Goal: Task Accomplishment & Management: Use online tool/utility

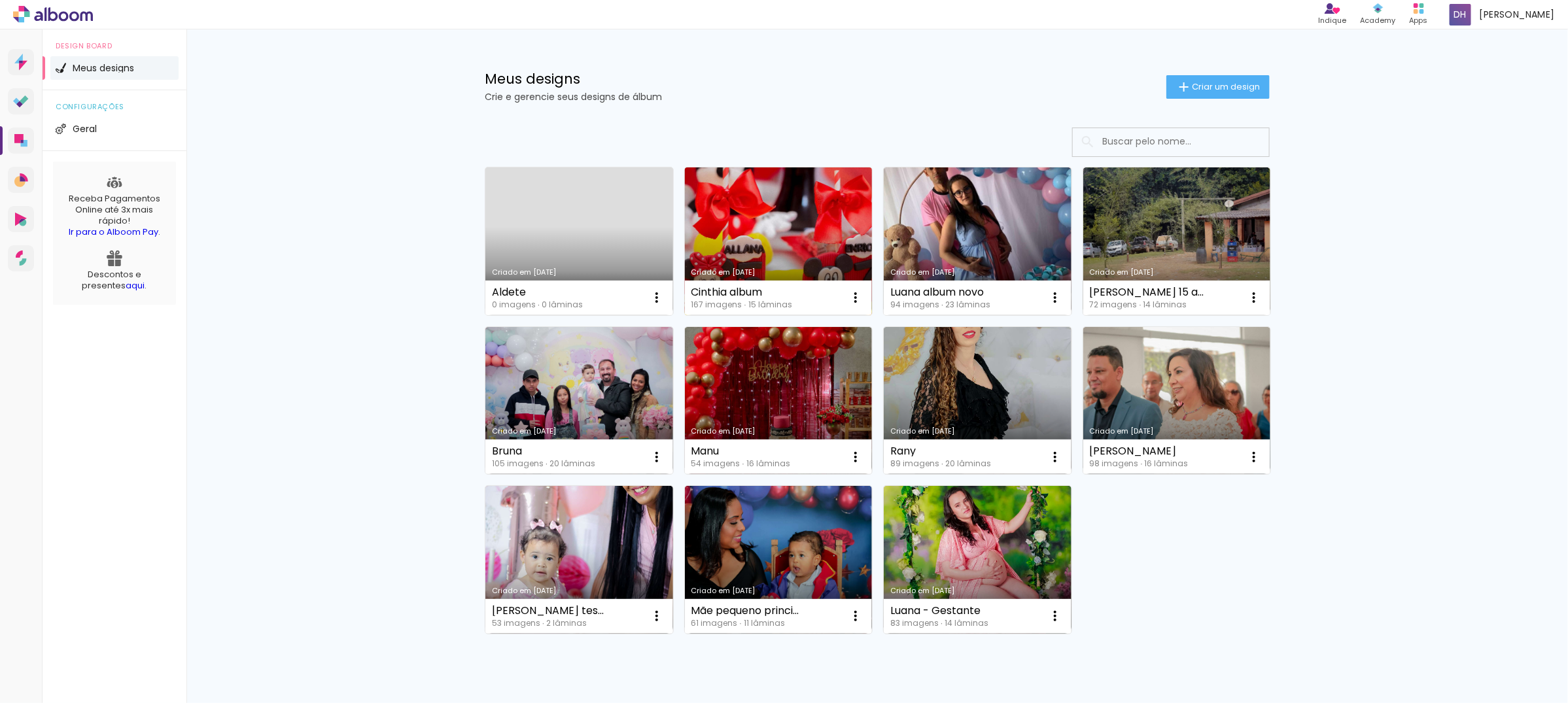
click at [751, 232] on link "Criado em [DATE]" at bounding box center [778, 241] width 187 height 148
click at [0, 0] on neon-animated-pages "Confirmar Cancelar" at bounding box center [0, 0] width 0 height 0
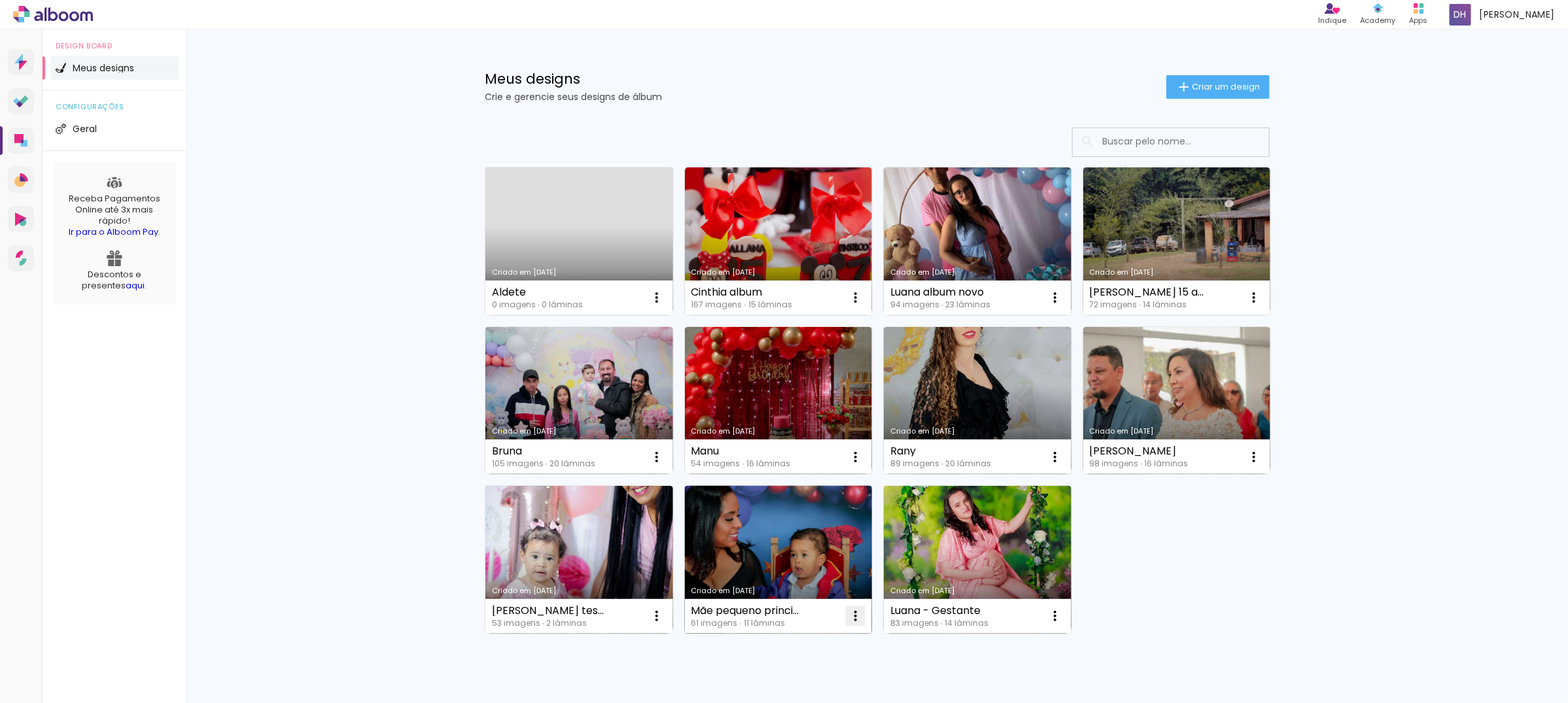
click at [847, 613] on iron-icon at bounding box center [855, 616] width 16 height 16
click at [783, 695] on paper-item "Excluir" at bounding box center [798, 704] width 129 height 26
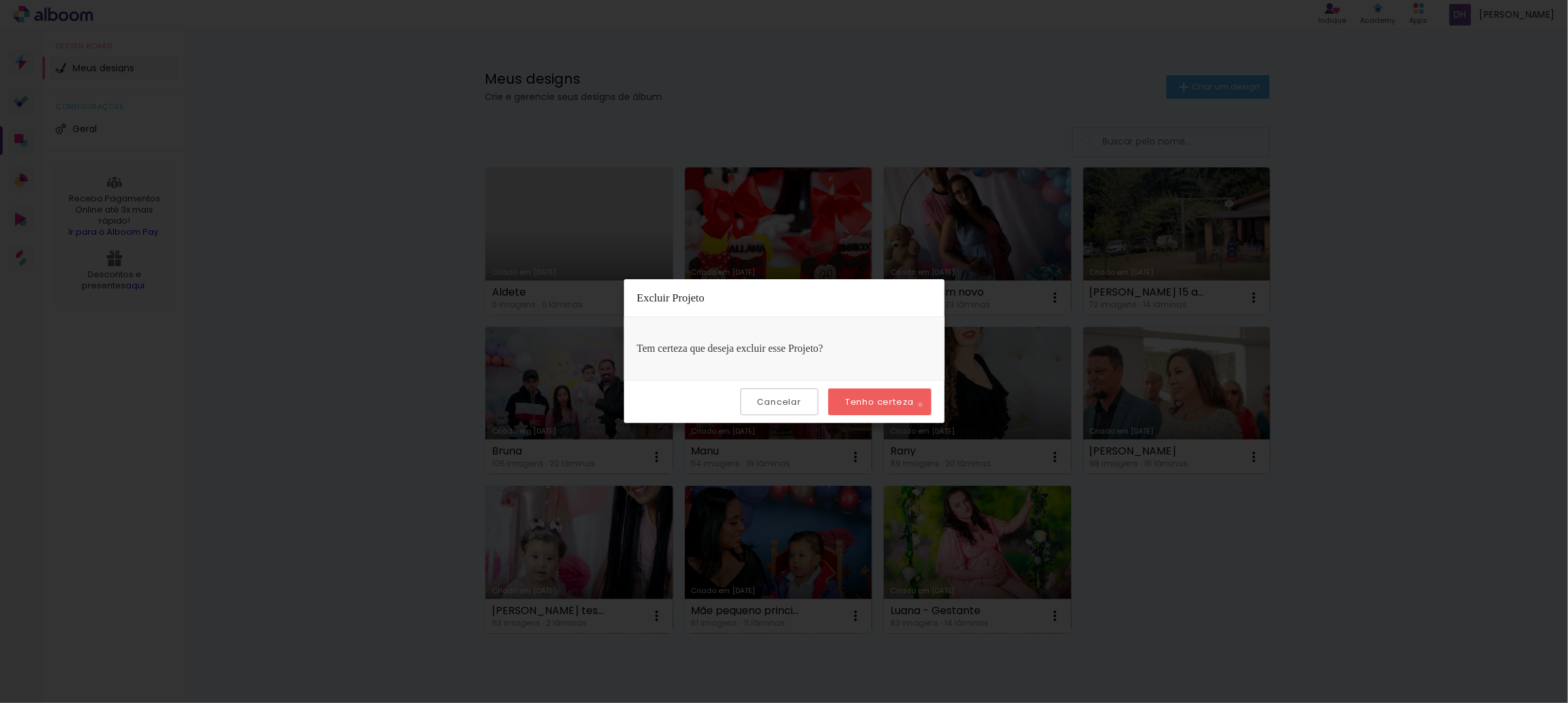
drag, startPoint x: 923, startPoint y: 405, endPoint x: 917, endPoint y: 403, distance: 6.3
click at [917, 403] on paper-button "Tenho certeza" at bounding box center [879, 402] width 102 height 27
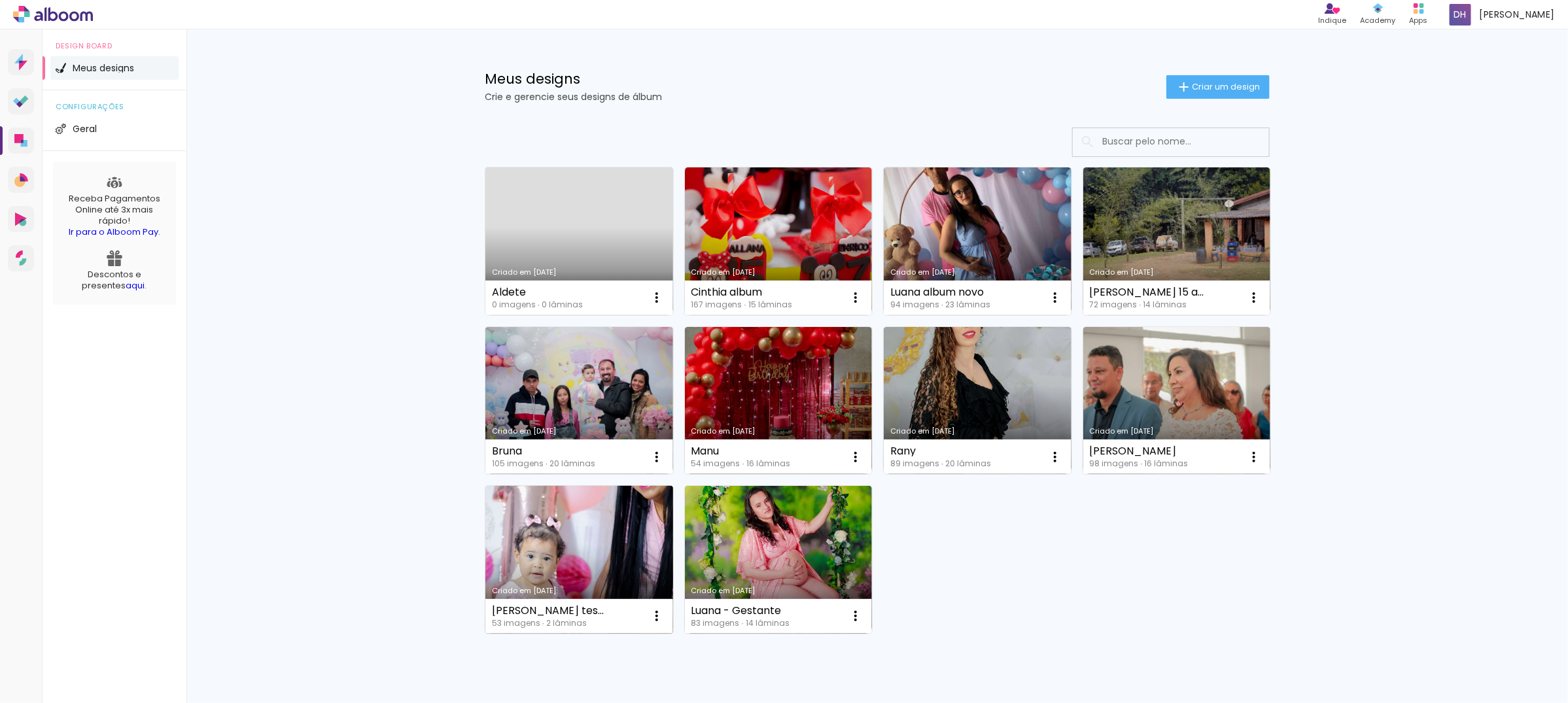
click at [609, 553] on link "Criado em [DATE]" at bounding box center [579, 559] width 187 height 148
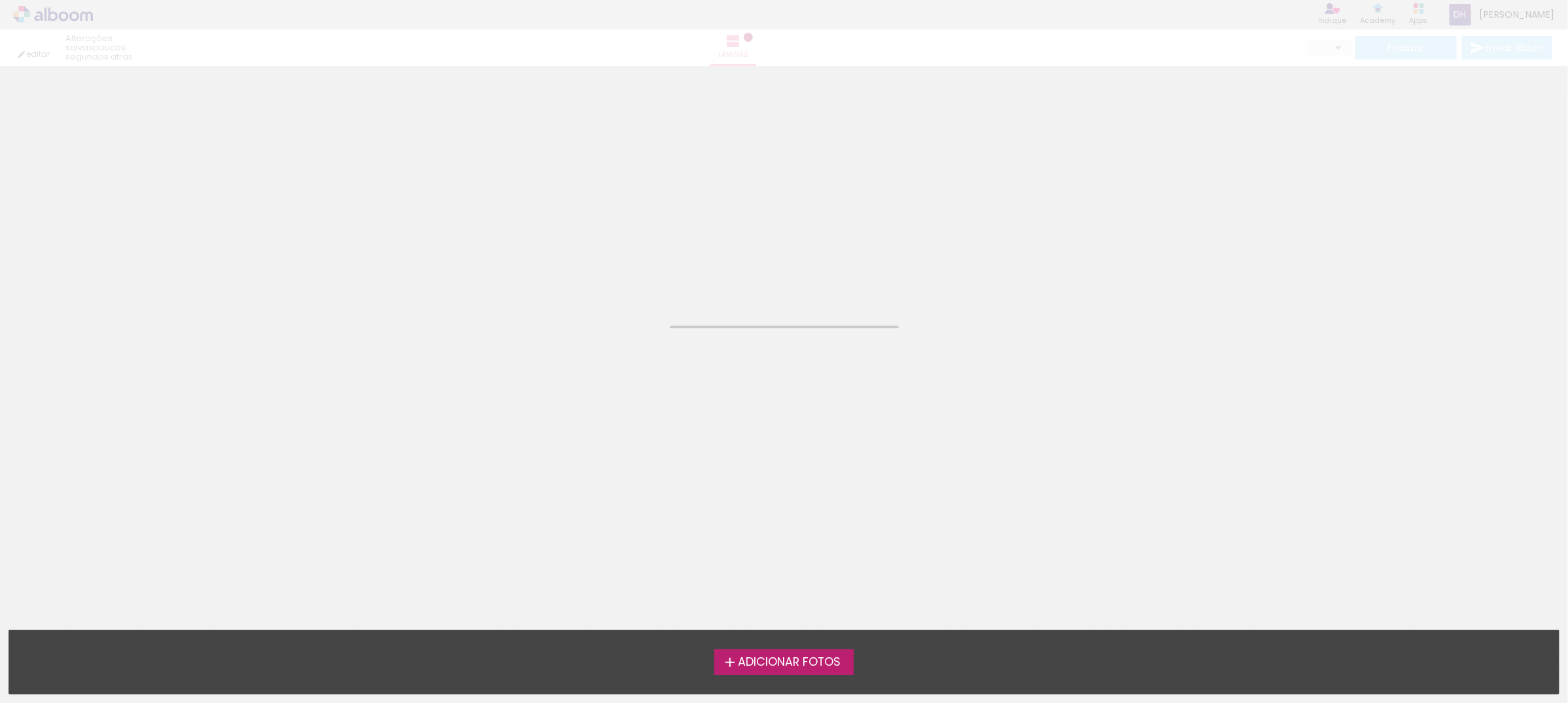
click at [609, 553] on neon-animated-pages "Confirmar Cancelar" at bounding box center [784, 384] width 1568 height 637
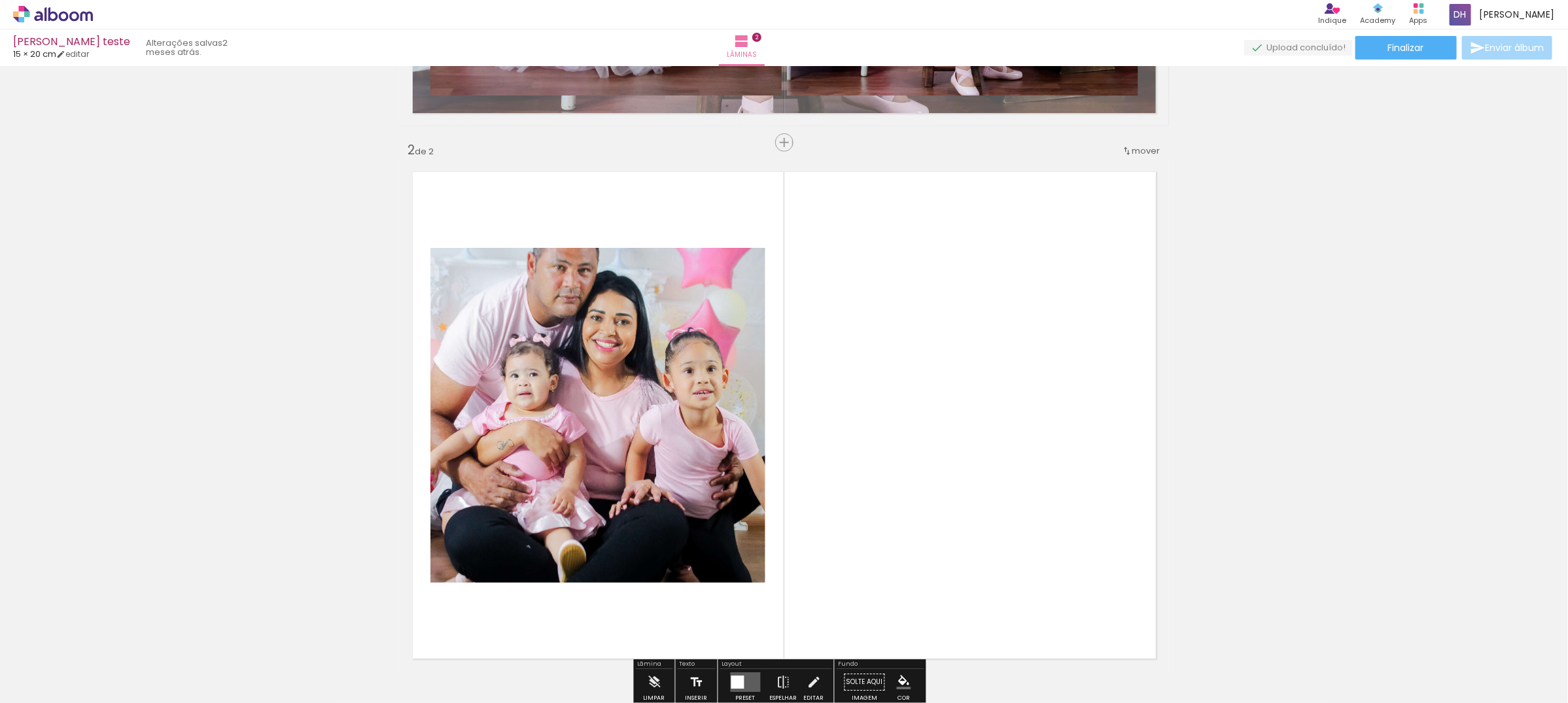
scroll to position [736, 0]
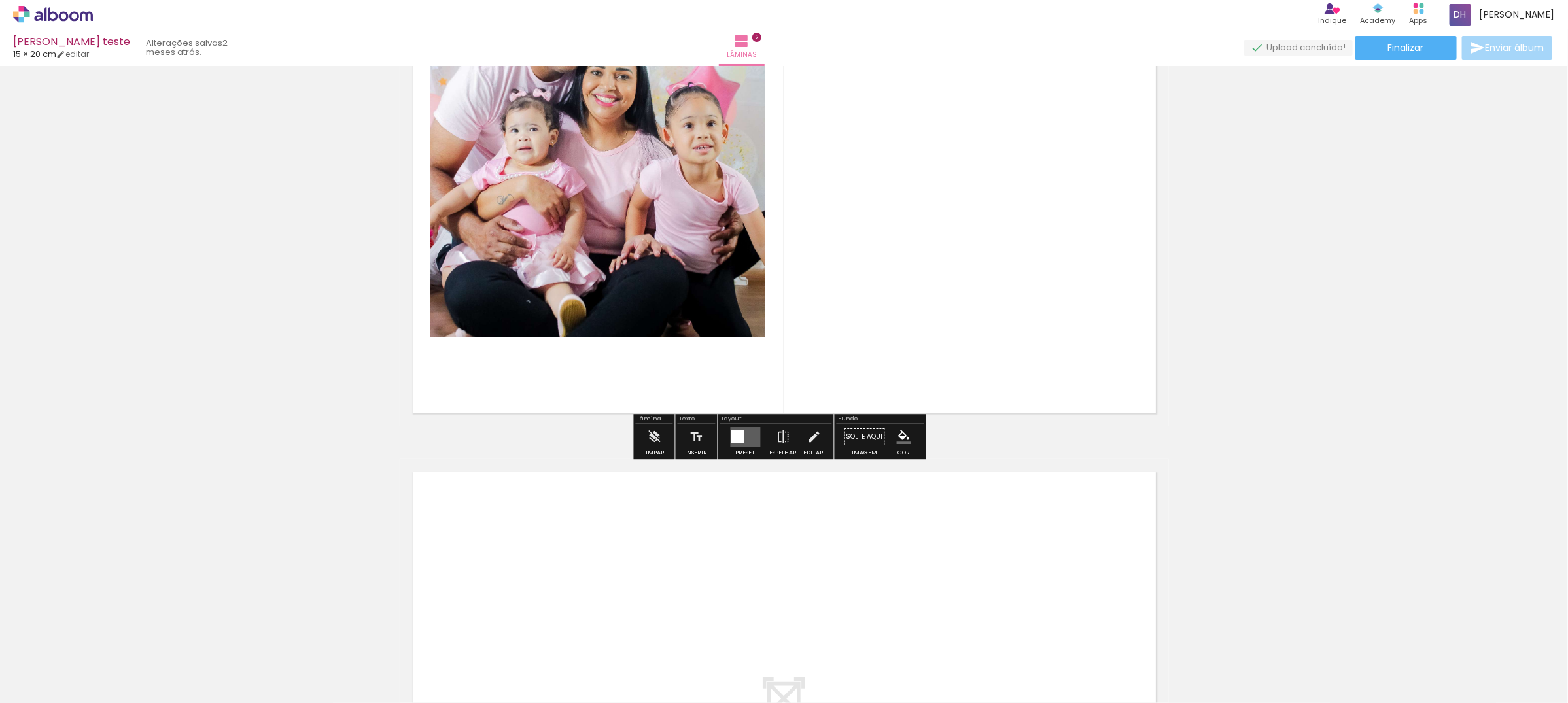
click at [733, 442] on div at bounding box center [737, 437] width 13 height 13
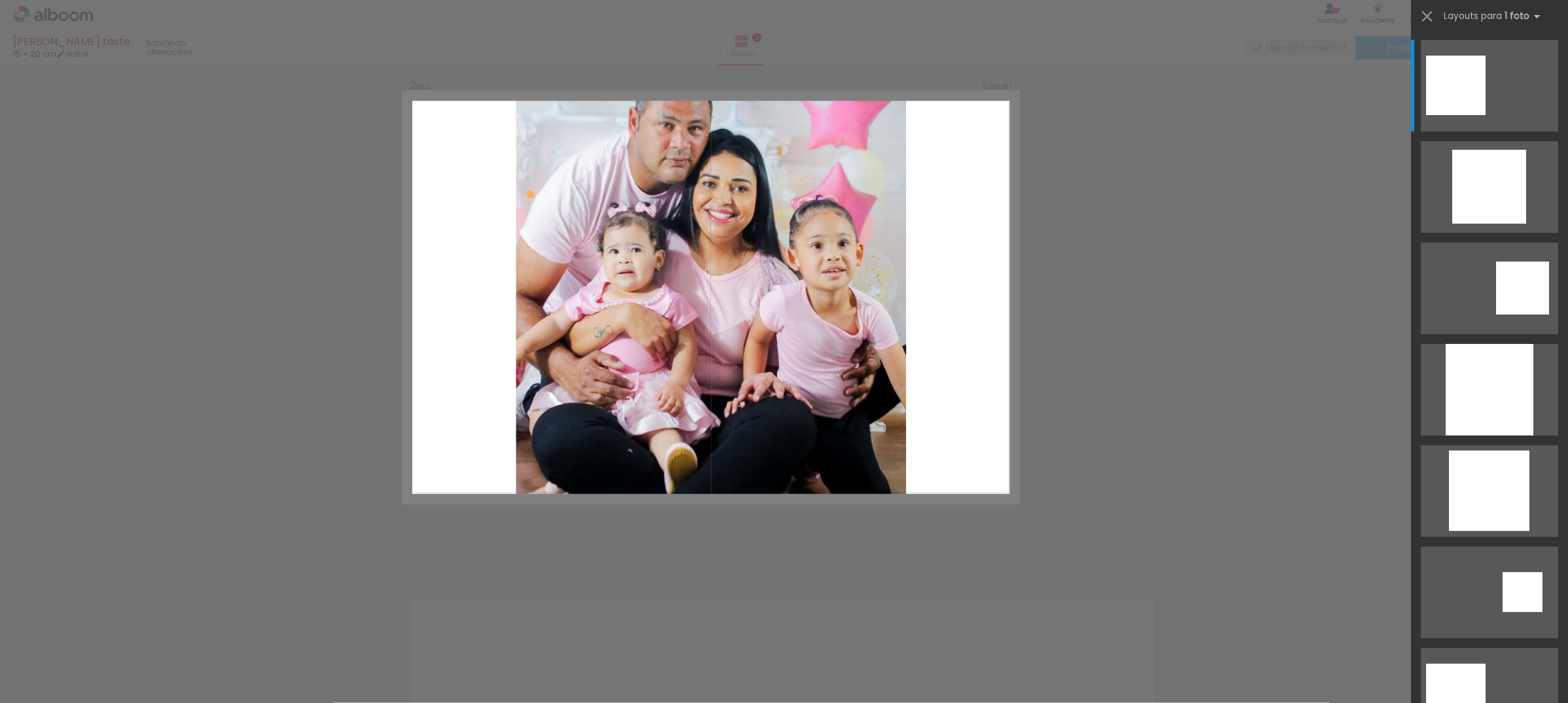
scroll to position [563, 0]
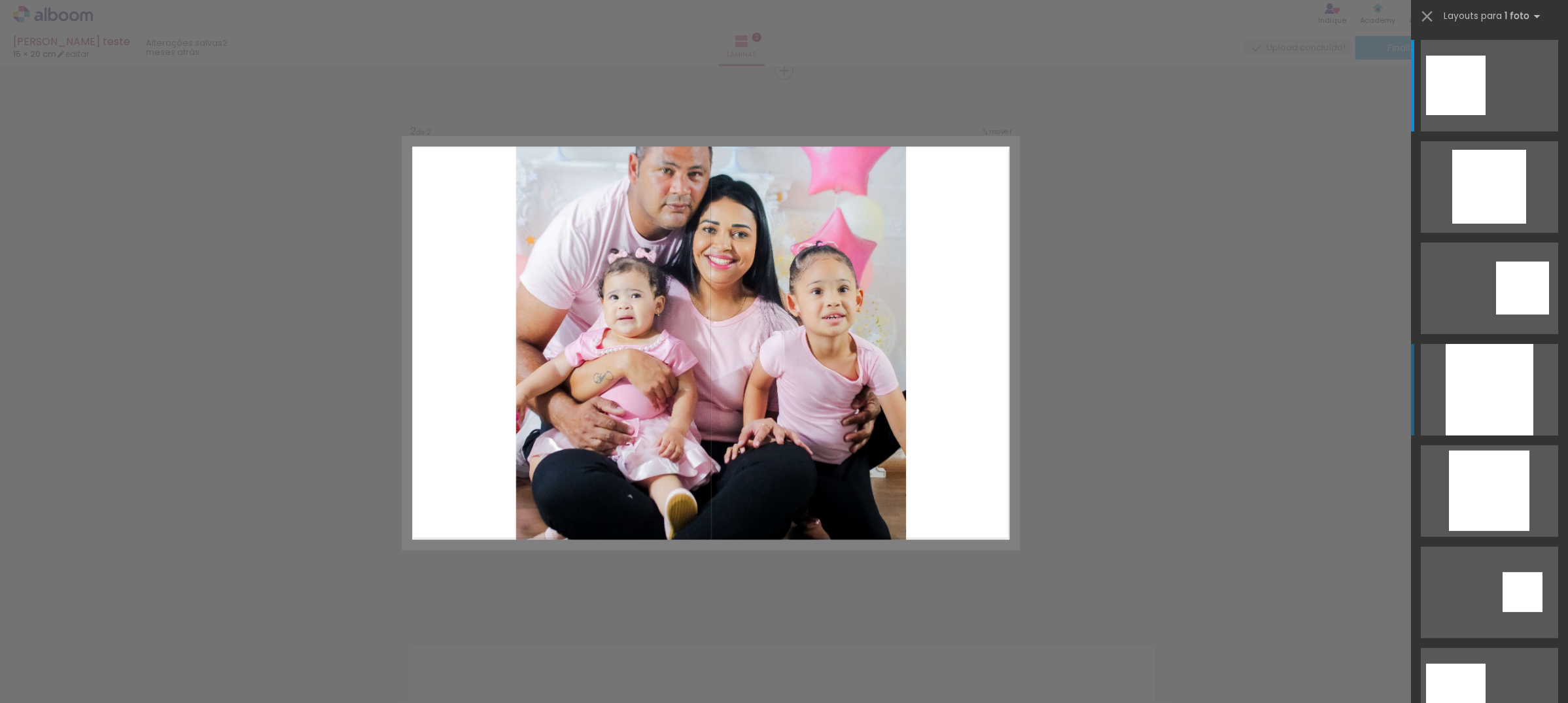
click at [1470, 391] on div at bounding box center [1489, 390] width 88 height 92
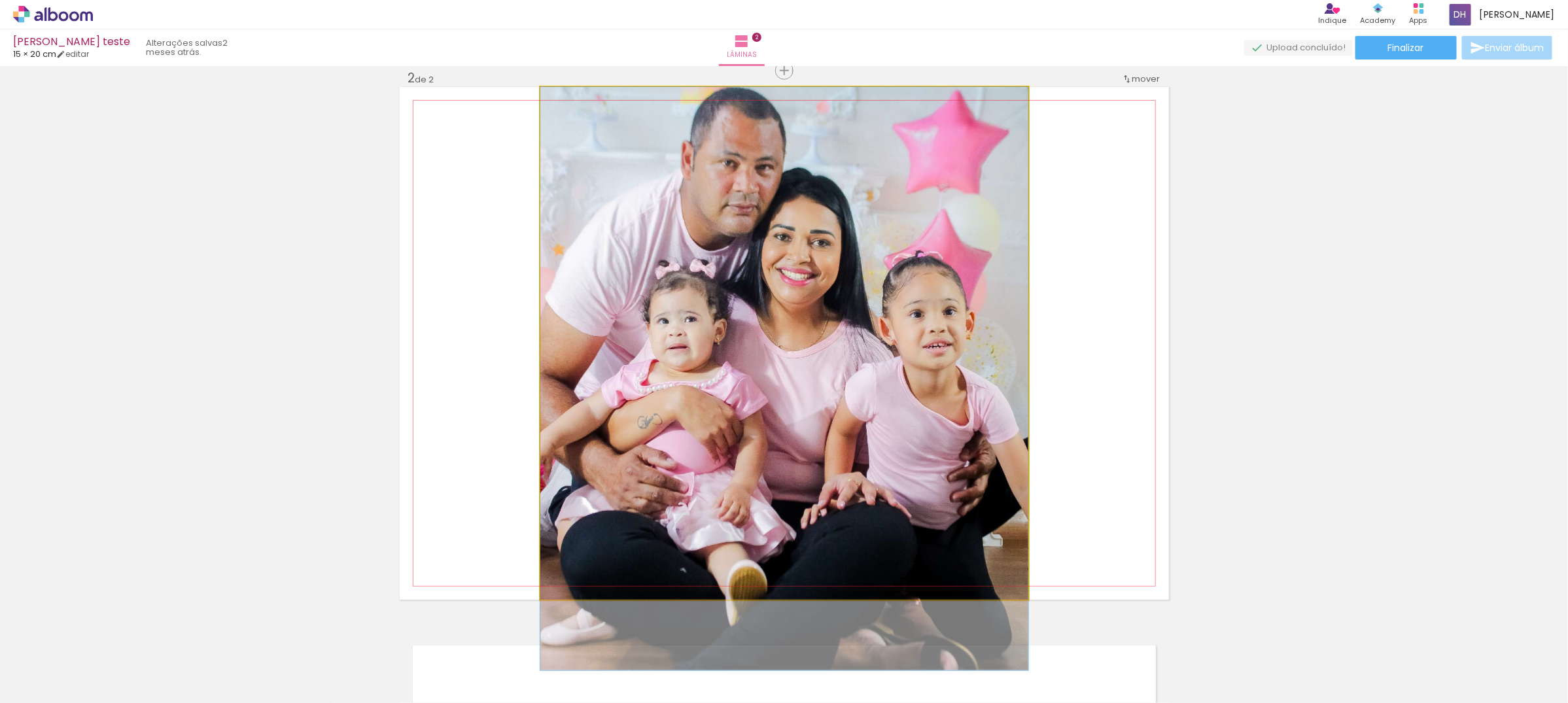
drag, startPoint x: 805, startPoint y: 296, endPoint x: 1410, endPoint y: 289, distance: 605.0
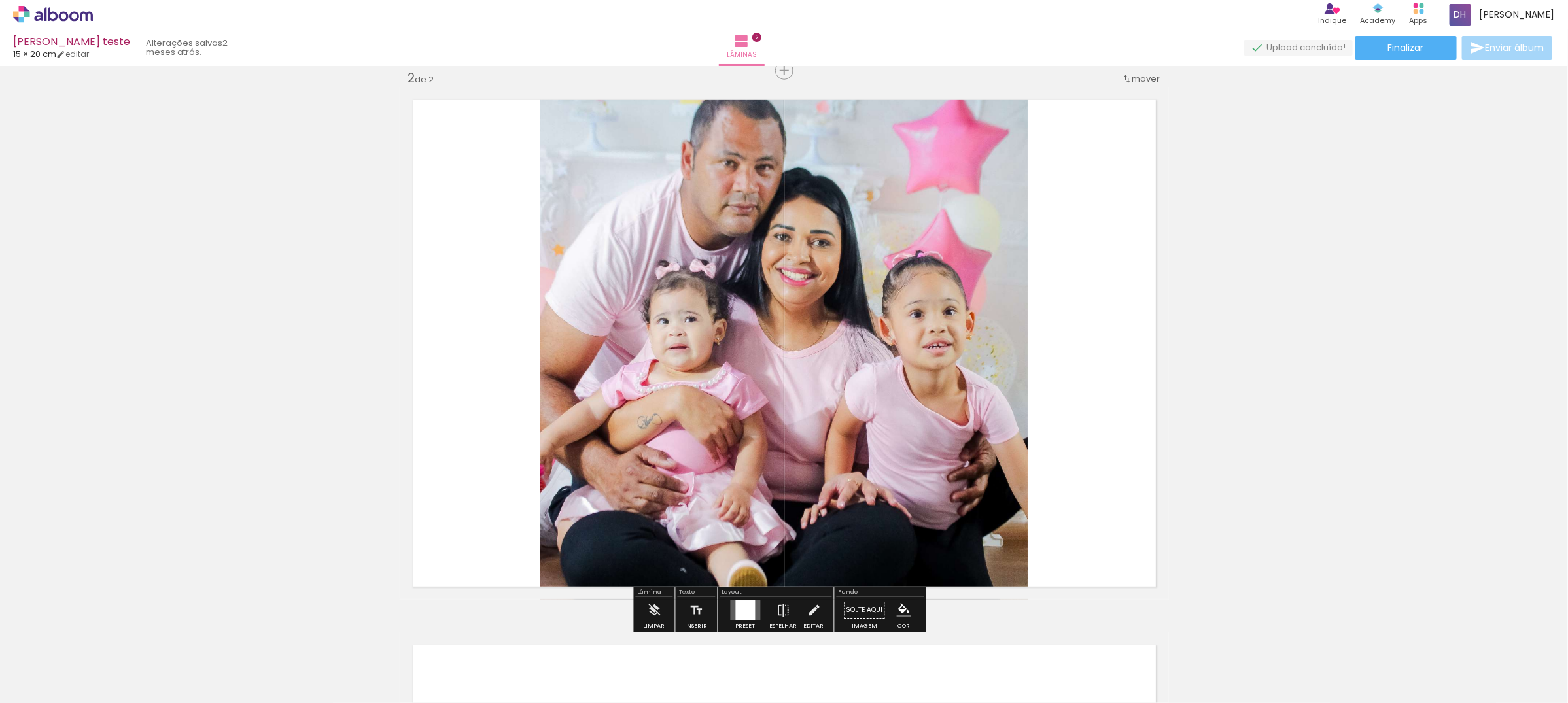
click at [1430, 317] on div "Inserir lâmina 1 de 2 Inserir lâmina 2 de 2" at bounding box center [784, 327] width 1568 height 1637
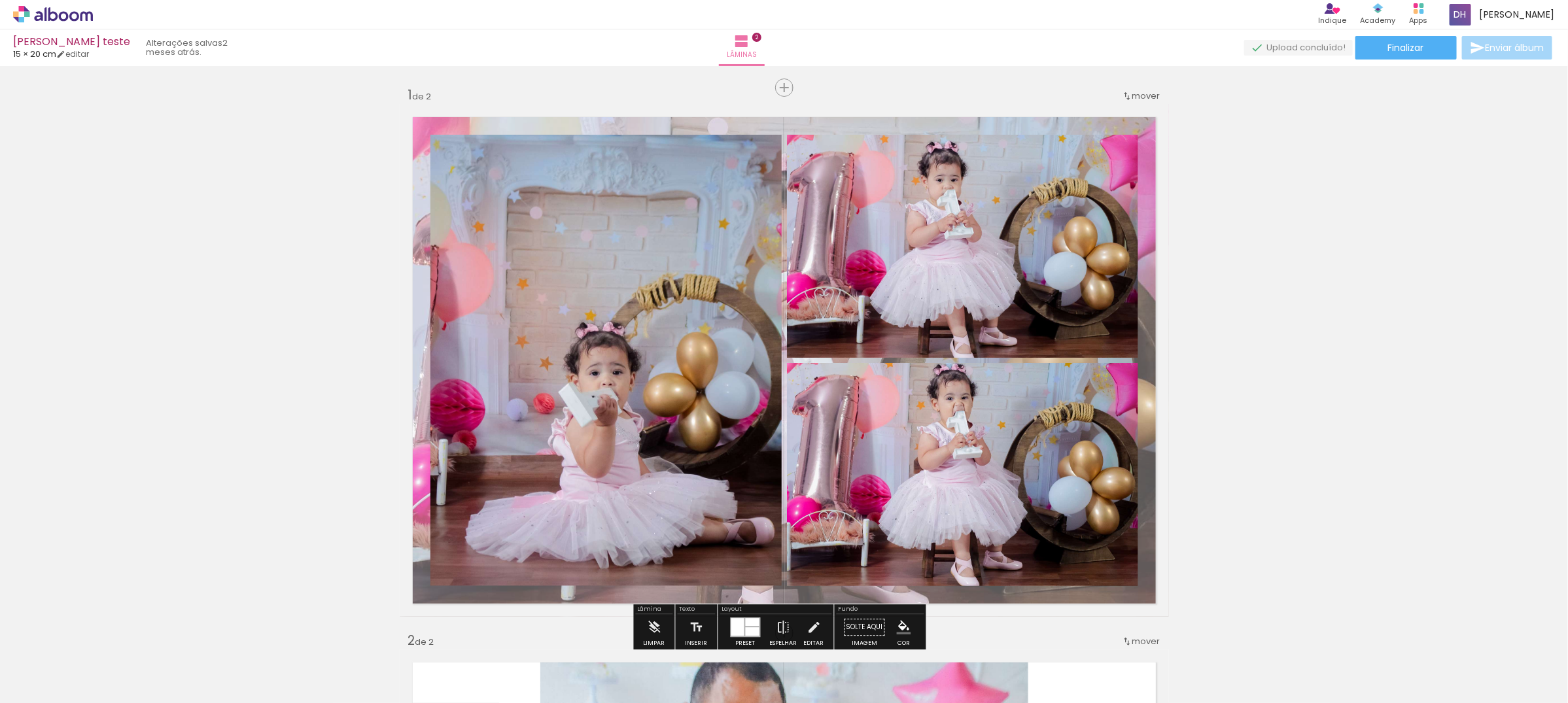
scroll to position [490, 0]
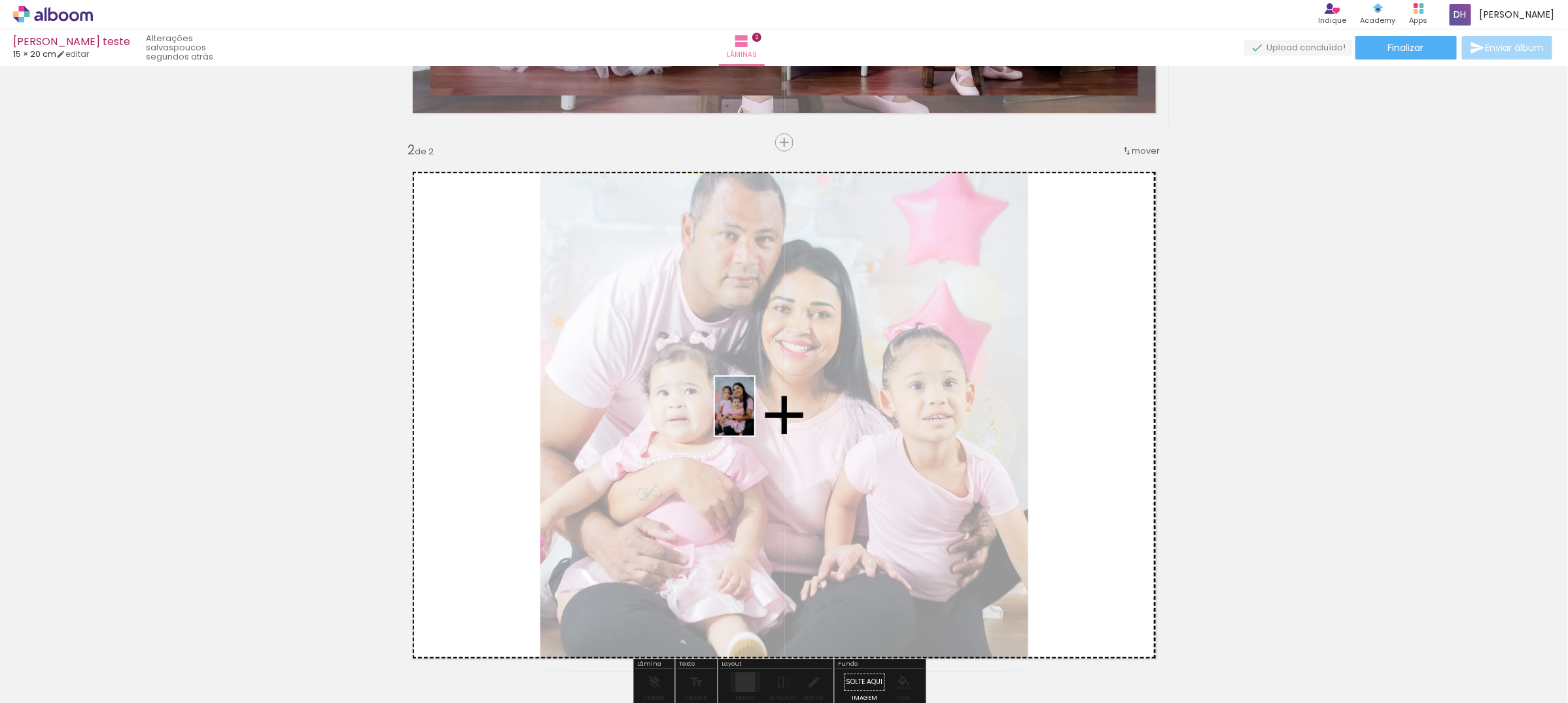
drag, startPoint x: 502, startPoint y: 681, endPoint x: 755, endPoint y: 416, distance: 366.4
click at [755, 416] on quentale-workspace at bounding box center [784, 351] width 1568 height 703
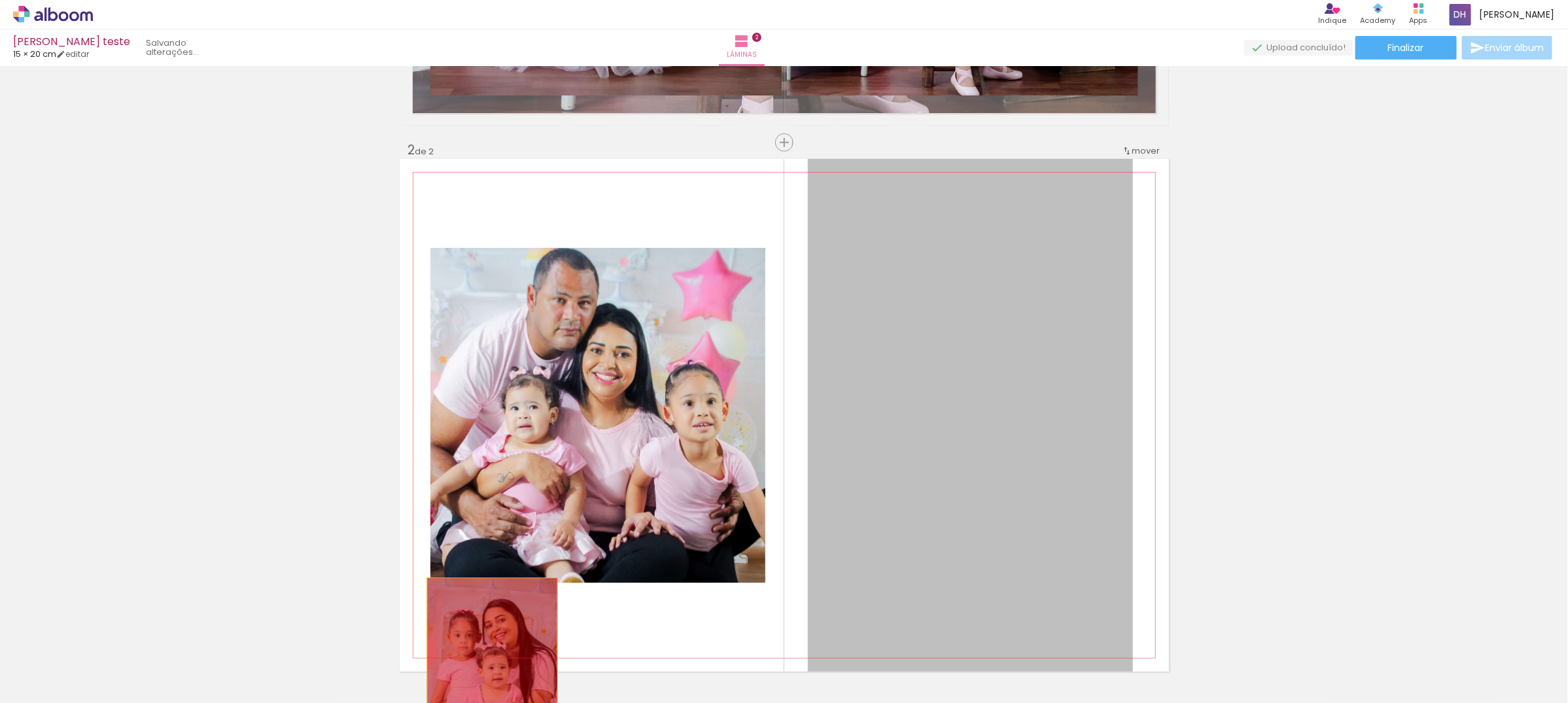
drag, startPoint x: 1002, startPoint y: 348, endPoint x: 502, endPoint y: 667, distance: 593.1
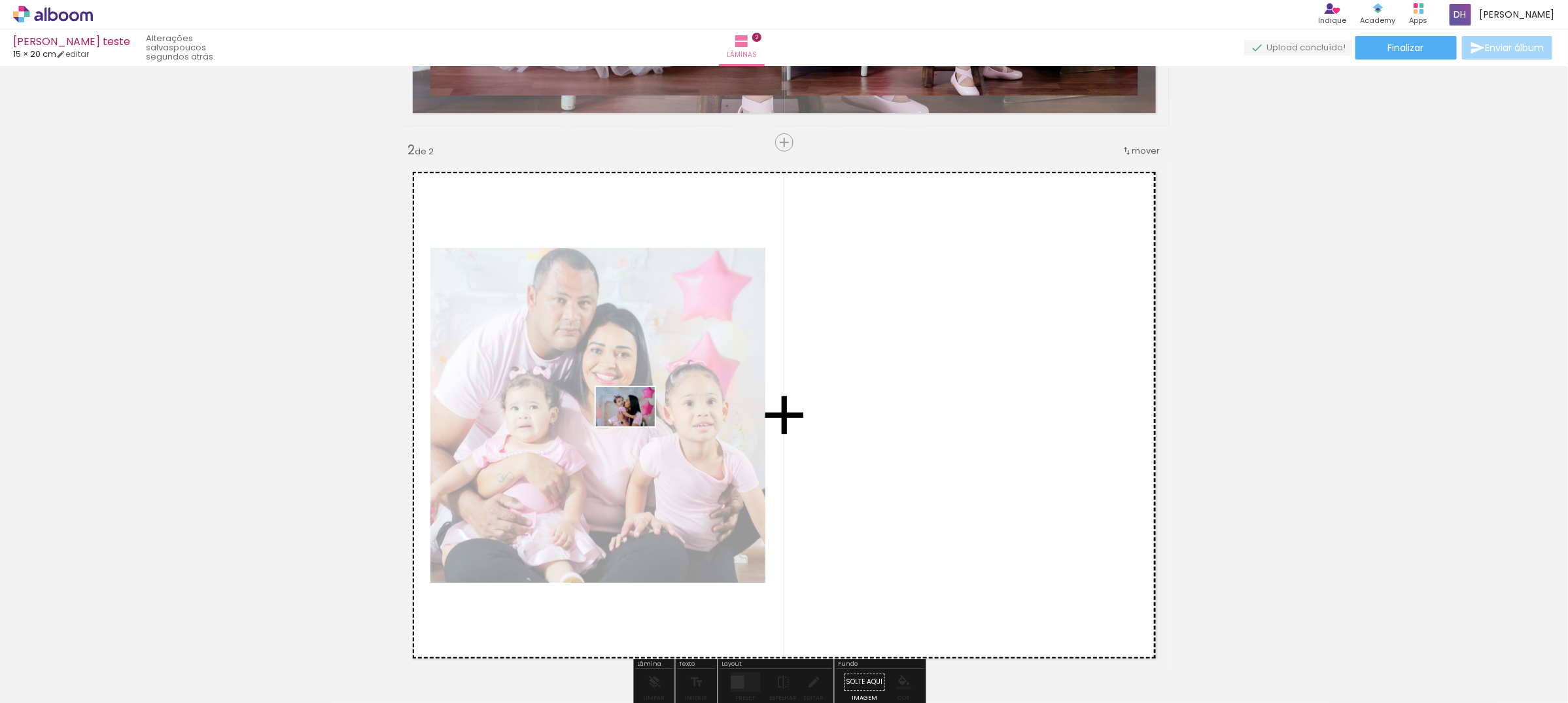
drag, startPoint x: 289, startPoint y: 672, endPoint x: 638, endPoint y: 424, distance: 428.1
click at [638, 424] on quentale-workspace at bounding box center [784, 351] width 1568 height 703
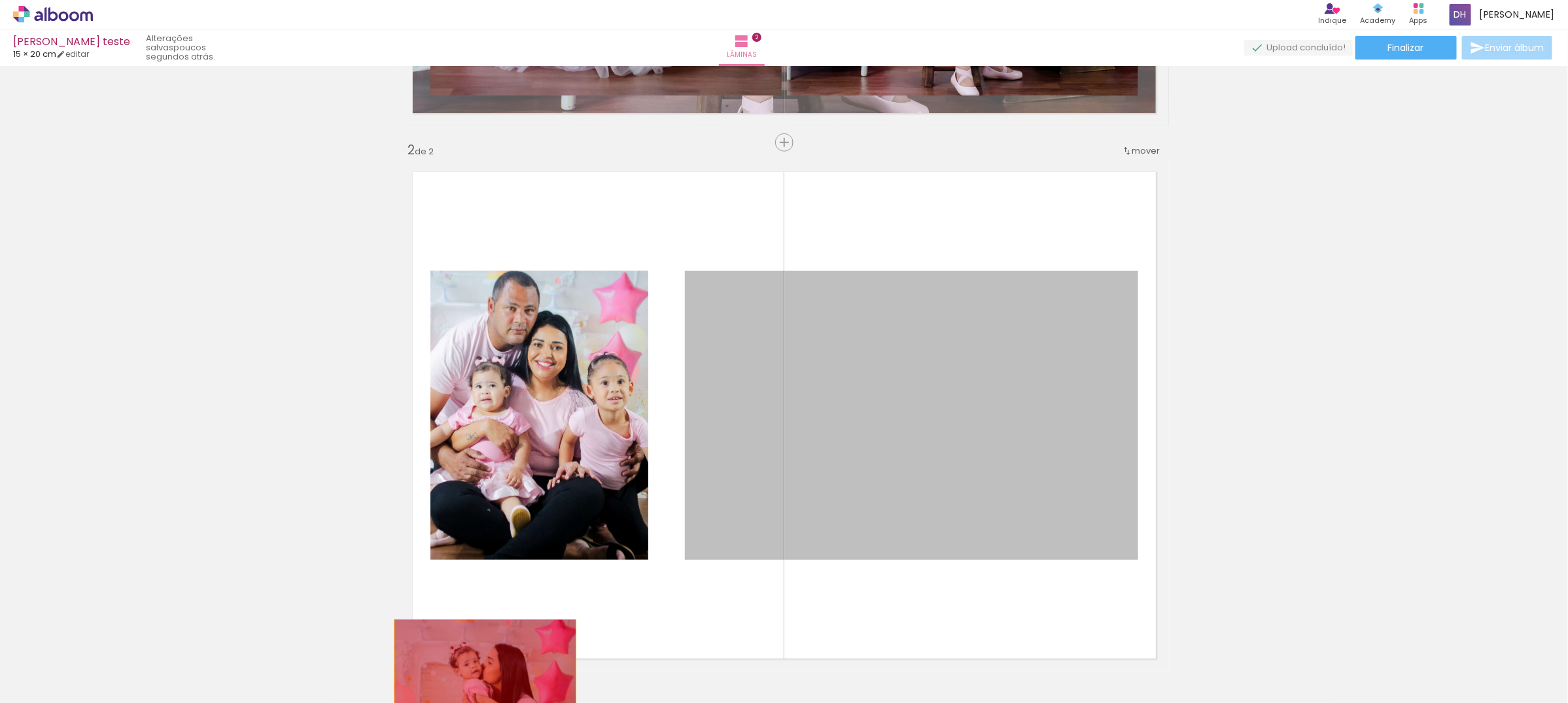
drag, startPoint x: 904, startPoint y: 397, endPoint x: 469, endPoint y: 681, distance: 519.5
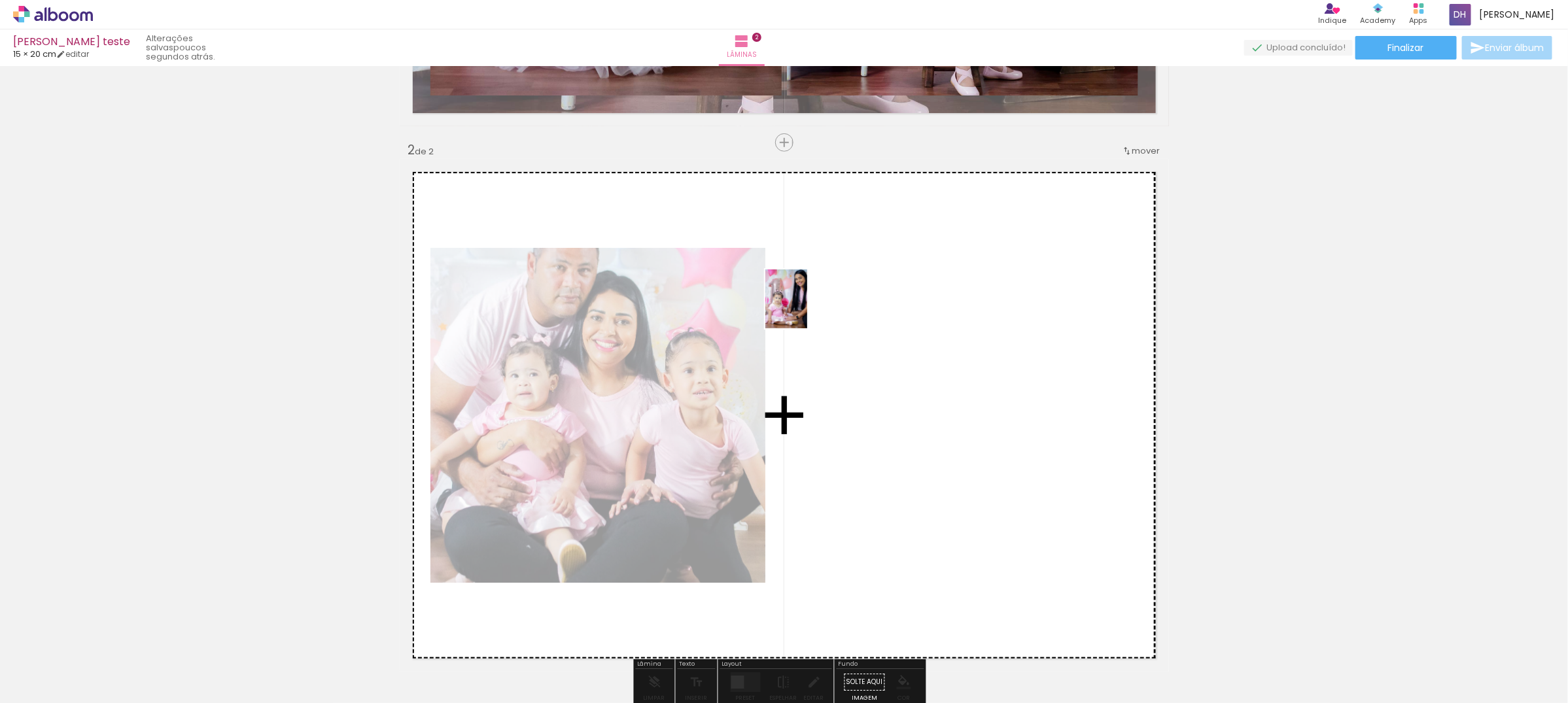
drag, startPoint x: 132, startPoint y: 674, endPoint x: 805, endPoint y: 309, distance: 765.6
click at [805, 309] on quentale-workspace at bounding box center [784, 351] width 1568 height 703
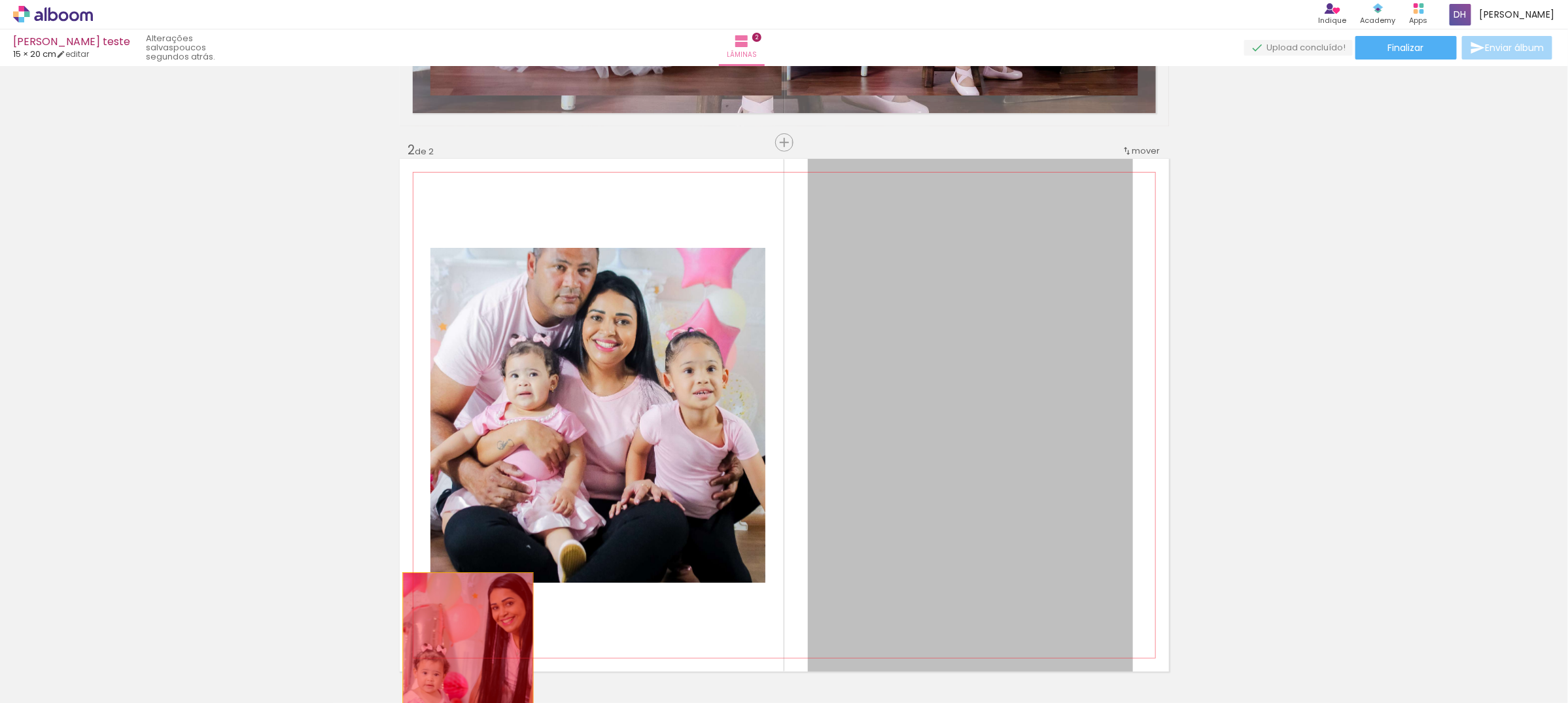
drag, startPoint x: 1009, startPoint y: 377, endPoint x: 459, endPoint y: 676, distance: 626.0
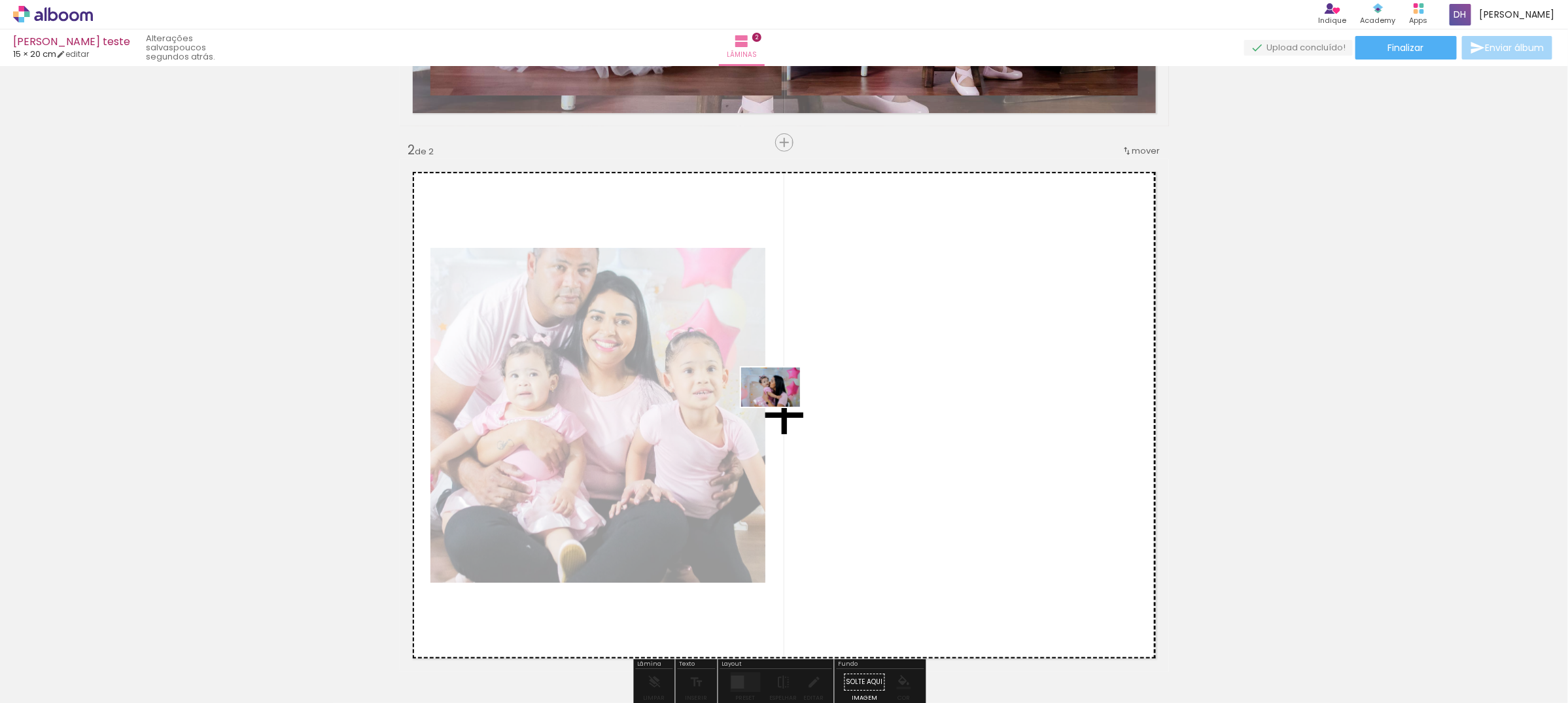
drag, startPoint x: 321, startPoint y: 654, endPoint x: 786, endPoint y: 403, distance: 528.4
click at [786, 403] on quentale-workspace at bounding box center [784, 351] width 1568 height 703
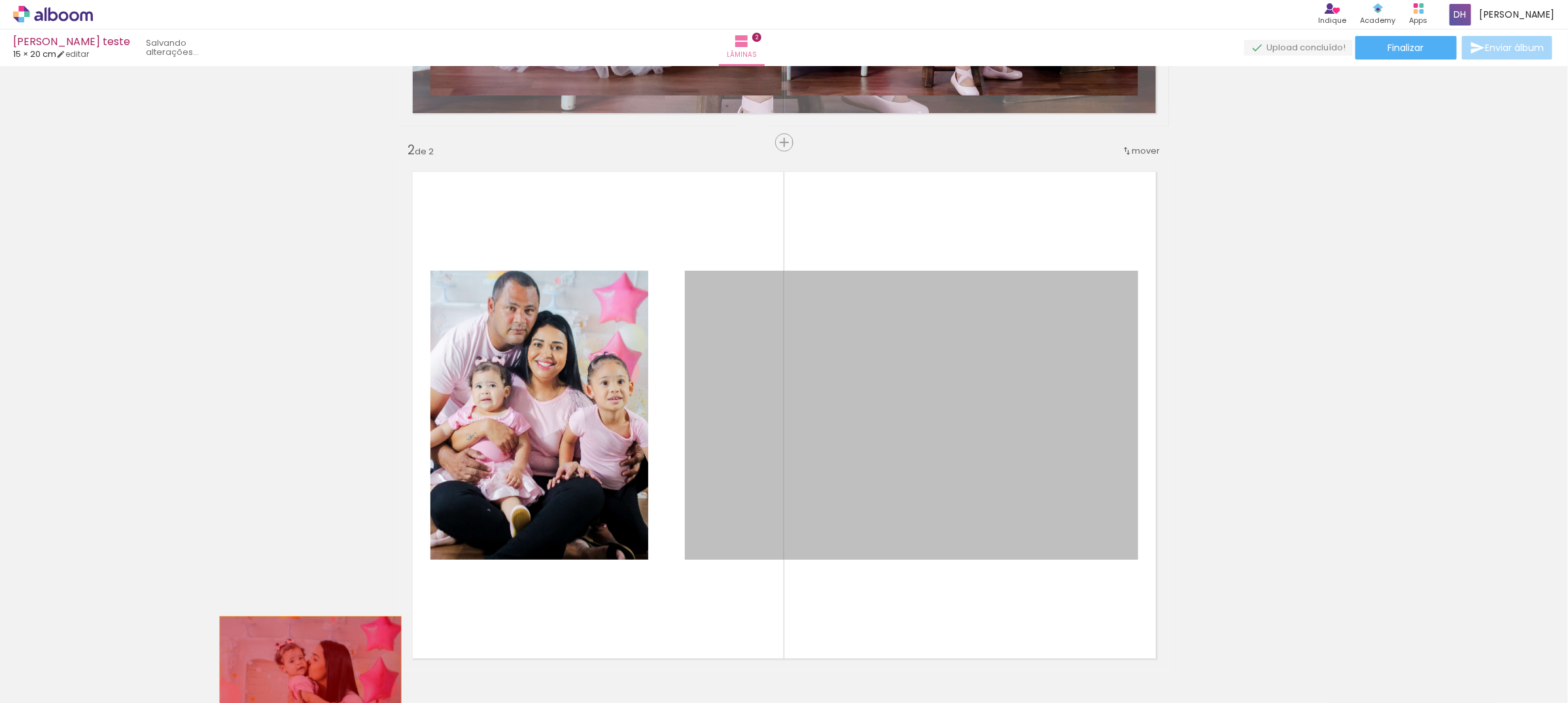
drag, startPoint x: 920, startPoint y: 406, endPoint x: 343, endPoint y: 653, distance: 627.6
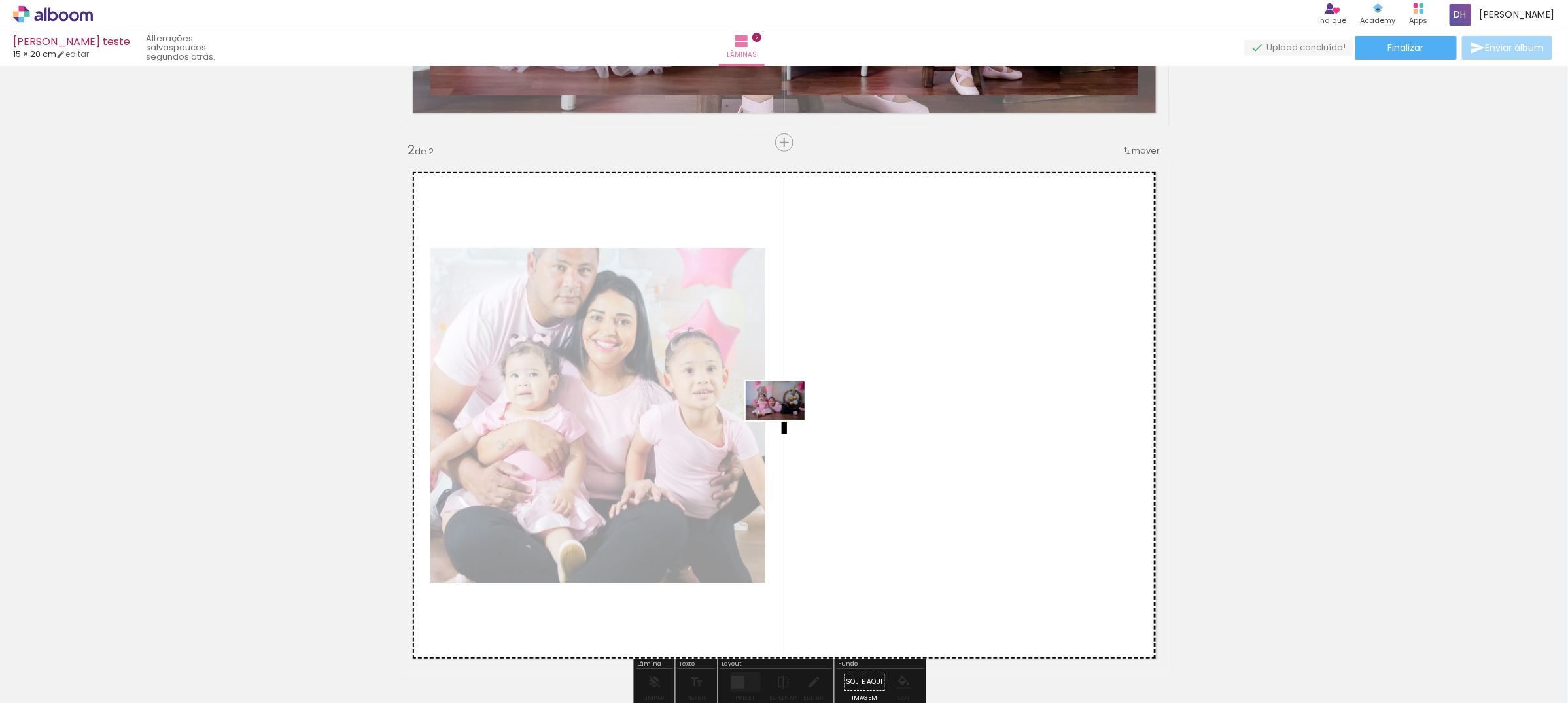
drag, startPoint x: 348, startPoint y: 661, endPoint x: 808, endPoint y: 405, distance: 526.4
click at [808, 405] on quentale-workspace at bounding box center [784, 351] width 1568 height 703
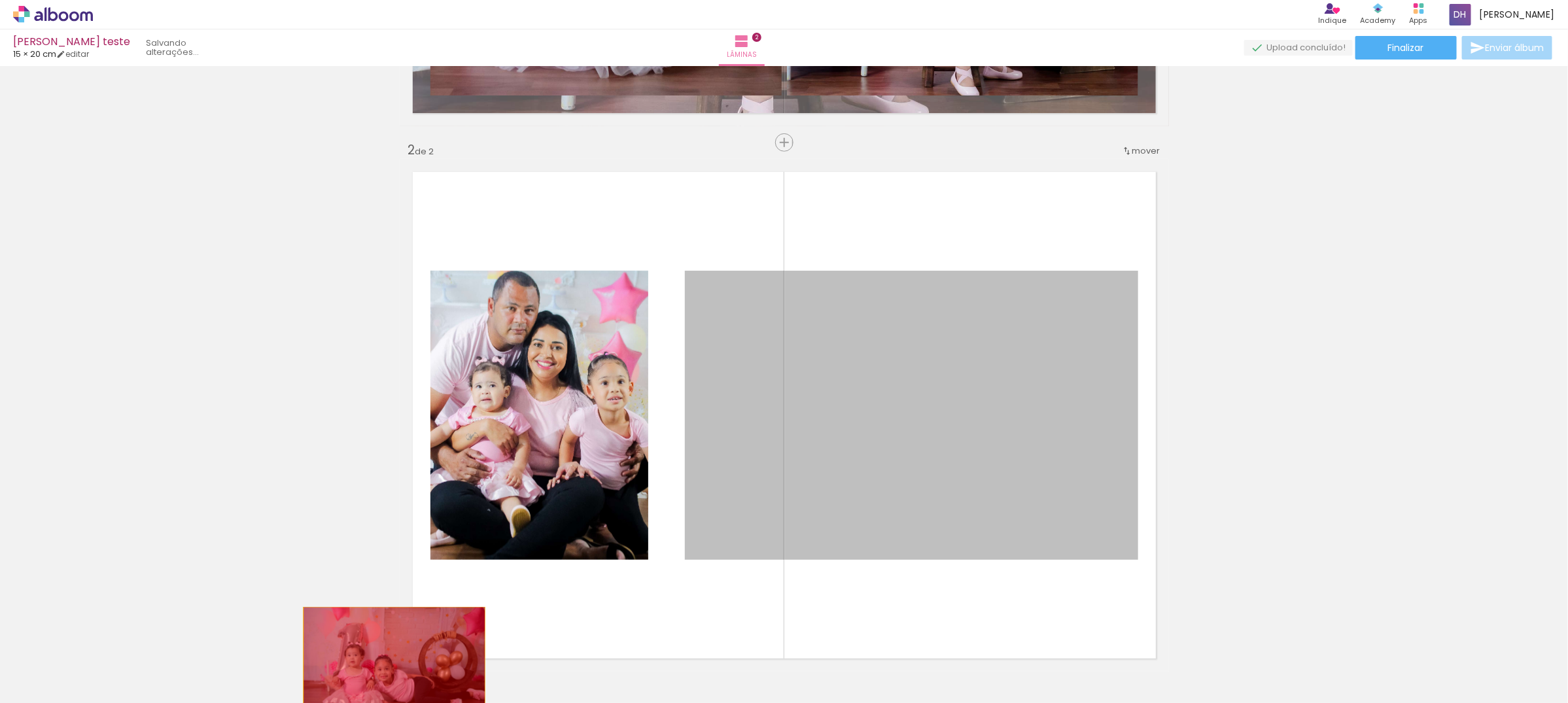
drag, startPoint x: 920, startPoint y: 399, endPoint x: 388, endPoint y: 665, distance: 594.8
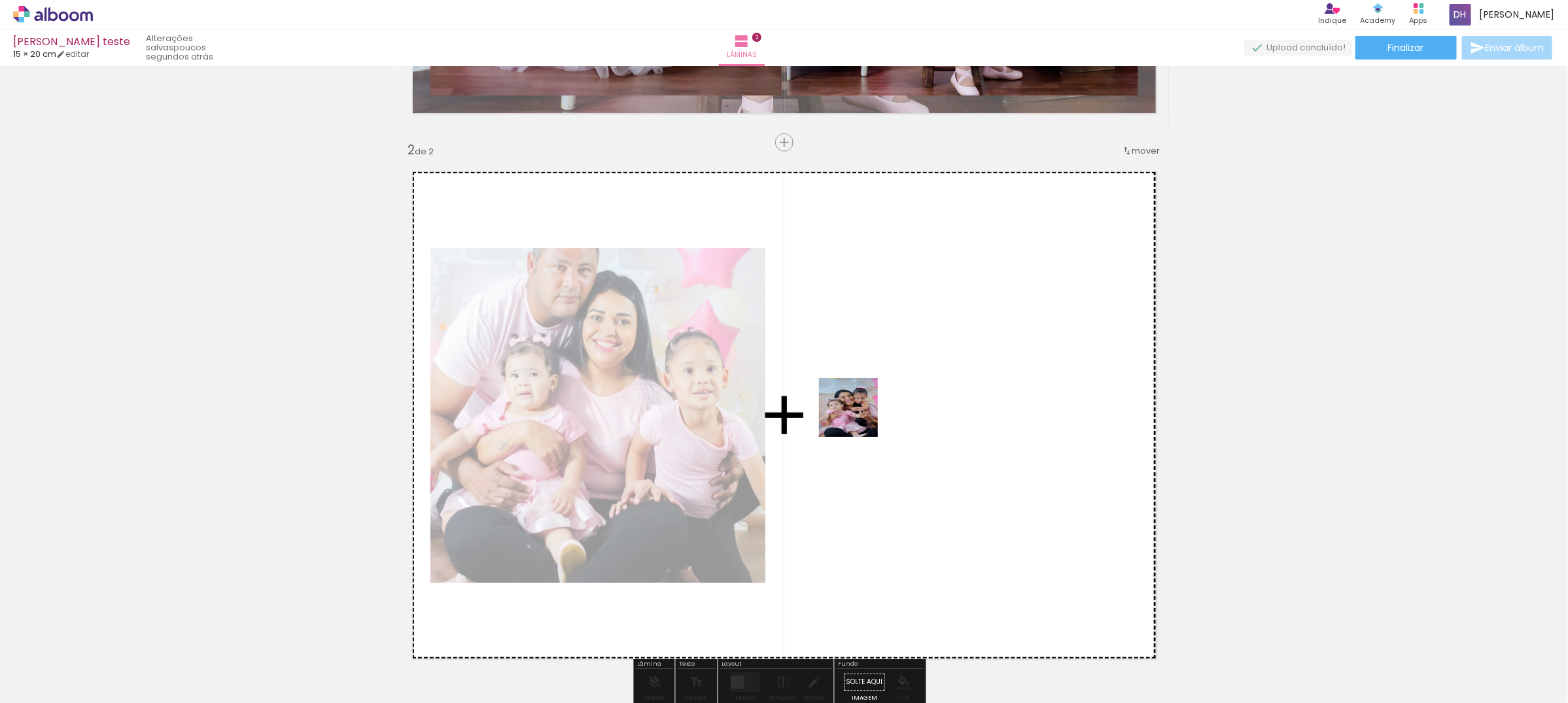
drag, startPoint x: 581, startPoint y: 674, endPoint x: 868, endPoint y: 411, distance: 389.3
click at [868, 411] on quentale-workspace at bounding box center [784, 351] width 1568 height 703
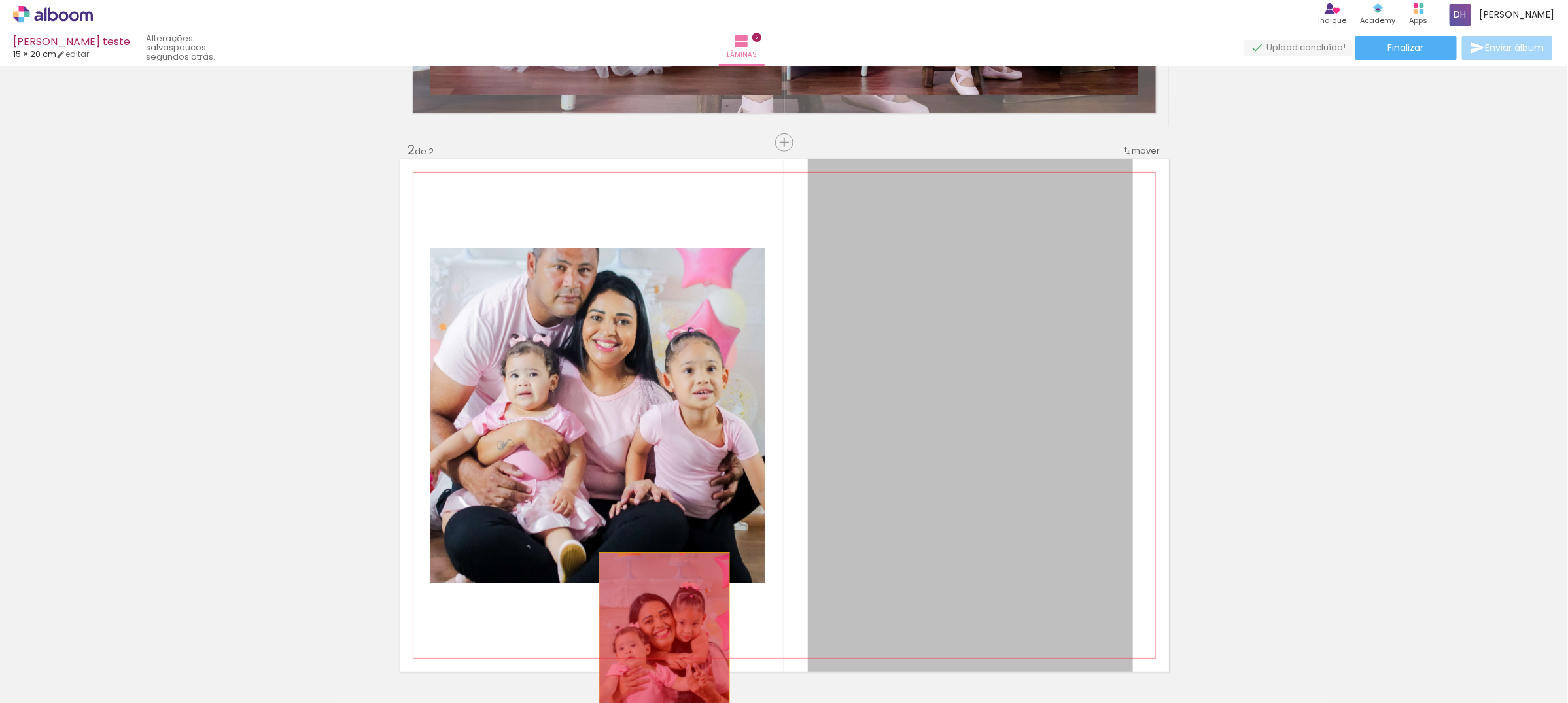
drag, startPoint x: 1022, startPoint y: 361, endPoint x: 658, endPoint y: 656, distance: 468.5
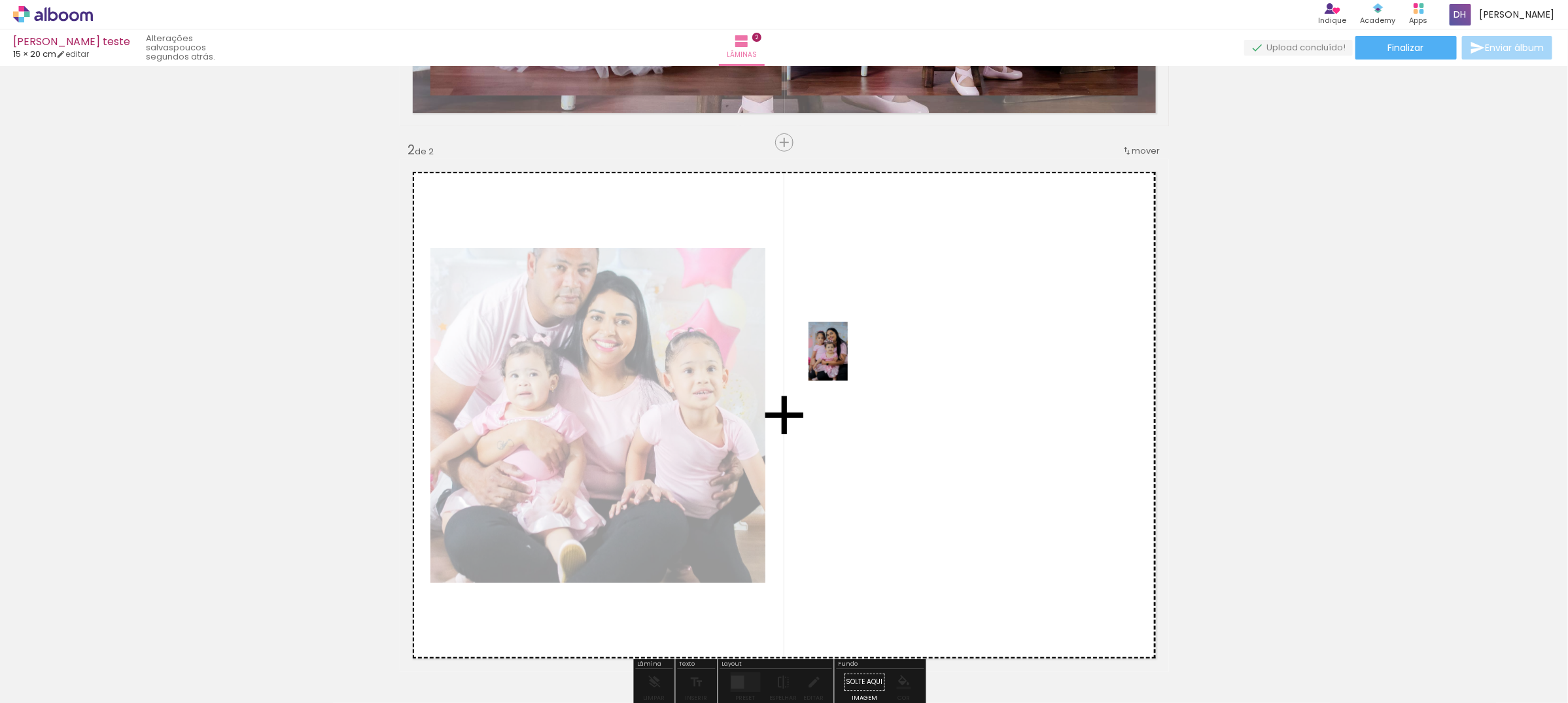
drag, startPoint x: 506, startPoint y: 681, endPoint x: 847, endPoint y: 361, distance: 467.6
click at [847, 361] on quentale-workspace at bounding box center [784, 351] width 1568 height 703
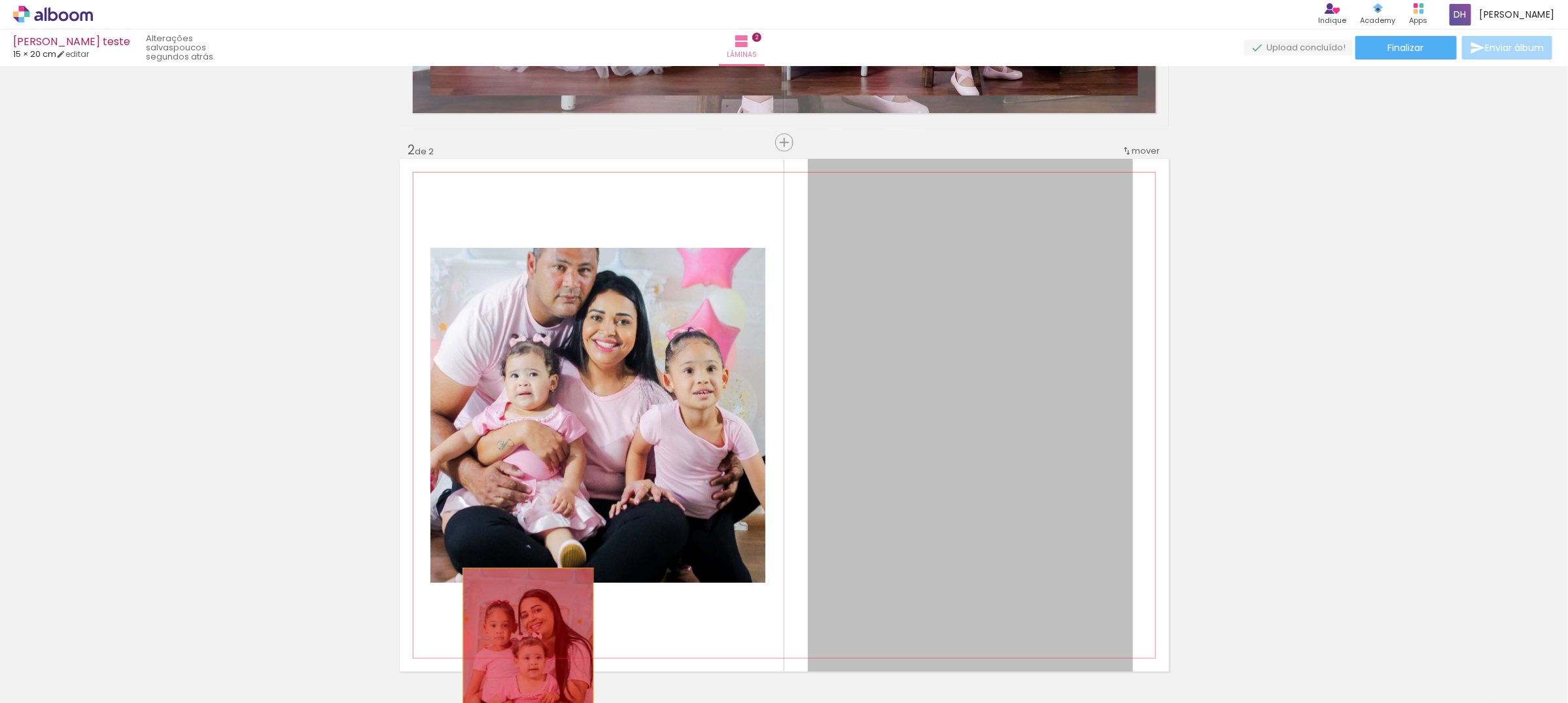
drag, startPoint x: 911, startPoint y: 347, endPoint x: 522, endPoint y: 671, distance: 506.3
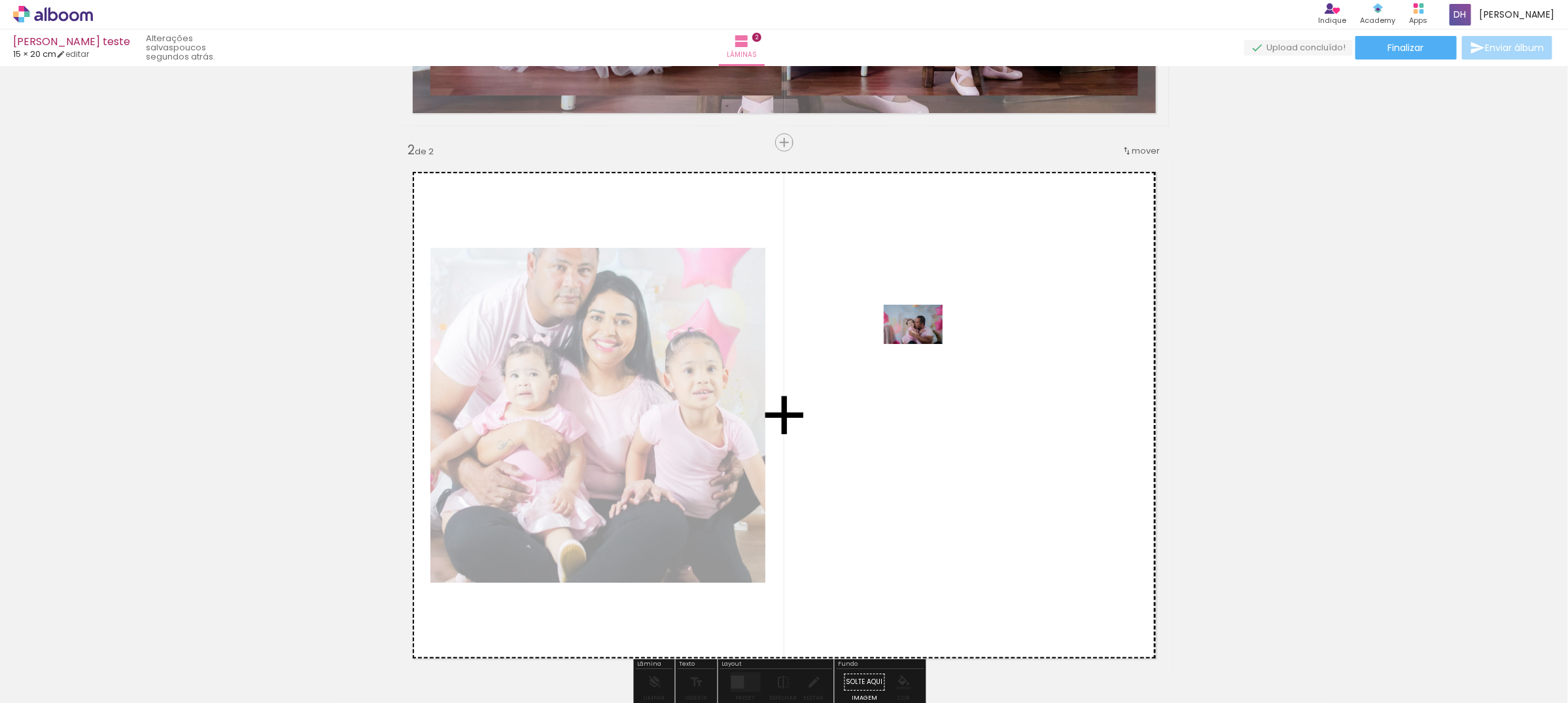
drag, startPoint x: 731, startPoint y: 669, endPoint x: 923, endPoint y: 344, distance: 377.5
click at [923, 344] on quentale-workspace at bounding box center [784, 351] width 1568 height 703
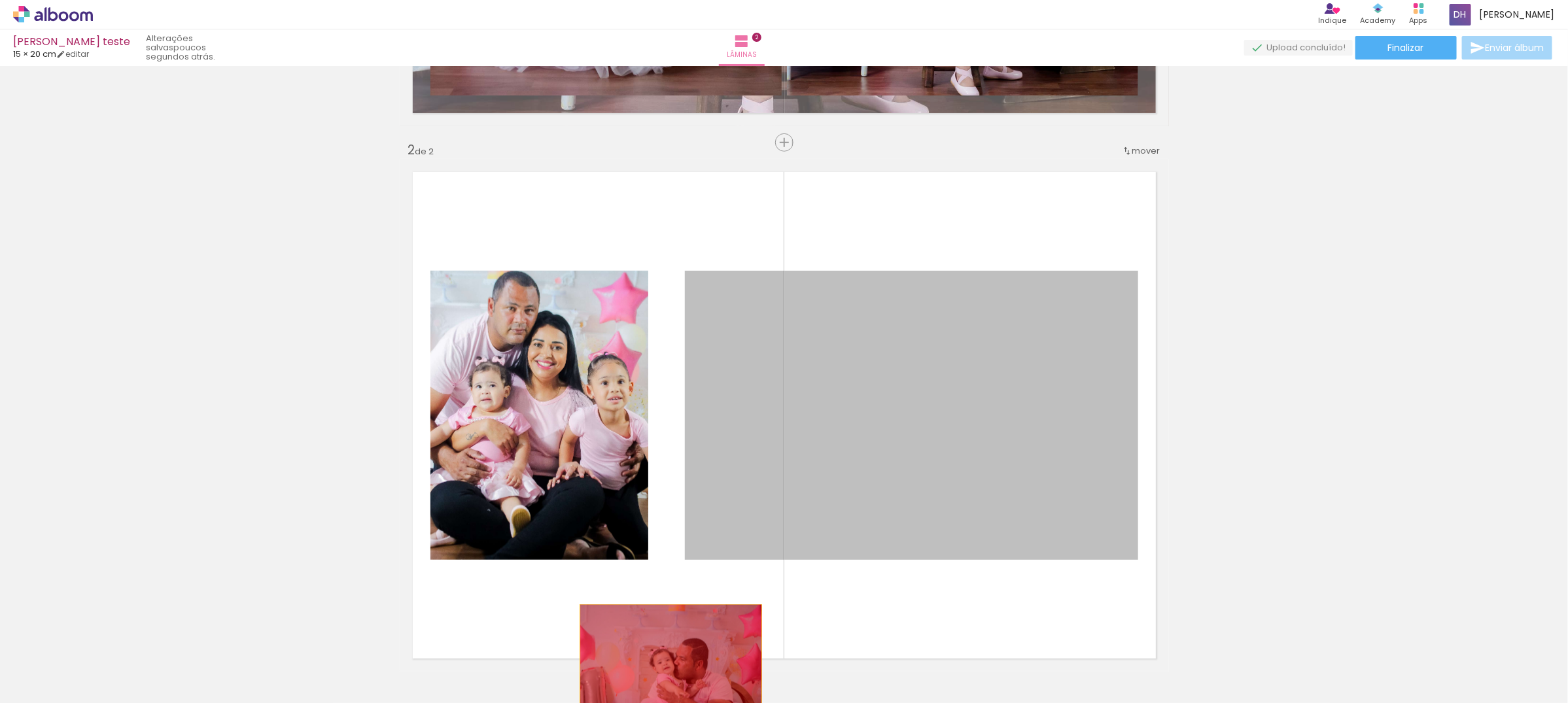
drag, startPoint x: 936, startPoint y: 391, endPoint x: 664, endPoint y: 663, distance: 384.7
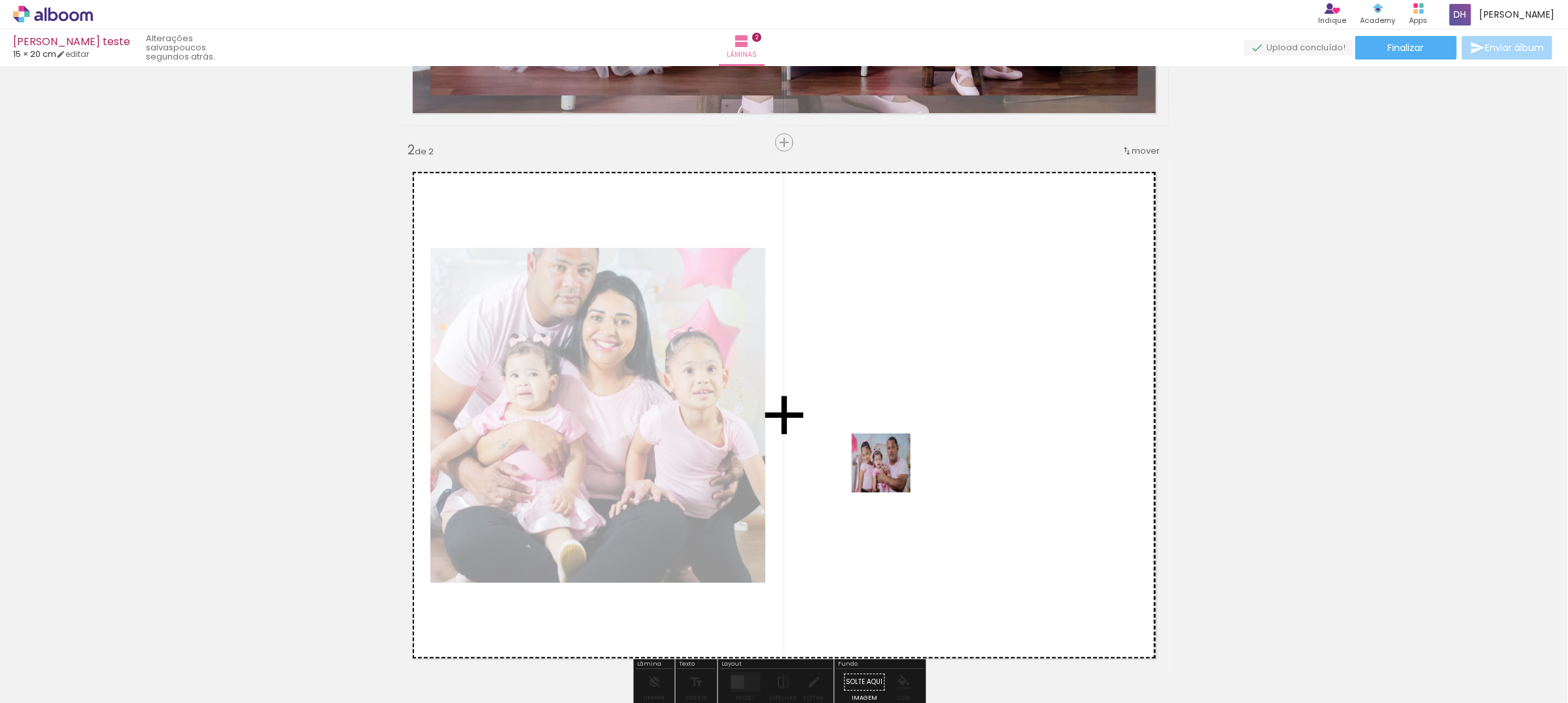
drag, startPoint x: 797, startPoint y: 677, endPoint x: 910, endPoint y: 425, distance: 276.2
click at [910, 425] on quentale-workspace at bounding box center [784, 351] width 1568 height 703
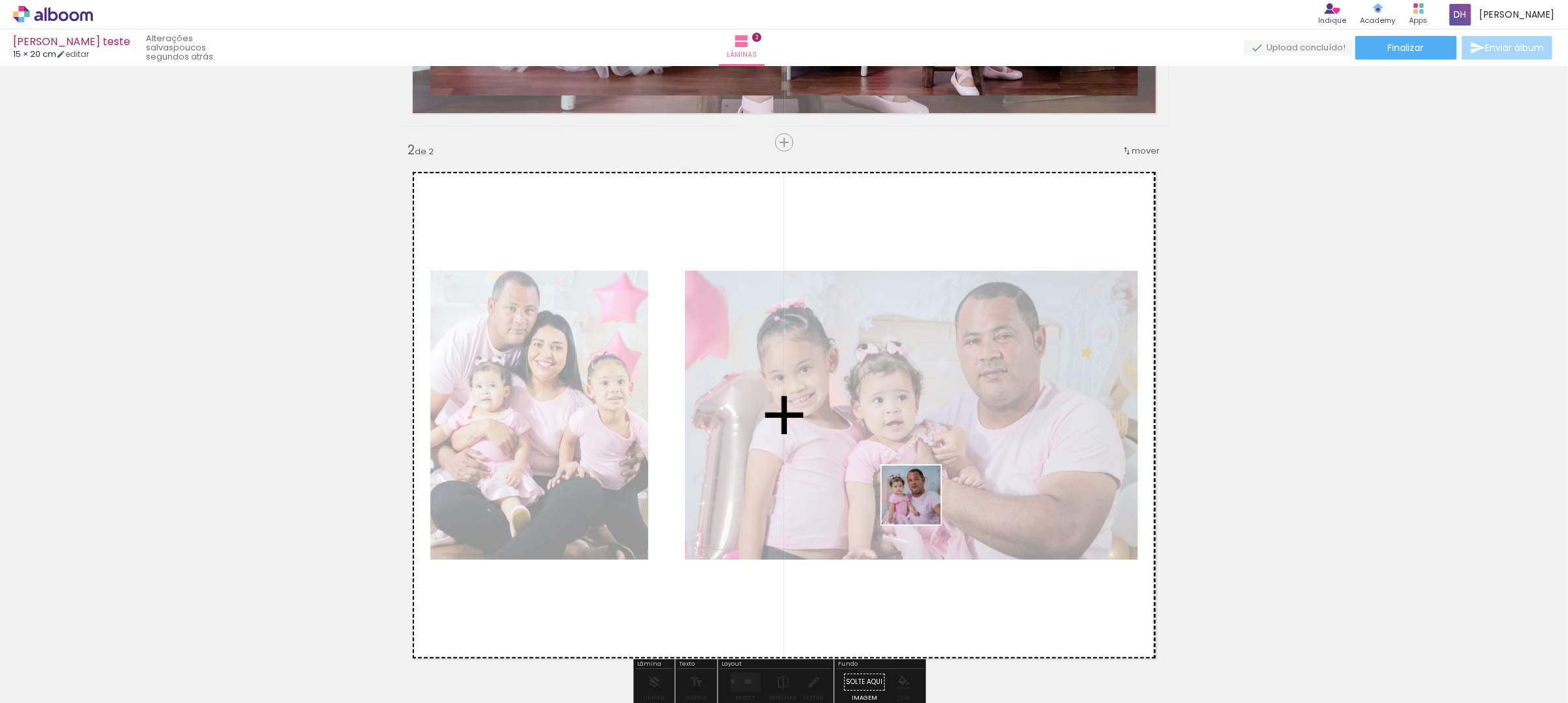
drag, startPoint x: 861, startPoint y: 664, endPoint x: 942, endPoint y: 453, distance: 226.0
click at [942, 453] on quentale-workspace at bounding box center [784, 351] width 1568 height 703
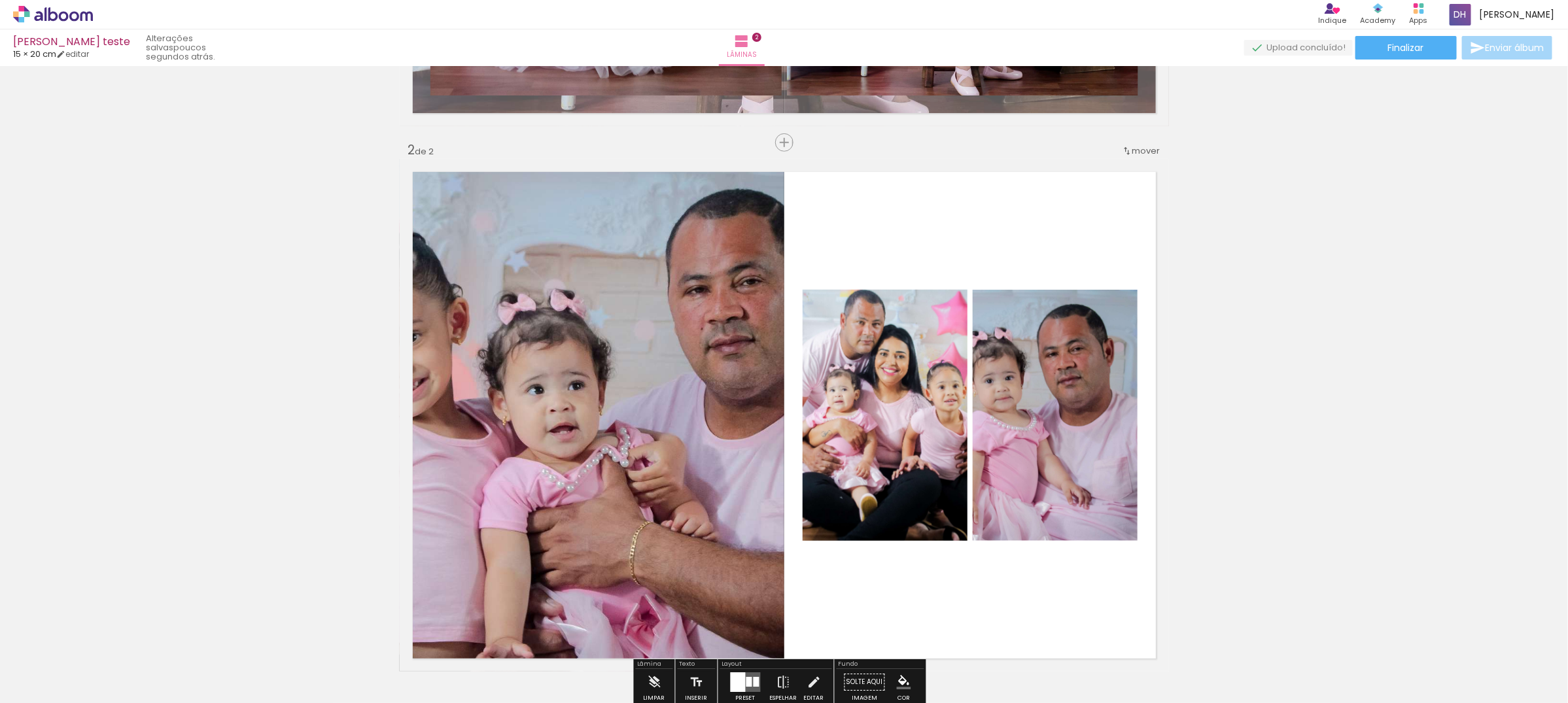
scroll to position [736, 0]
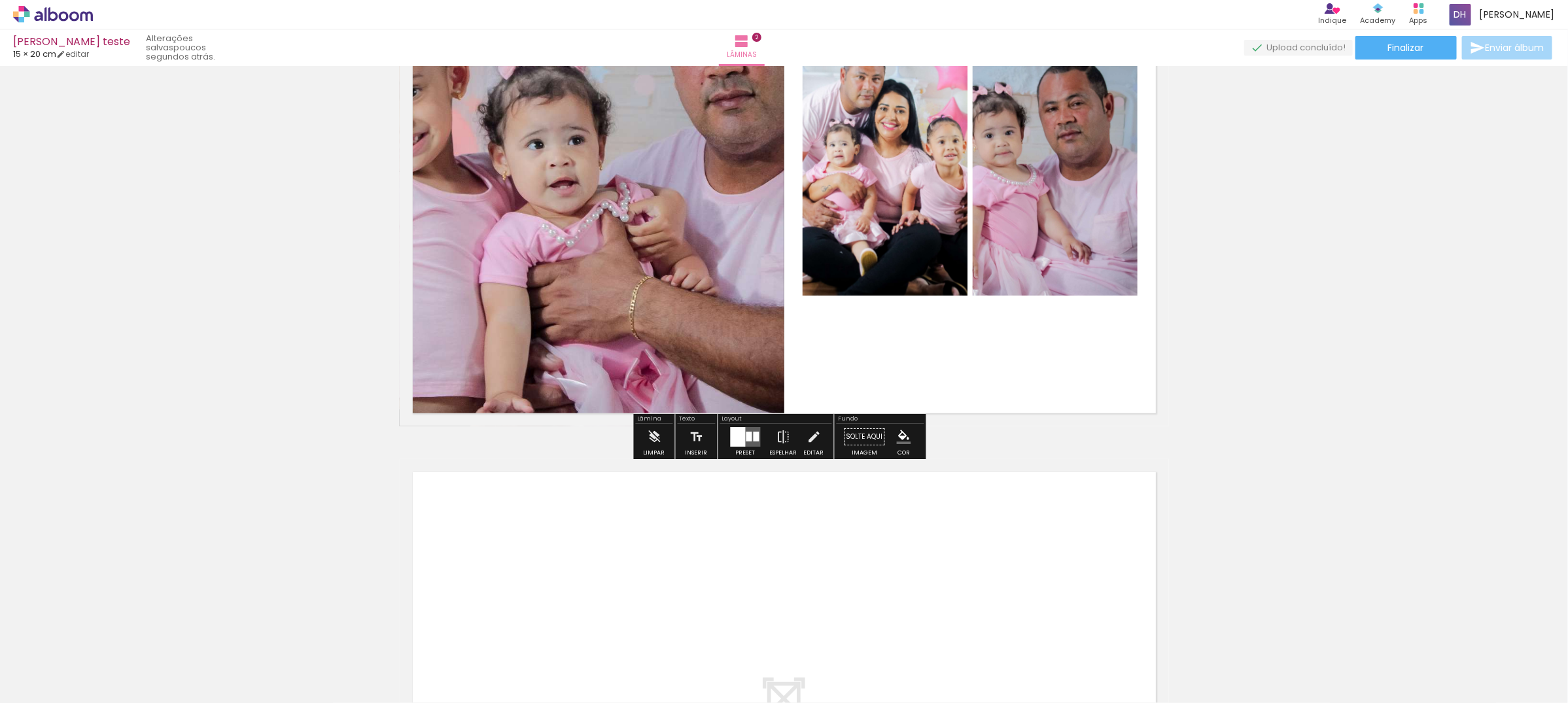
click at [731, 442] on div at bounding box center [738, 437] width 15 height 19
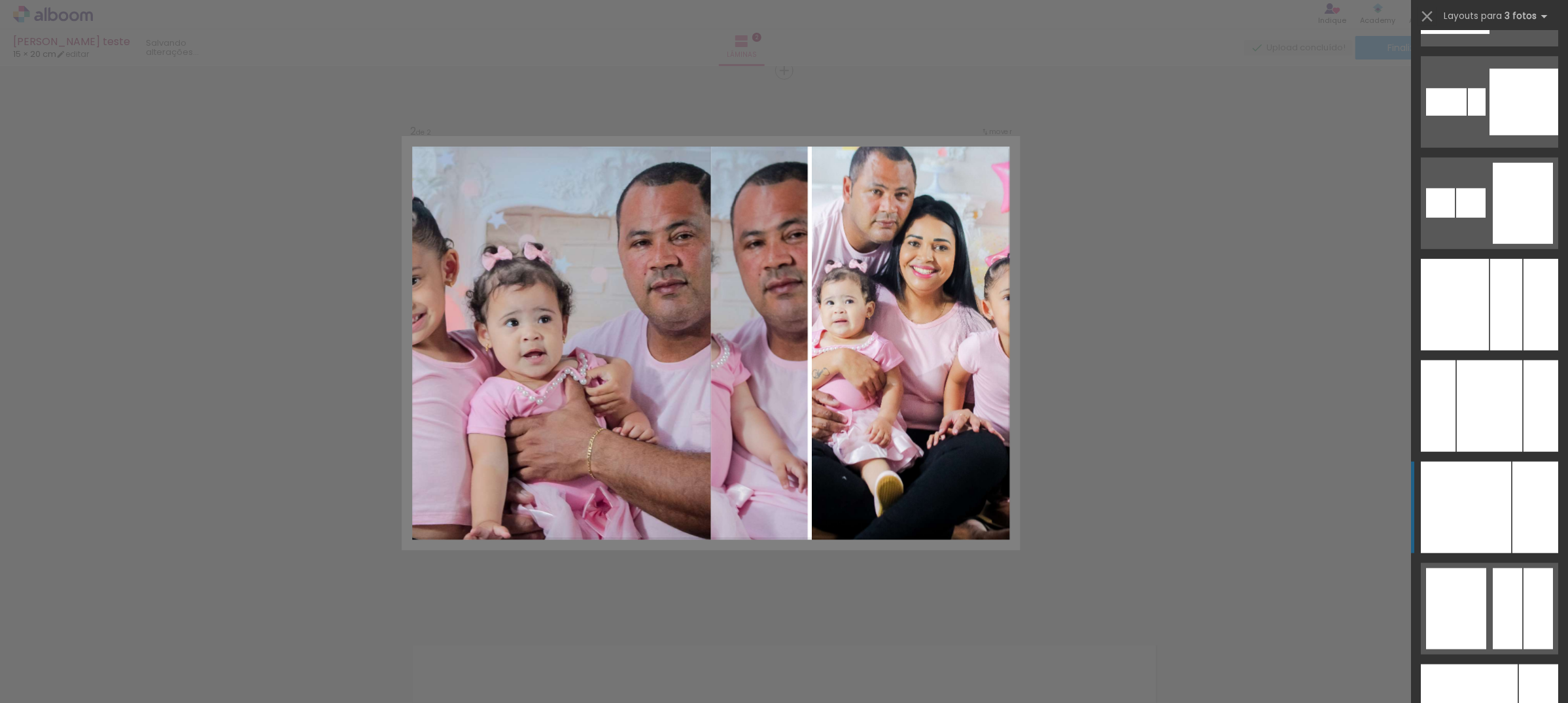
scroll to position [1472, 0]
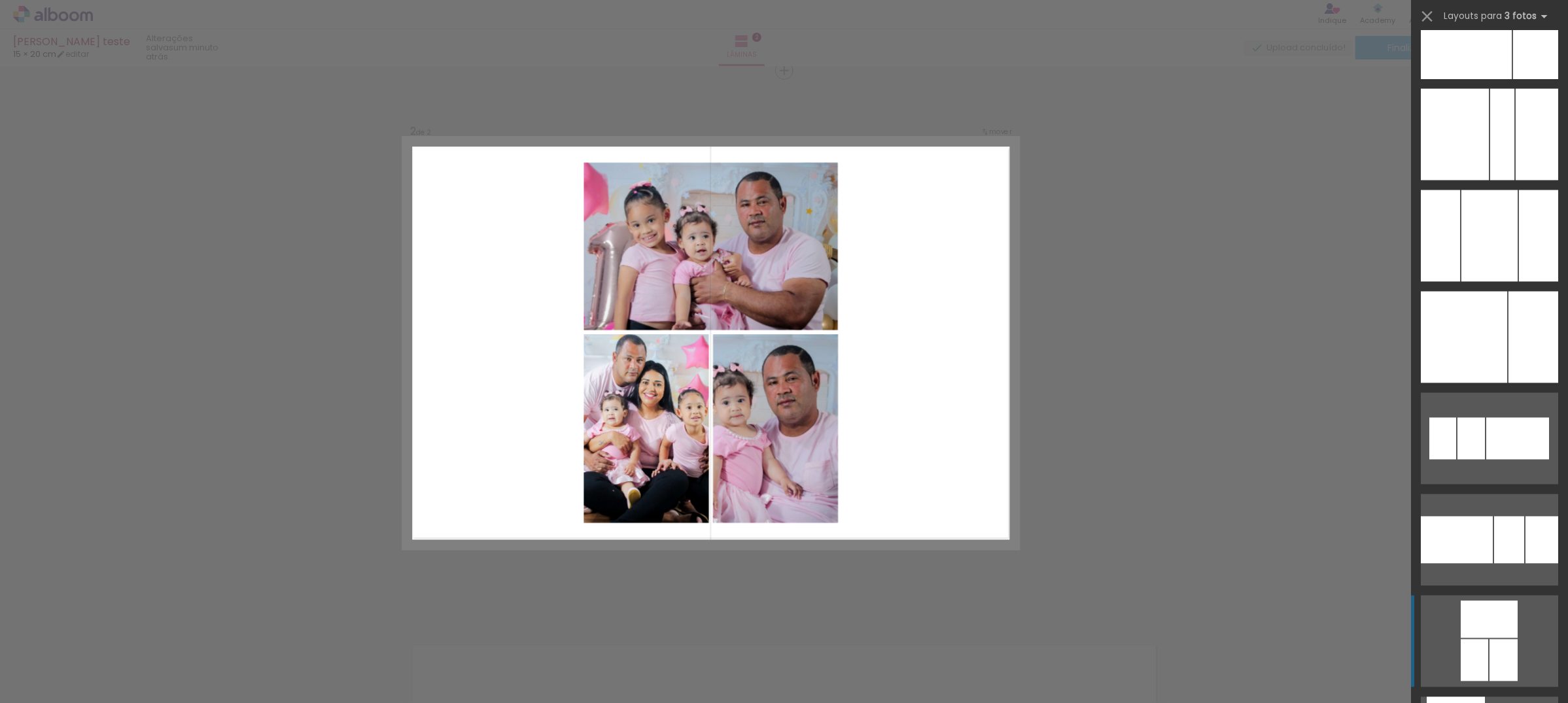
click at [1487, 613] on div at bounding box center [1488, 620] width 57 height 38
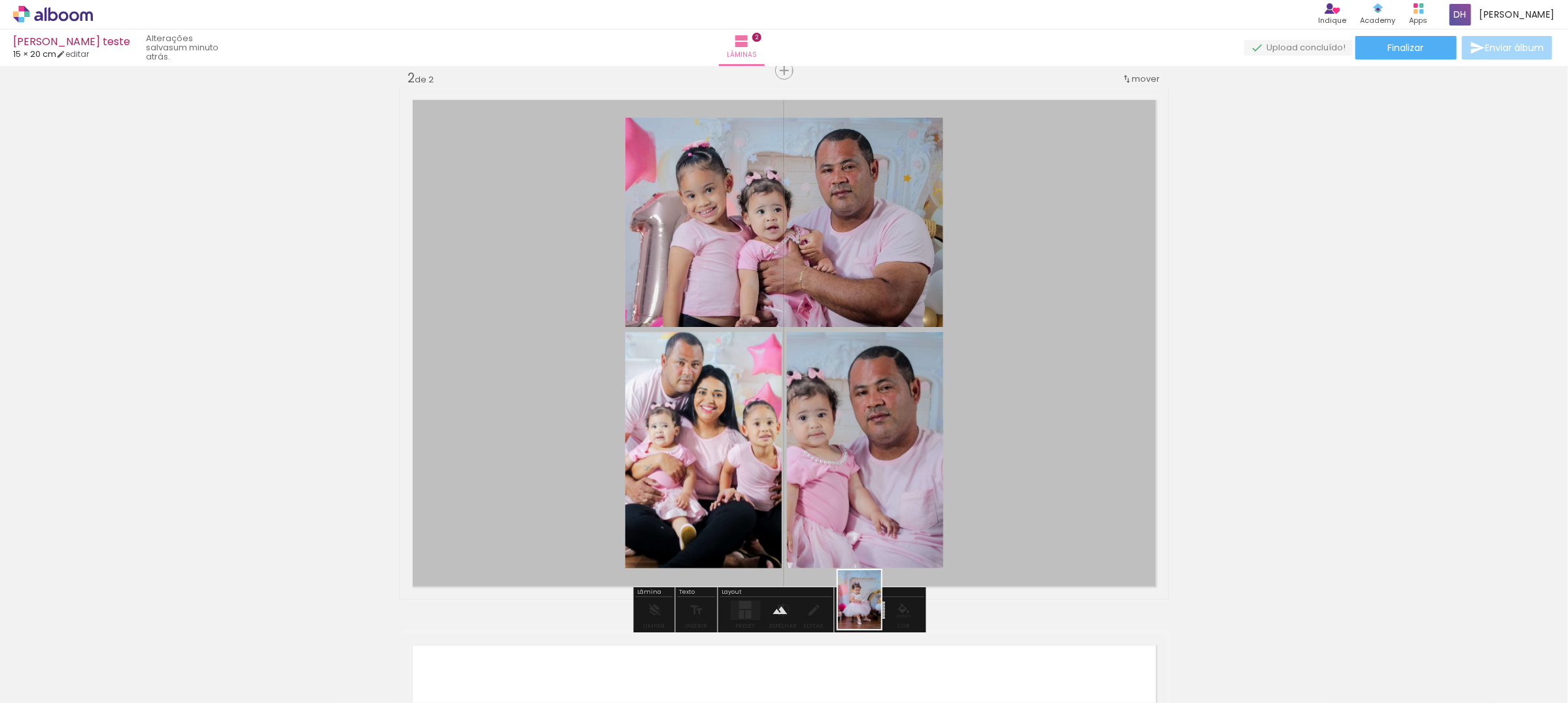
drag, startPoint x: 939, startPoint y: 664, endPoint x: 877, endPoint y: 609, distance: 82.9
click at [877, 609] on quentale-workspace at bounding box center [784, 351] width 1568 height 703
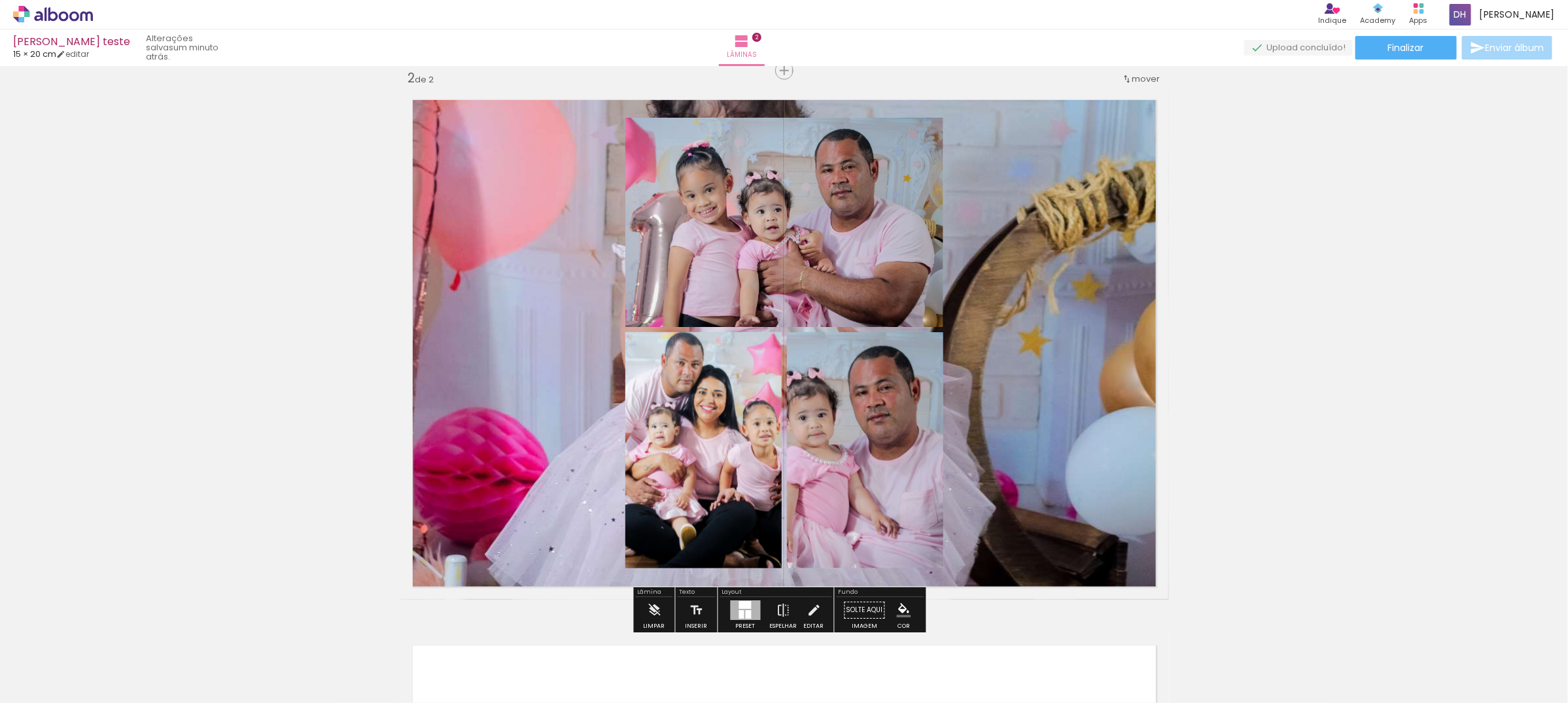
click at [526, 214] on quentale-layouter at bounding box center [784, 343] width 770 height 513
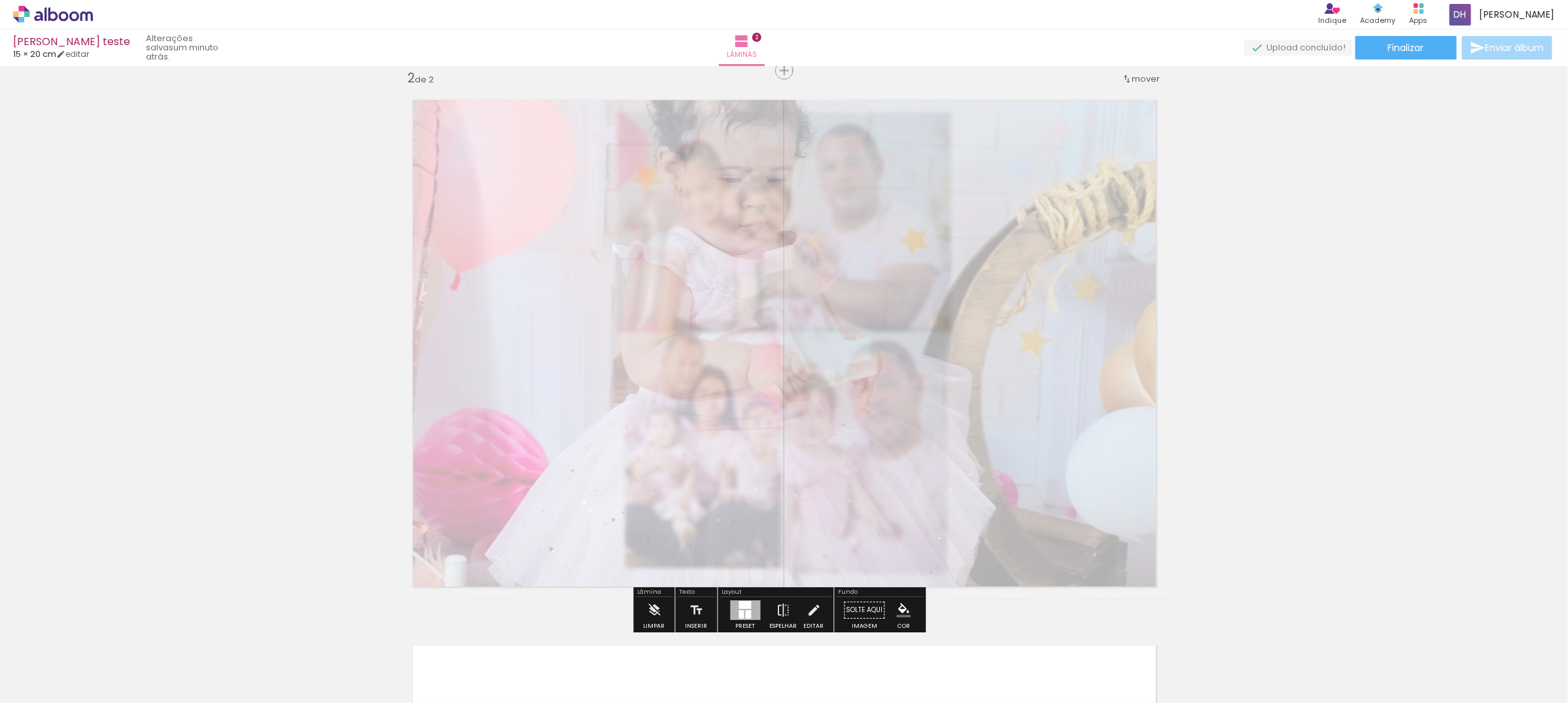
drag, startPoint x: 578, startPoint y: 118, endPoint x: 1096, endPoint y: 171, distance: 520.7
type paper-slider "45"
click at [550, 133] on quentale-photo at bounding box center [784, 343] width 770 height 513
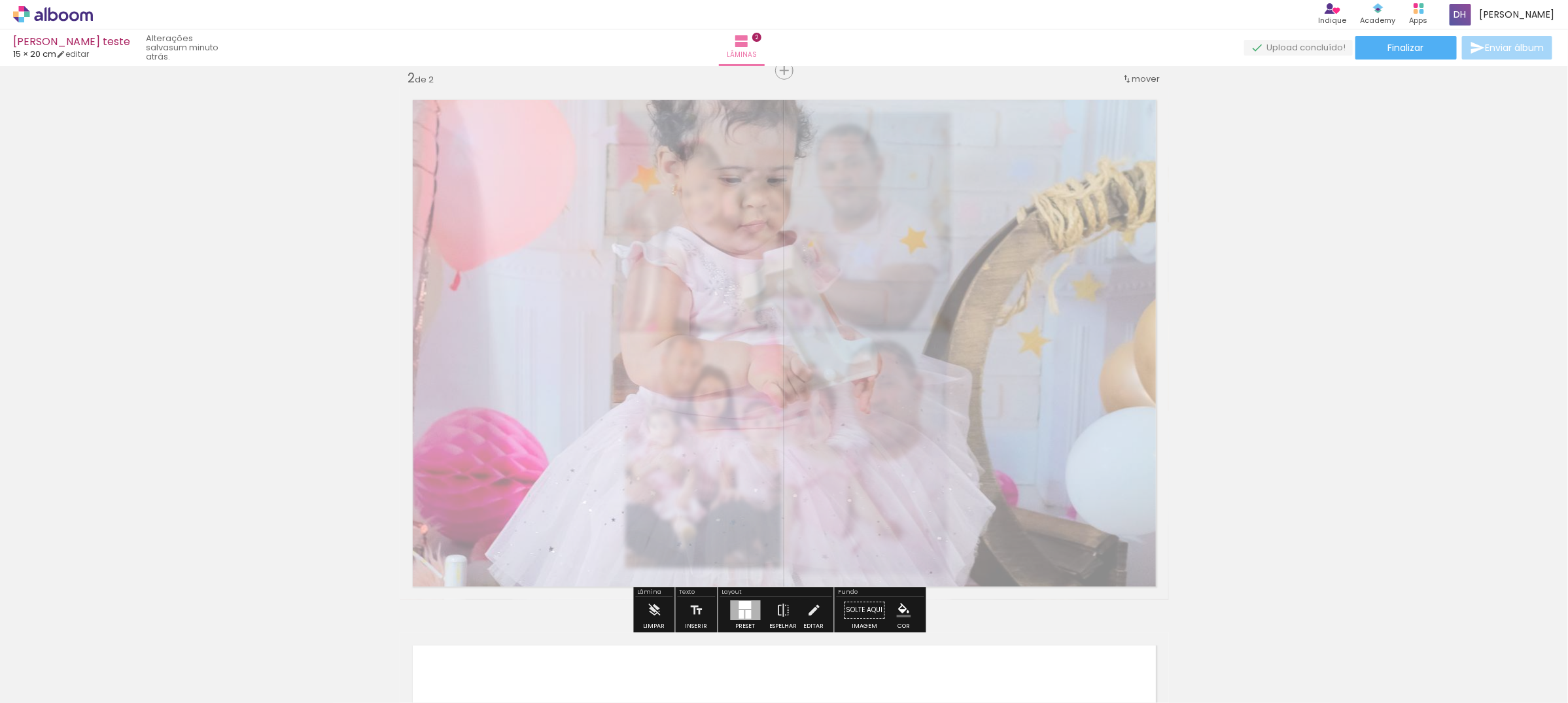
click at [1250, 184] on div "Inserir lâmina 1 de 2 Inserir lâmina 2 de 2" at bounding box center [784, 327] width 1568 height 1637
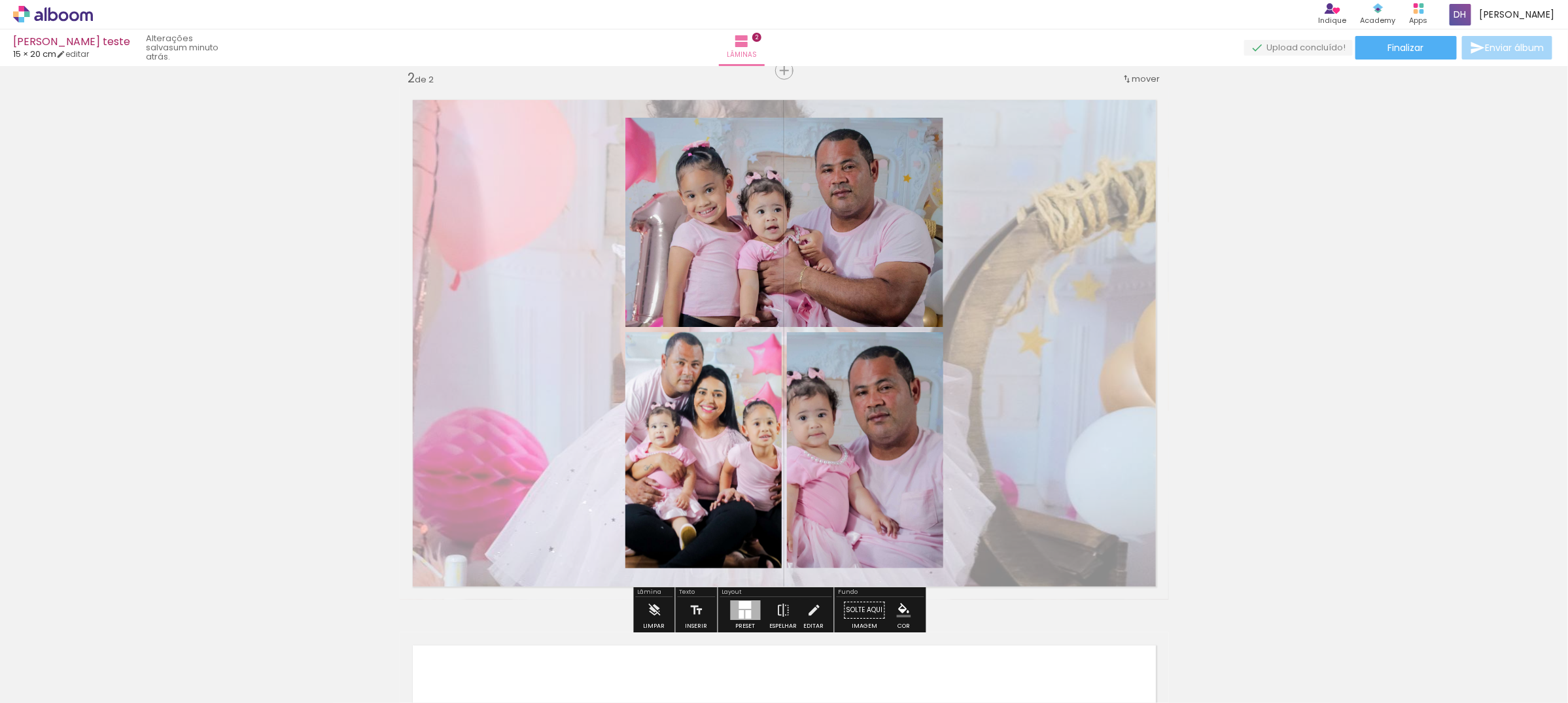
click at [746, 613] on div at bounding box center [749, 615] width 6 height 9
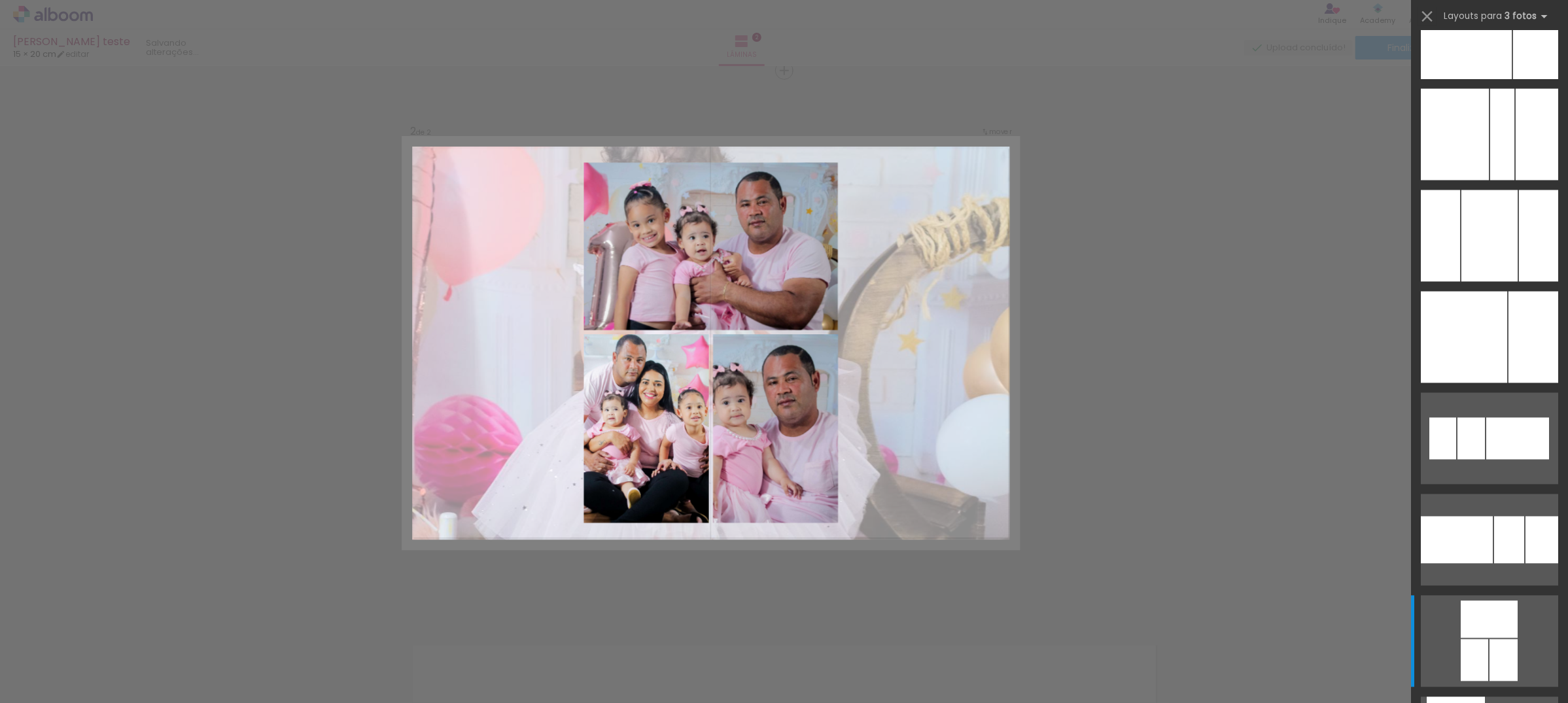
scroll to position [2028, 0]
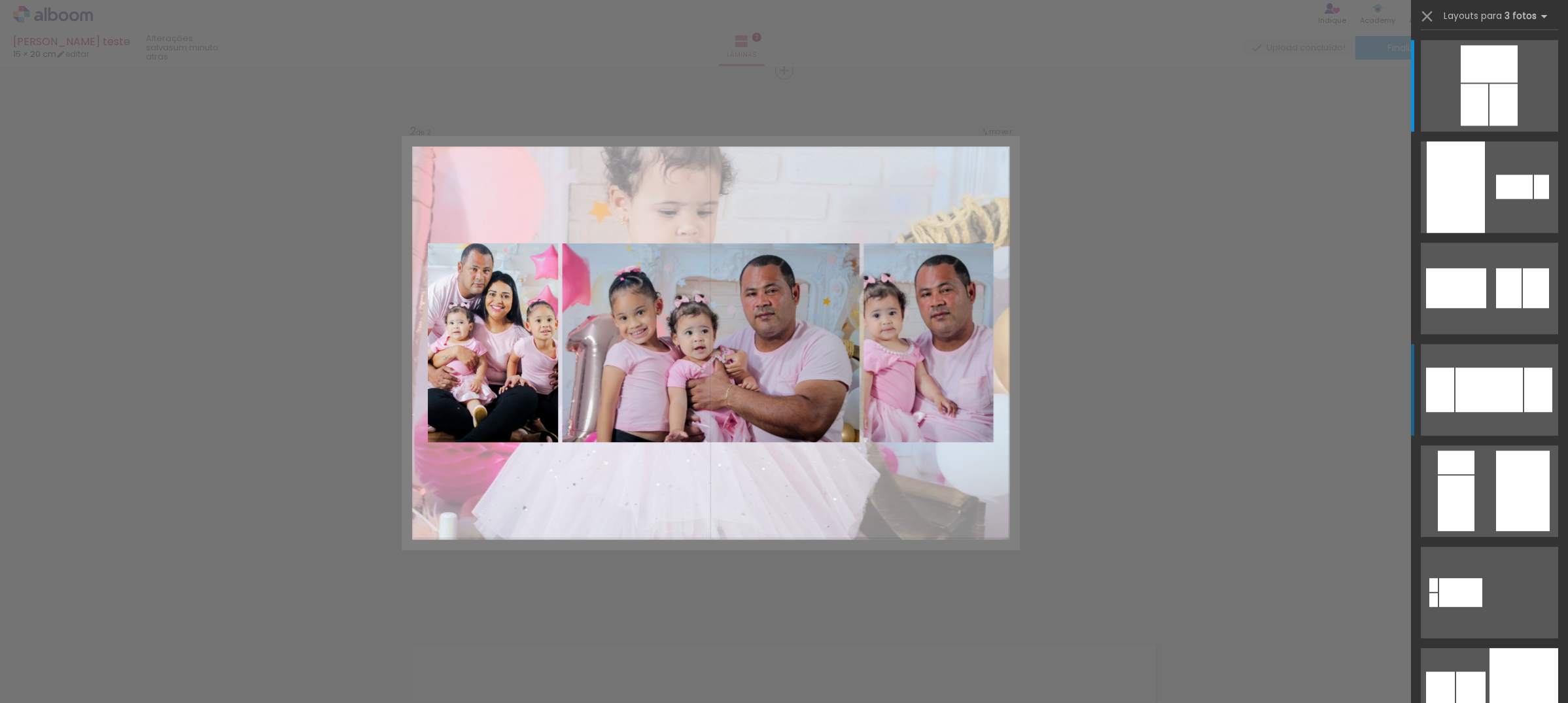
click at [1495, 391] on div at bounding box center [1488, 390] width 67 height 45
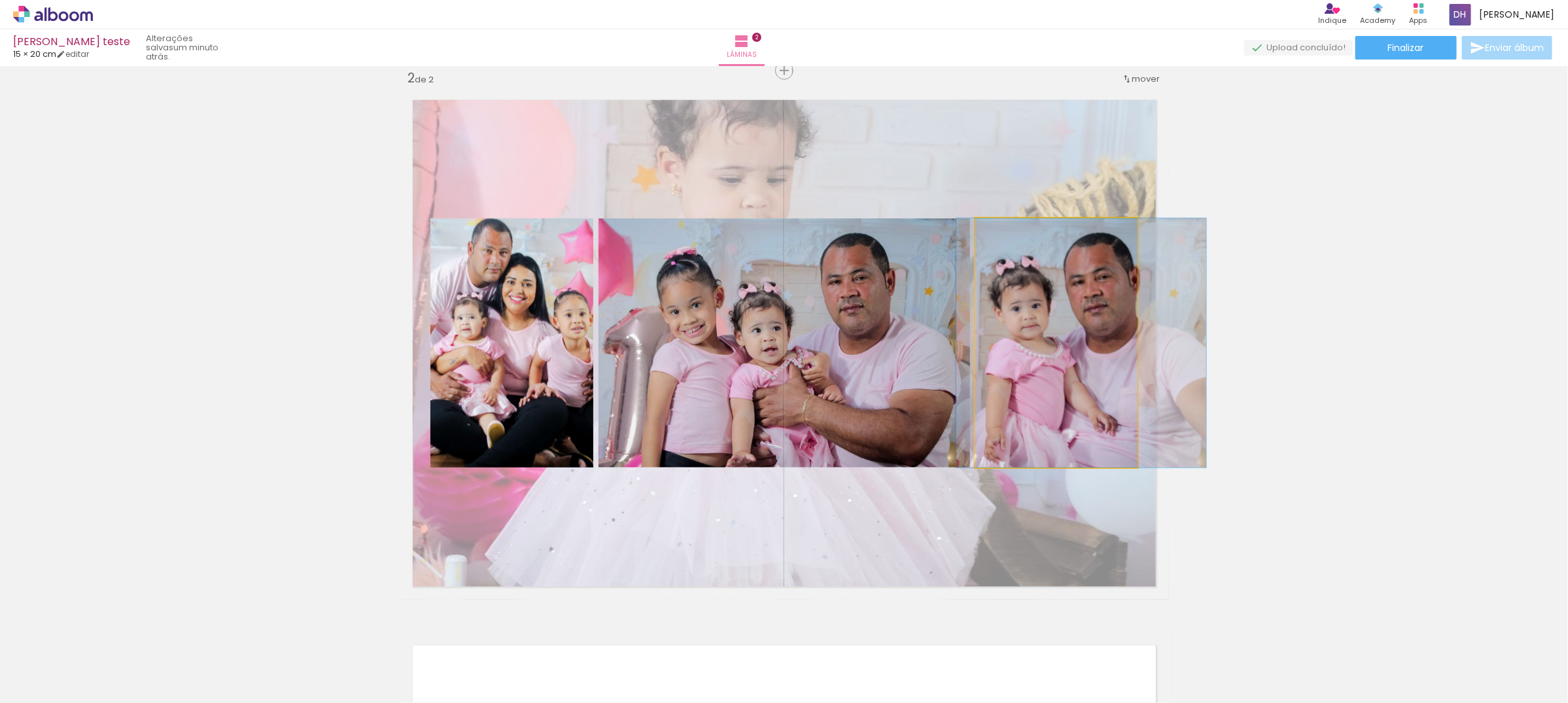
drag, startPoint x: 1063, startPoint y: 394, endPoint x: 1088, endPoint y: 392, distance: 25.1
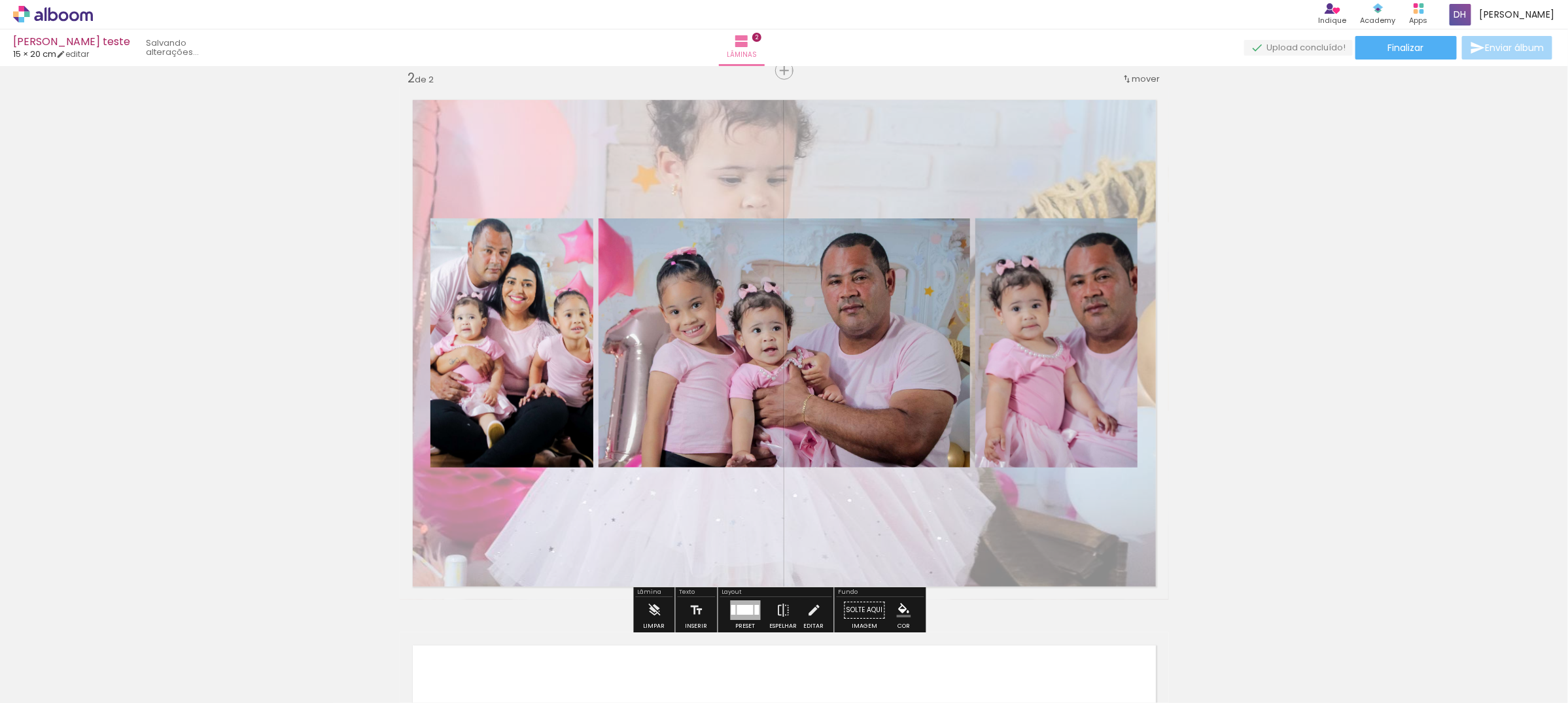
click at [1410, 334] on div "Inserir lâmina 1 de 2 Inserir lâmina 2 de 2" at bounding box center [784, 327] width 1568 height 1637
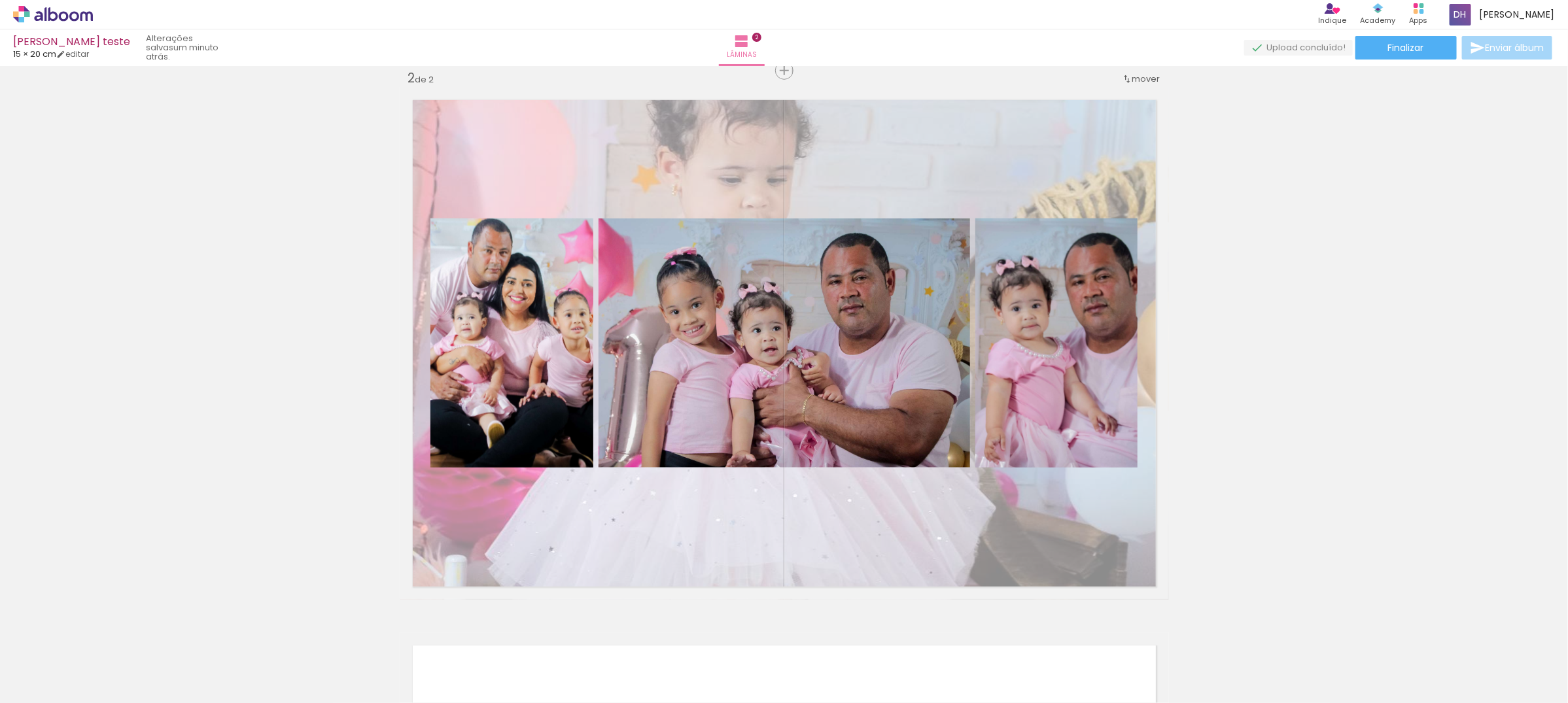
scroll to position [808, 0]
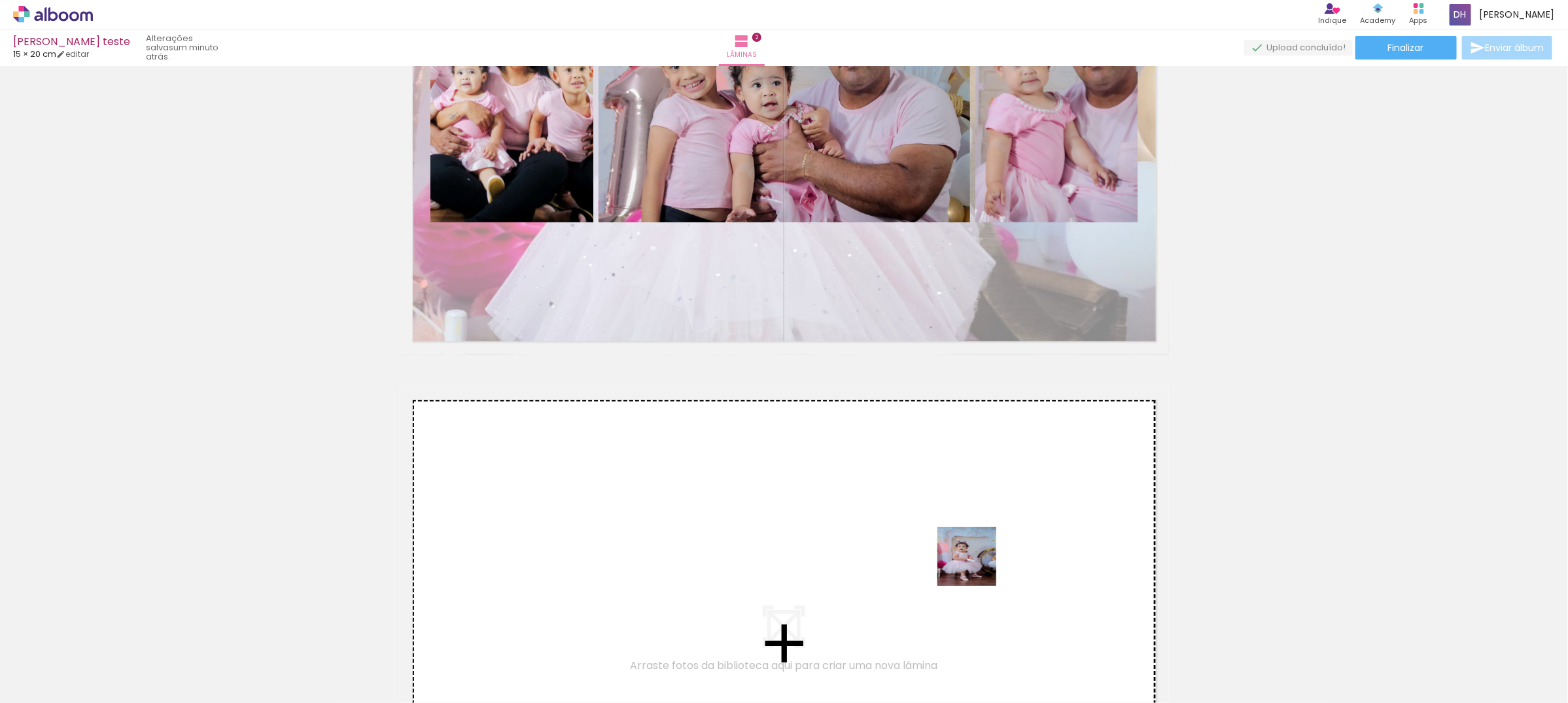
drag, startPoint x: 1022, startPoint y: 682, endPoint x: 965, endPoint y: 539, distance: 153.9
click at [965, 539] on quentale-workspace at bounding box center [784, 351] width 1568 height 703
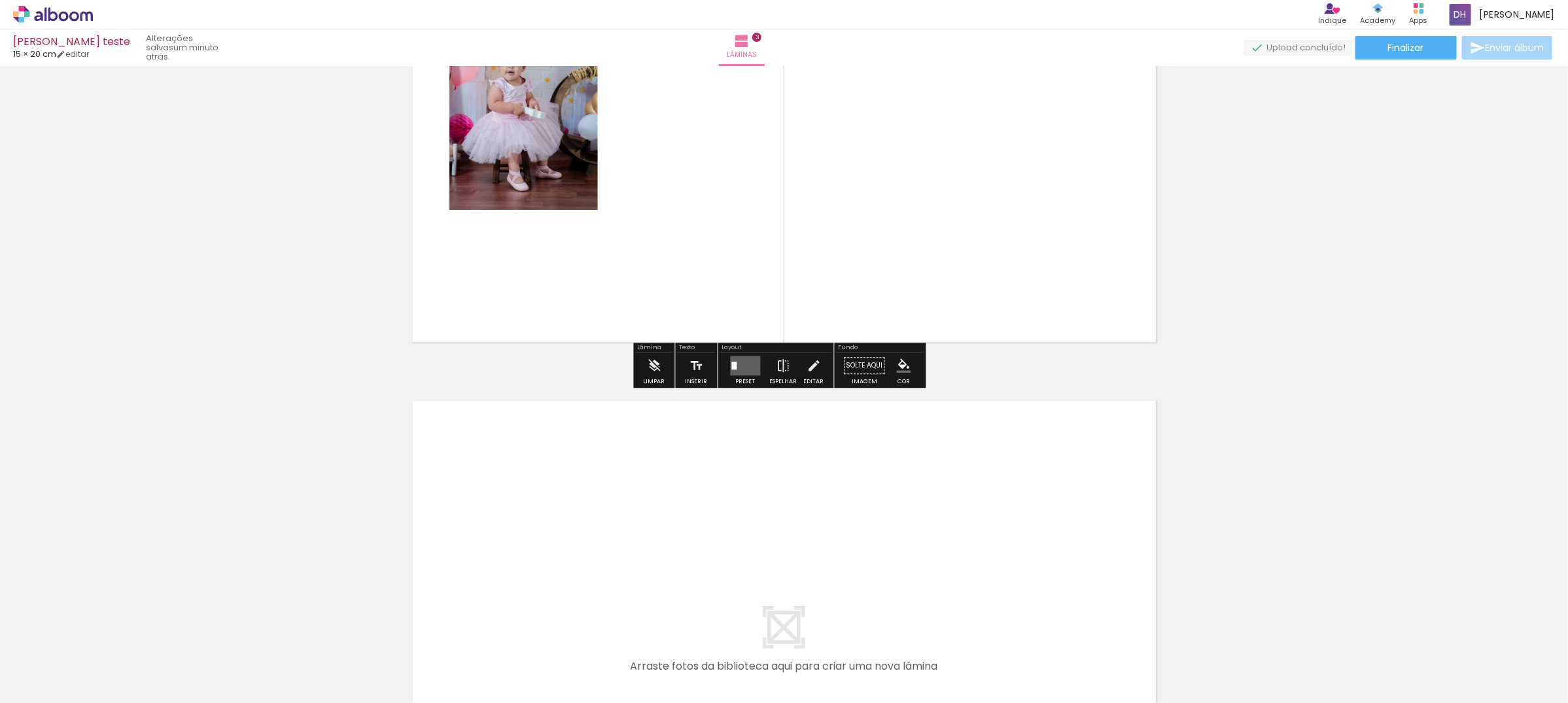
scroll to position [1107, 0]
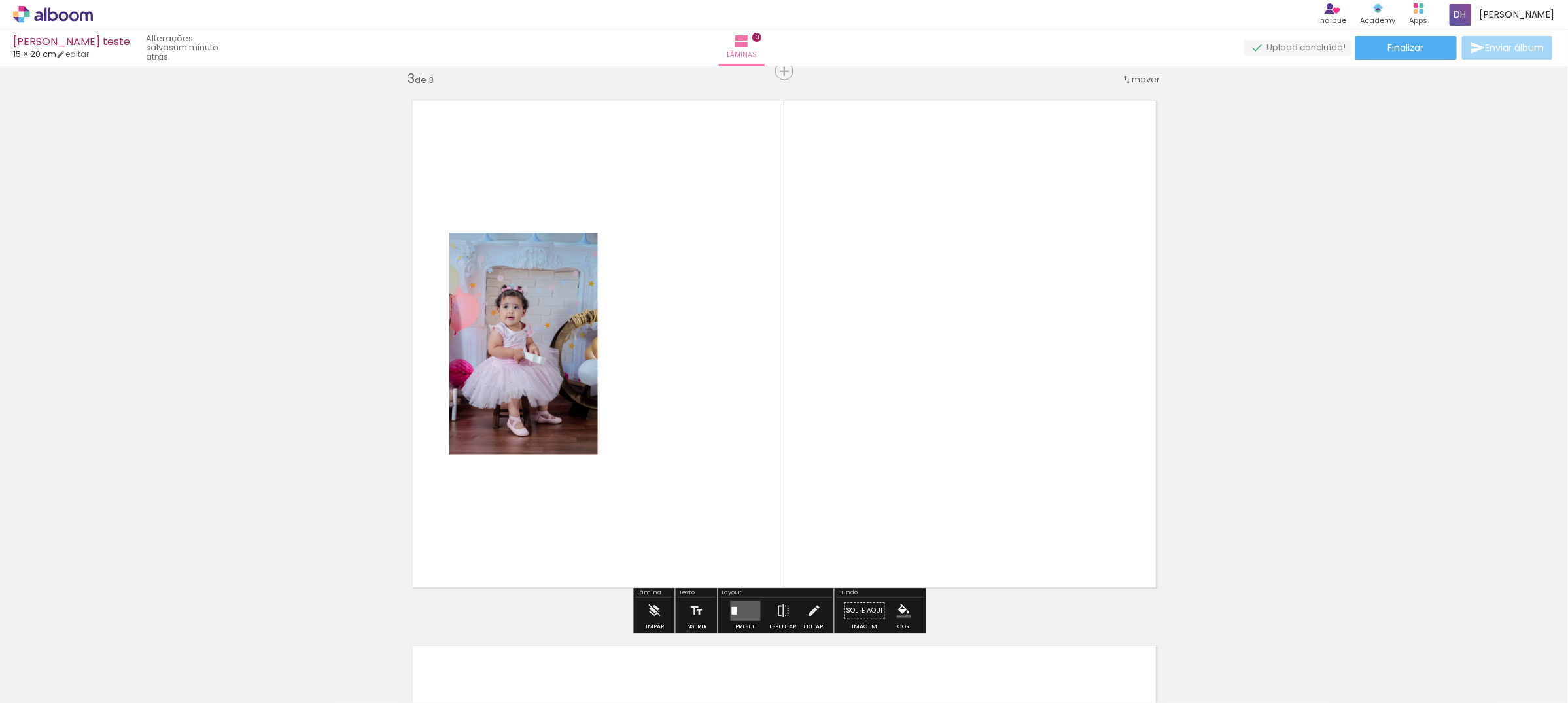
click at [1016, 664] on div at bounding box center [1009, 659] width 43 height 65
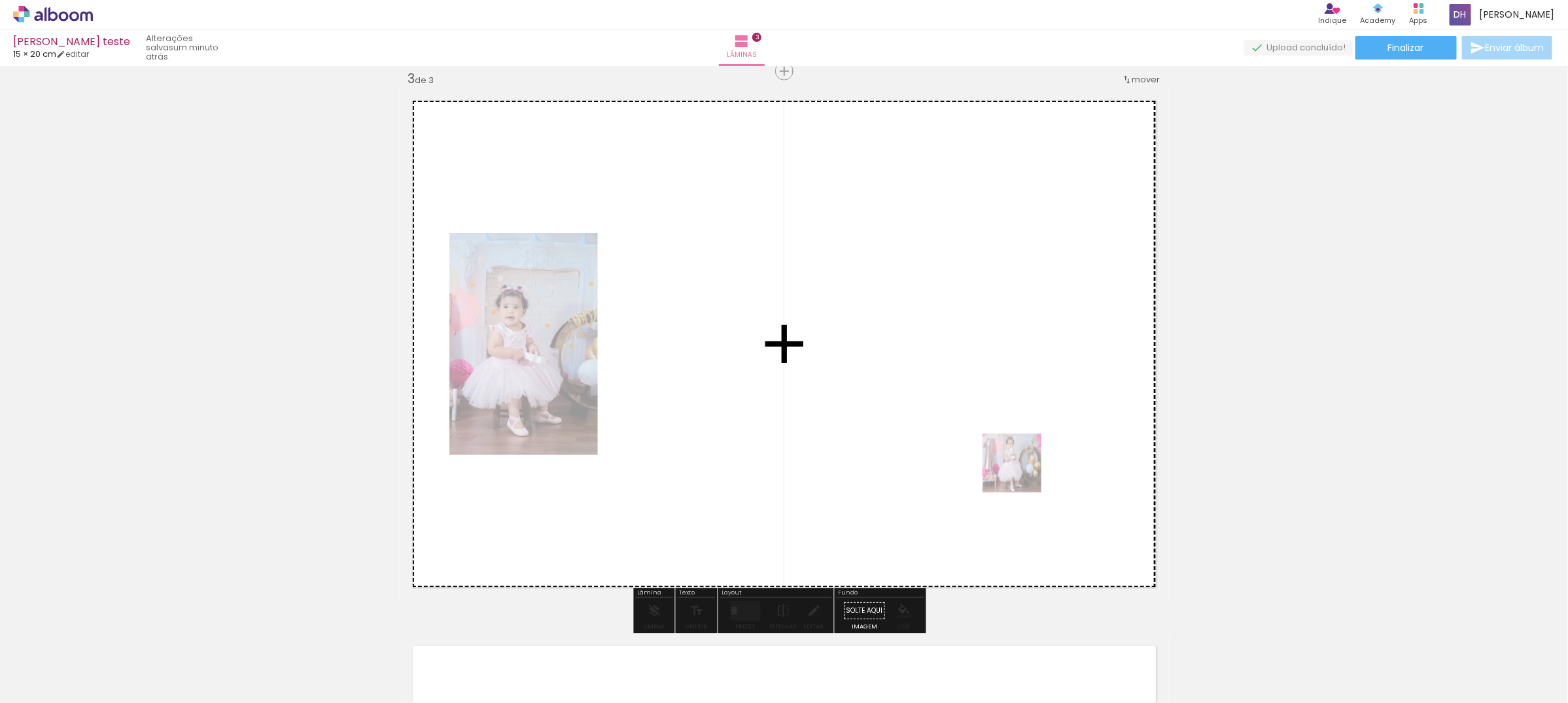
drag, startPoint x: 1176, startPoint y: 671, endPoint x: 1022, endPoint y: 473, distance: 250.8
click at [1022, 473] on quentale-workspace at bounding box center [784, 351] width 1568 height 703
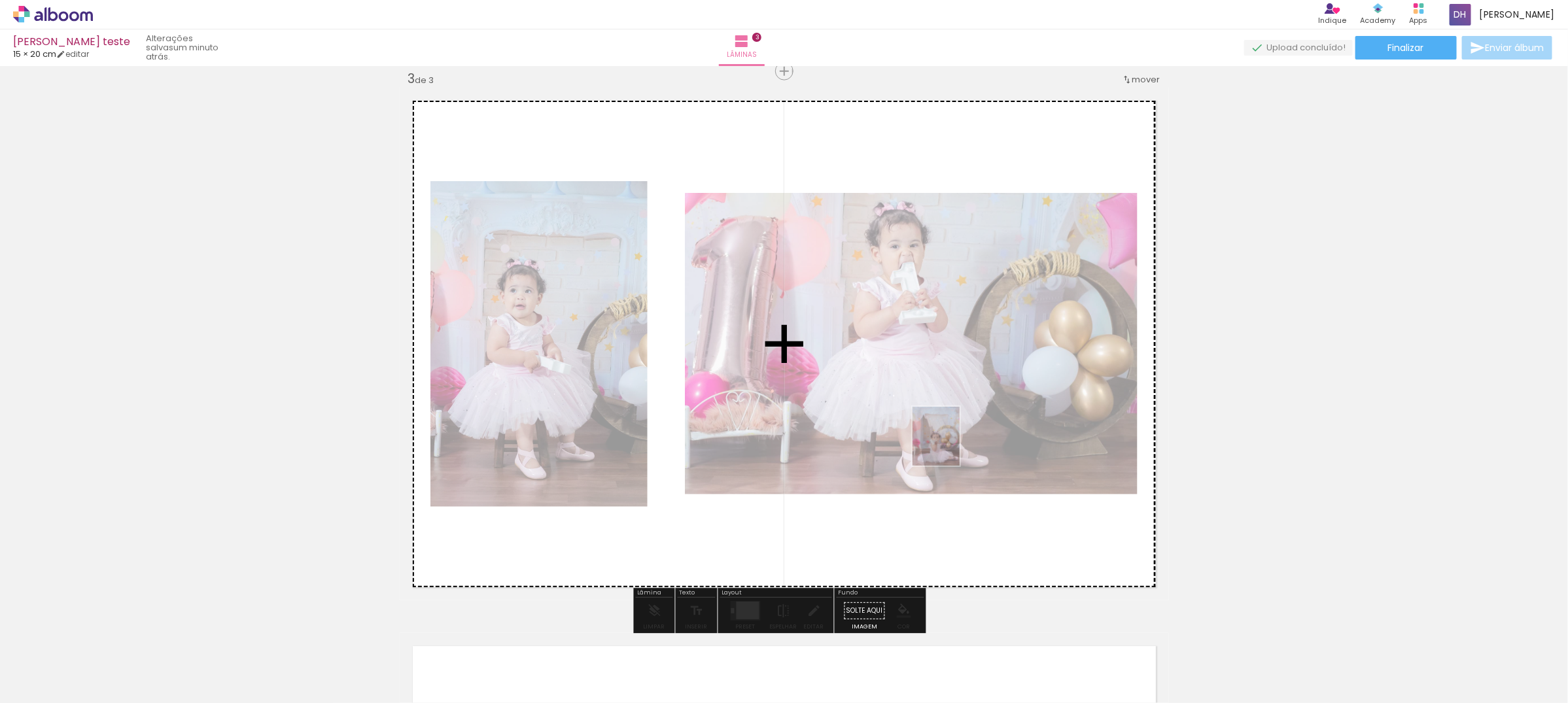
drag, startPoint x: 1308, startPoint y: 666, endPoint x: 952, endPoint y: 446, distance: 418.5
click at [952, 446] on quentale-workspace at bounding box center [784, 351] width 1568 height 703
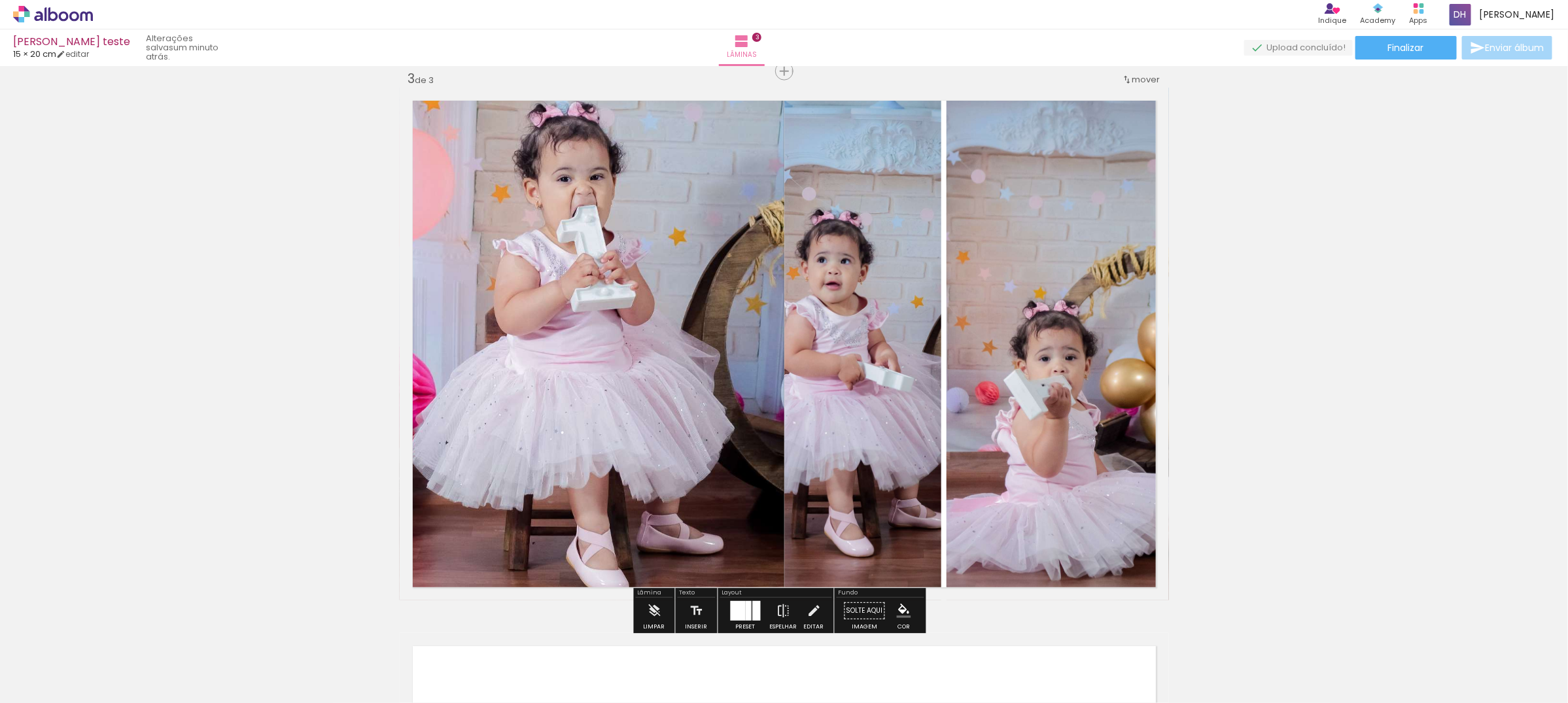
click at [739, 599] on div at bounding box center [746, 611] width 35 height 26
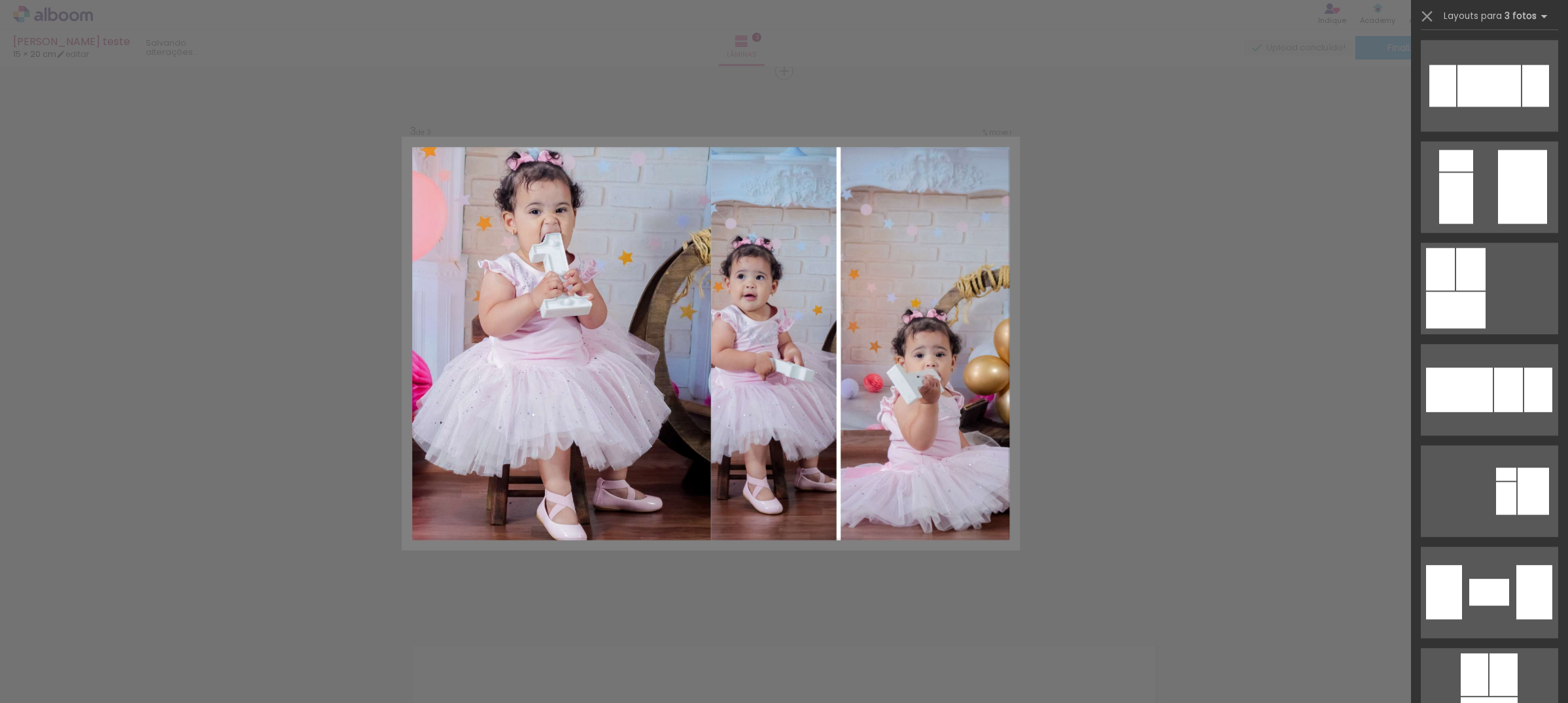
scroll to position [0, 0]
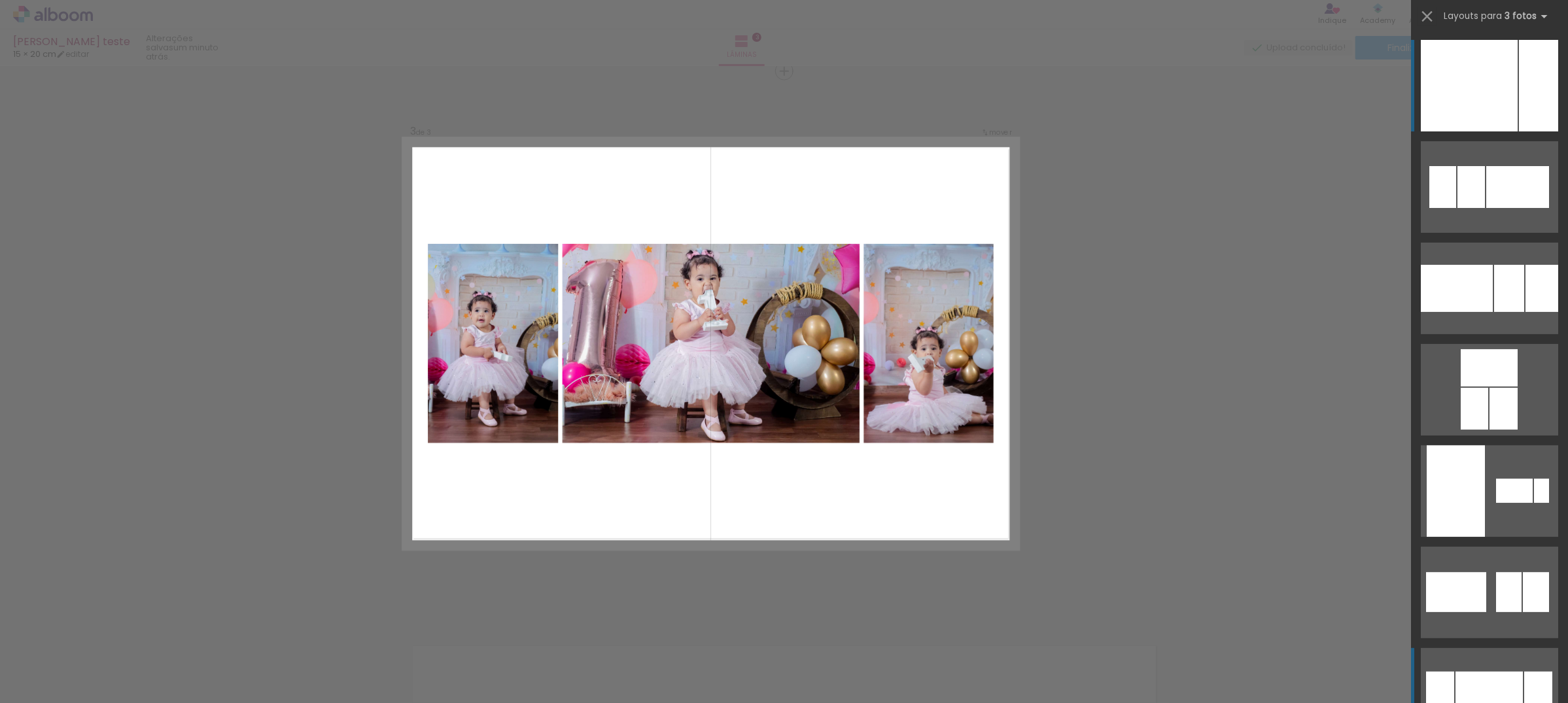
click at [1444, 679] on div at bounding box center [1440, 693] width 28 height 45
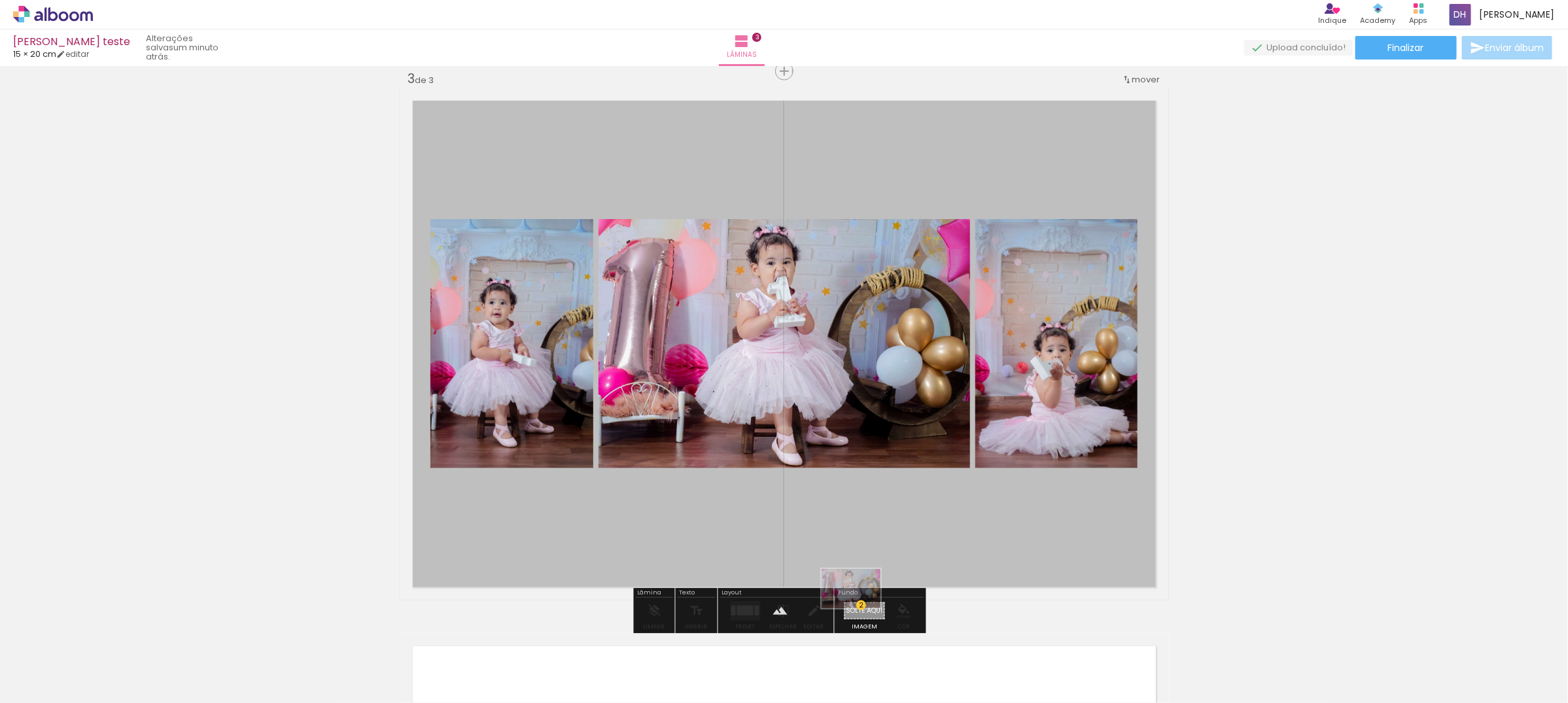
drag, startPoint x: 1160, startPoint y: 672, endPoint x: 866, endPoint y: 601, distance: 302.5
click at [861, 606] on quentale-workspace at bounding box center [784, 351] width 1568 height 703
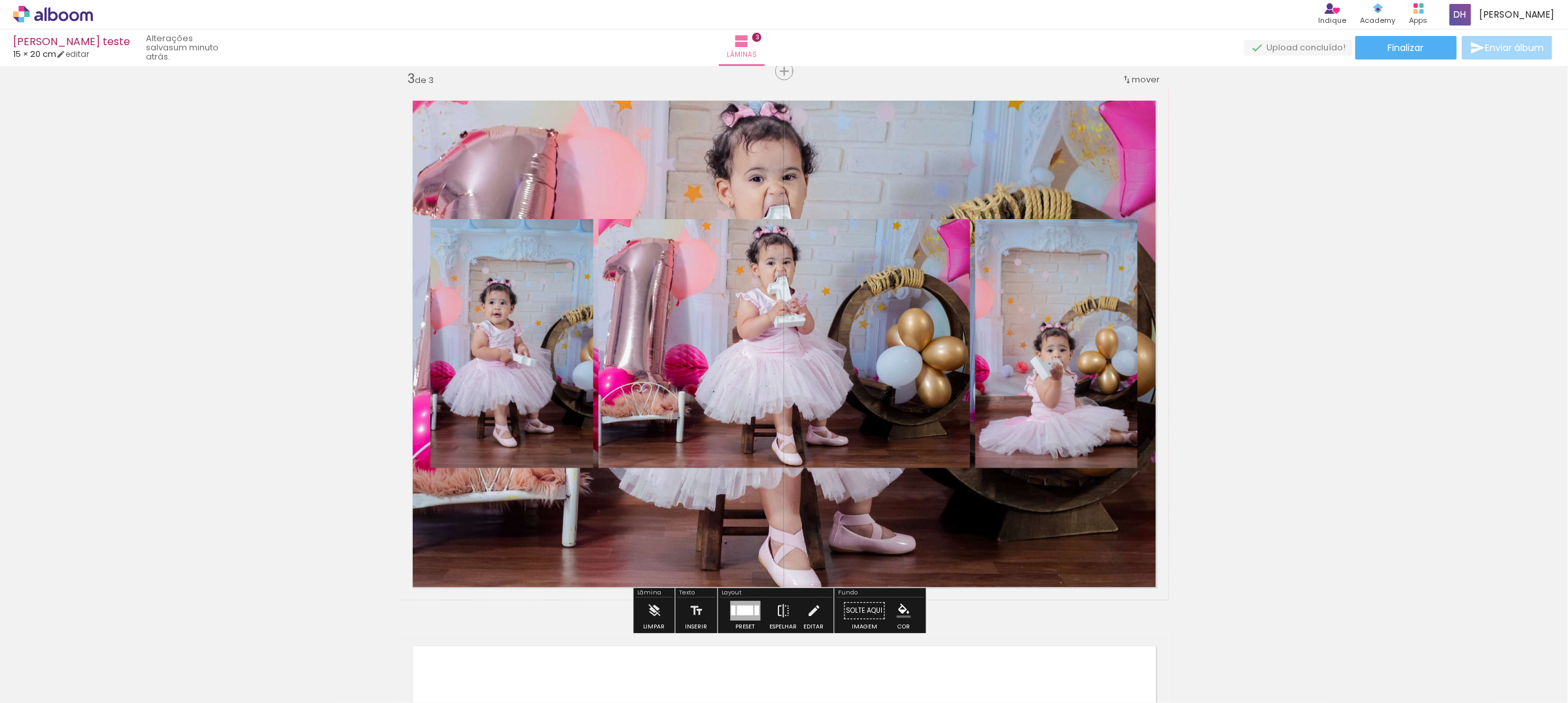
click at [889, 177] on quentale-layouter at bounding box center [784, 344] width 770 height 513
click at [889, 177] on quentale-photo at bounding box center [784, 344] width 770 height 513
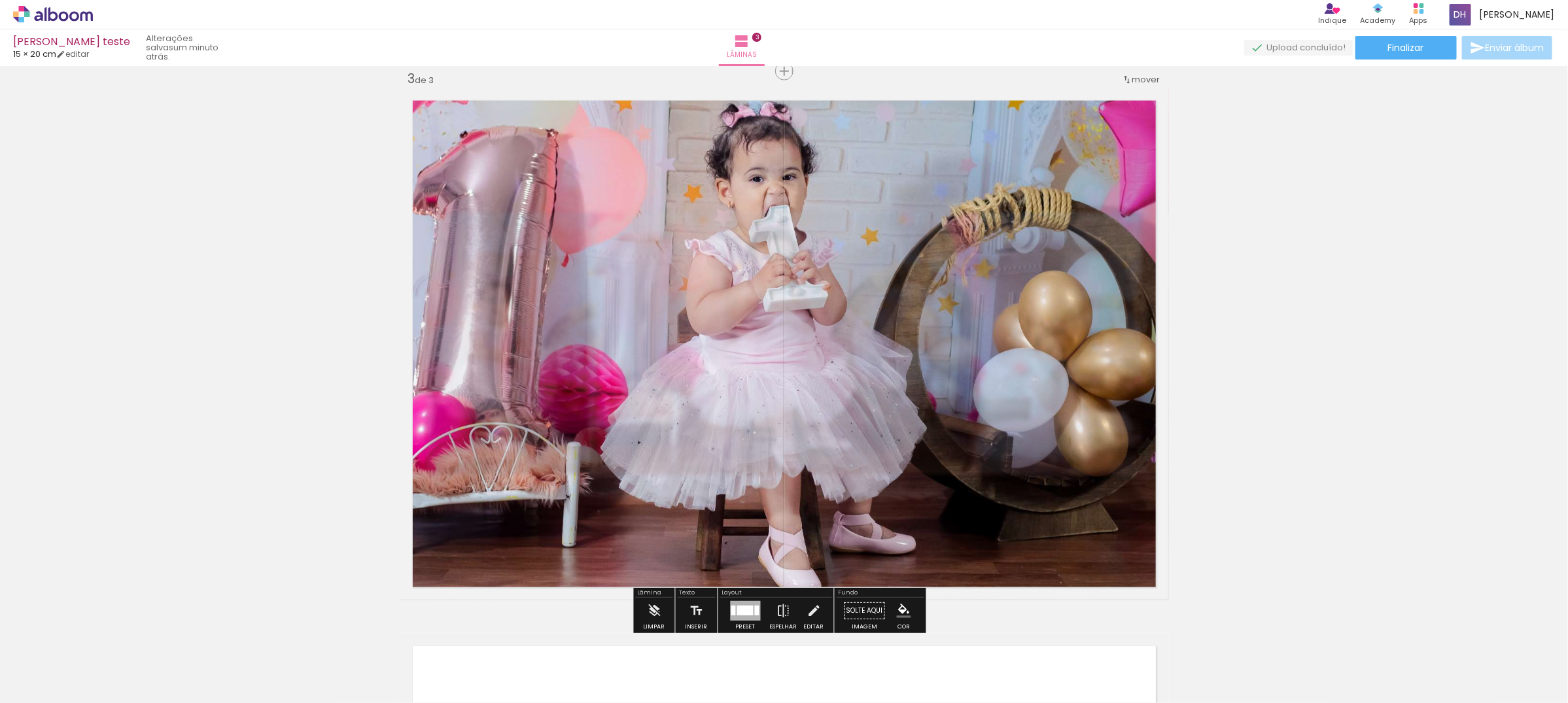
type paper-slider "55"
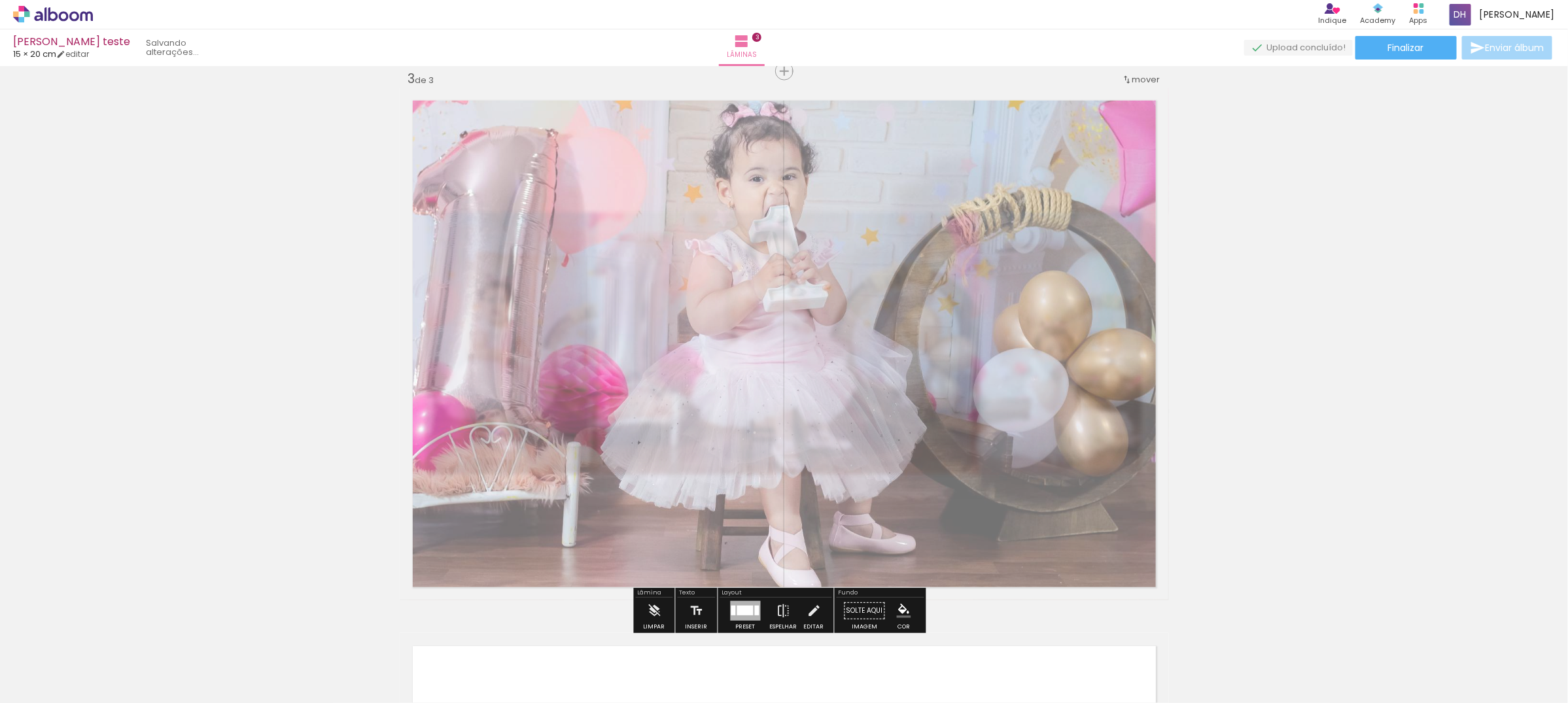
click at [563, 122] on div at bounding box center [567, 121] width 51 height 21
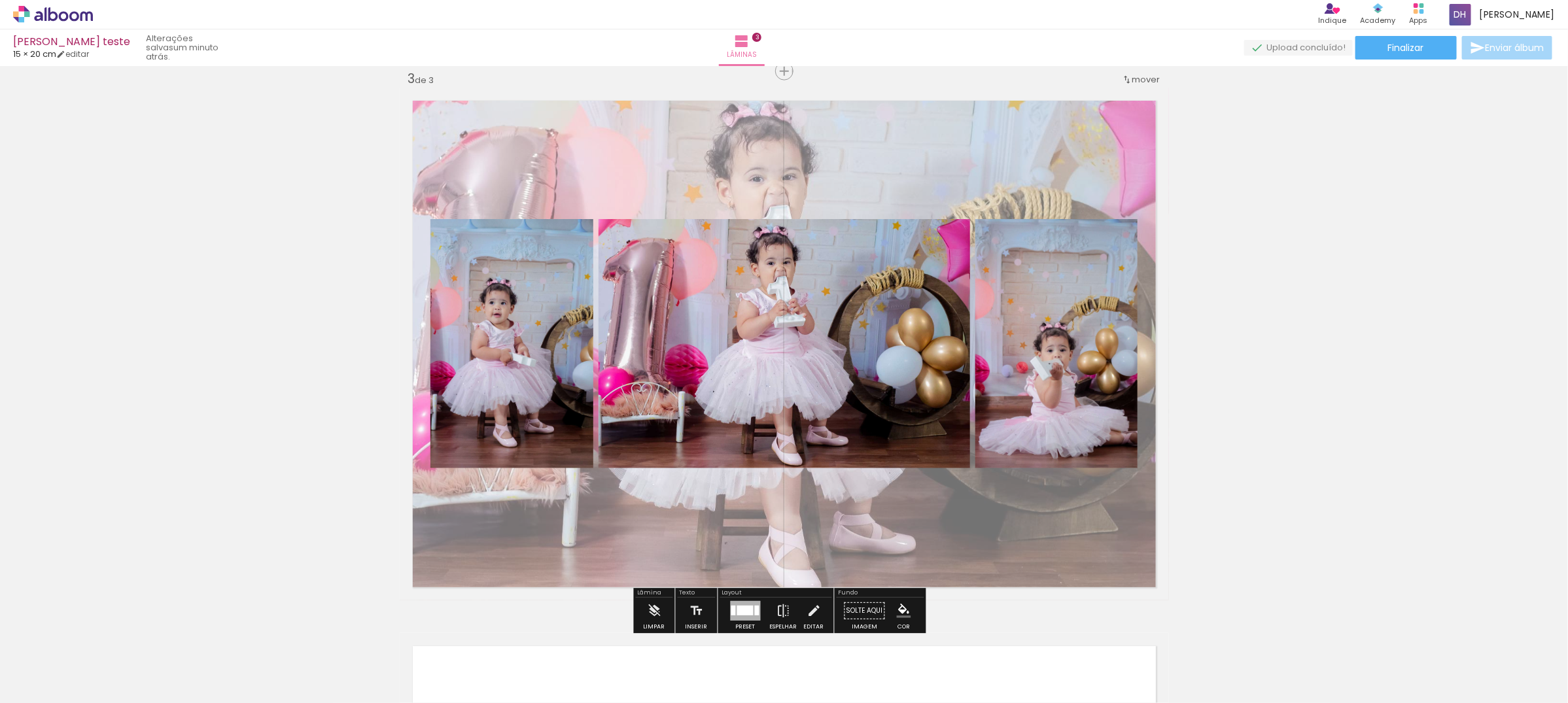
click at [1377, 236] on div "Inserir lâmina 1 de 3 Inserir lâmina 2 de 3 Inserir lâmina 3 de 3" at bounding box center [784, 54] width 1568 height 2183
click at [784, 291] on quentale-photo at bounding box center [784, 343] width 371 height 250
click at [940, 138] on quentale-layouter at bounding box center [784, 344] width 770 height 513
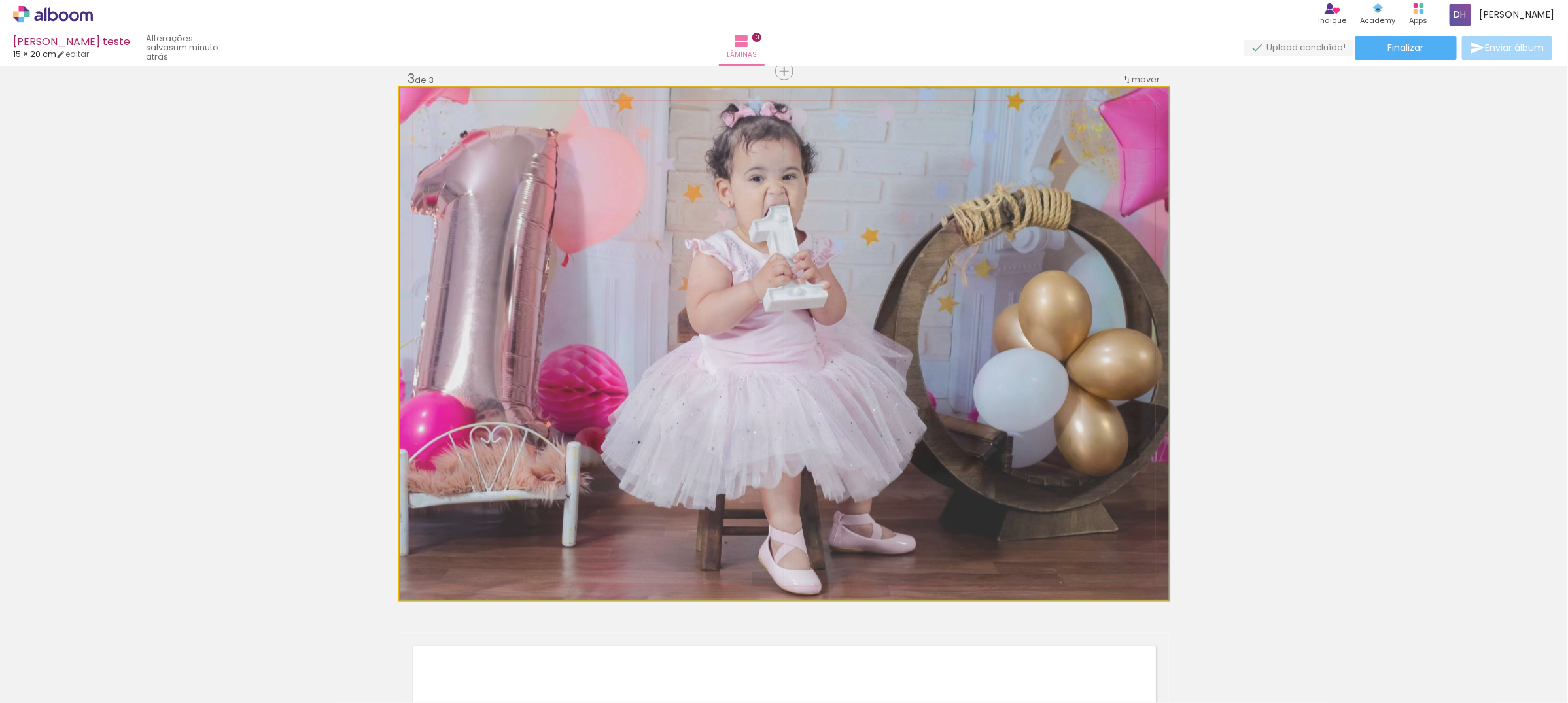
drag, startPoint x: 940, startPoint y: 138, endPoint x: 937, endPoint y: 214, distance: 76.1
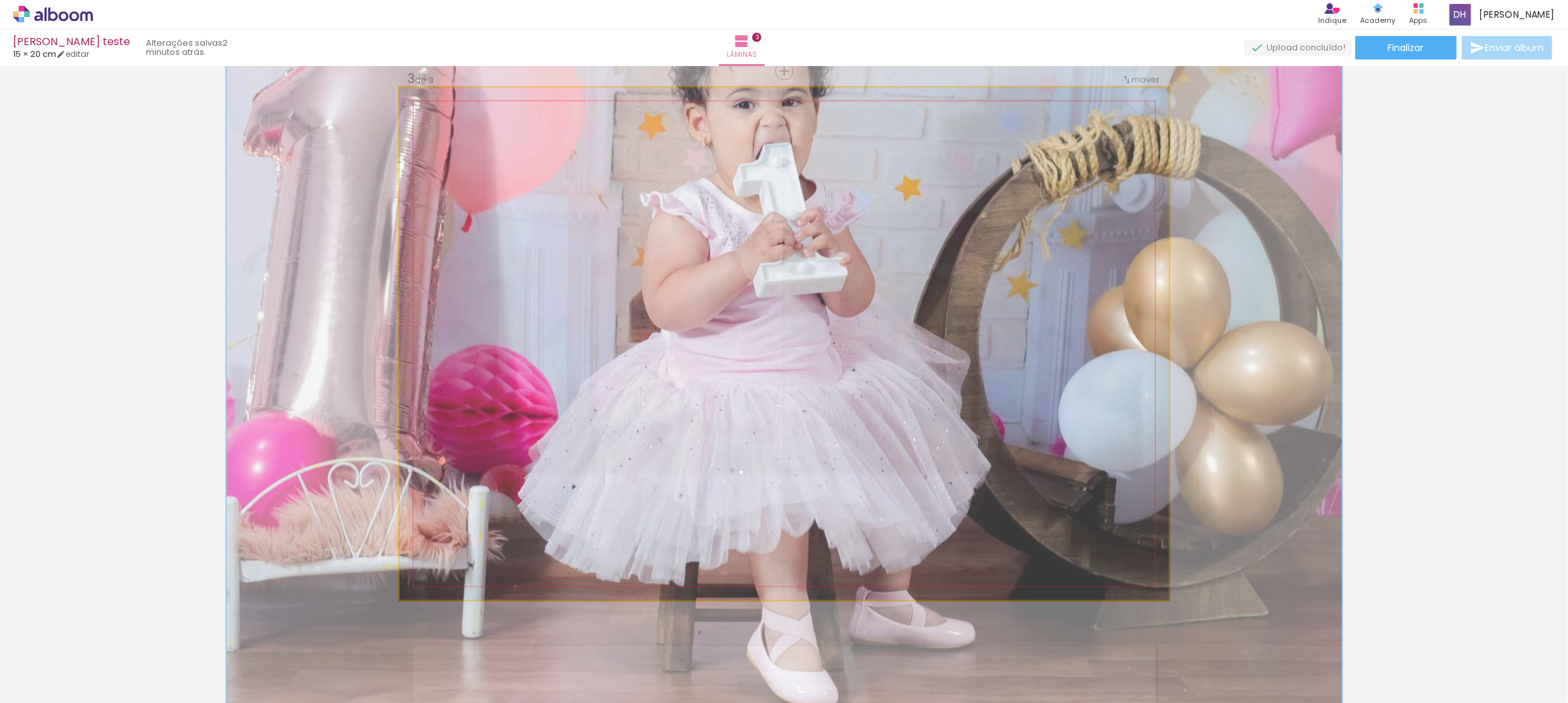
drag, startPoint x: 449, startPoint y: 122, endPoint x: 469, endPoint y: 121, distance: 20.0
type paper-slider "145"
click at [469, 121] on div at bounding box center [470, 121] width 21 height 21
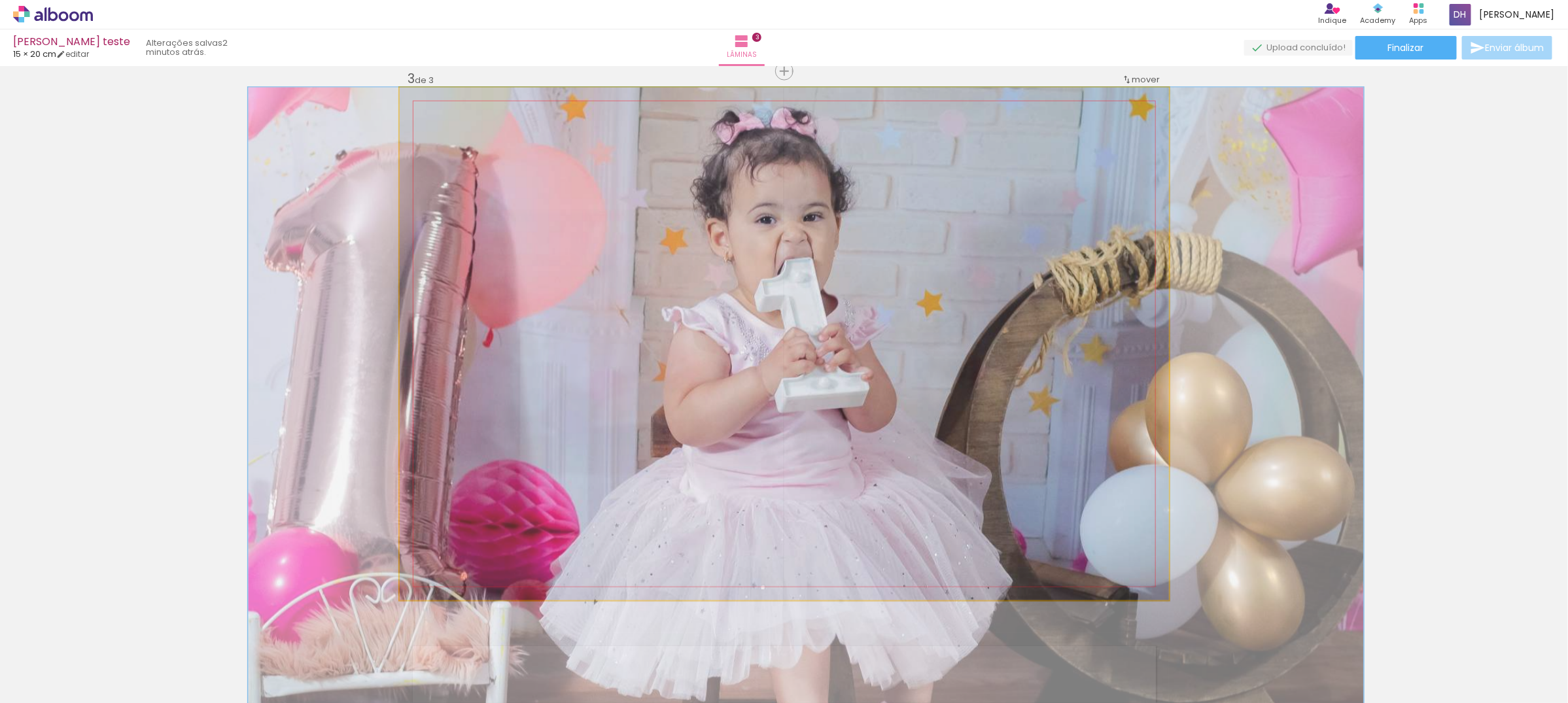
drag, startPoint x: 878, startPoint y: 133, endPoint x: 899, endPoint y: 255, distance: 123.8
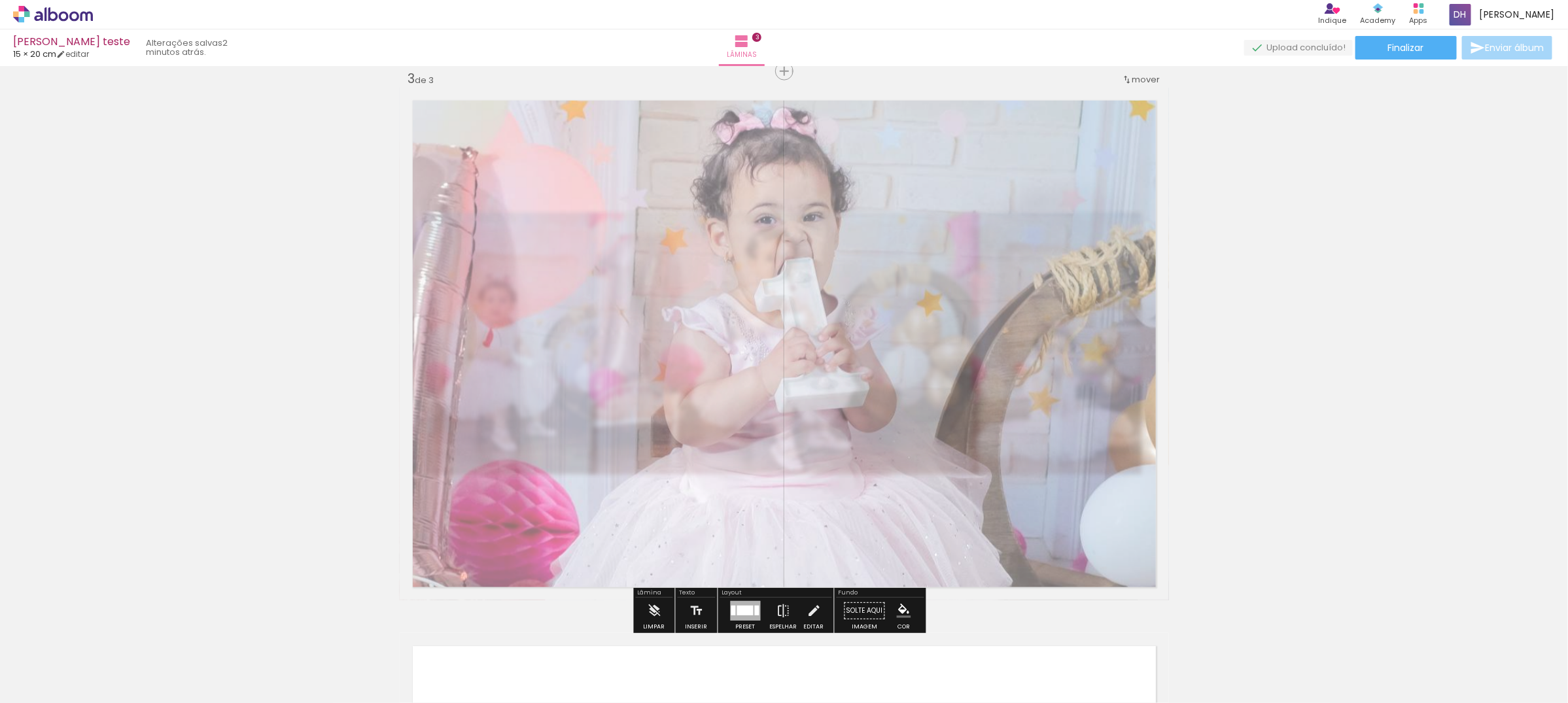
click at [265, 228] on div "Inserir lâmina 1 de 3 Inserir lâmina 2 de 3 Inserir lâmina 3 de 3" at bounding box center [784, 54] width 1568 height 2183
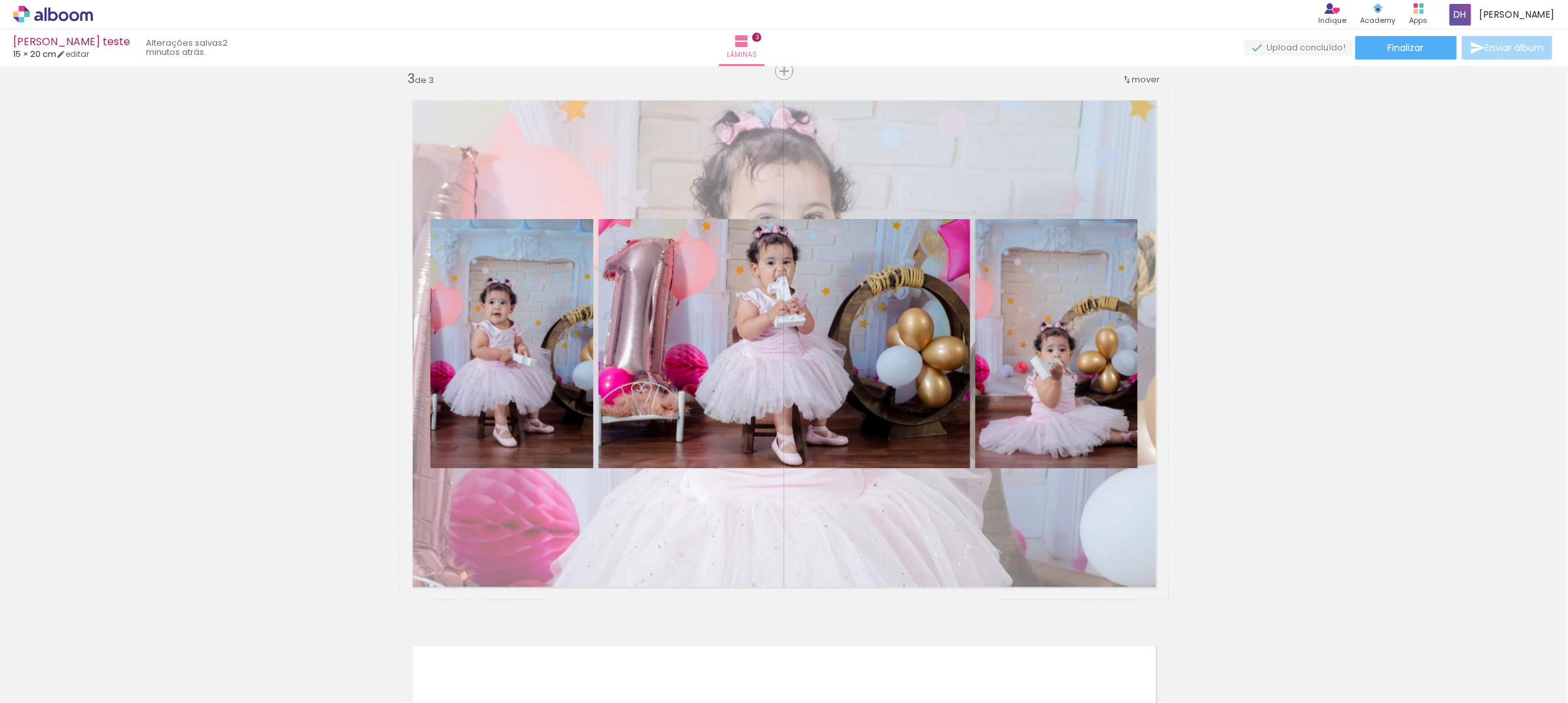
scroll to position [1598, 0]
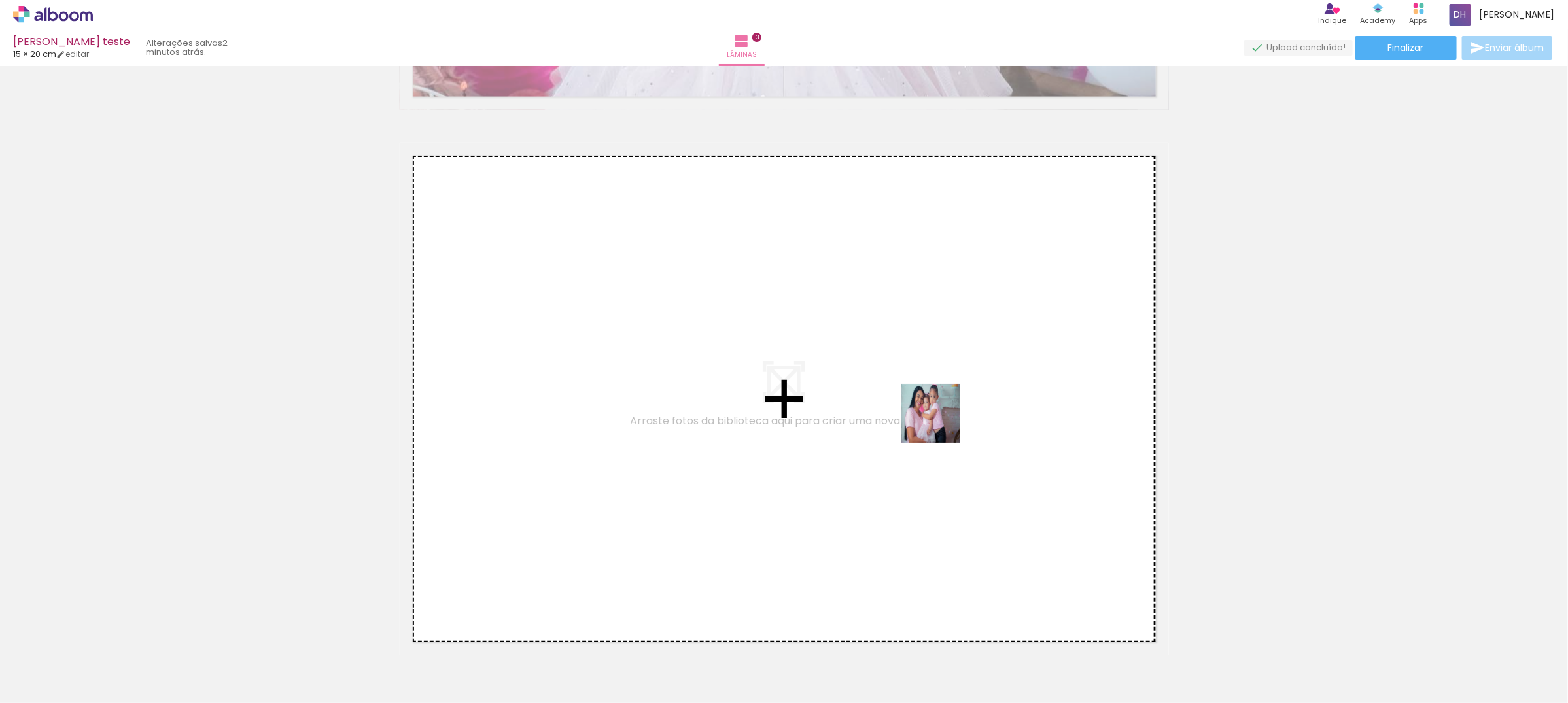
drag, startPoint x: 1372, startPoint y: 654, endPoint x: 940, endPoint y: 423, distance: 489.9
click at [940, 423] on quentale-workspace at bounding box center [784, 351] width 1568 height 703
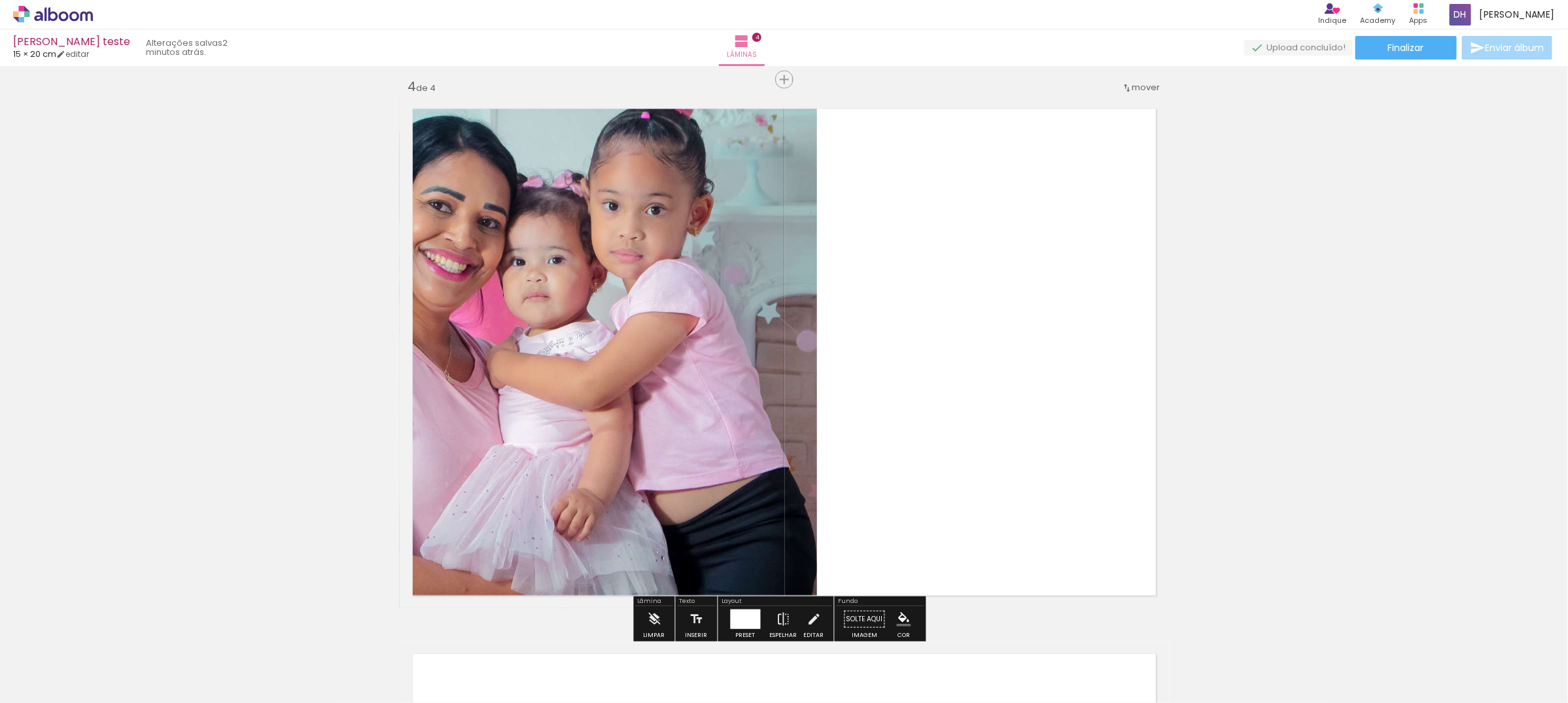
scroll to position [1653, 0]
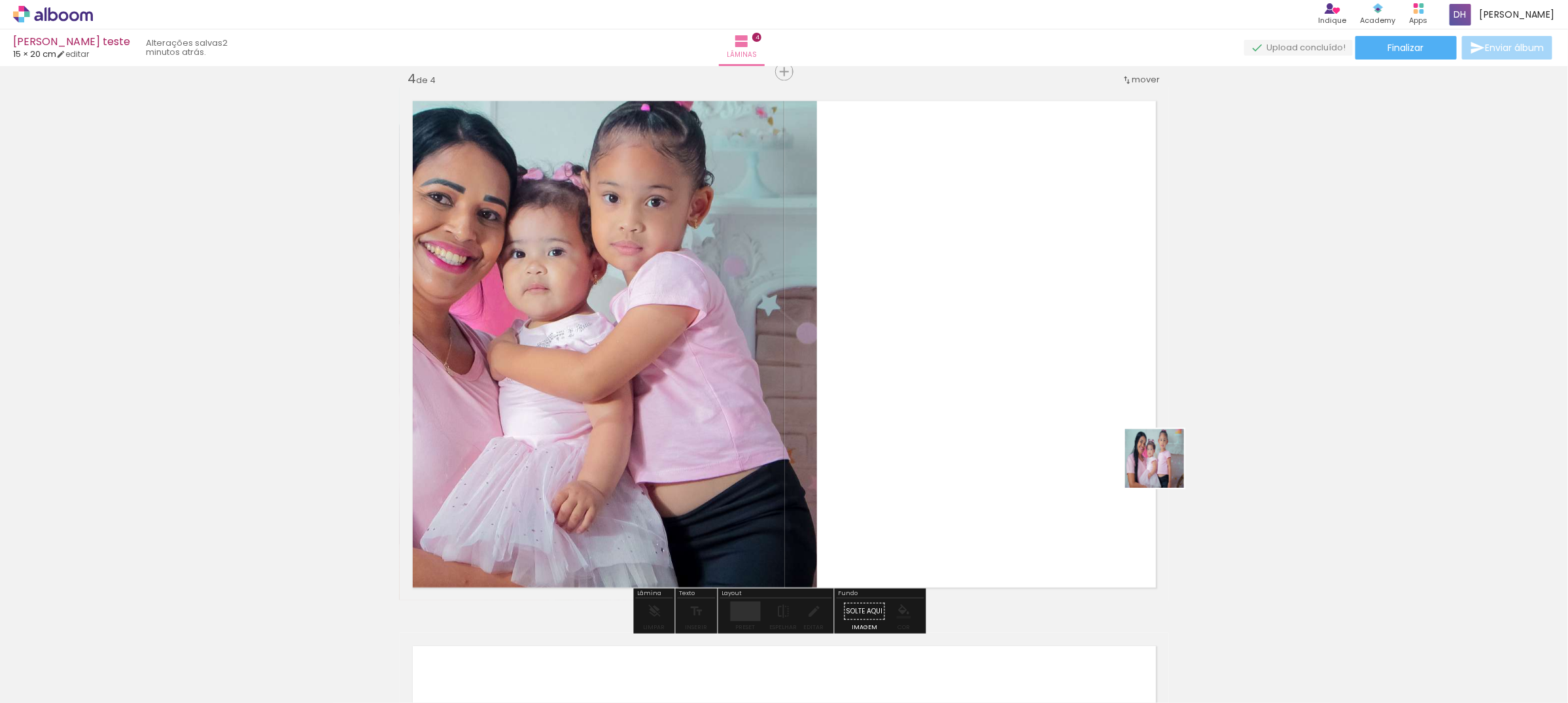
drag, startPoint x: 1456, startPoint y: 672, endPoint x: 930, endPoint y: 337, distance: 623.6
click at [930, 337] on quentale-workspace at bounding box center [784, 351] width 1568 height 703
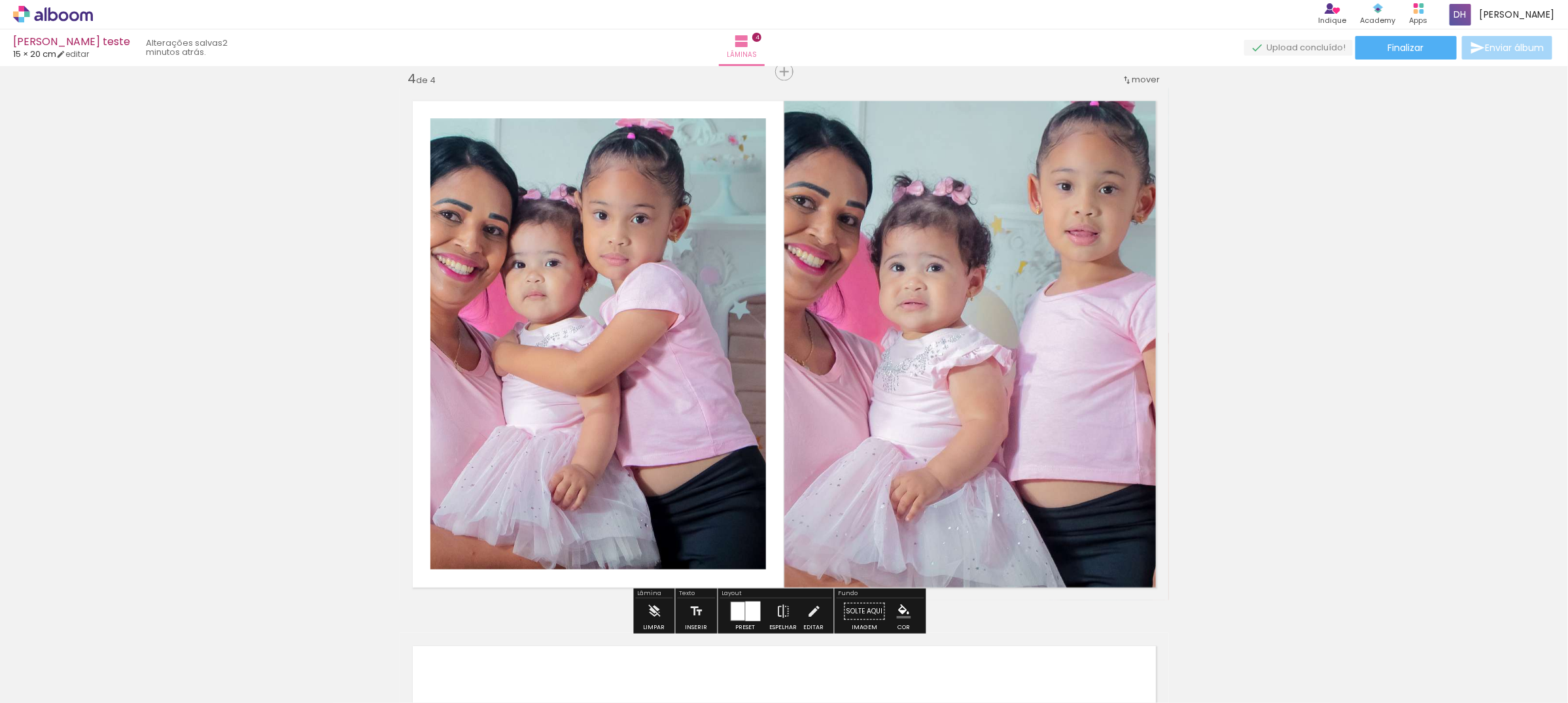
click at [728, 599] on div at bounding box center [746, 611] width 35 height 26
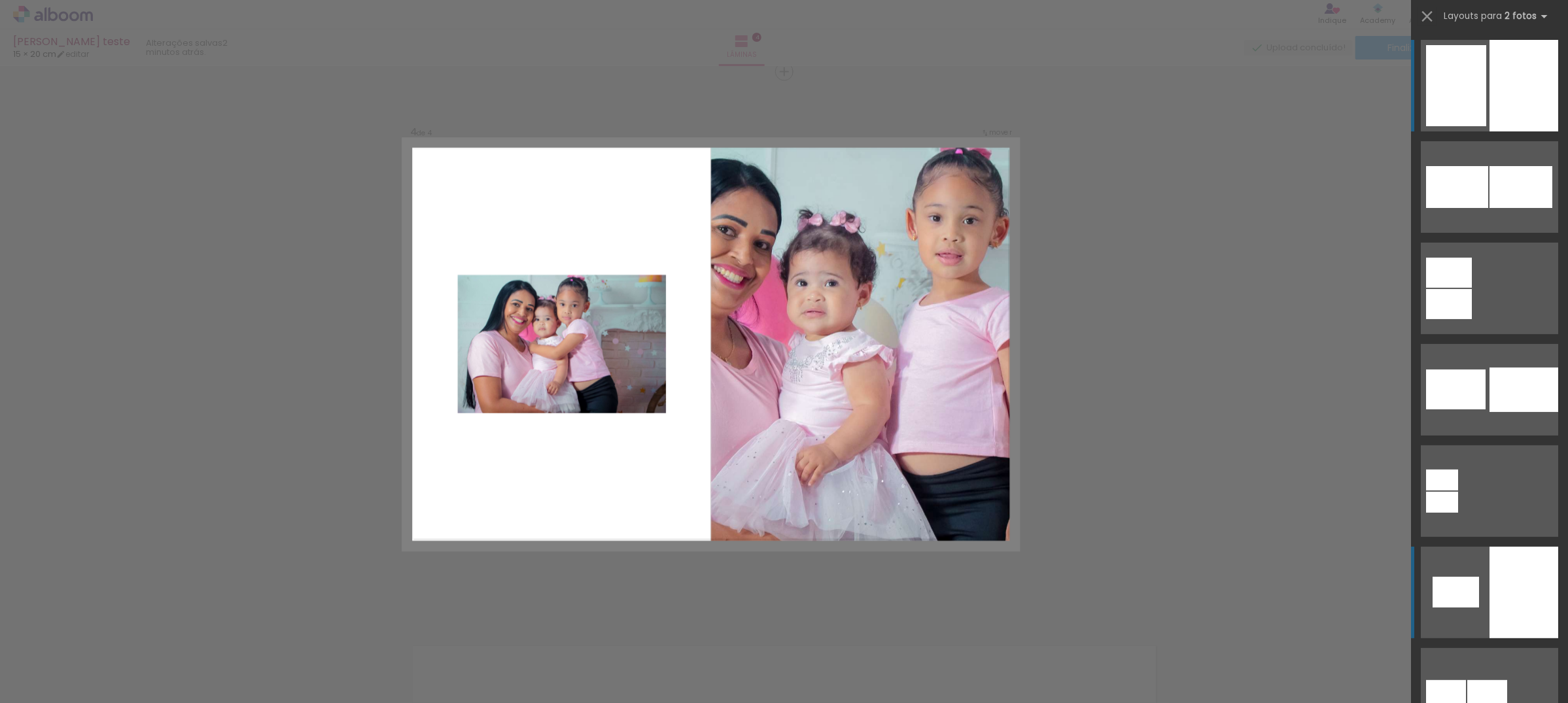
scroll to position [490, 0]
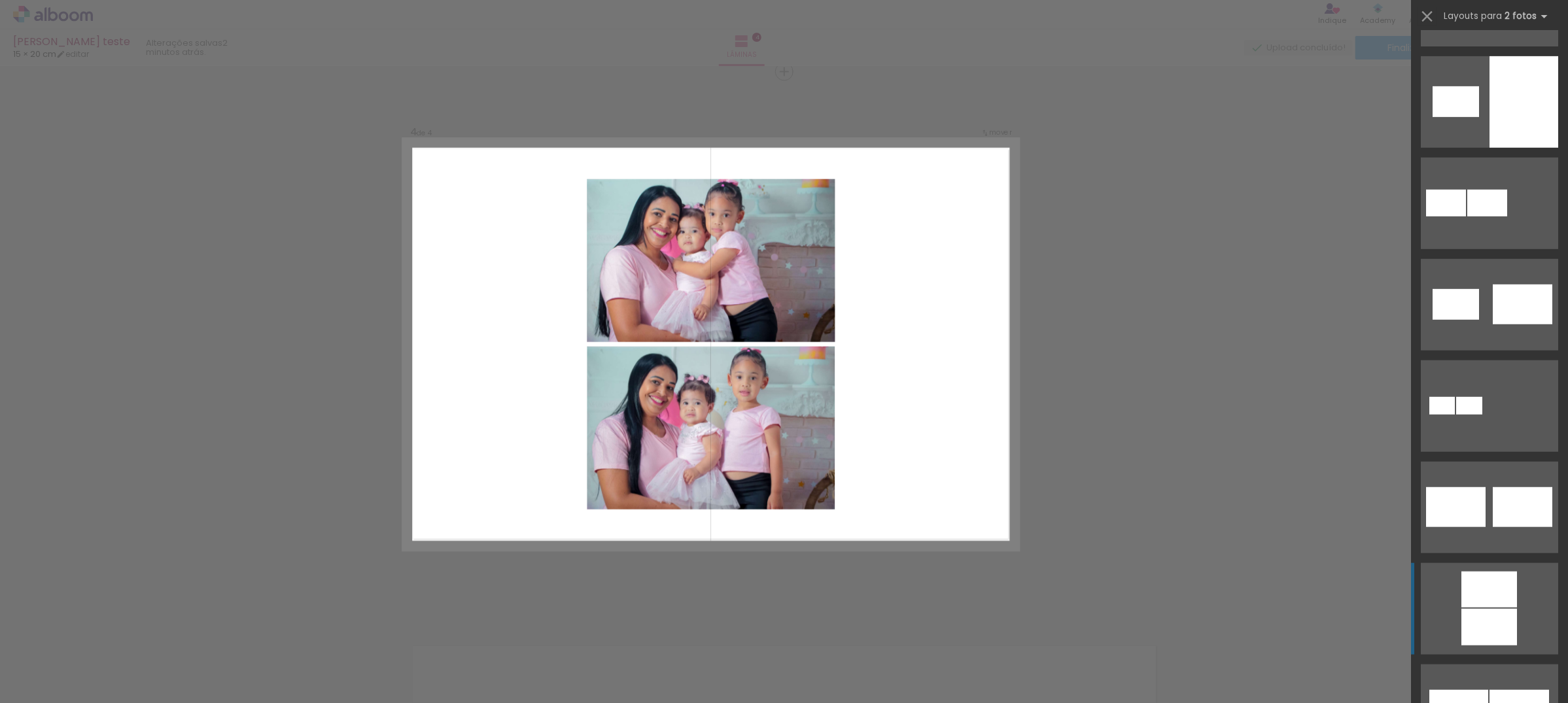
click at [1477, 622] on div at bounding box center [1489, 628] width 56 height 37
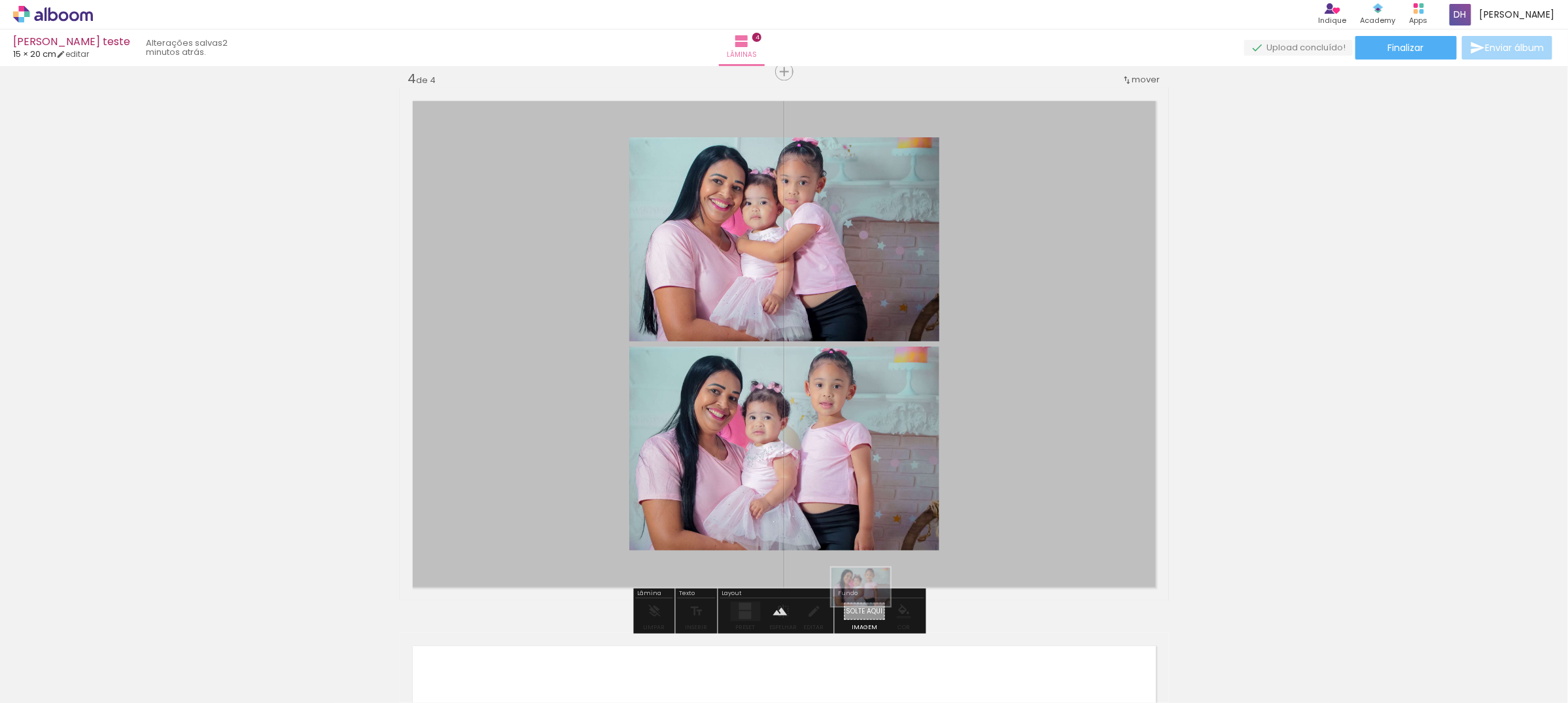
drag, startPoint x: 1443, startPoint y: 668, endPoint x: 871, endPoint y: 607, distance: 575.2
click at [871, 607] on quentale-workspace at bounding box center [784, 351] width 1568 height 703
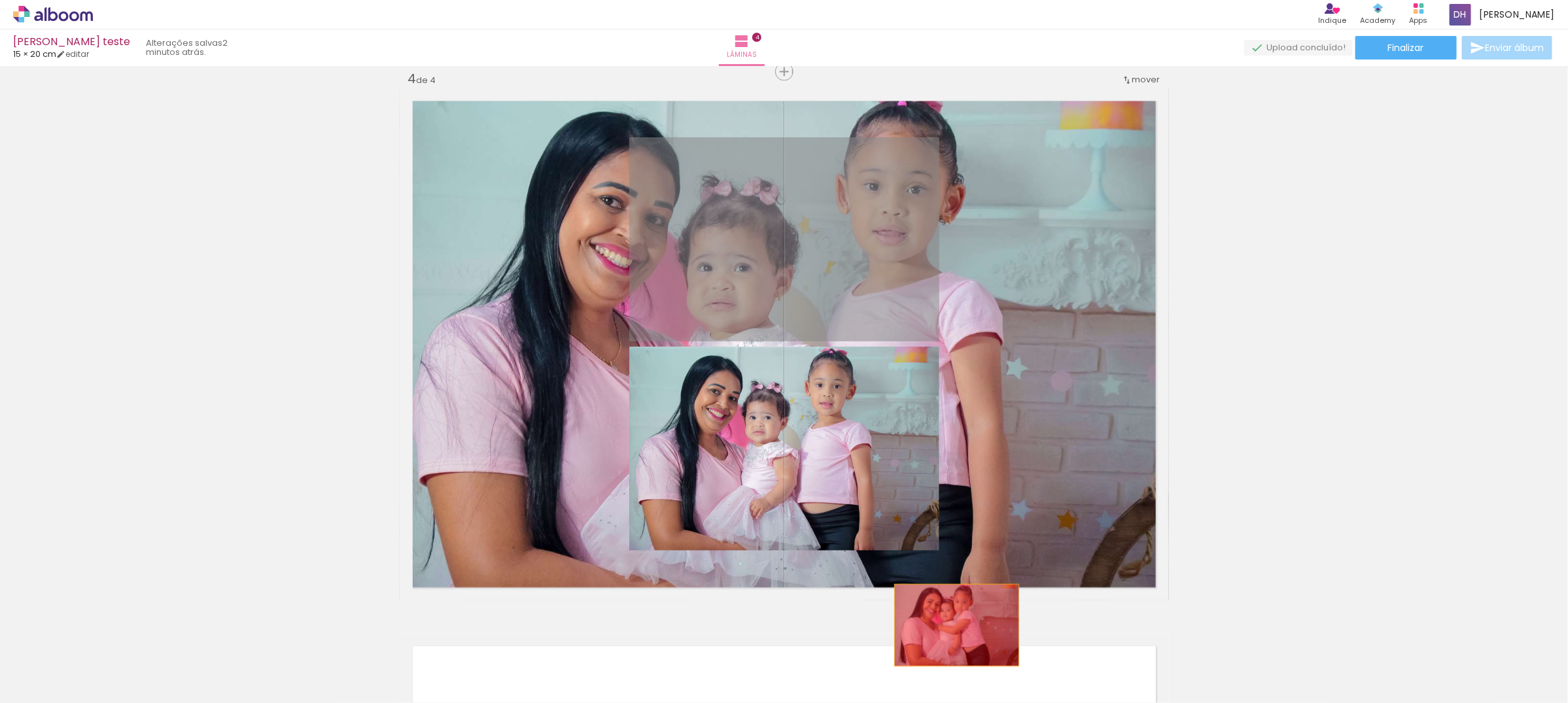
drag, startPoint x: 849, startPoint y: 203, endPoint x: 880, endPoint y: 341, distance: 141.4
click at [959, 636] on quentale-workspace at bounding box center [784, 351] width 1568 height 703
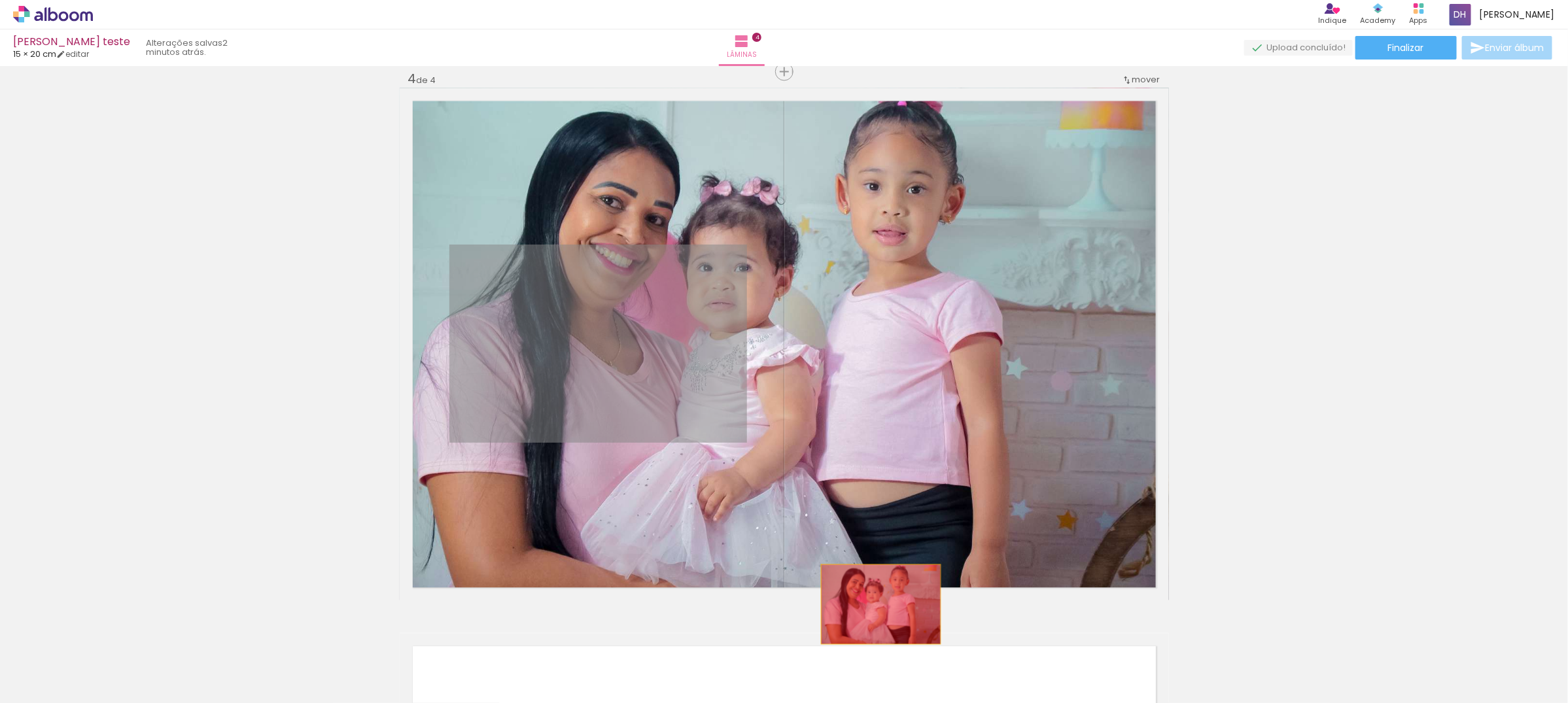
drag, startPoint x: 674, startPoint y: 332, endPoint x: 875, endPoint y: 610, distance: 343.1
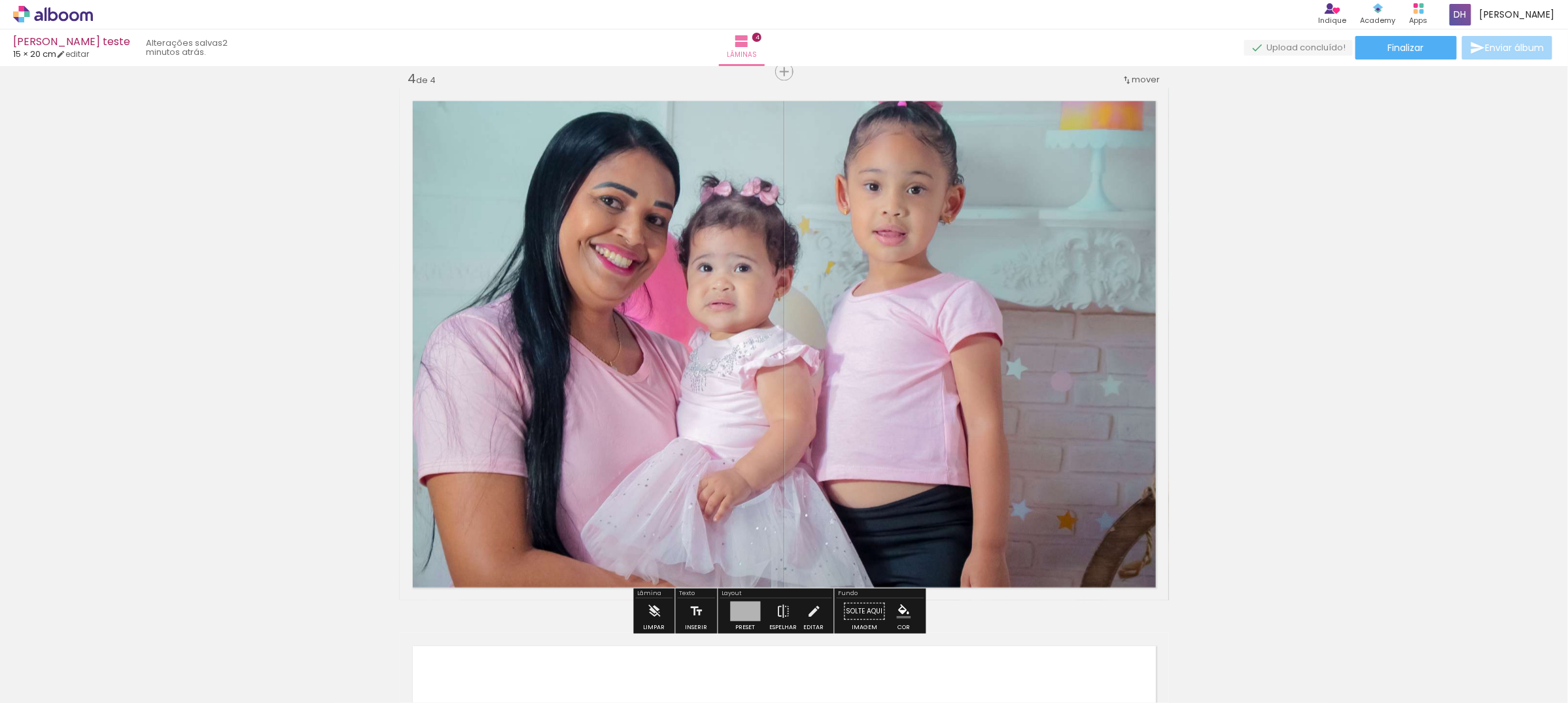
drag, startPoint x: 826, startPoint y: 322, endPoint x: 999, endPoint y: 648, distance: 369.1
click at [999, 648] on quentale-workspace at bounding box center [784, 351] width 1568 height 703
click at [805, 333] on quentale-layouter at bounding box center [784, 344] width 770 height 513
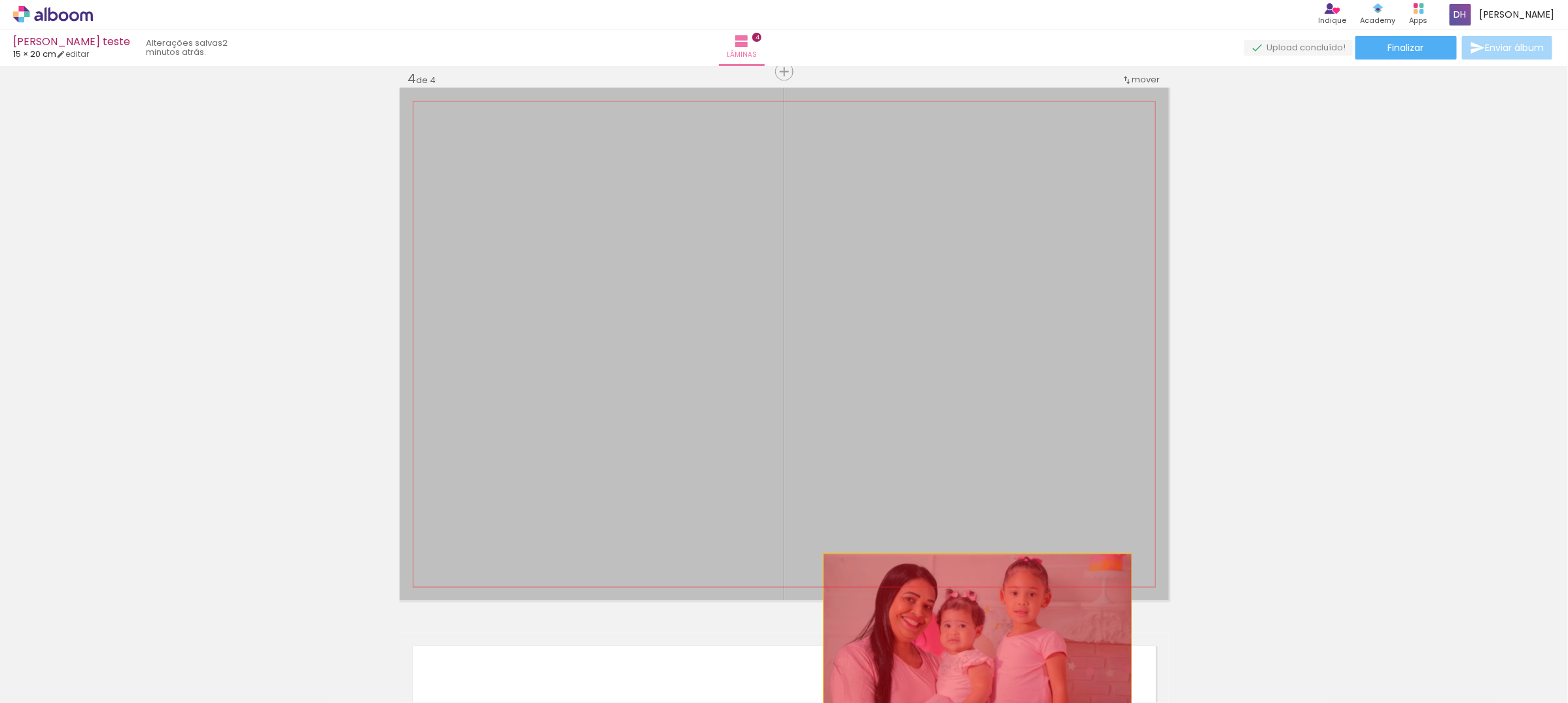
drag, startPoint x: 802, startPoint y: 322, endPoint x: 972, endPoint y: 656, distance: 374.8
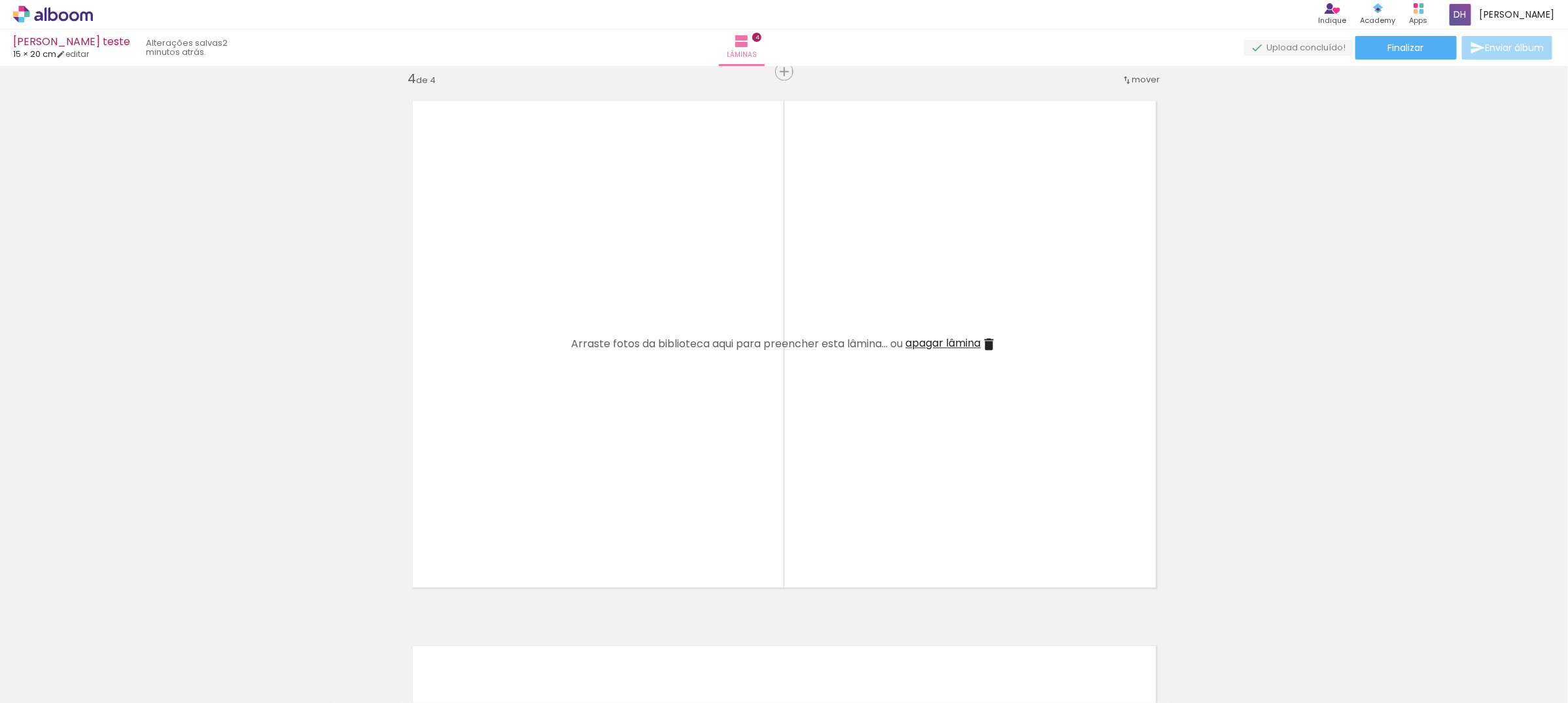
scroll to position [0, 688]
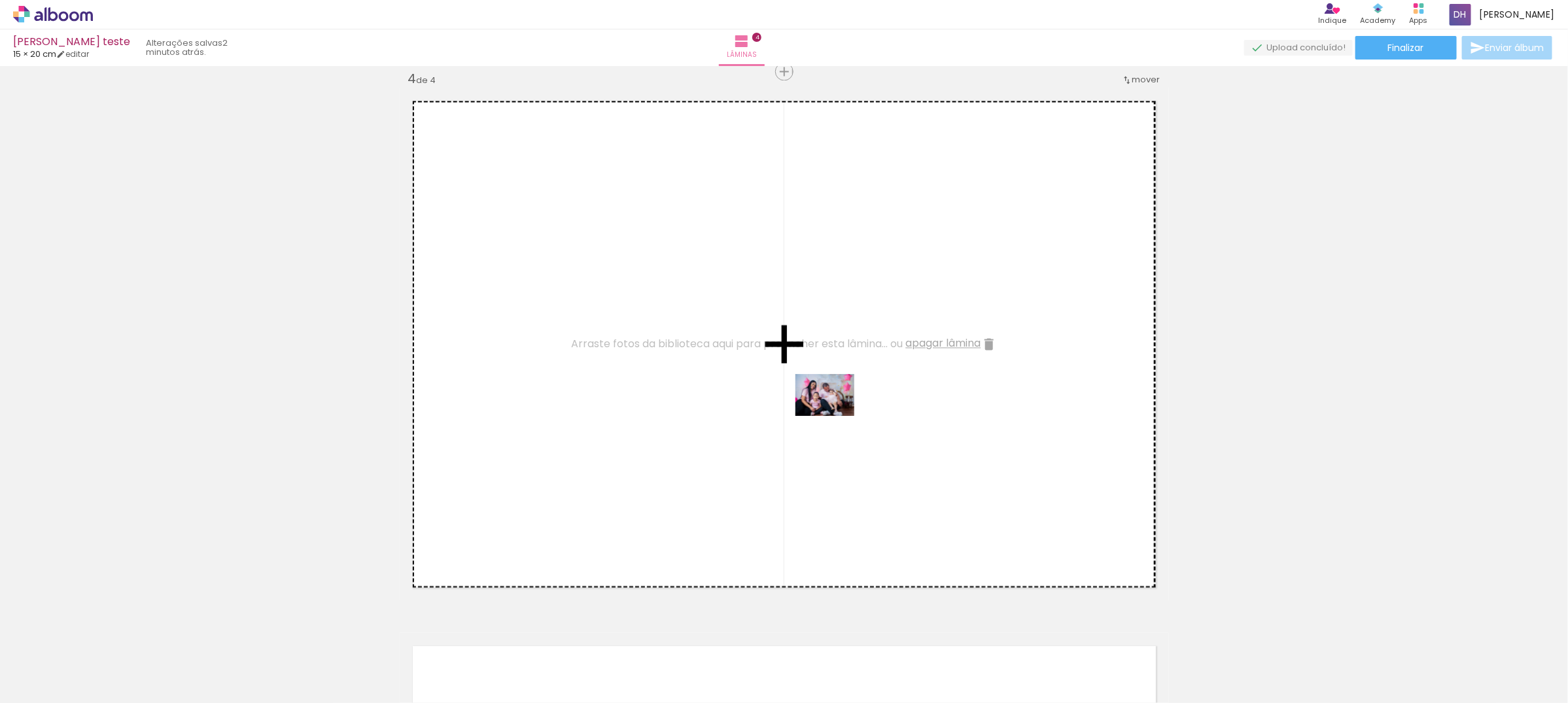
drag, startPoint x: 824, startPoint y: 656, endPoint x: 834, endPoint y: 413, distance: 243.2
click at [834, 413] on quentale-workspace at bounding box center [784, 351] width 1568 height 703
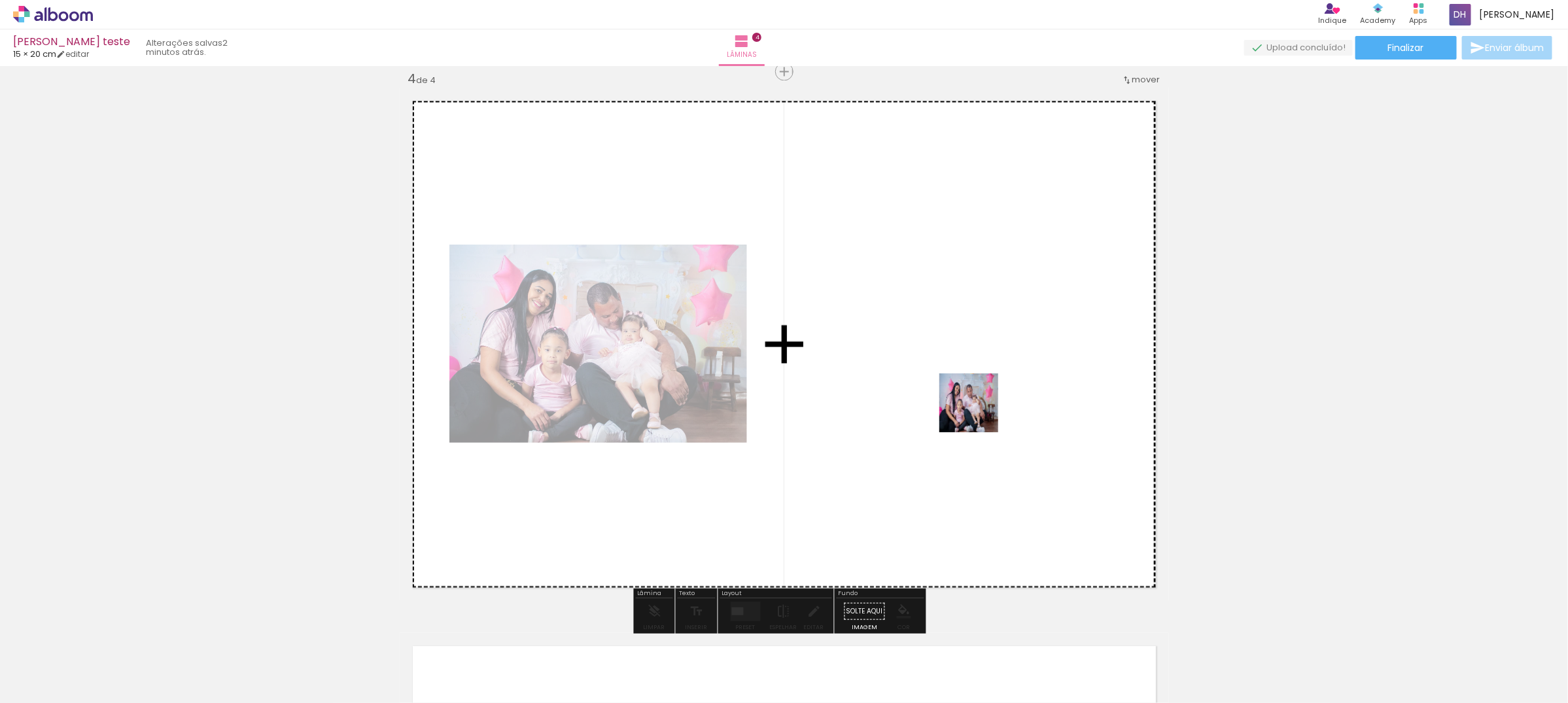
drag, startPoint x: 898, startPoint y: 675, endPoint x: 979, endPoint y: 411, distance: 276.1
click at [979, 411] on quentale-workspace at bounding box center [784, 351] width 1568 height 703
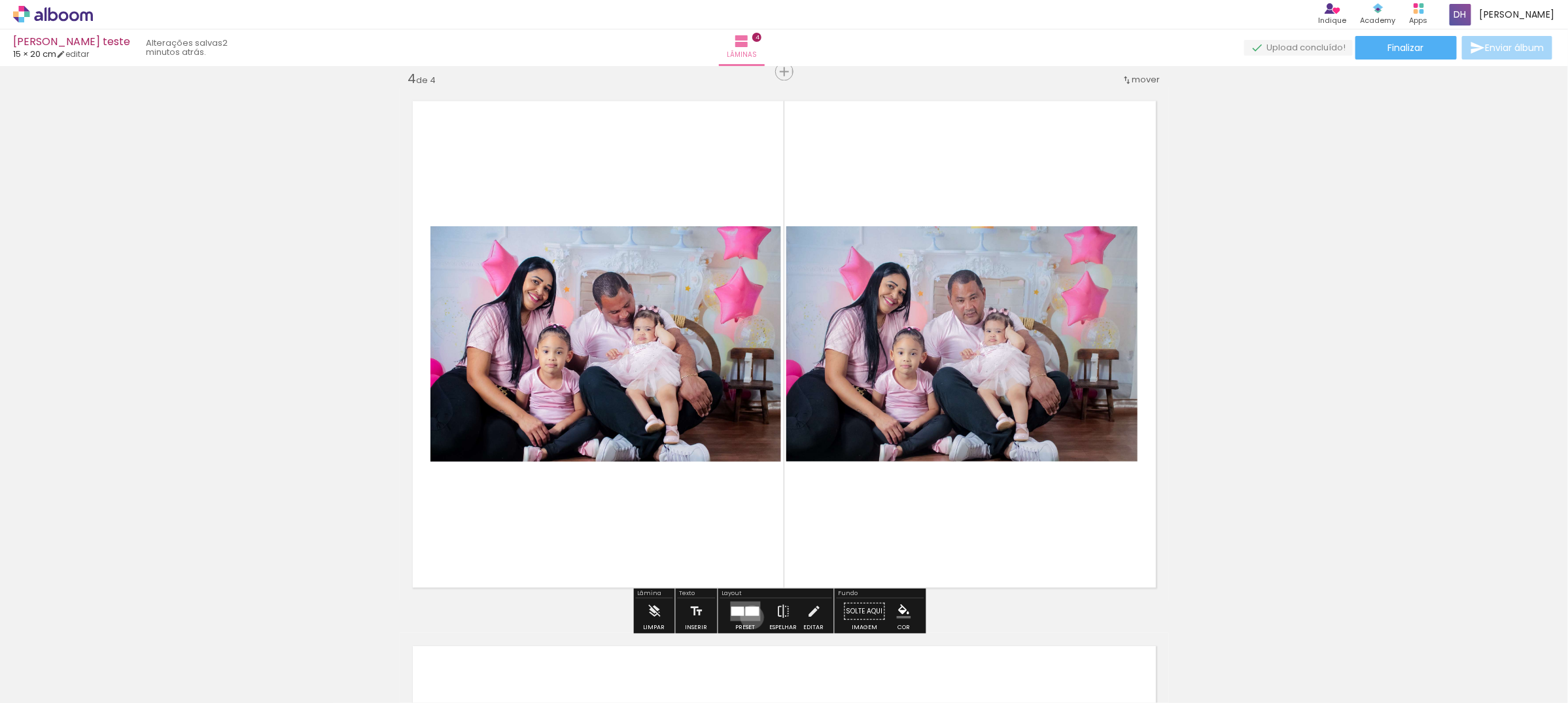
click at [749, 617] on quentale-layouter at bounding box center [746, 611] width 30 height 19
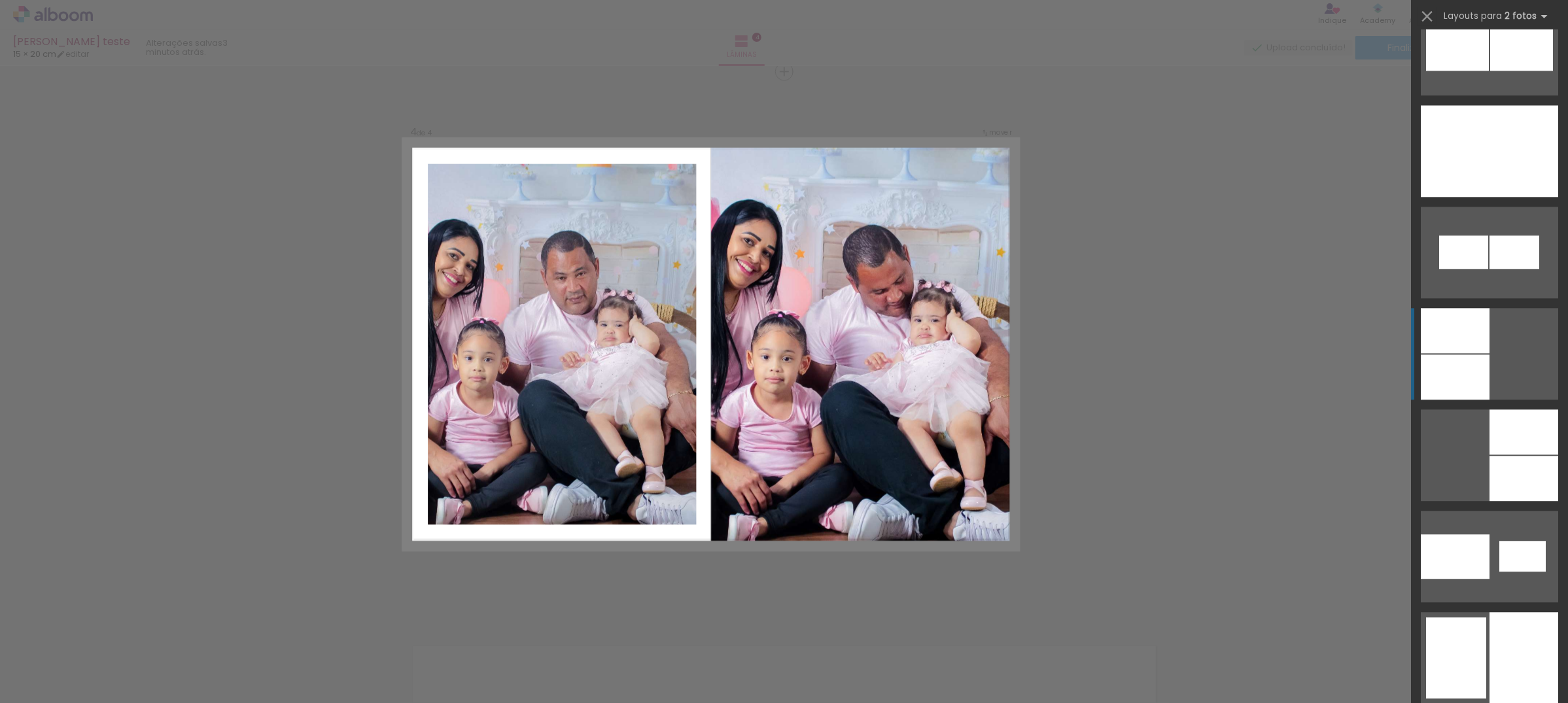
scroll to position [2208, 0]
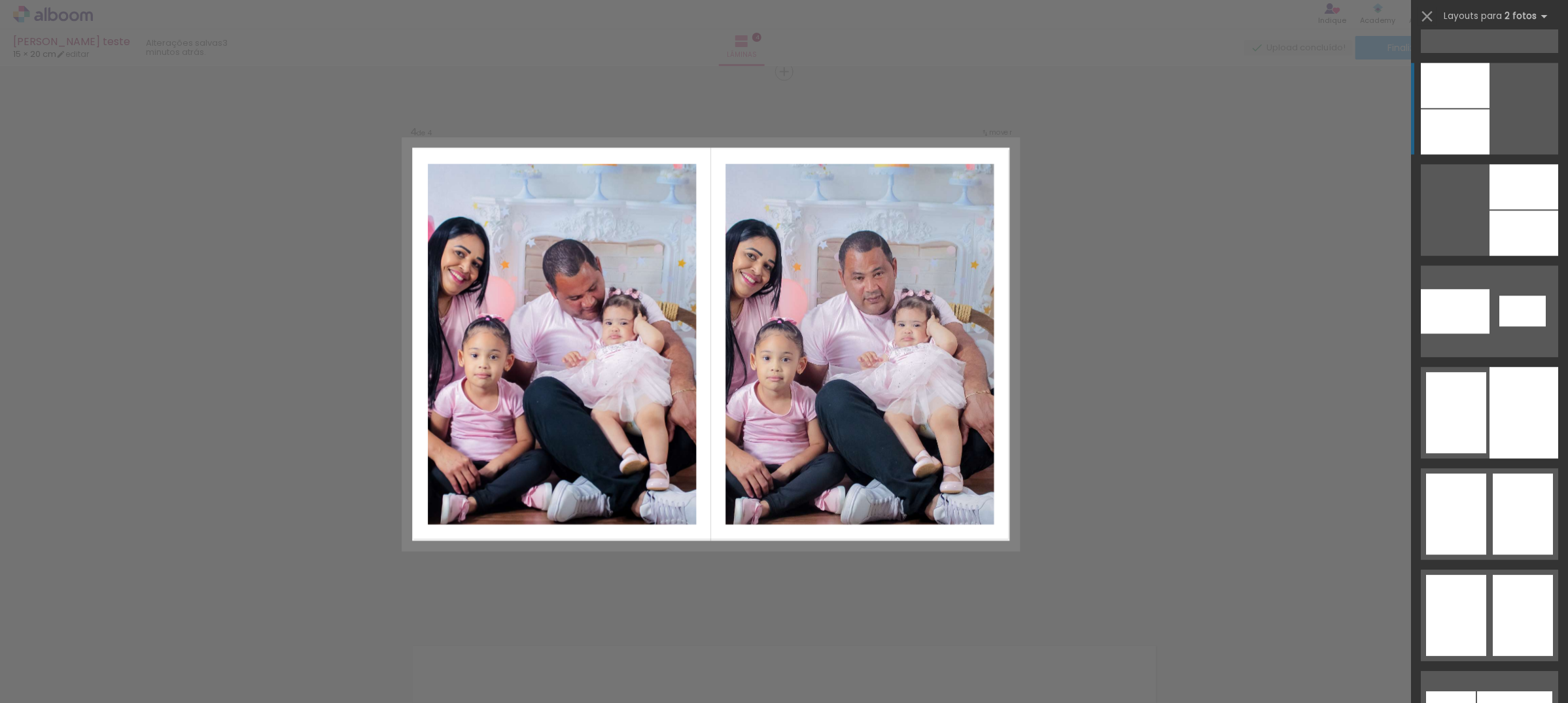
click at [1480, 628] on quentale-layouter at bounding box center [1489, 615] width 137 height 92
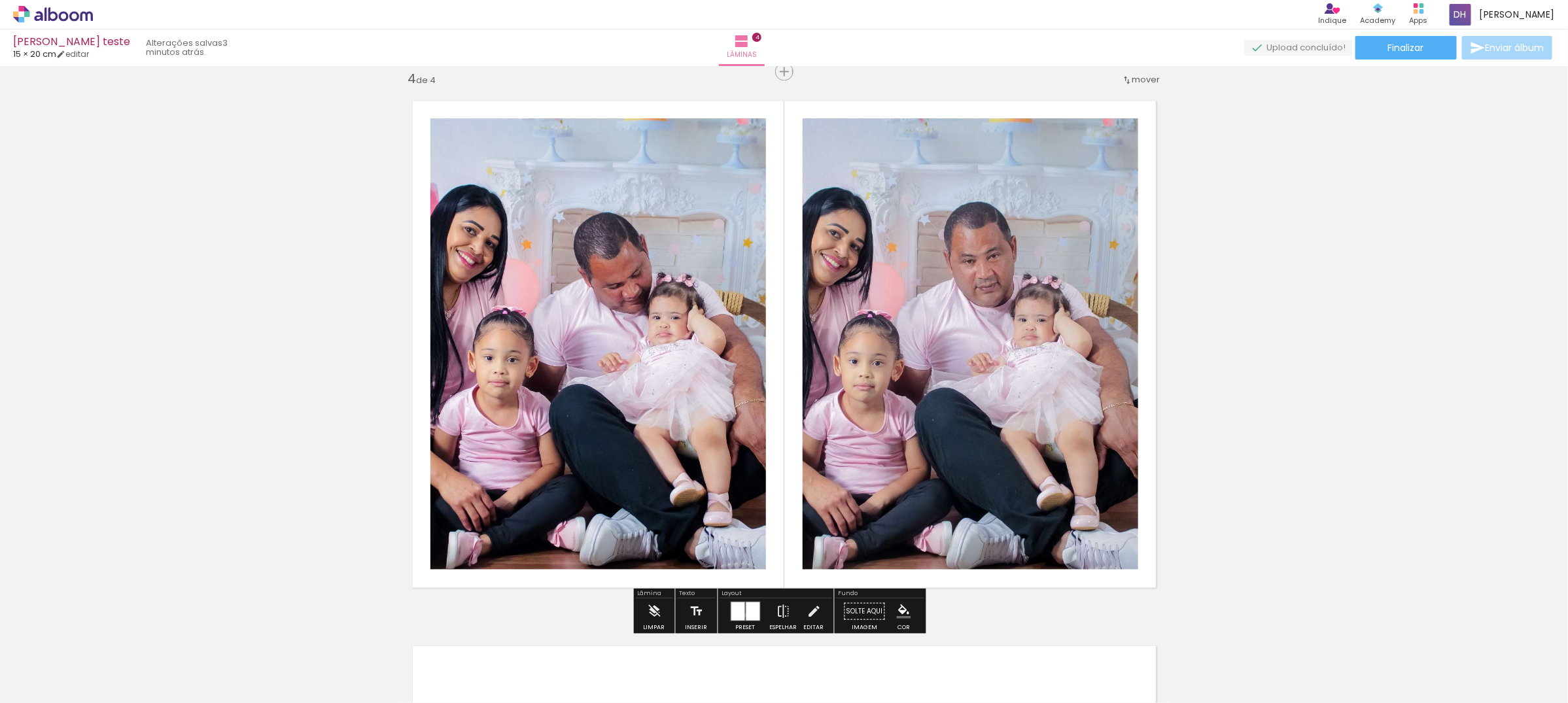
click at [747, 615] on div at bounding box center [754, 610] width 14 height 18
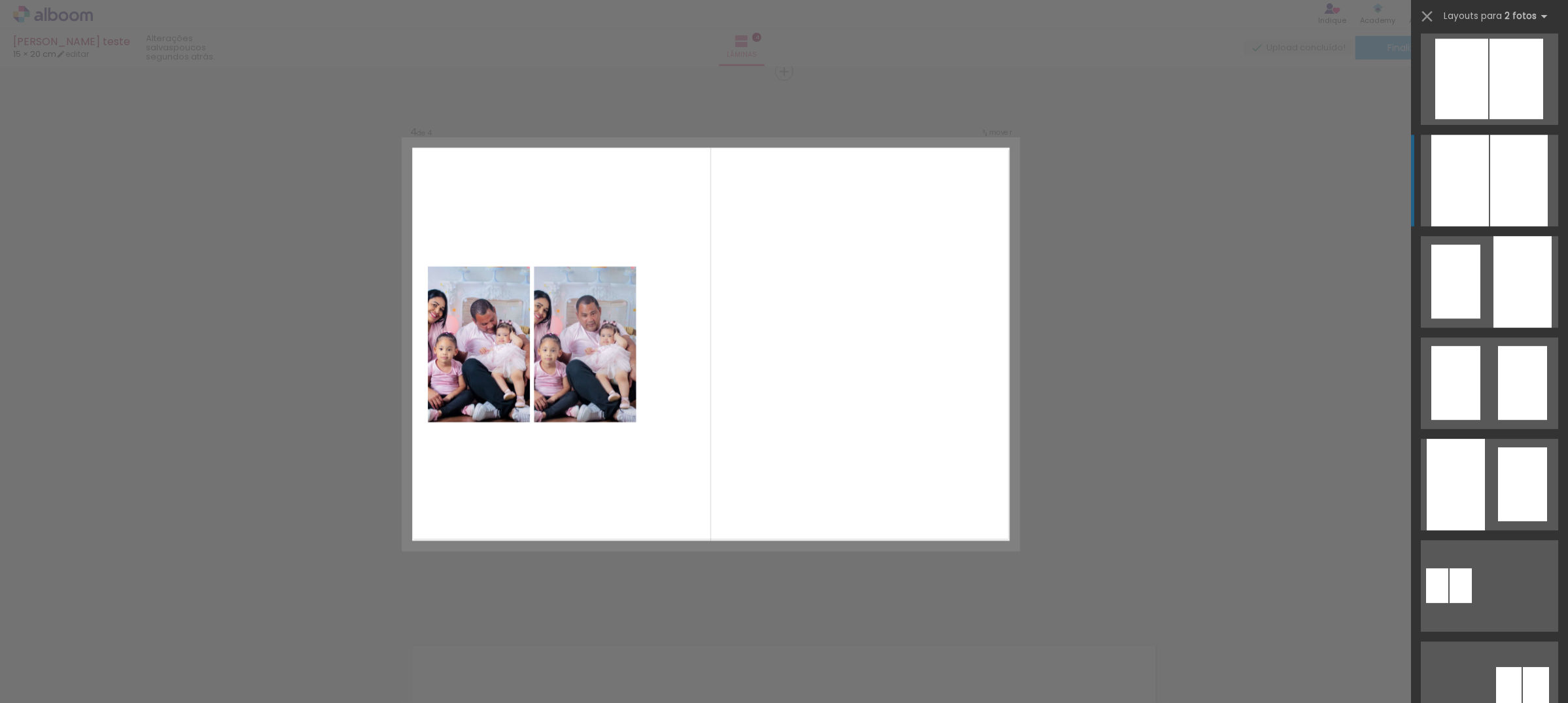
scroll to position [8870, 0]
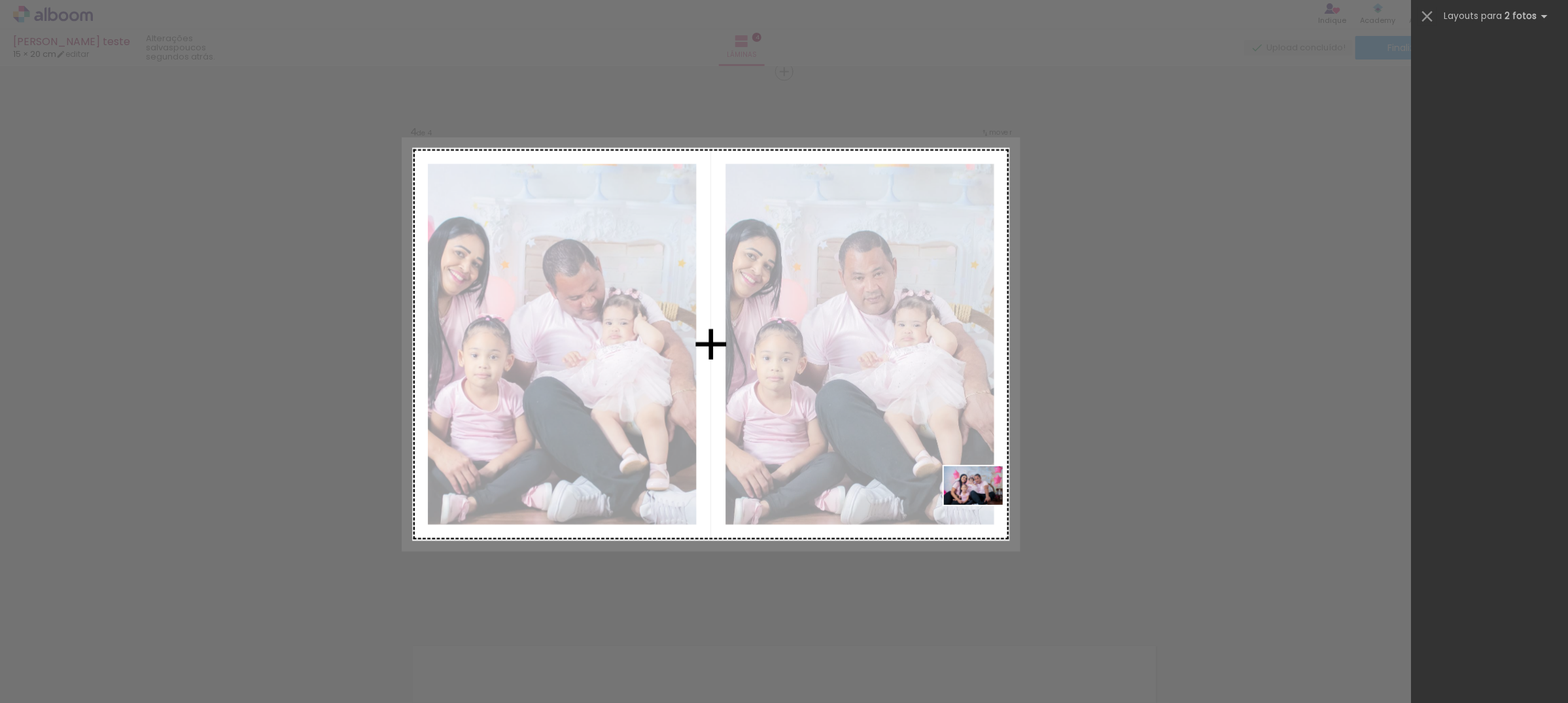
scroll to position [2738, 0]
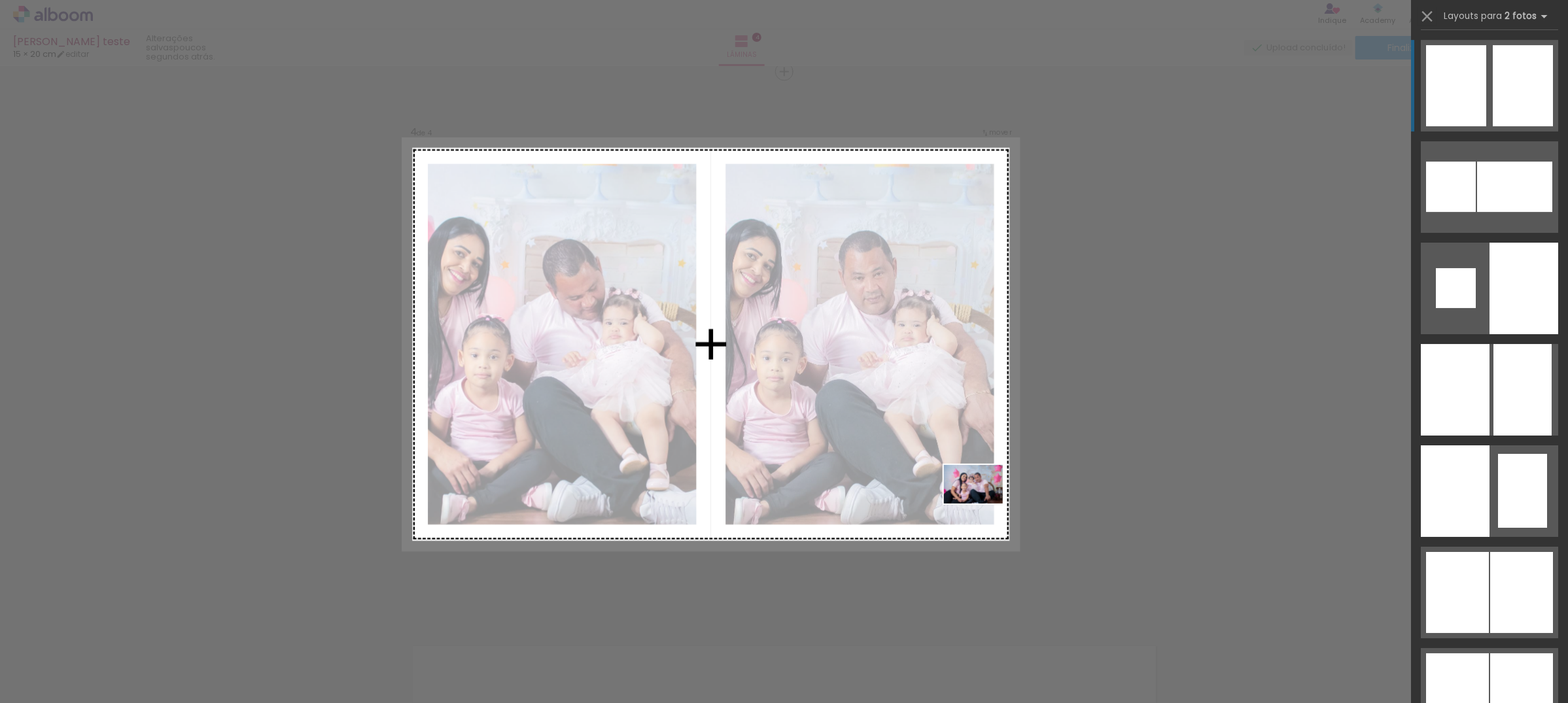
drag, startPoint x: 989, startPoint y: 667, endPoint x: 983, endPoint y: 504, distance: 163.1
click at [983, 504] on quentale-workspace at bounding box center [784, 351] width 1568 height 703
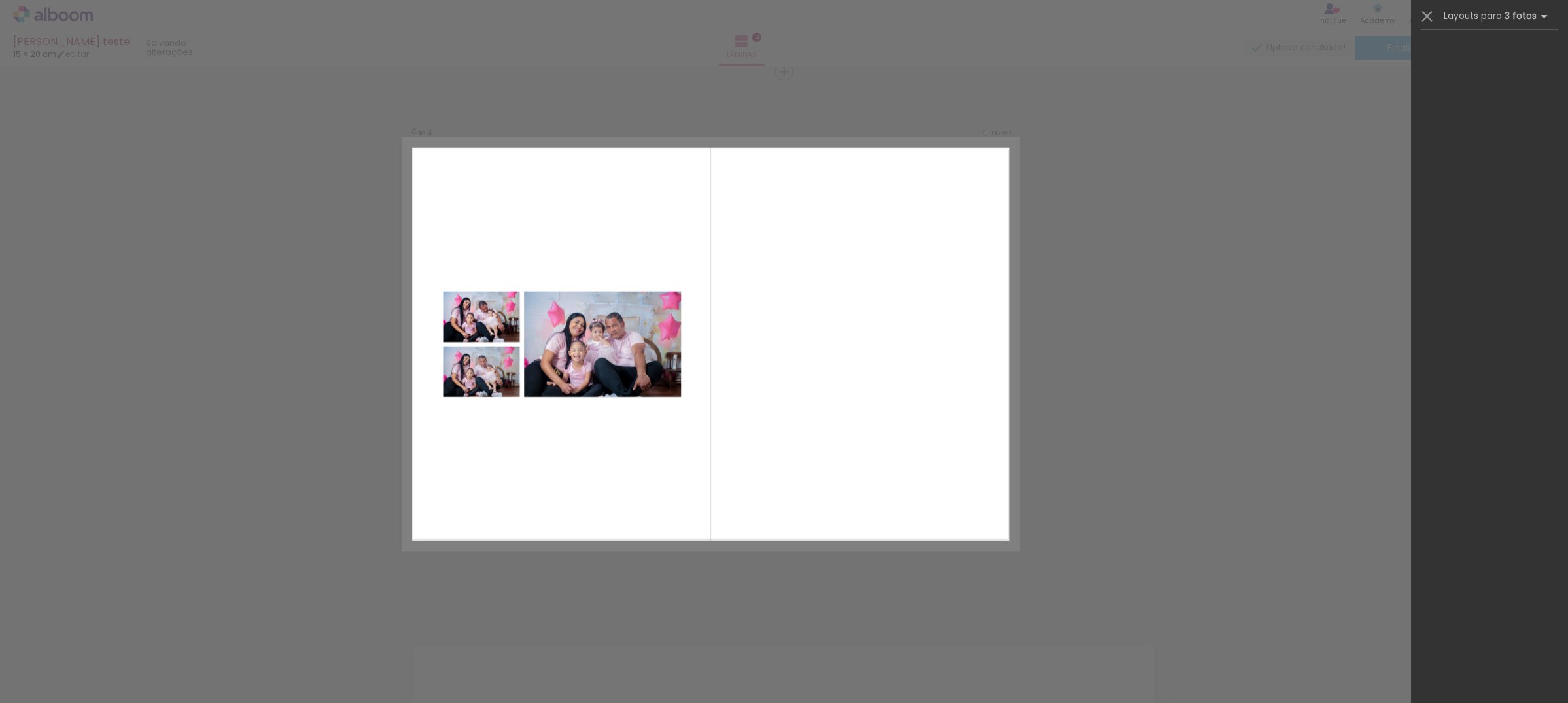
scroll to position [0, 0]
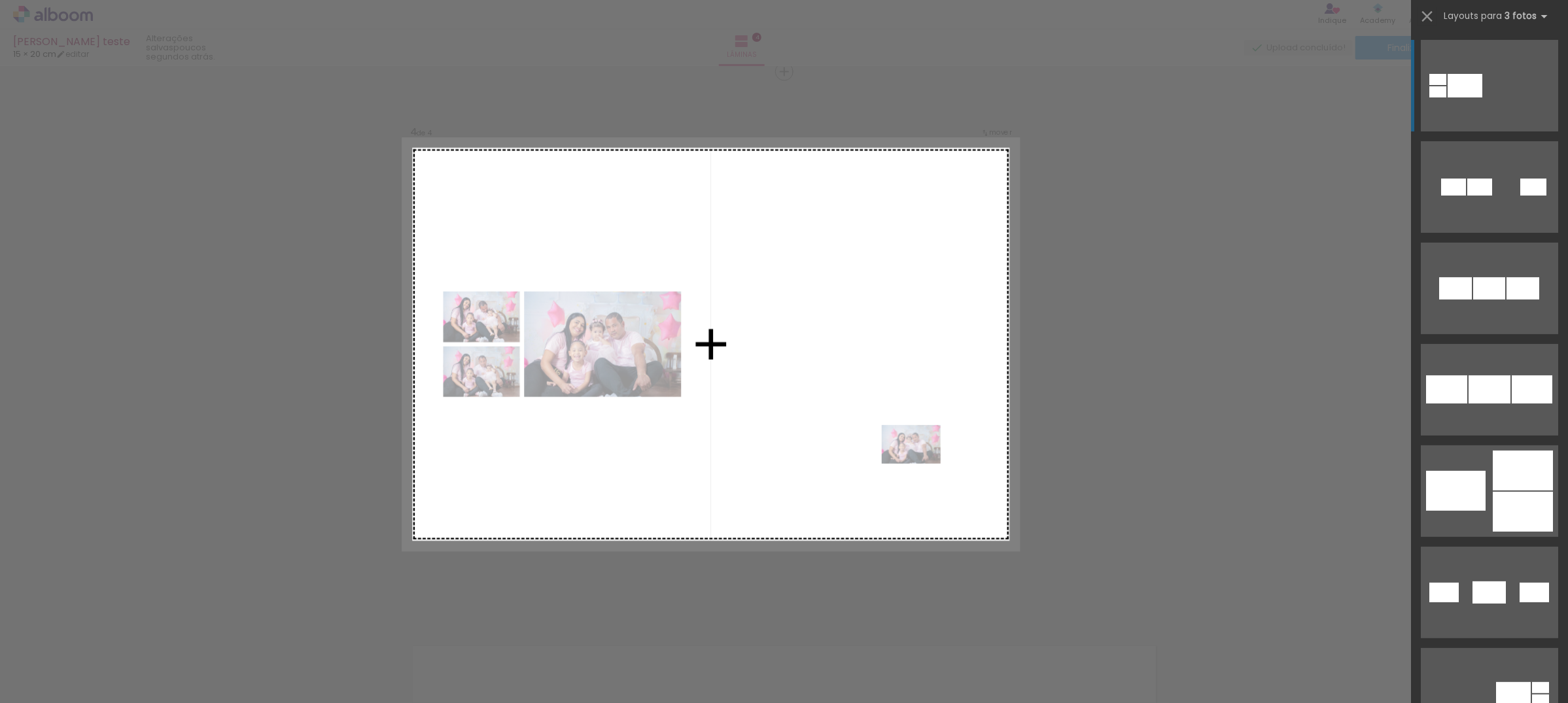
drag, startPoint x: 996, startPoint y: 671, endPoint x: 921, endPoint y: 465, distance: 219.2
click at [921, 465] on quentale-workspace at bounding box center [784, 351] width 1568 height 703
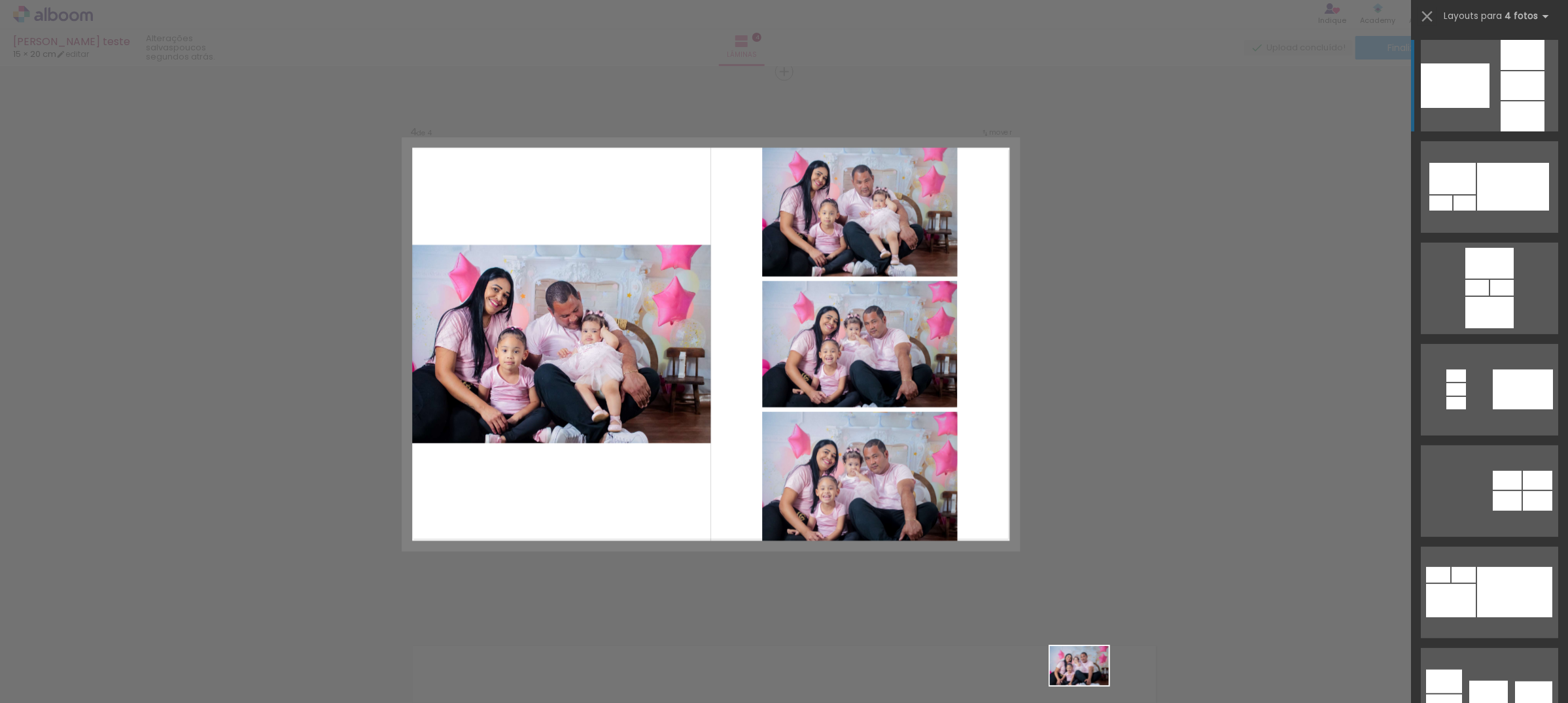
drag, startPoint x: 1065, startPoint y: 658, endPoint x: 1153, endPoint y: 490, distance: 189.7
click at [1084, 662] on div at bounding box center [1054, 659] width 59 height 39
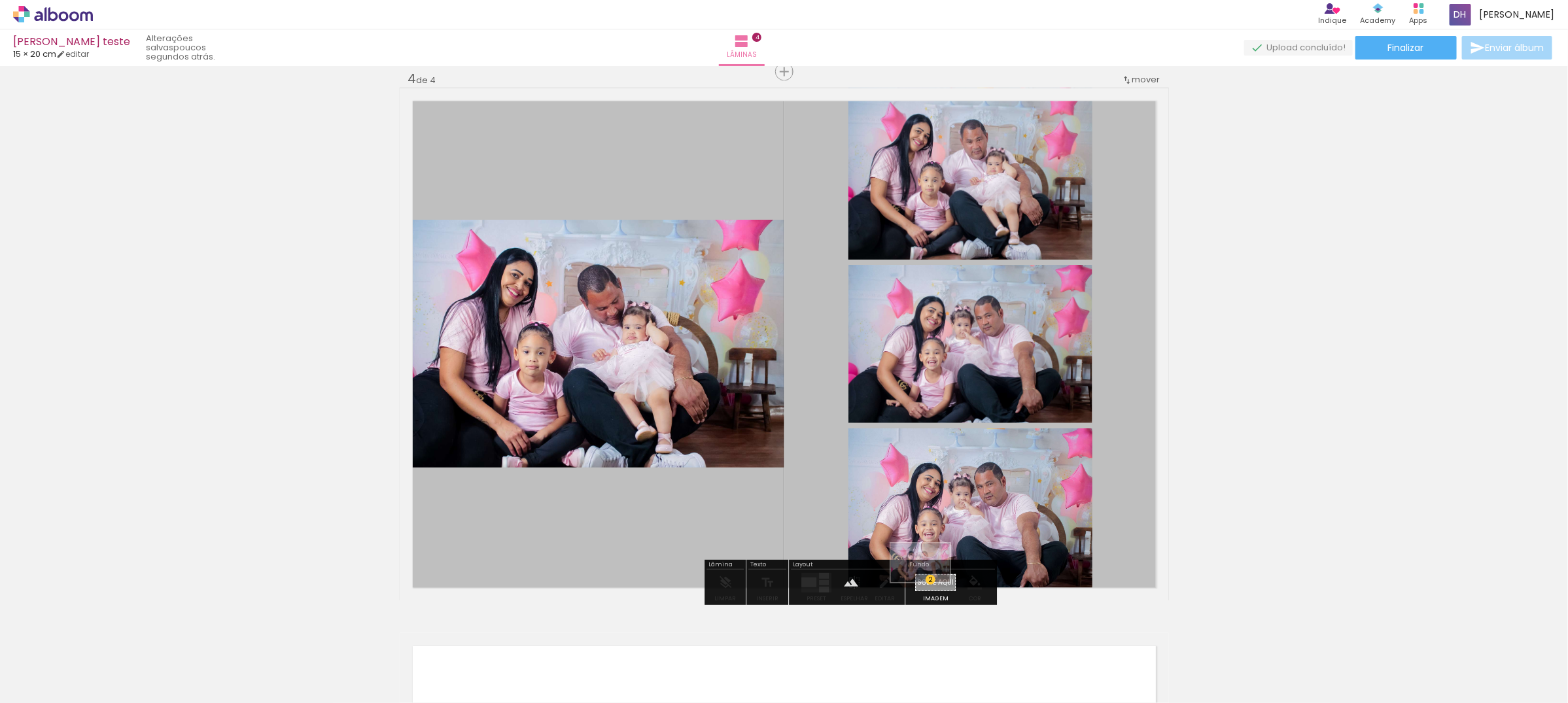
drag, startPoint x: 968, startPoint y: 669, endPoint x: 930, endPoint y: 583, distance: 94.0
click at [930, 583] on quentale-workspace at bounding box center [784, 351] width 1568 height 703
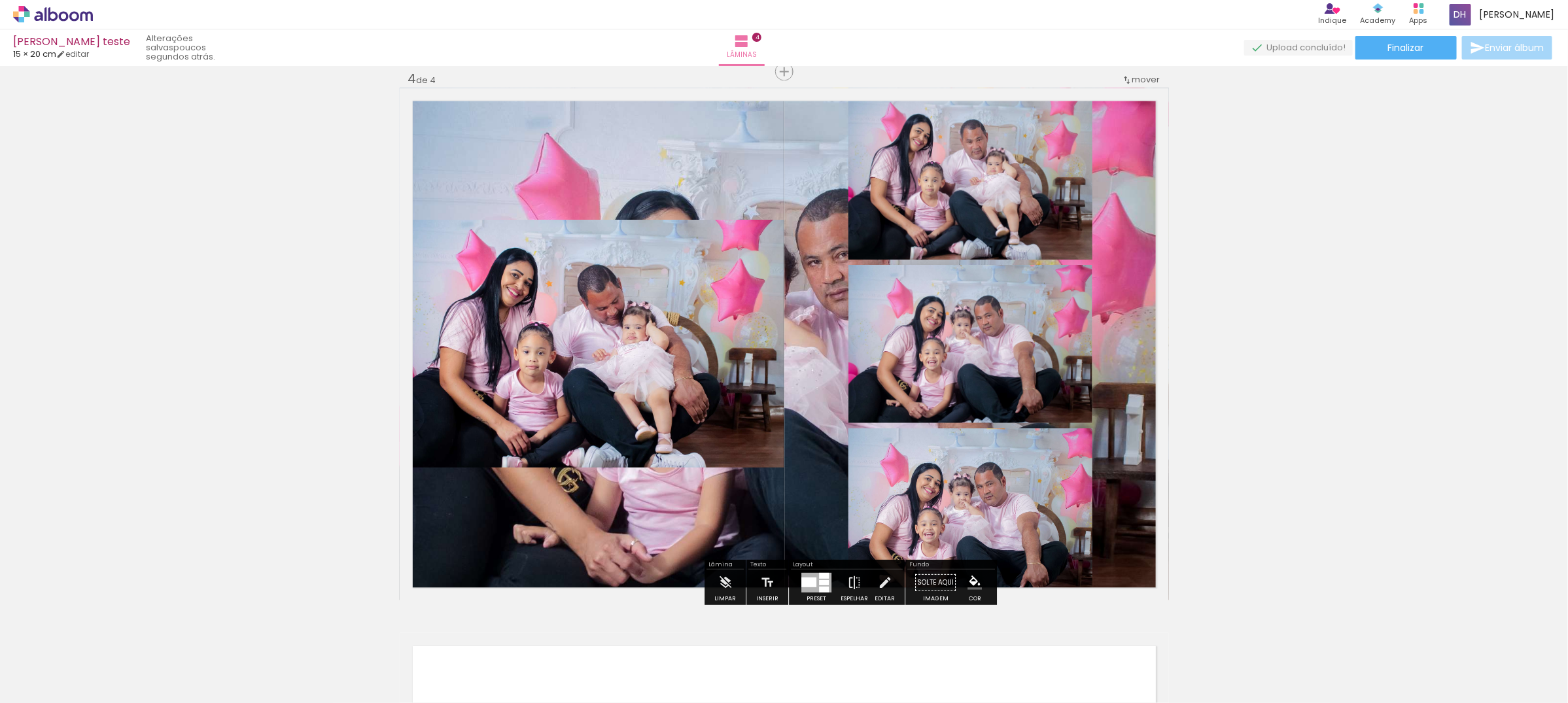
click at [679, 148] on quentale-layouter at bounding box center [784, 344] width 770 height 513
click at [679, 148] on quentale-photo at bounding box center [784, 344] width 770 height 513
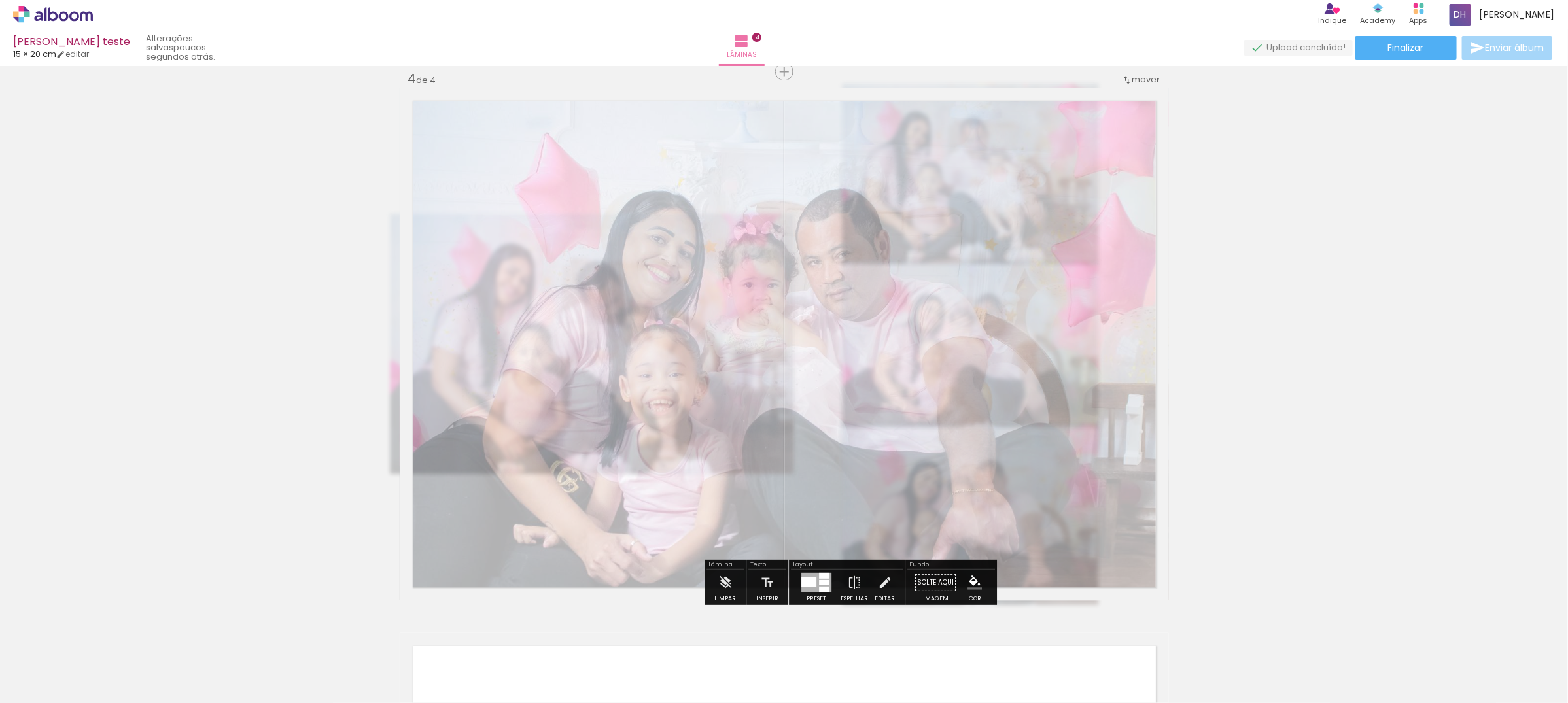
drag, startPoint x: 571, startPoint y: 125, endPoint x: 550, endPoint y: 141, distance: 26.4
type paper-slider "30"
click at [550, 141] on quentale-photo at bounding box center [784, 344] width 770 height 513
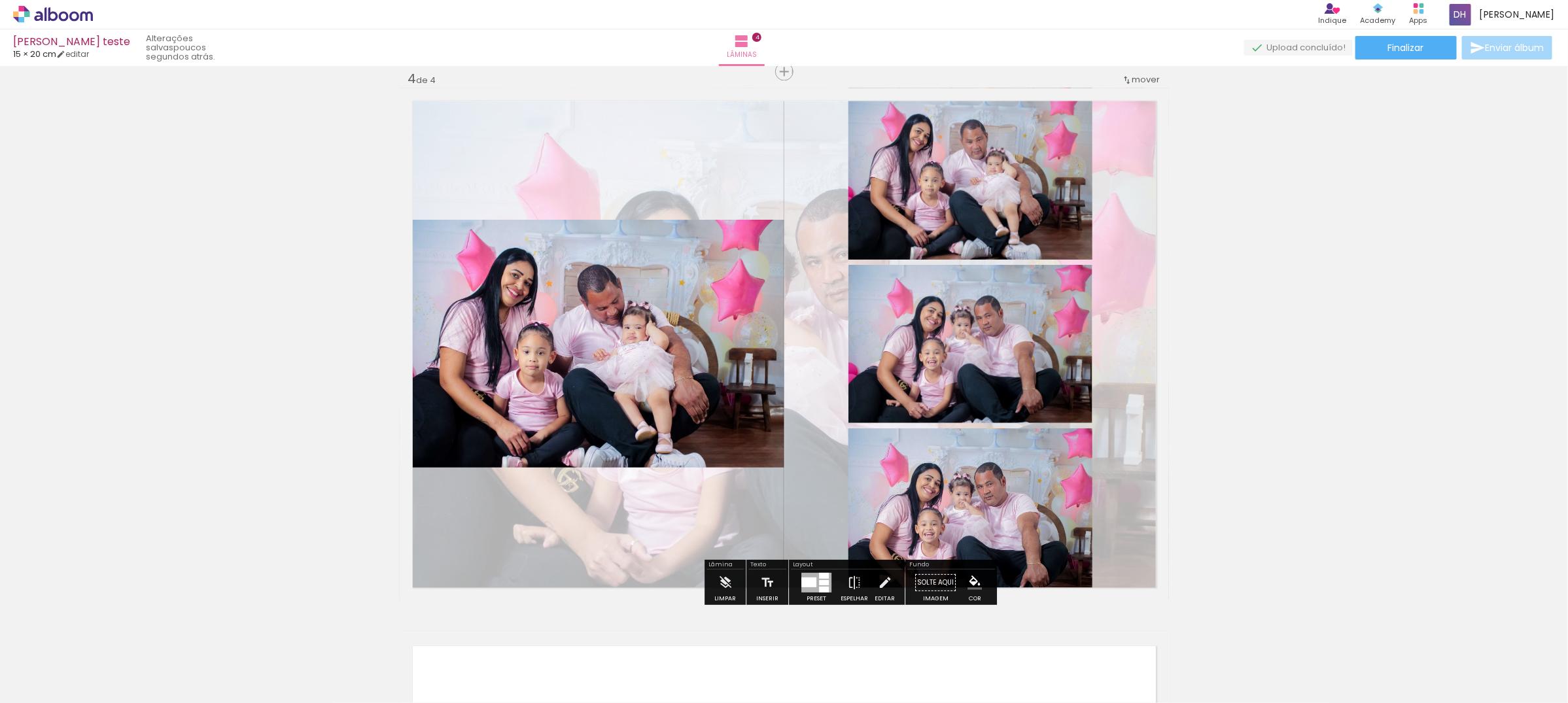
click at [819, 587] on div at bounding box center [823, 589] width 10 height 6
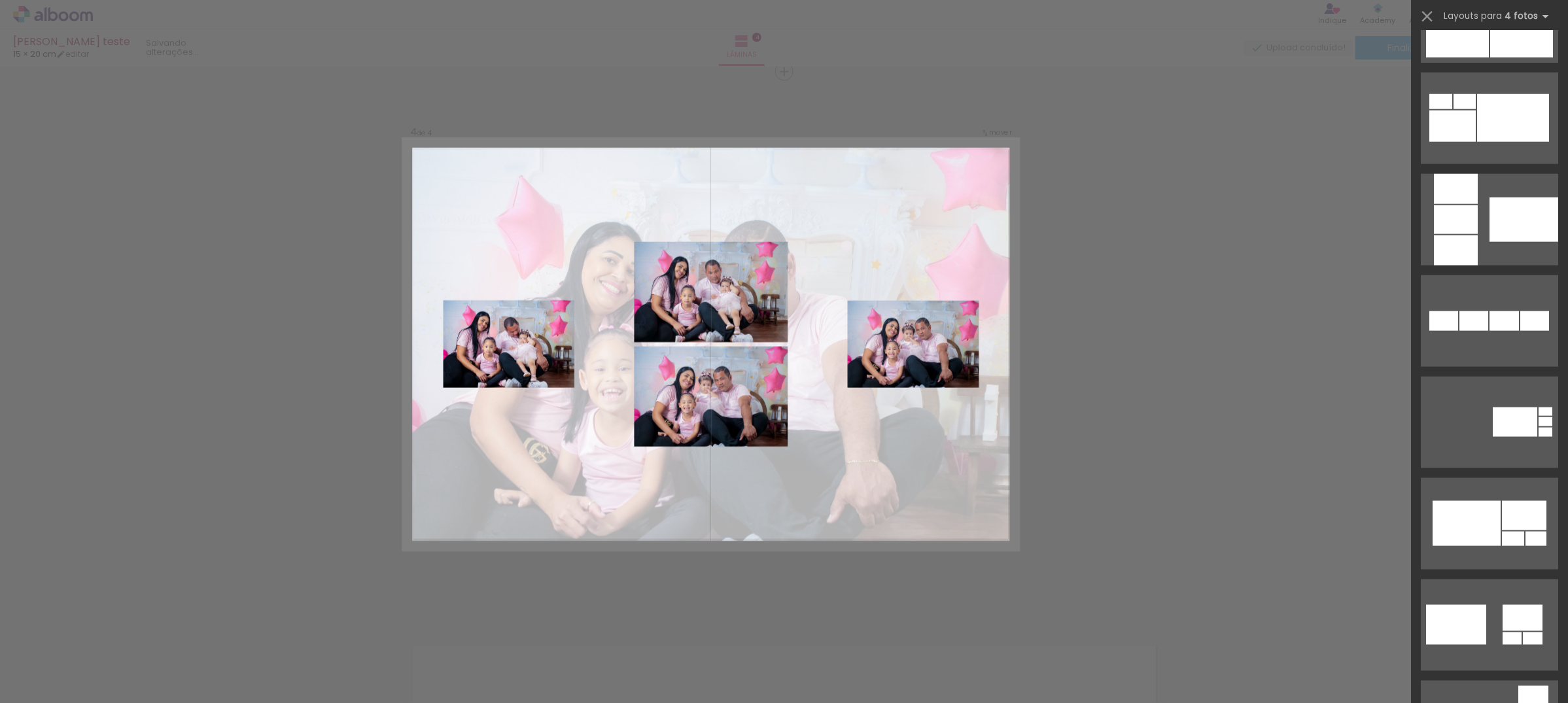
scroll to position [1472, 0]
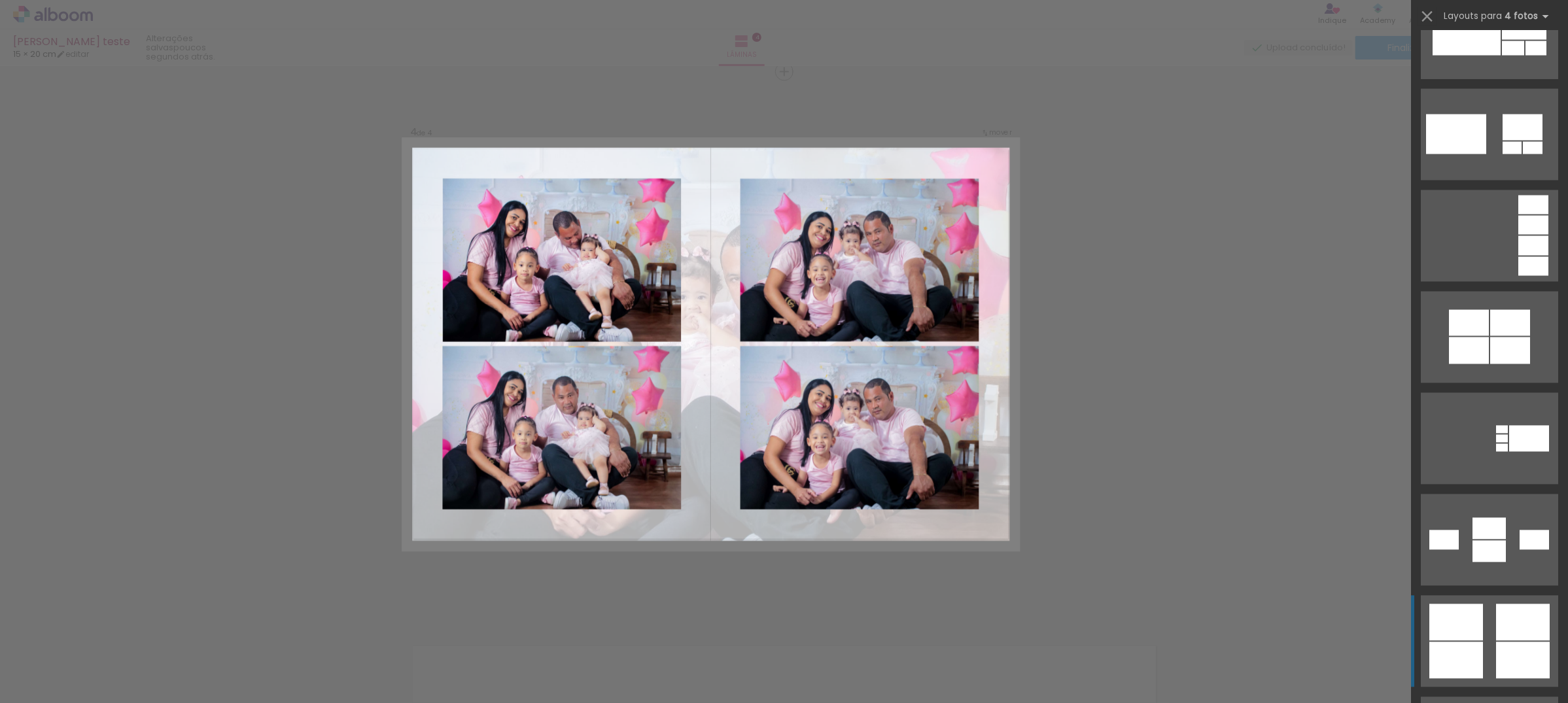
click at [1476, 652] on div at bounding box center [1456, 661] width 53 height 37
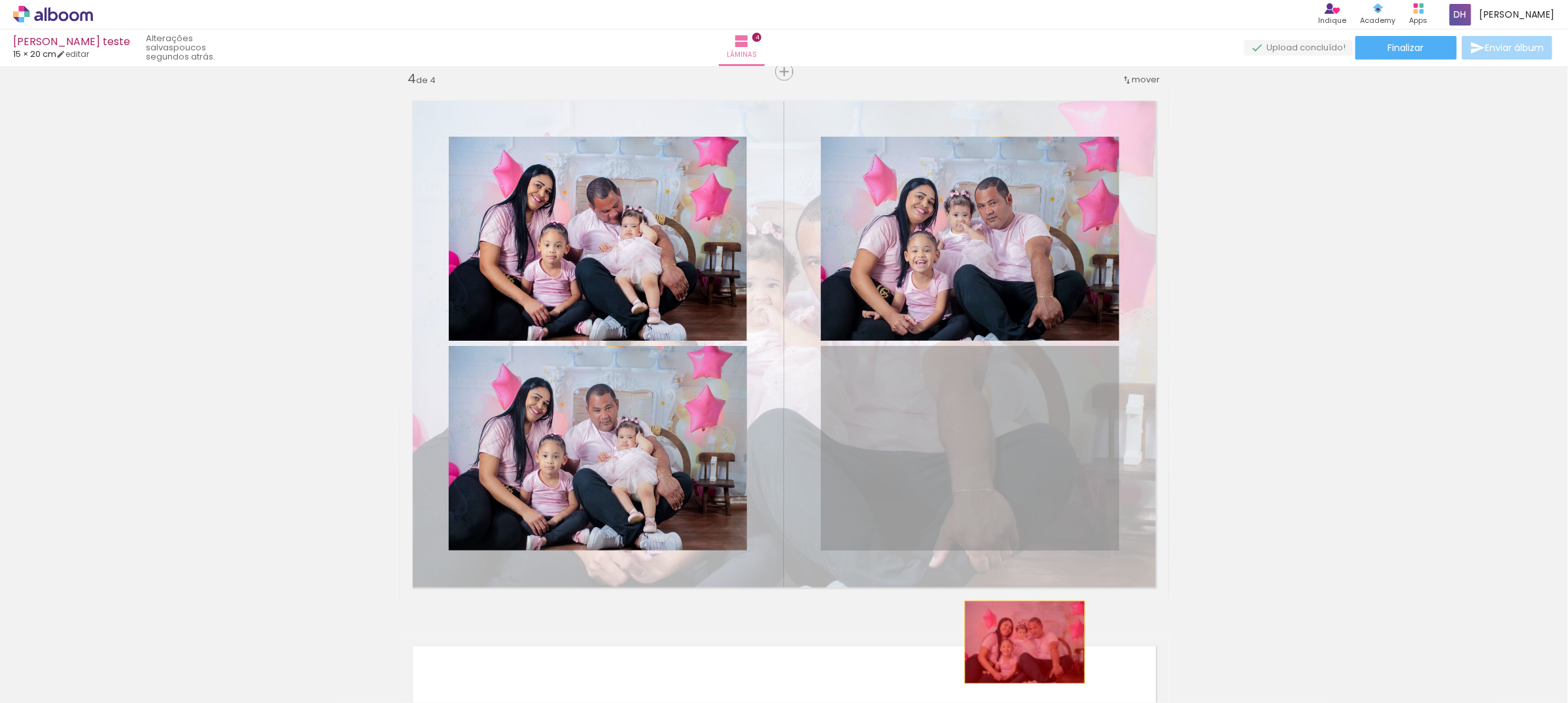
drag, startPoint x: 1013, startPoint y: 462, endPoint x: 1018, endPoint y: 642, distance: 180.1
click at [1018, 642] on quentale-workspace at bounding box center [784, 351] width 1568 height 703
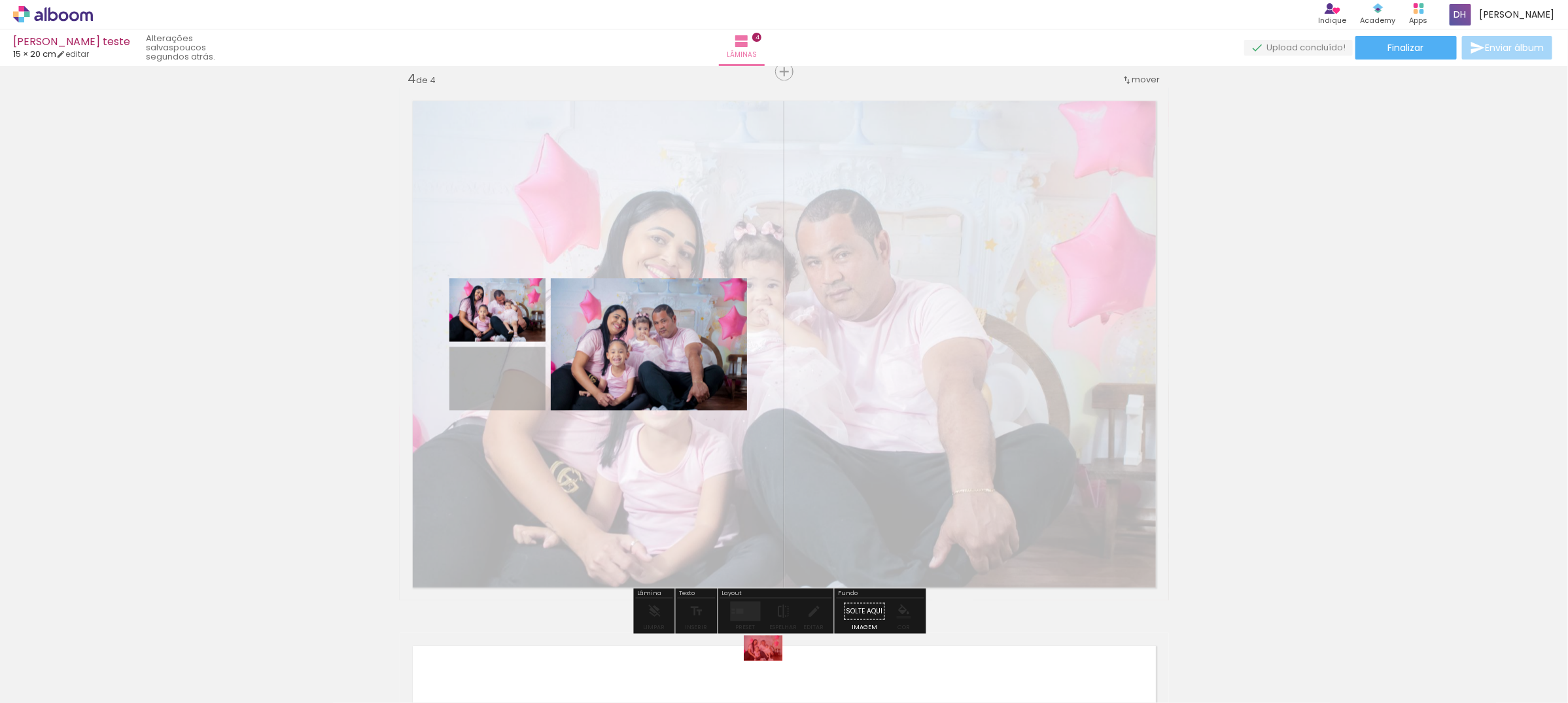
drag, startPoint x: 495, startPoint y: 374, endPoint x: 756, endPoint y: 648, distance: 378.4
click at [756, 648] on quentale-workspace at bounding box center [784, 351] width 1568 height 703
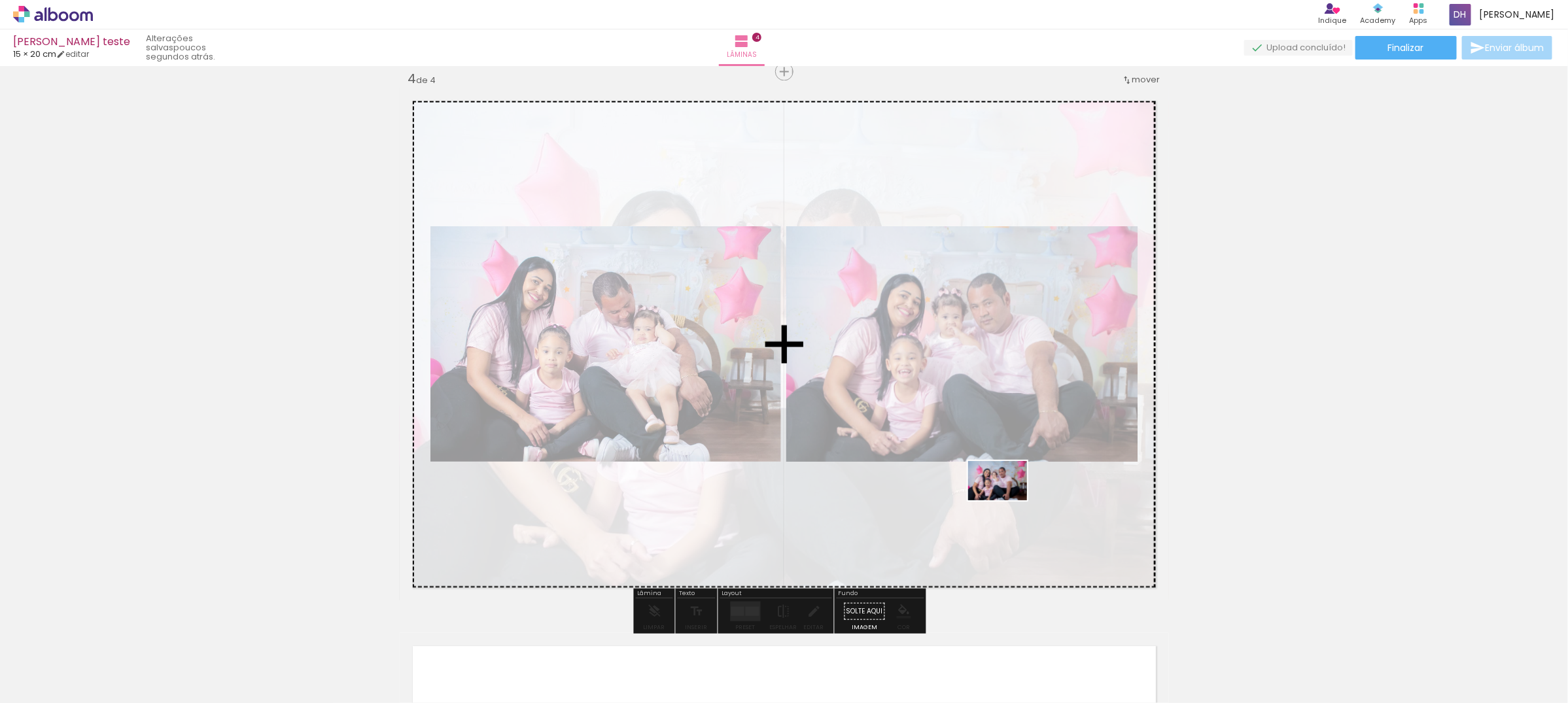
drag, startPoint x: 1057, startPoint y: 671, endPoint x: 1008, endPoint y: 501, distance: 176.9
click at [1008, 501] on quentale-workspace at bounding box center [784, 351] width 1568 height 703
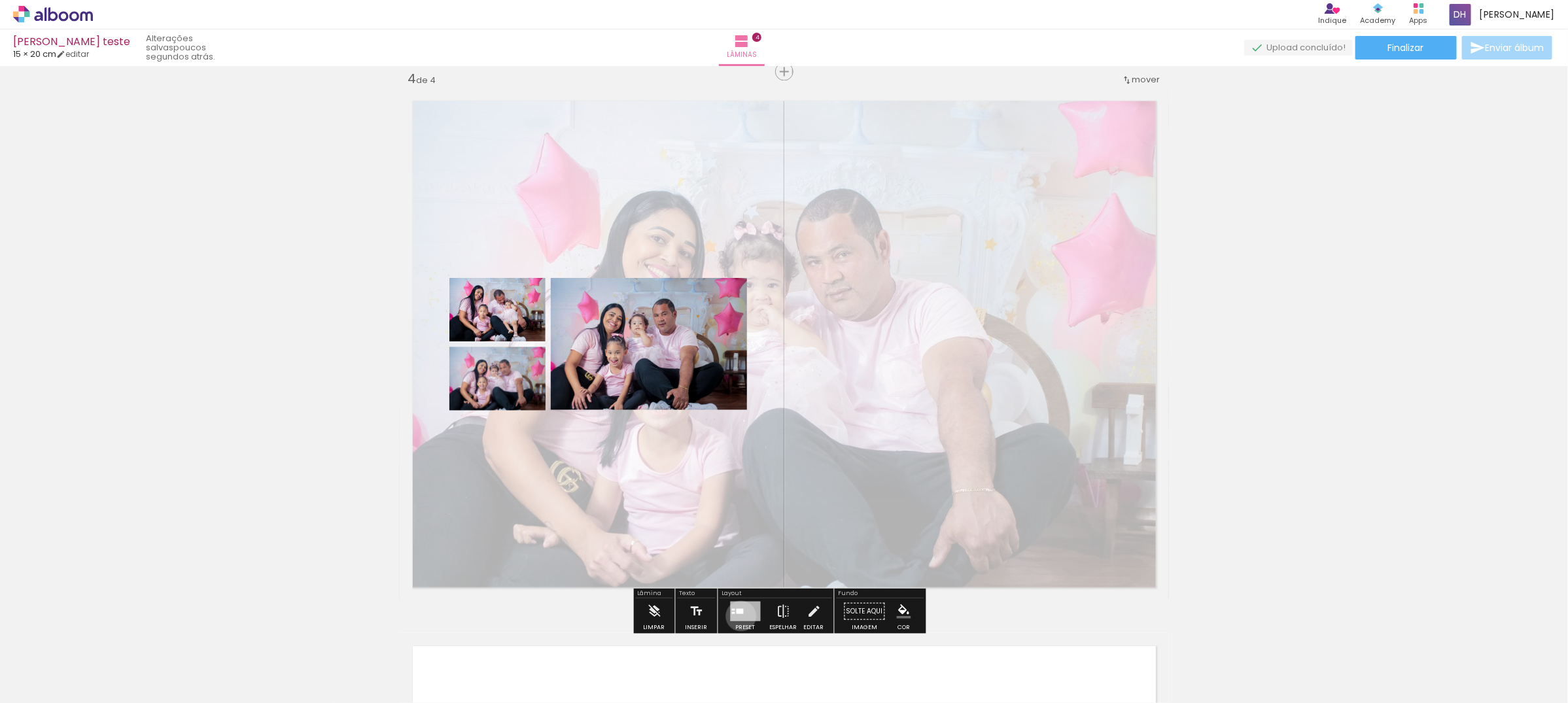
click at [738, 615] on div at bounding box center [746, 611] width 30 height 19
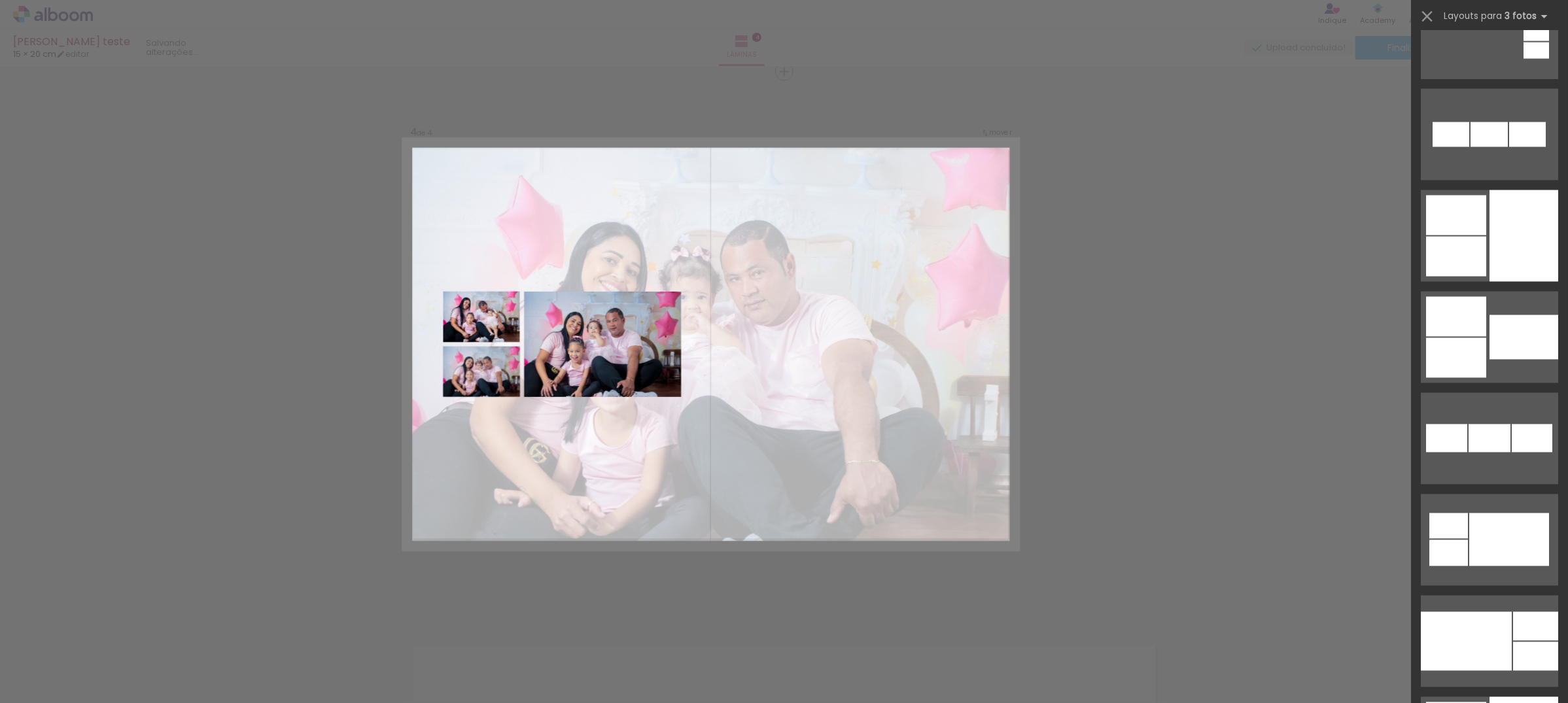
scroll to position [0, 0]
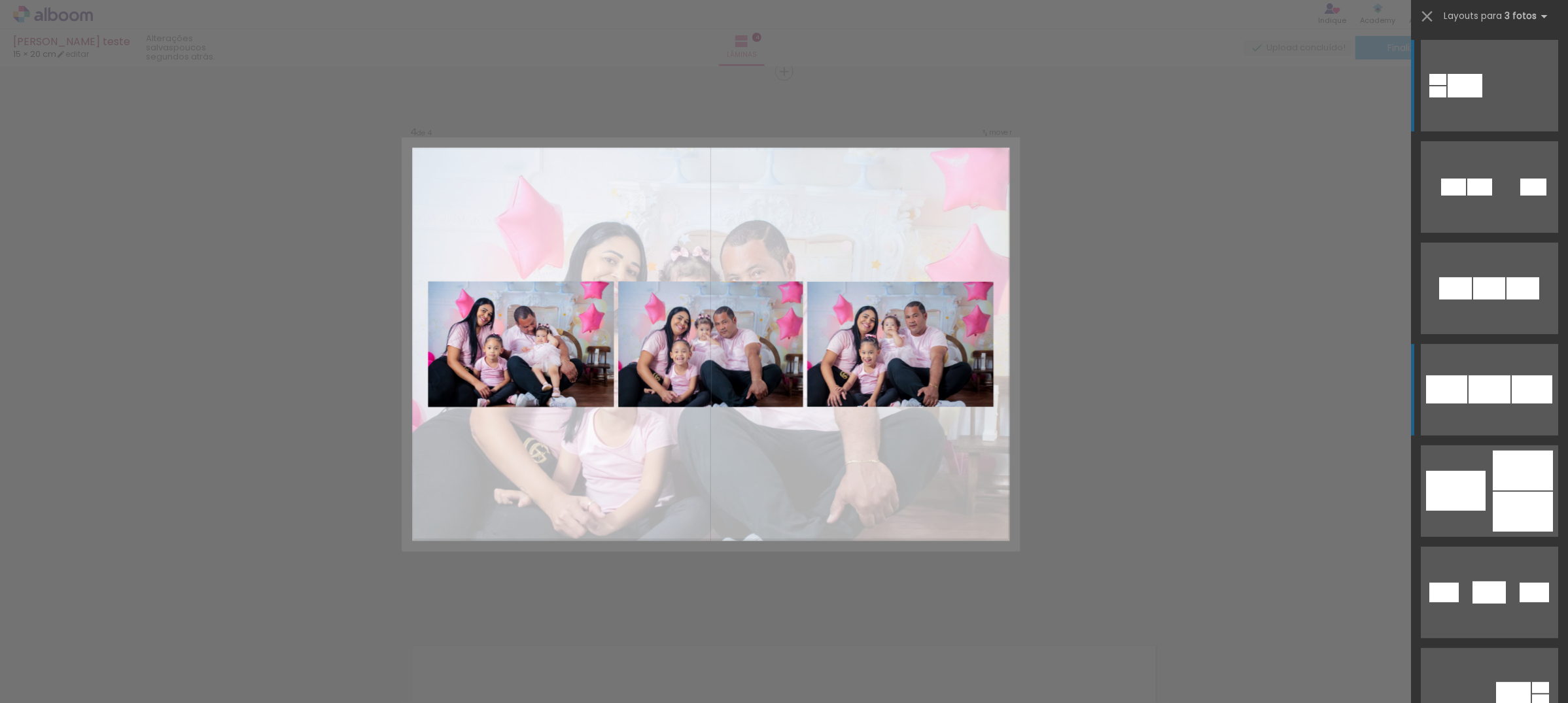
click at [1502, 396] on div at bounding box center [1489, 390] width 42 height 28
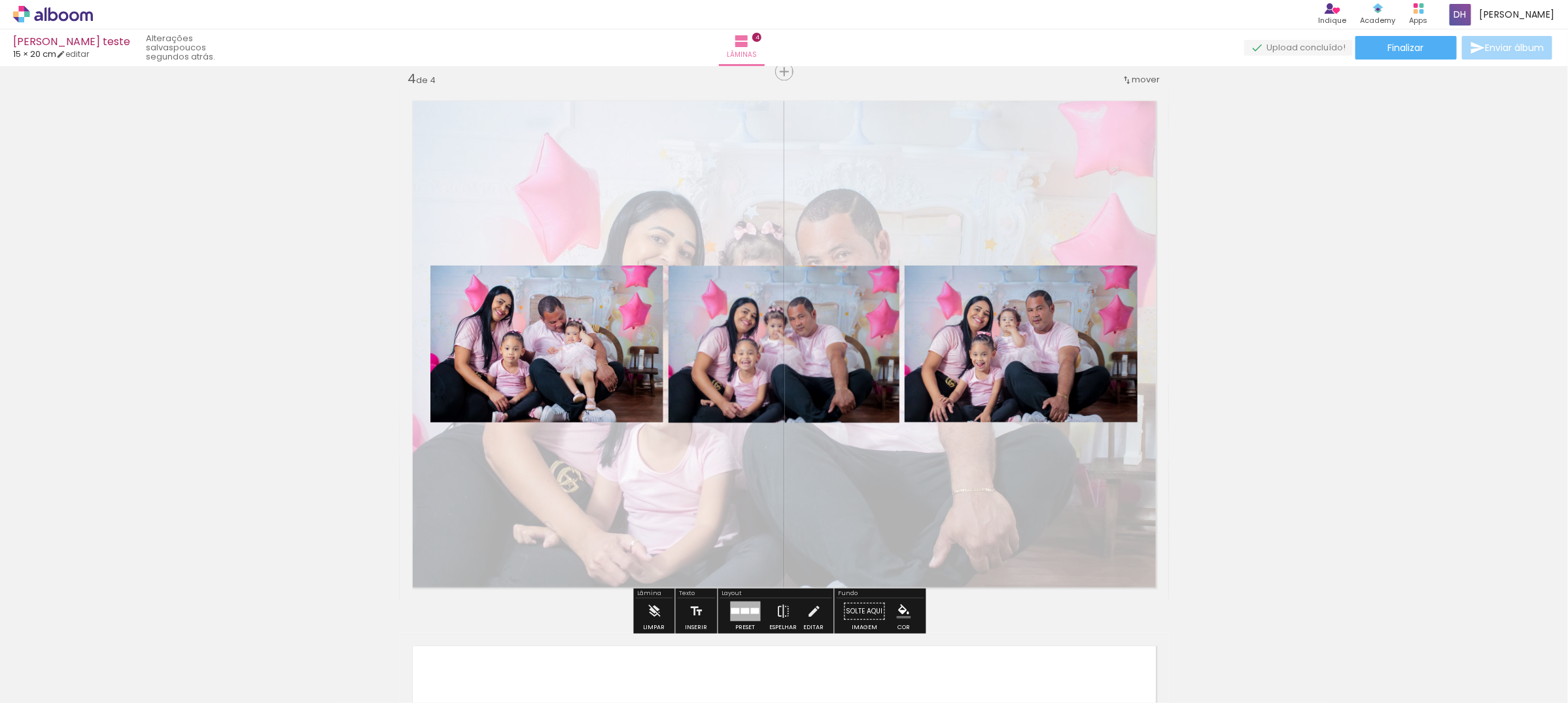
click at [580, 356] on quentale-photo at bounding box center [547, 343] width 233 height 157
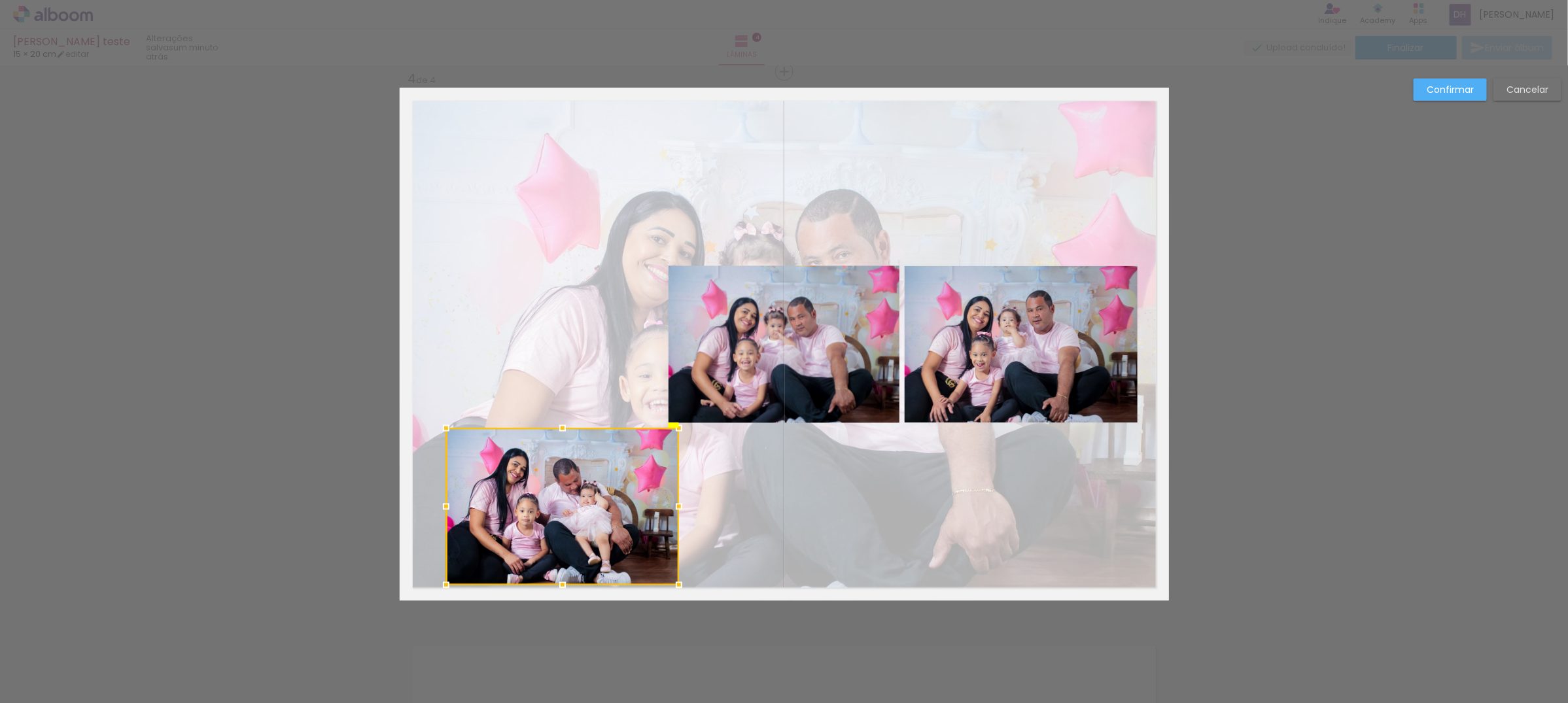
drag, startPoint x: 553, startPoint y: 338, endPoint x: 569, endPoint y: 494, distance: 156.8
click at [569, 494] on div at bounding box center [563, 506] width 233 height 157
click at [727, 357] on quentale-photo at bounding box center [784, 343] width 231 height 157
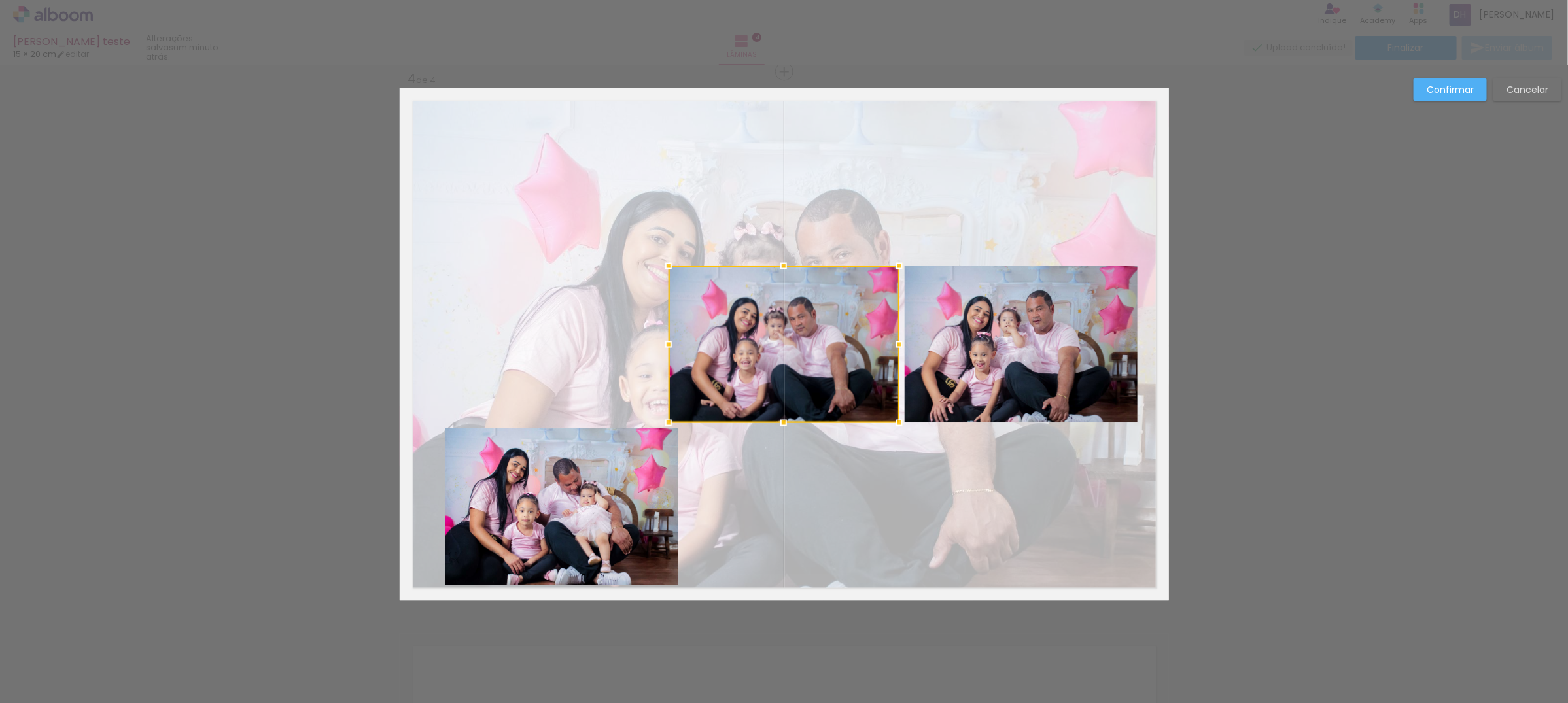
drag, startPoint x: 731, startPoint y: 355, endPoint x: 744, endPoint y: 341, distance: 19.1
click at [733, 354] on div at bounding box center [784, 343] width 231 height 157
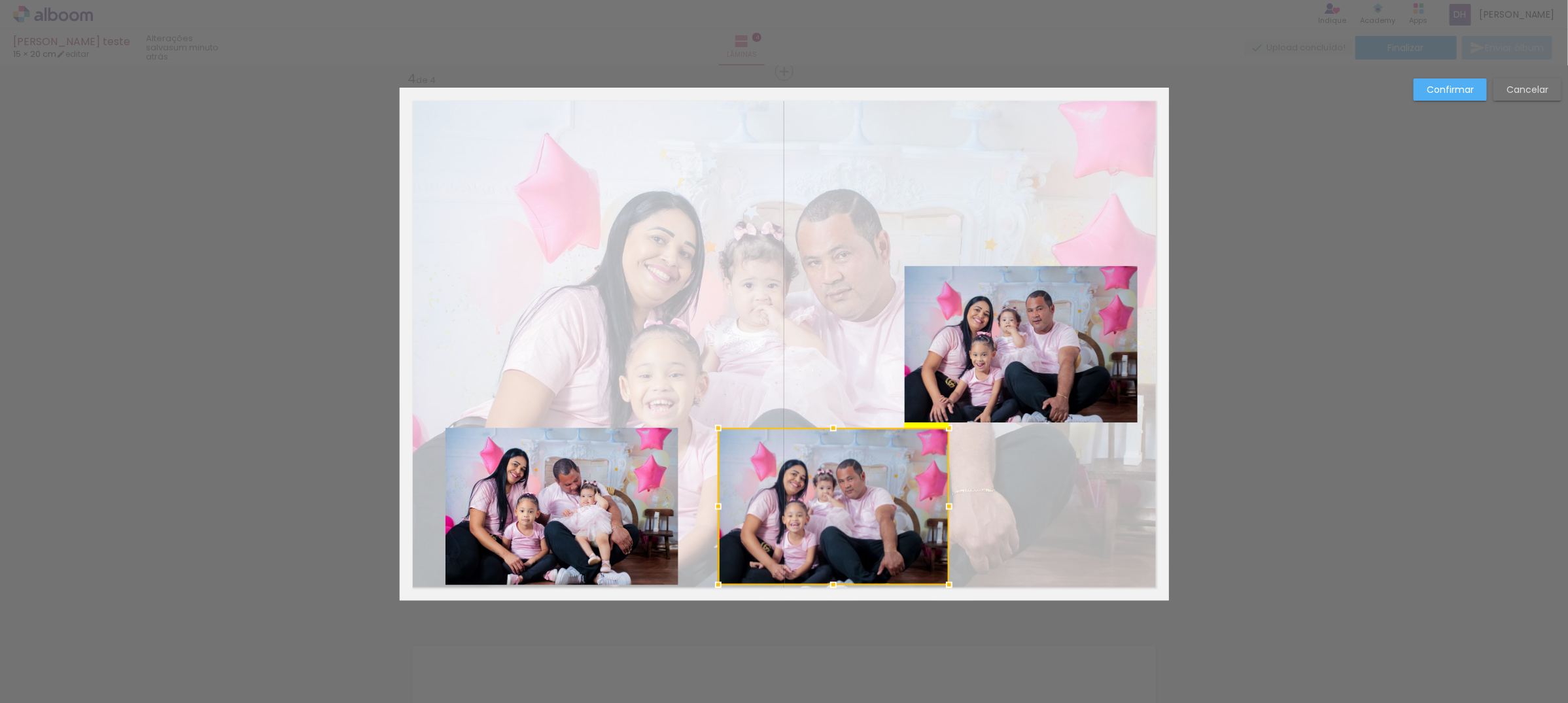
drag, startPoint x: 751, startPoint y: 338, endPoint x: 800, endPoint y: 503, distance: 172.1
click at [800, 503] on div at bounding box center [833, 506] width 231 height 157
click at [1021, 379] on quentale-photo at bounding box center [1021, 343] width 233 height 157
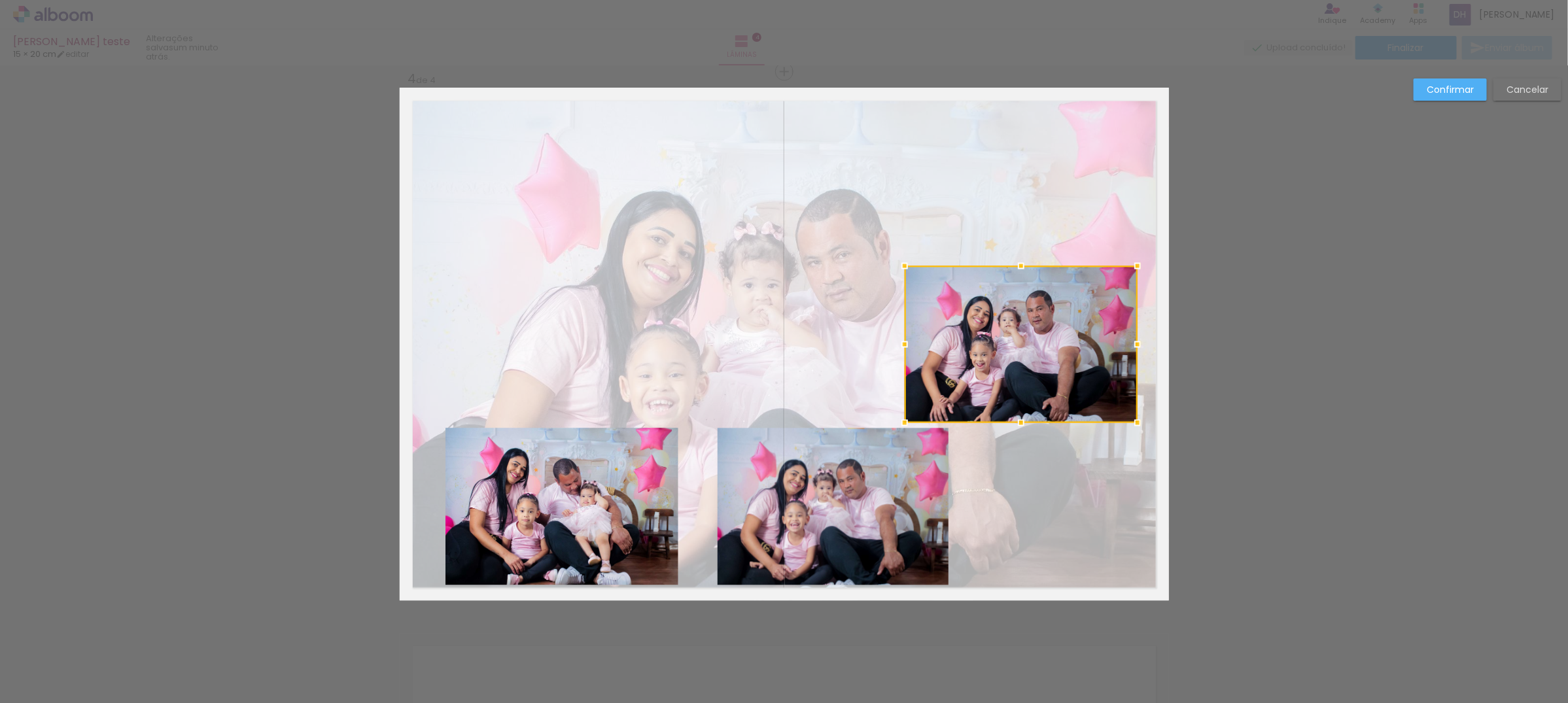
click at [1021, 379] on div at bounding box center [1021, 343] width 233 height 157
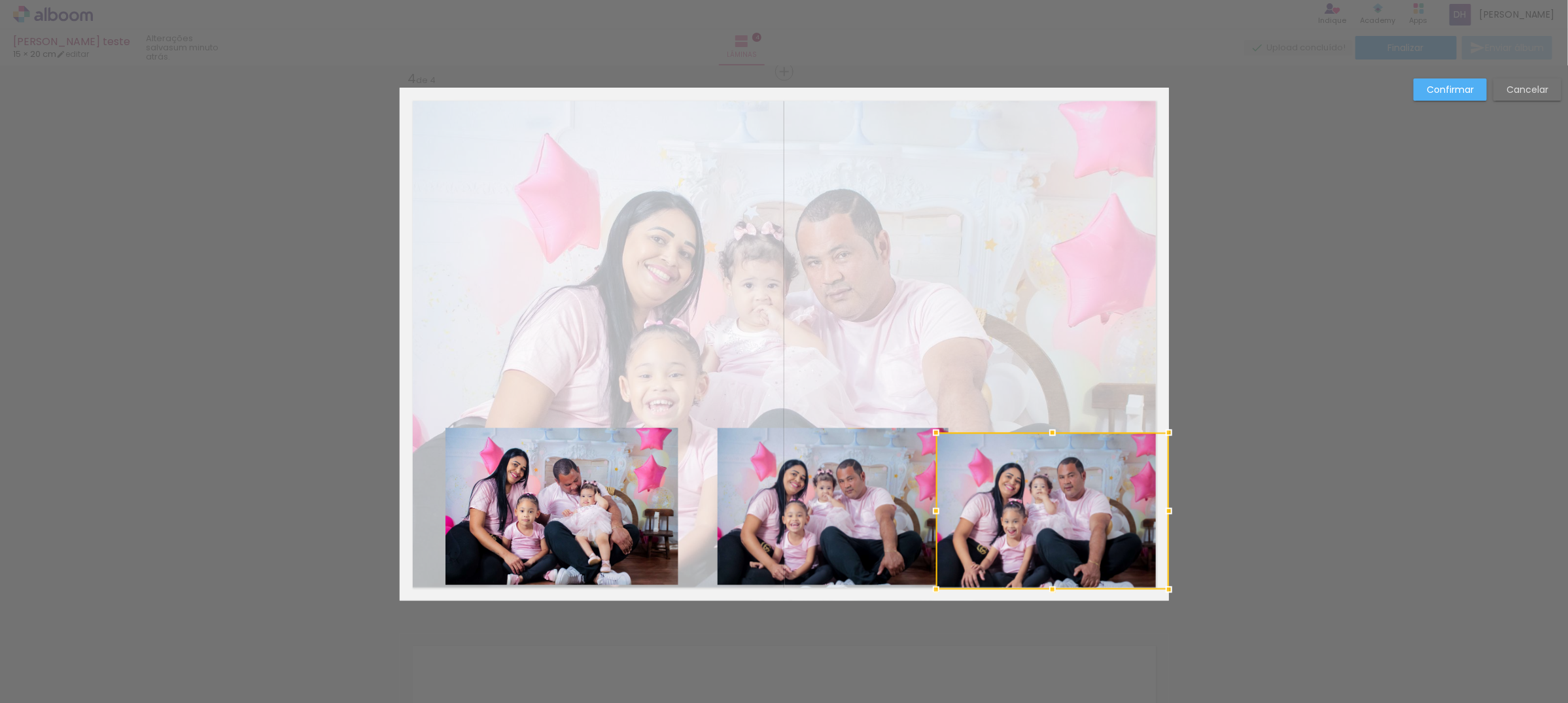
drag, startPoint x: 1044, startPoint y: 320, endPoint x: 1076, endPoint y: 479, distance: 162.2
click at [1076, 479] on div at bounding box center [1052, 510] width 233 height 157
click at [796, 485] on quentale-photo at bounding box center [833, 506] width 231 height 157
click at [936, 485] on div at bounding box center [1052, 510] width 233 height 157
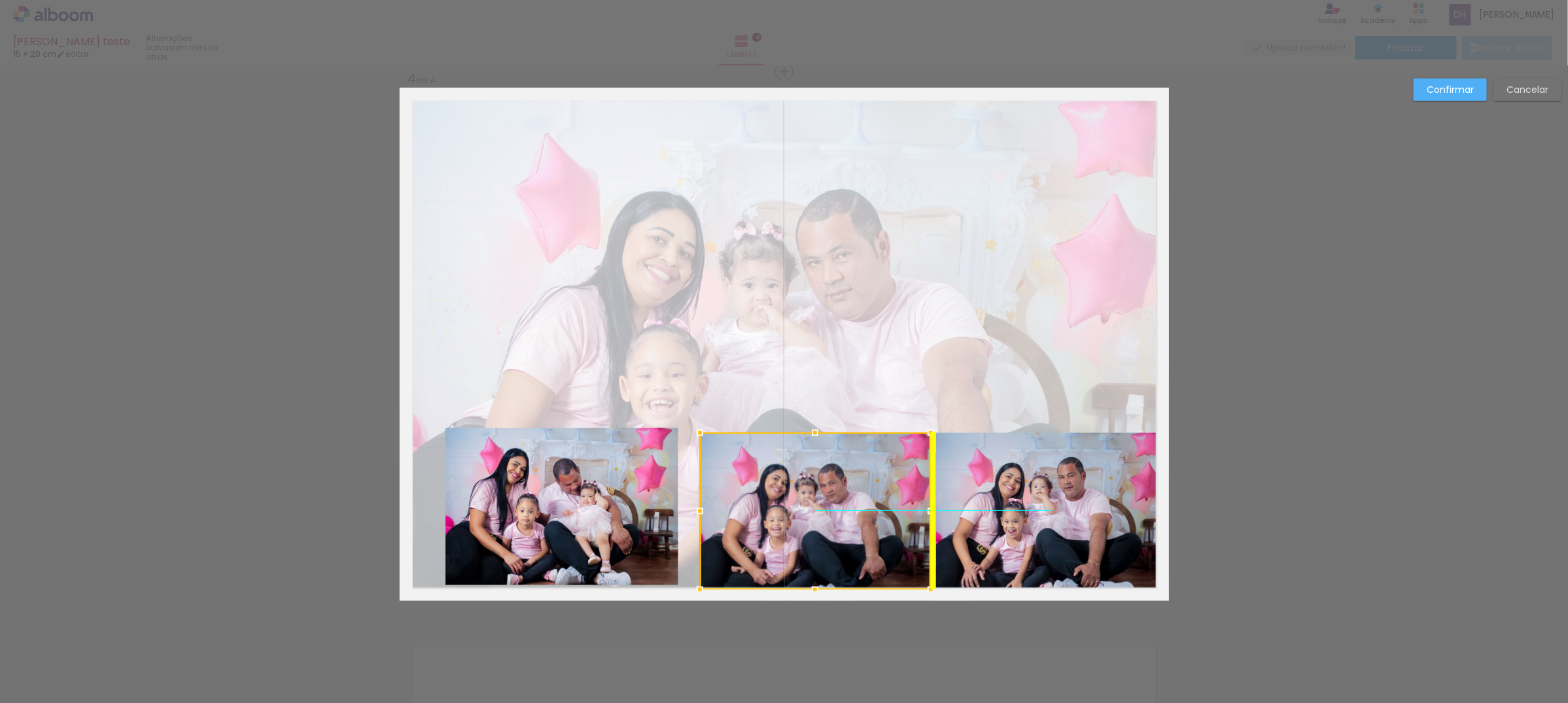
drag, startPoint x: 808, startPoint y: 485, endPoint x: 783, endPoint y: 496, distance: 27.3
click at [783, 496] on div at bounding box center [815, 510] width 231 height 157
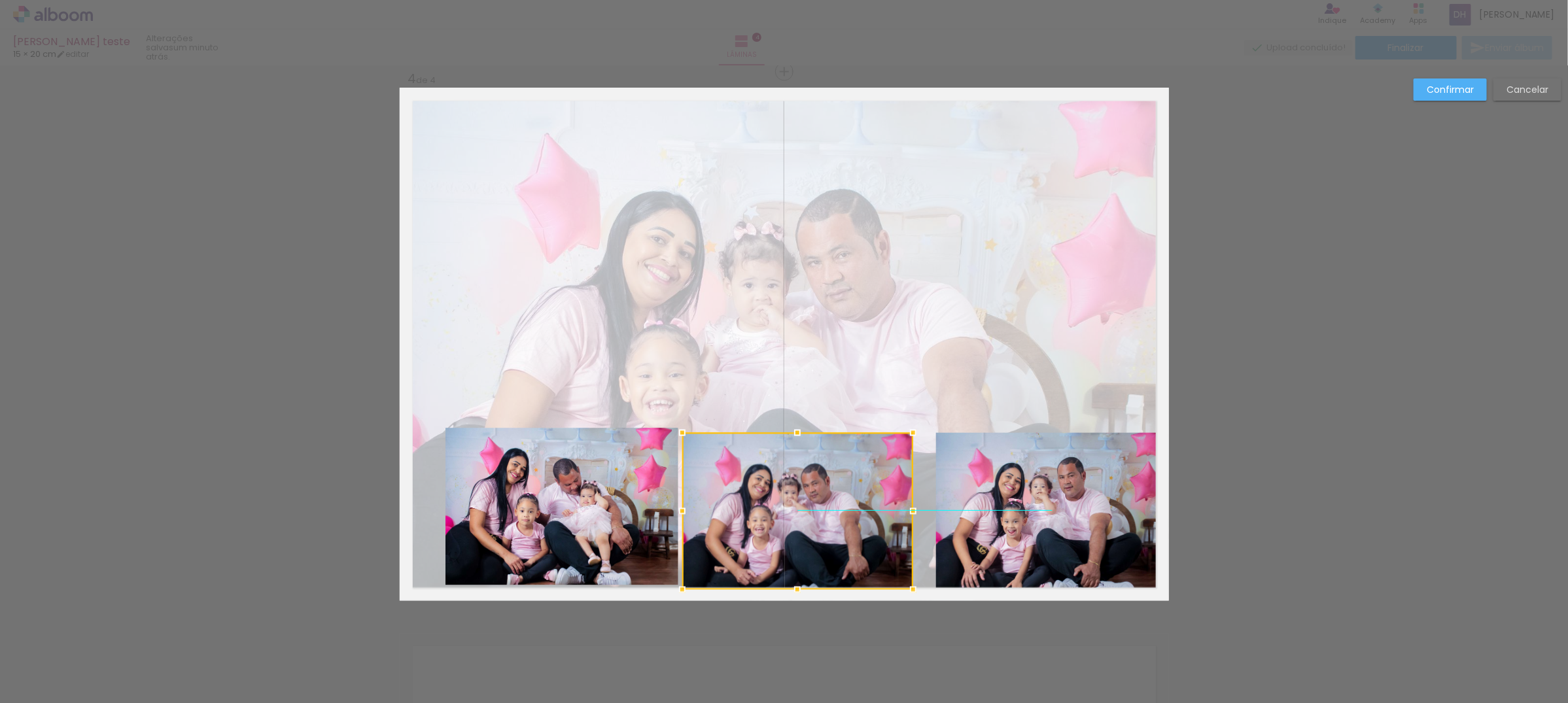
drag, startPoint x: 793, startPoint y: 484, endPoint x: 920, endPoint y: 475, distance: 127.3
click at [783, 479] on div at bounding box center [798, 510] width 231 height 157
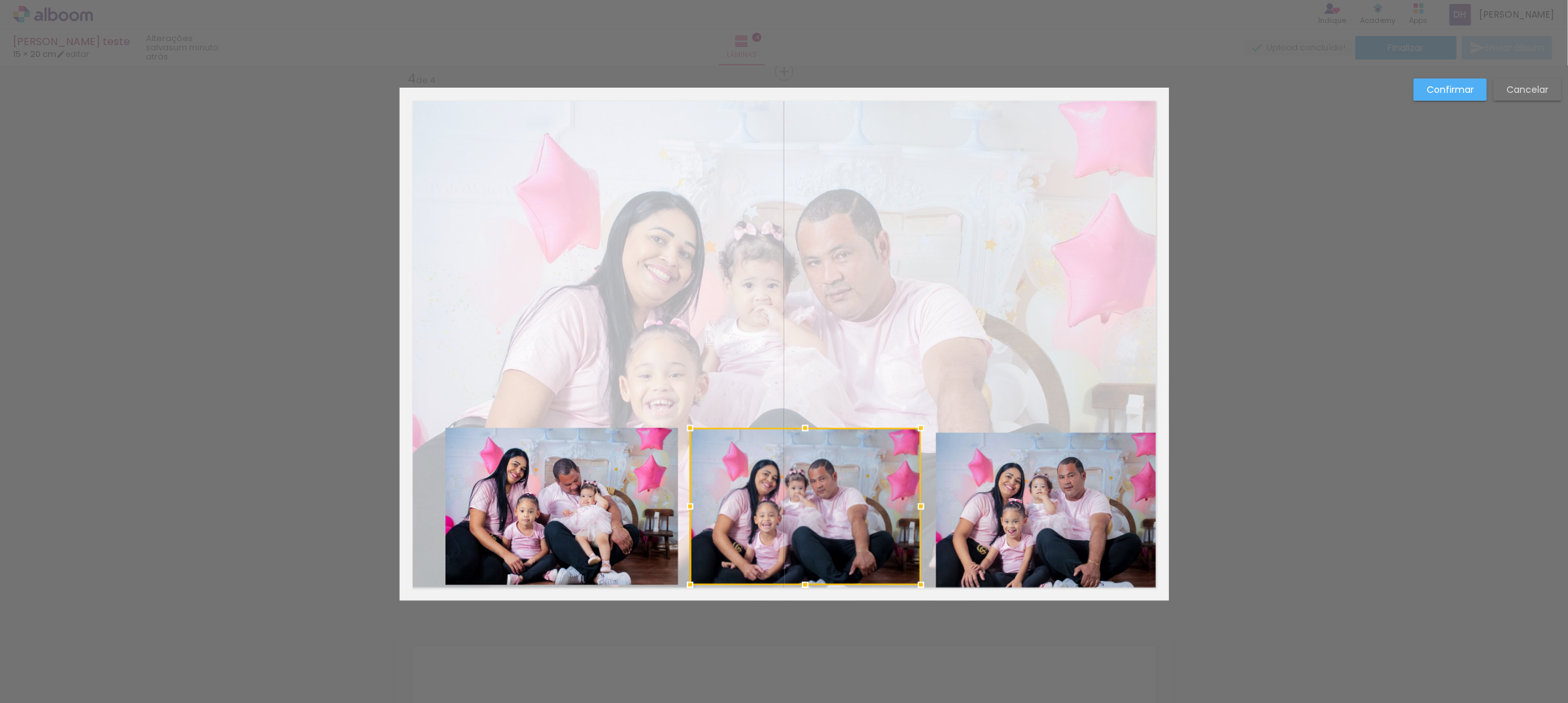
click at [988, 467] on quentale-photo at bounding box center [1052, 510] width 233 height 157
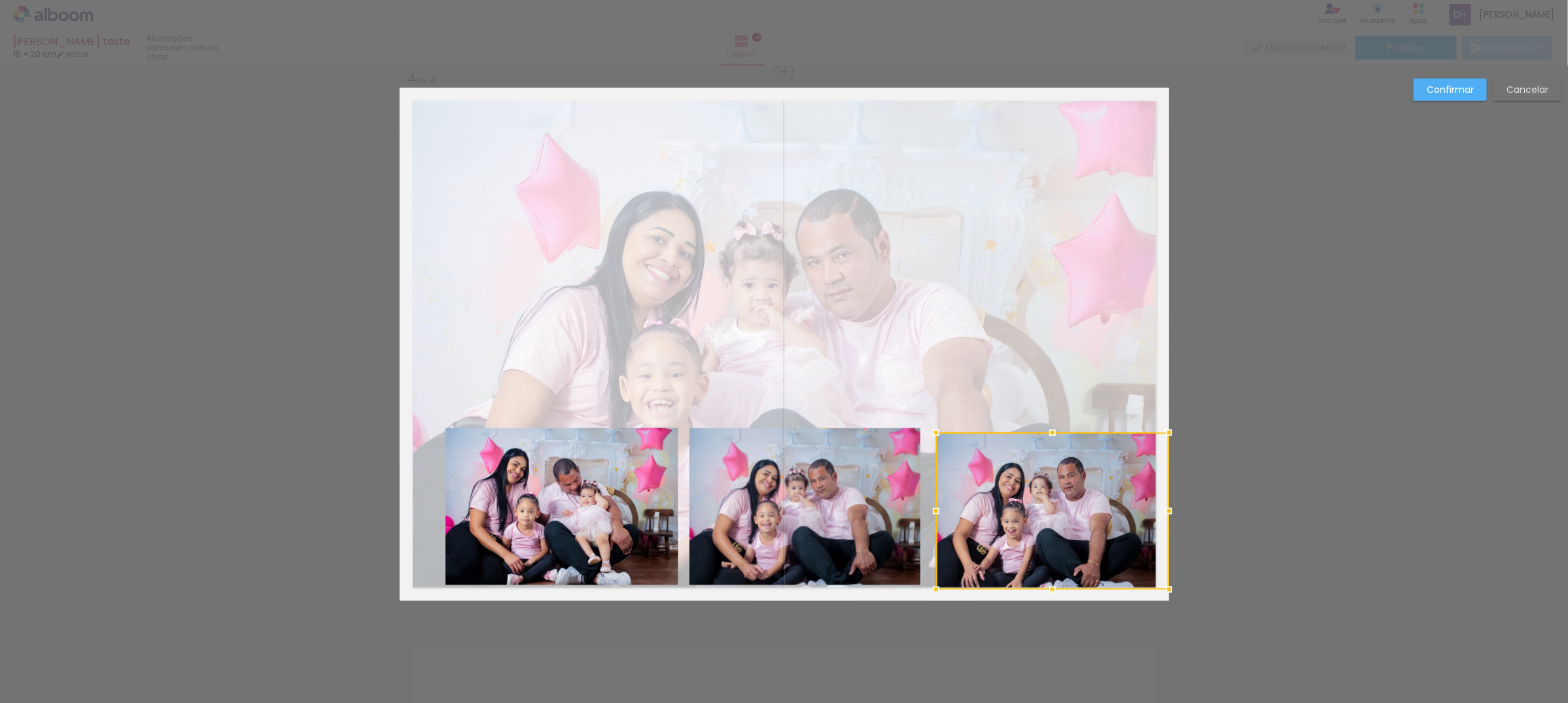
click at [988, 467] on div at bounding box center [1052, 510] width 233 height 157
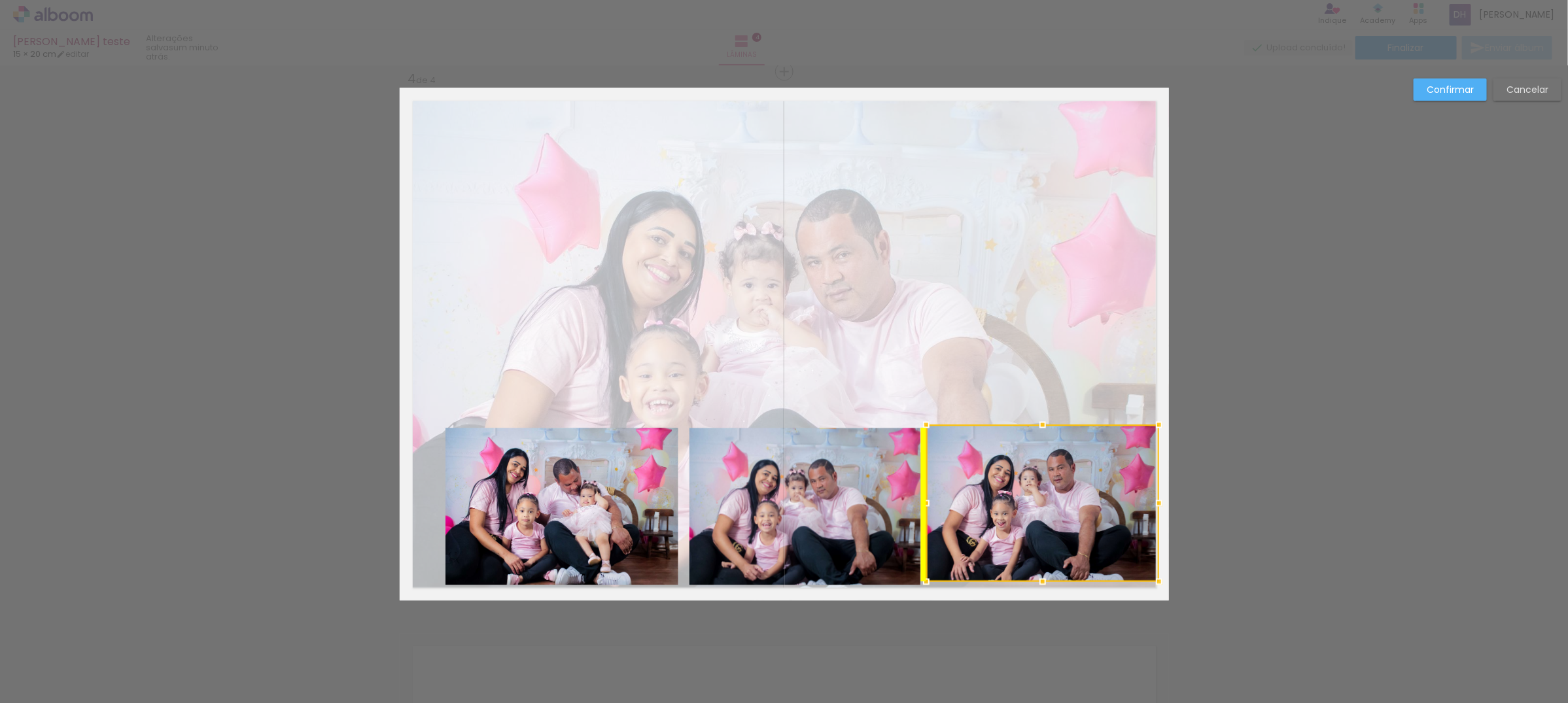
drag, startPoint x: 1078, startPoint y: 482, endPoint x: 1068, endPoint y: 475, distance: 12.2
click at [1068, 475] on div at bounding box center [1043, 503] width 233 height 157
click at [0, 0] on slot "Confirmar" at bounding box center [0, 0] width 0 height 0
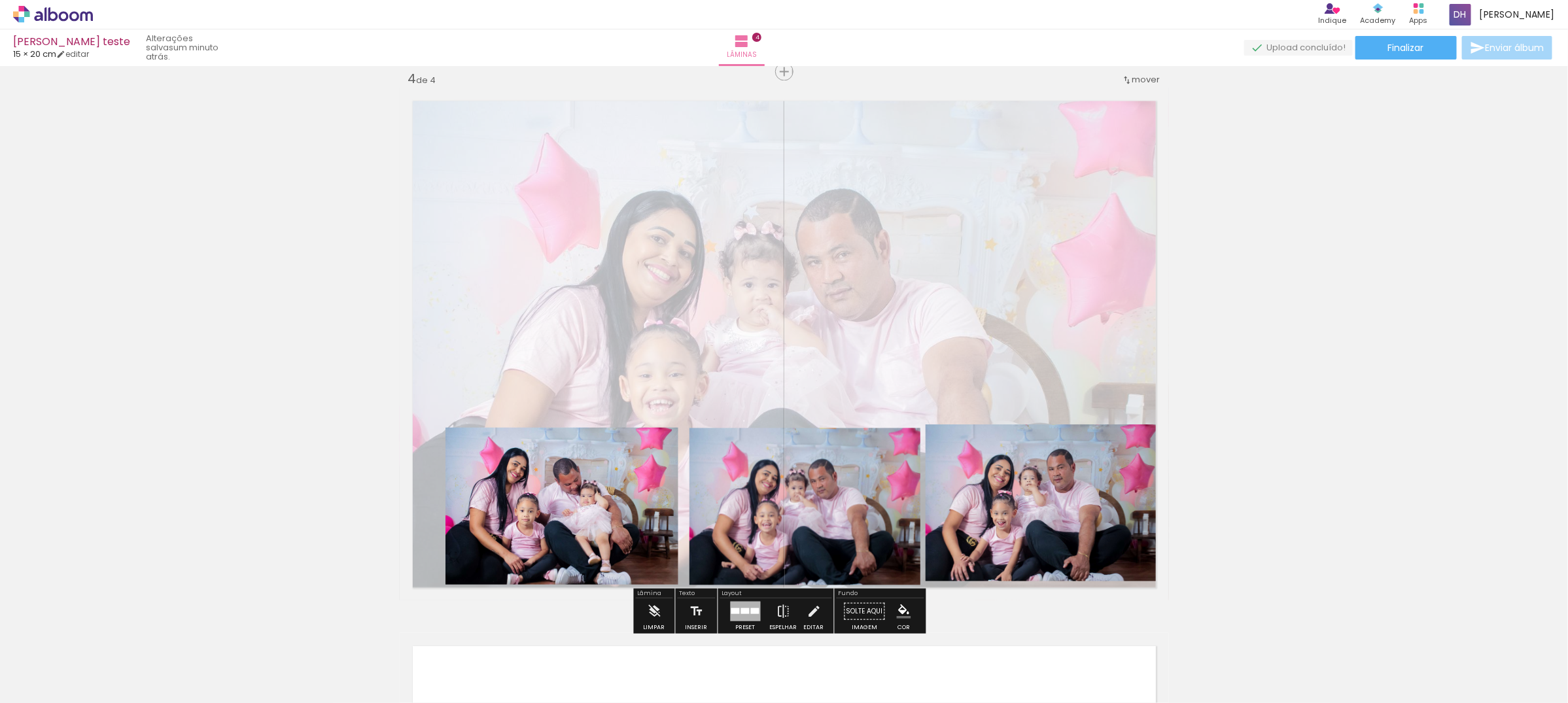
drag, startPoint x: 862, startPoint y: 268, endPoint x: 784, endPoint y: 185, distance: 113.9
click at [858, 263] on quentale-layouter at bounding box center [784, 344] width 770 height 513
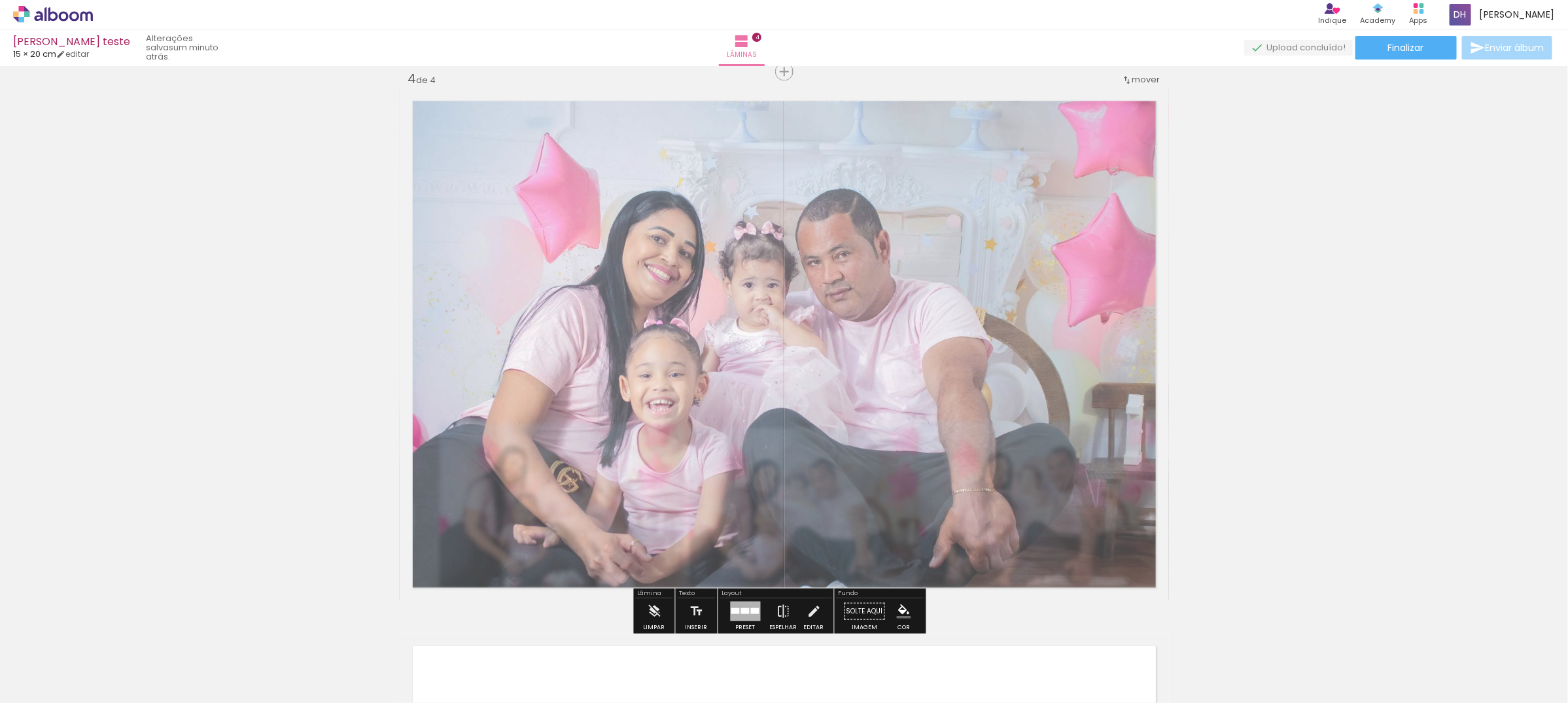
drag, startPoint x: 566, startPoint y: 117, endPoint x: 567, endPoint y: 111, distance: 6.1
type paper-slider "65"
click at [567, 111] on div at bounding box center [567, 121] width 51 height 21
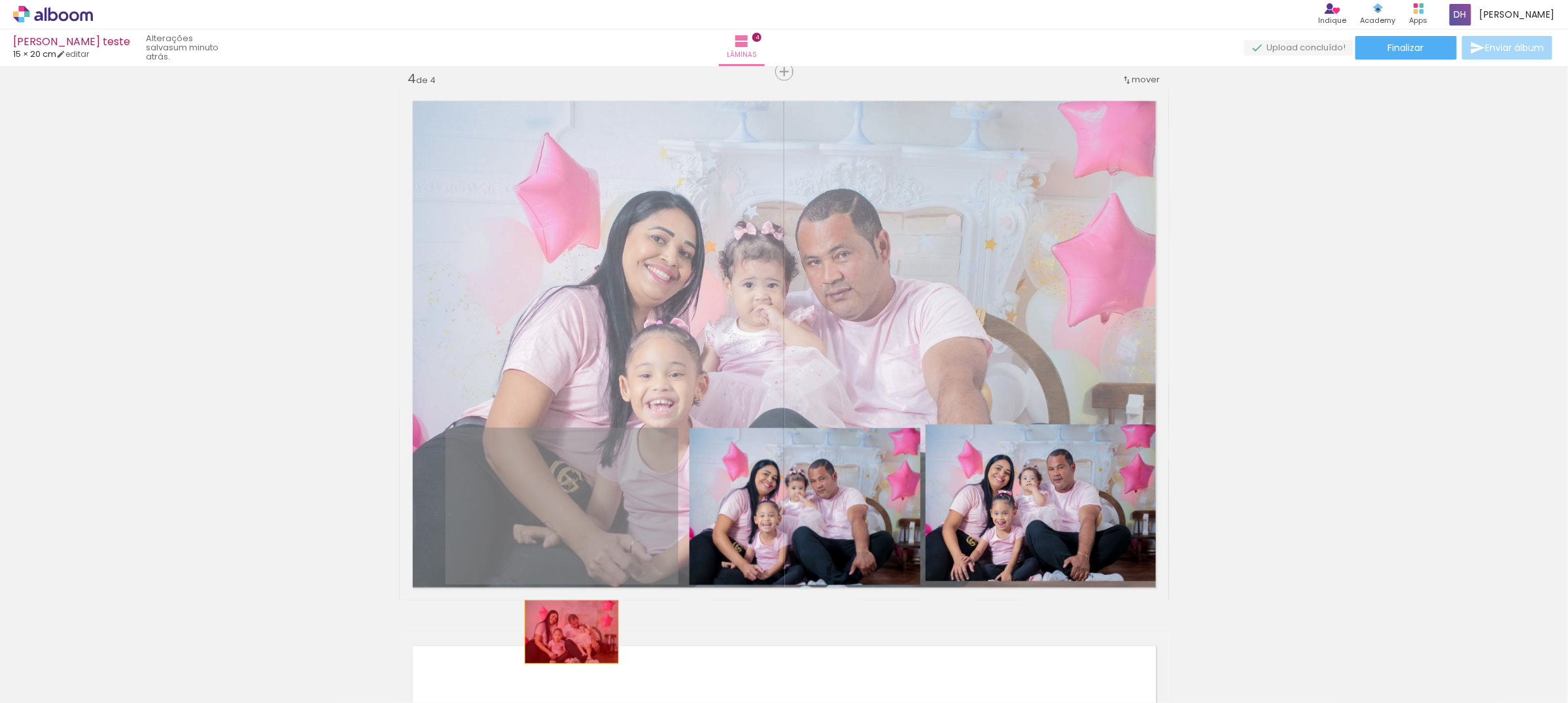
drag, startPoint x: 539, startPoint y: 509, endPoint x: 566, endPoint y: 631, distance: 125.0
click at [566, 631] on quentale-workspace at bounding box center [784, 351] width 1568 height 703
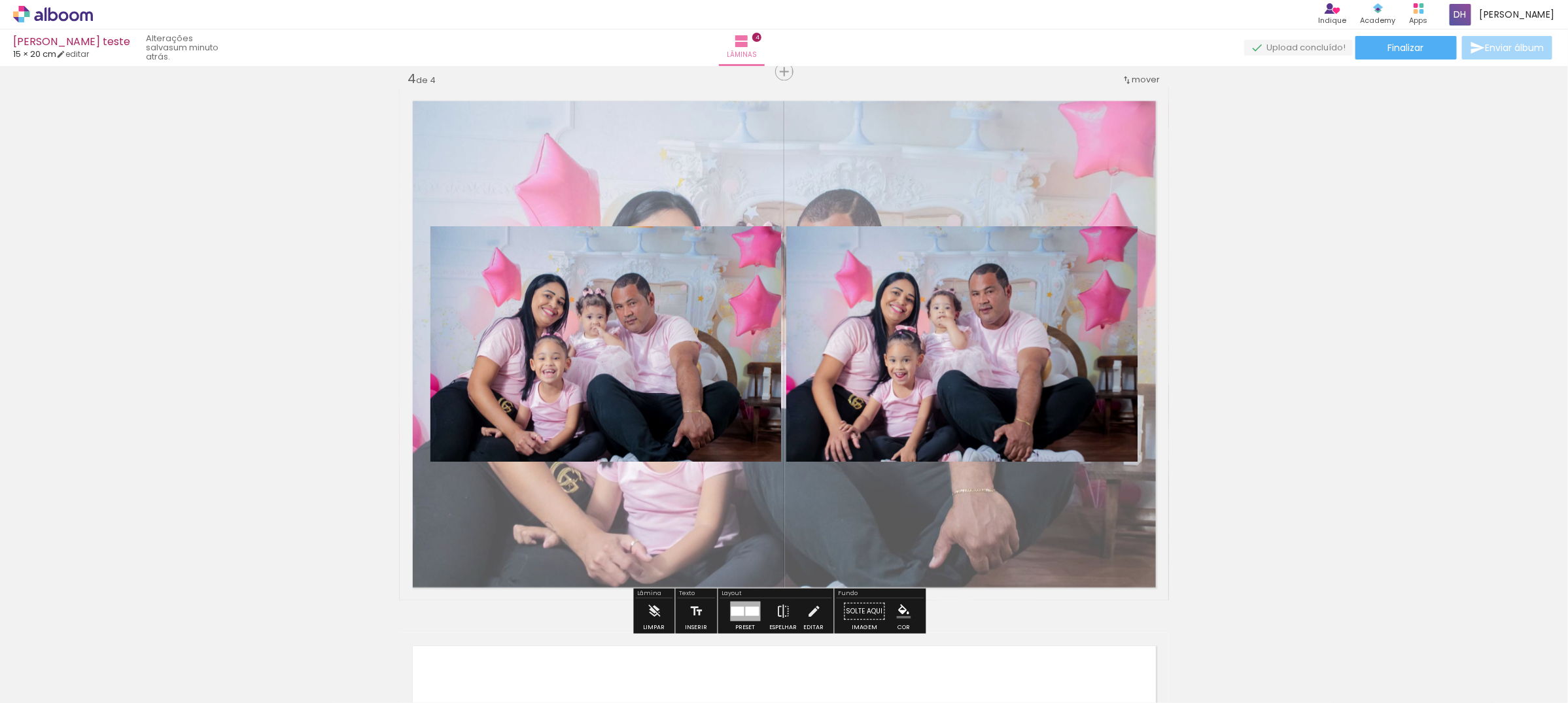
click at [595, 357] on quentale-photo at bounding box center [606, 344] width 350 height 236
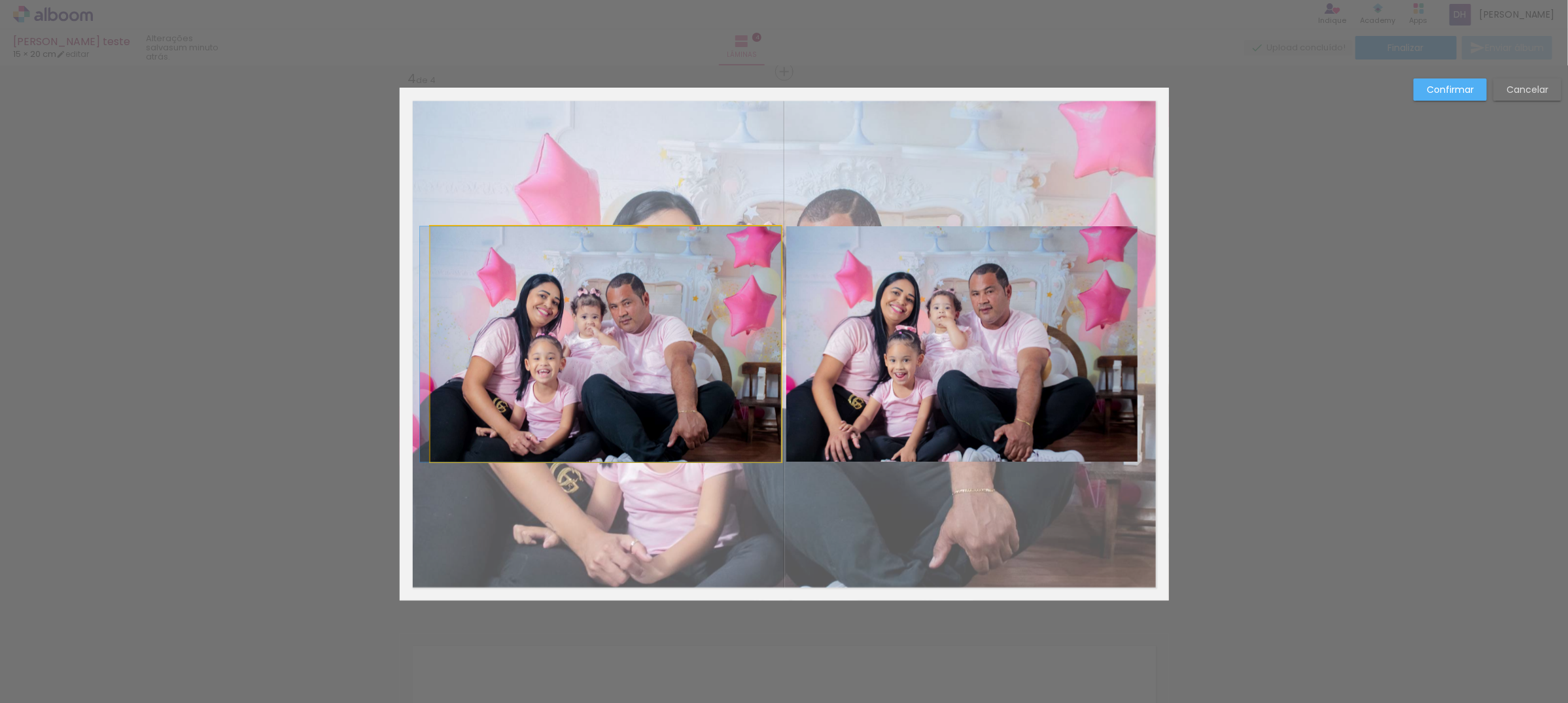
drag, startPoint x: 601, startPoint y: 312, endPoint x: 594, endPoint y: 436, distance: 124.2
click at [622, 309] on div at bounding box center [606, 344] width 350 height 236
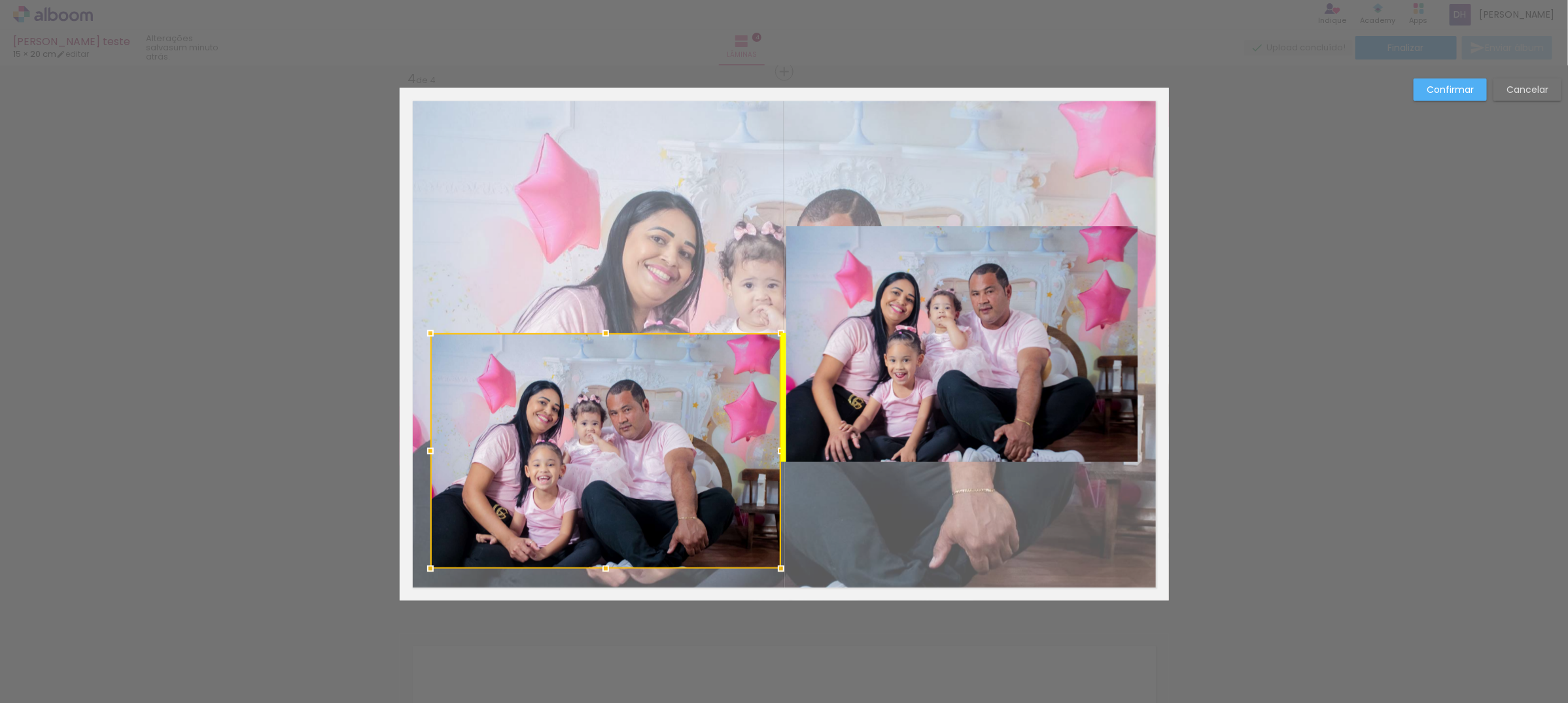
drag, startPoint x: 615, startPoint y: 318, endPoint x: 622, endPoint y: 424, distance: 106.2
click at [622, 424] on div at bounding box center [606, 450] width 350 height 236
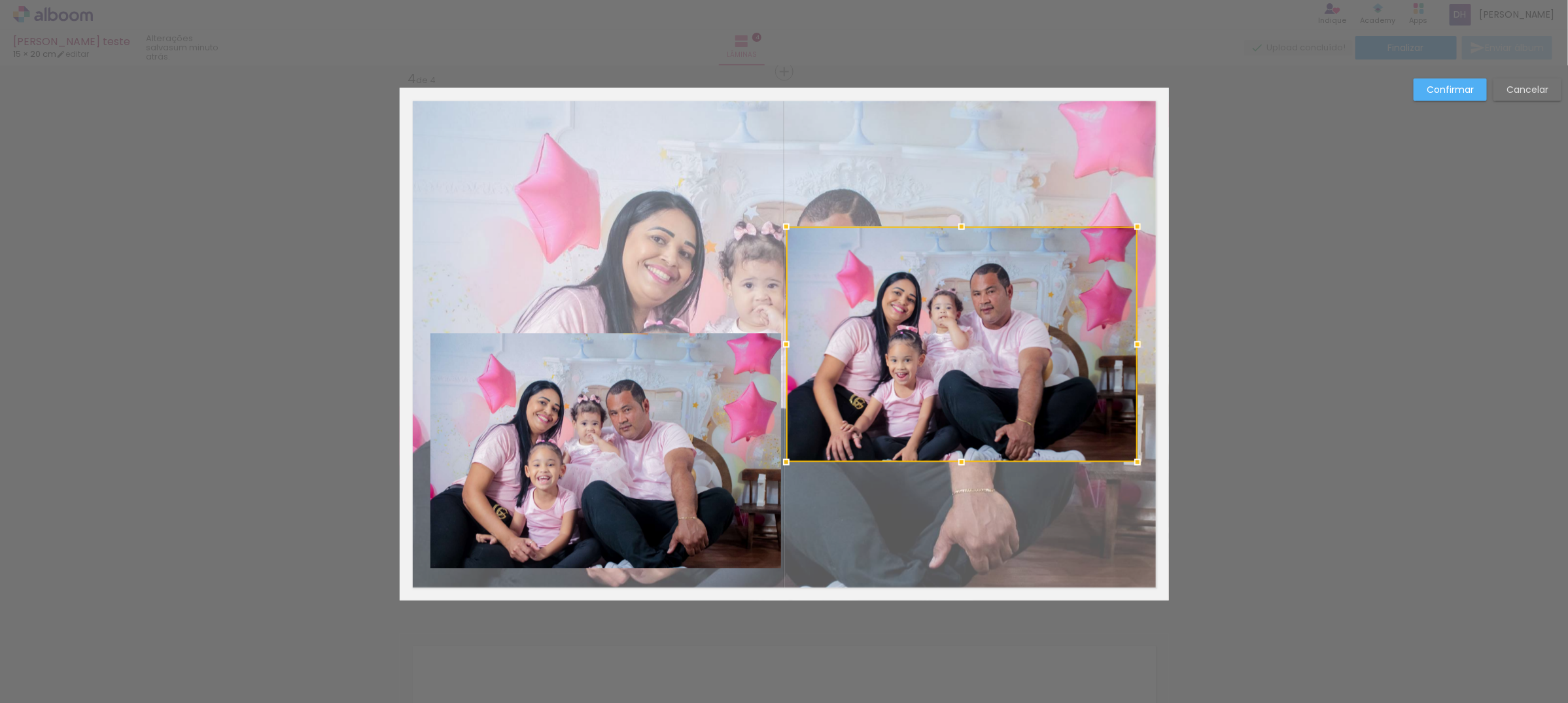
click at [982, 312] on div at bounding box center [961, 344] width 351 height 236
drag, startPoint x: 982, startPoint y: 312, endPoint x: 1014, endPoint y: 309, distance: 32.1
click at [1014, 309] on div at bounding box center [967, 425] width 351 height 236
click at [974, 334] on div at bounding box center [961, 344] width 351 height 236
click at [973, 334] on div at bounding box center [961, 344] width 351 height 236
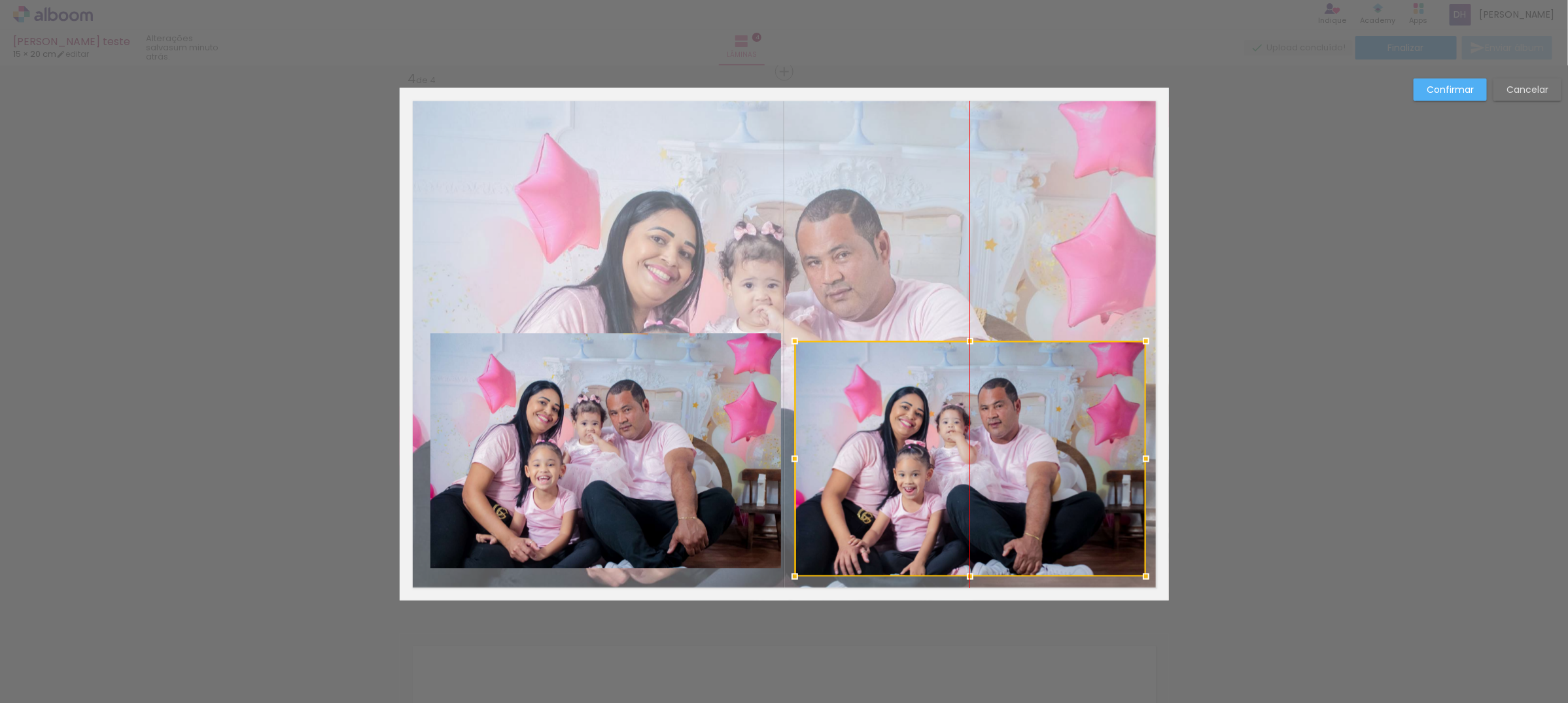
drag, startPoint x: 983, startPoint y: 320, endPoint x: 997, endPoint y: 433, distance: 113.9
click at [997, 433] on div at bounding box center [970, 458] width 351 height 236
click at [0, 0] on slot "Confirmar" at bounding box center [0, 0] width 0 height 0
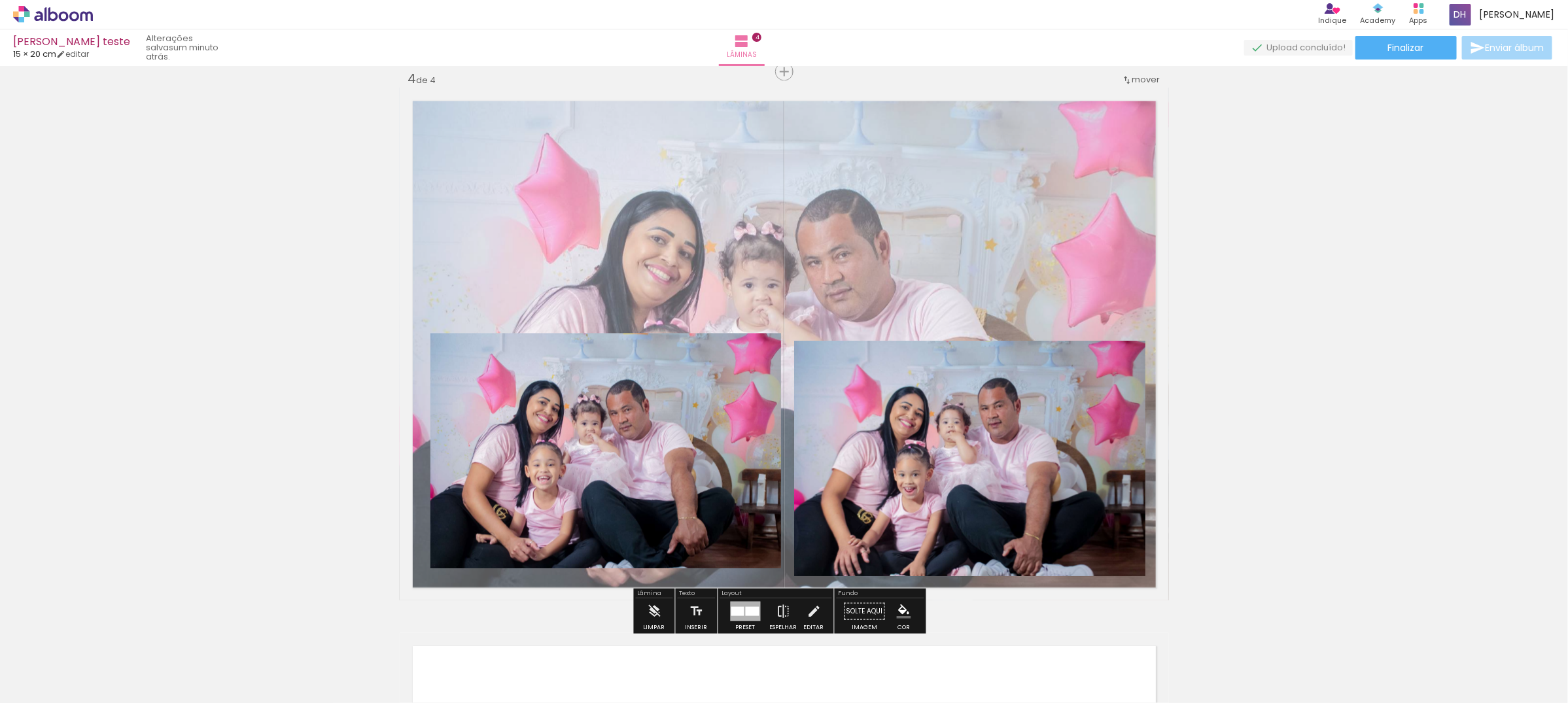
scroll to position [2144, 0]
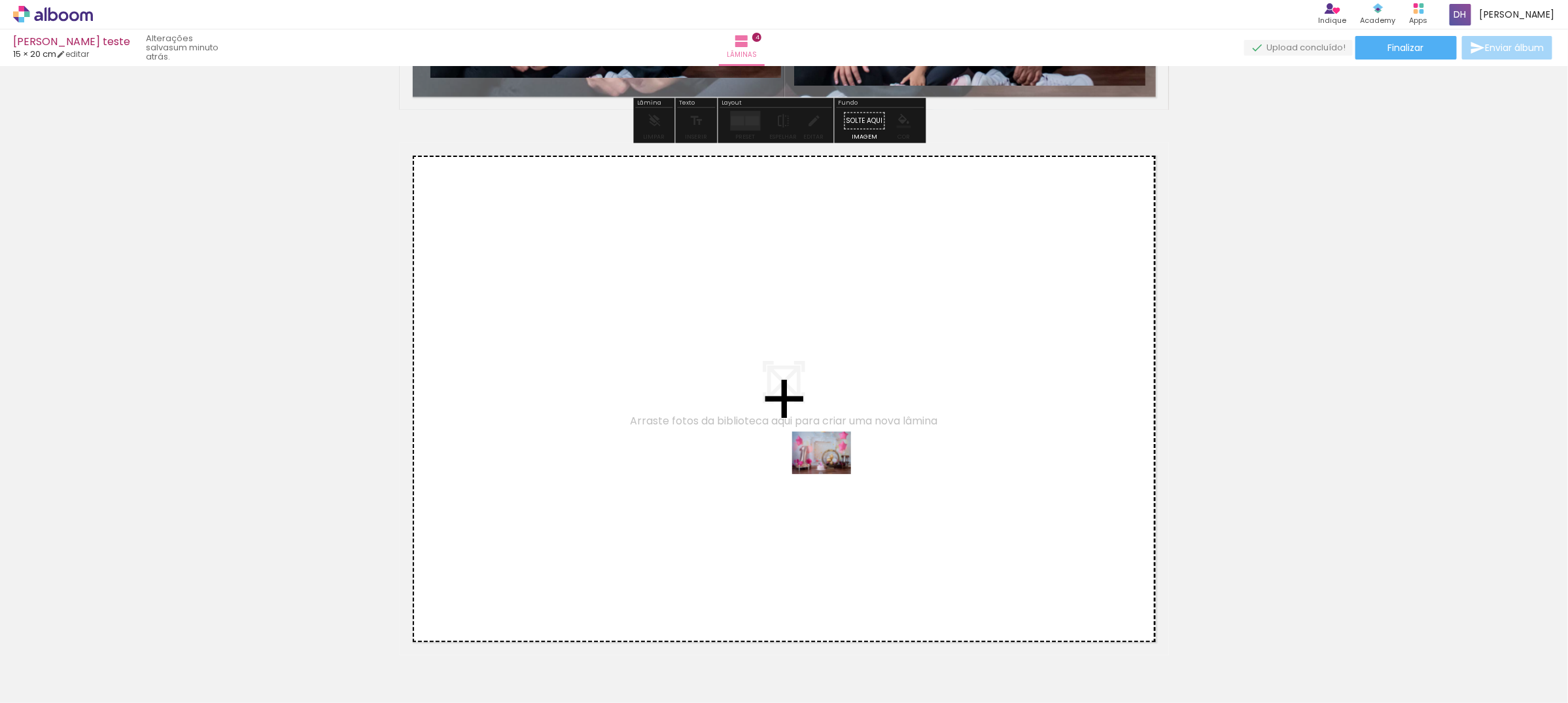
drag, startPoint x: 1119, startPoint y: 674, endPoint x: 832, endPoint y: 471, distance: 351.5
click at [832, 471] on quentale-workspace at bounding box center [784, 351] width 1568 height 703
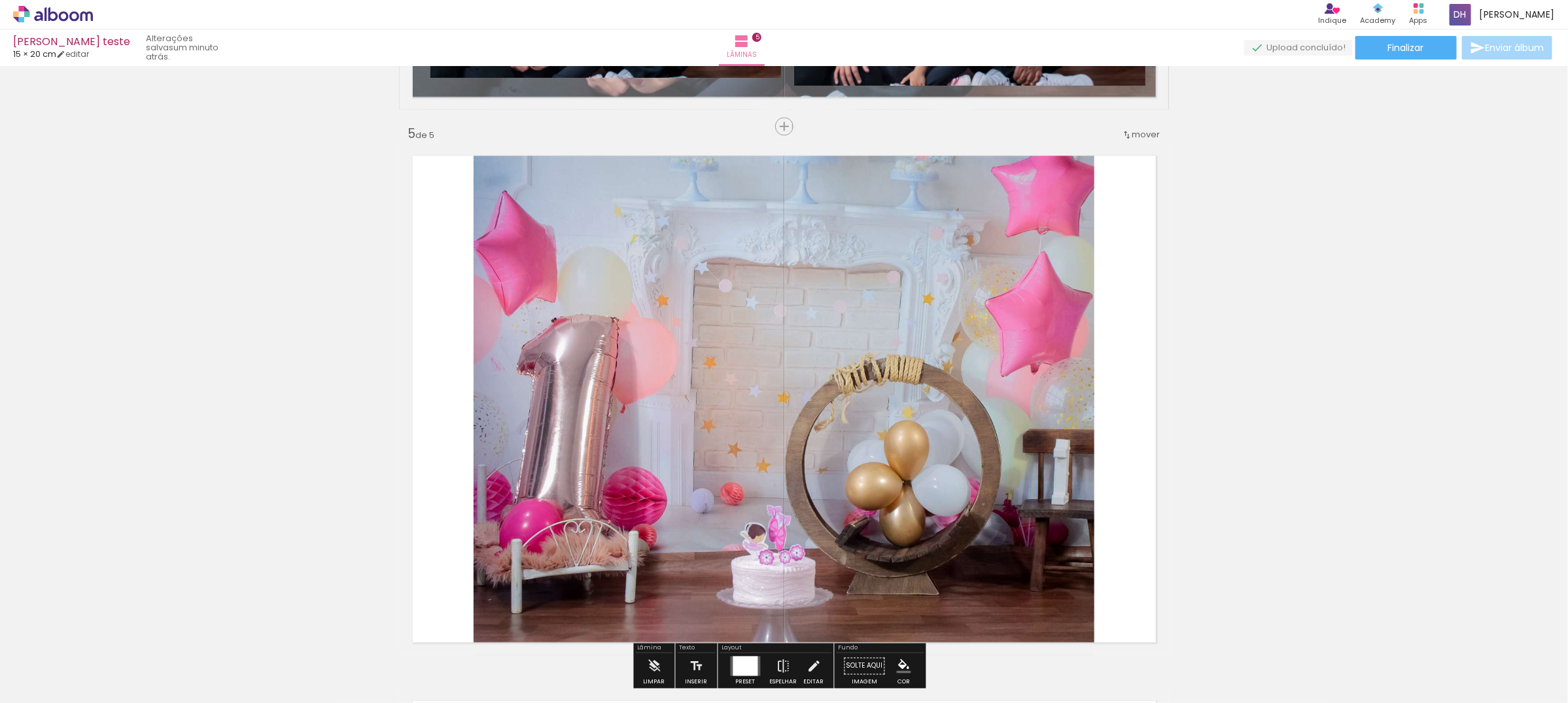
scroll to position [2198, 0]
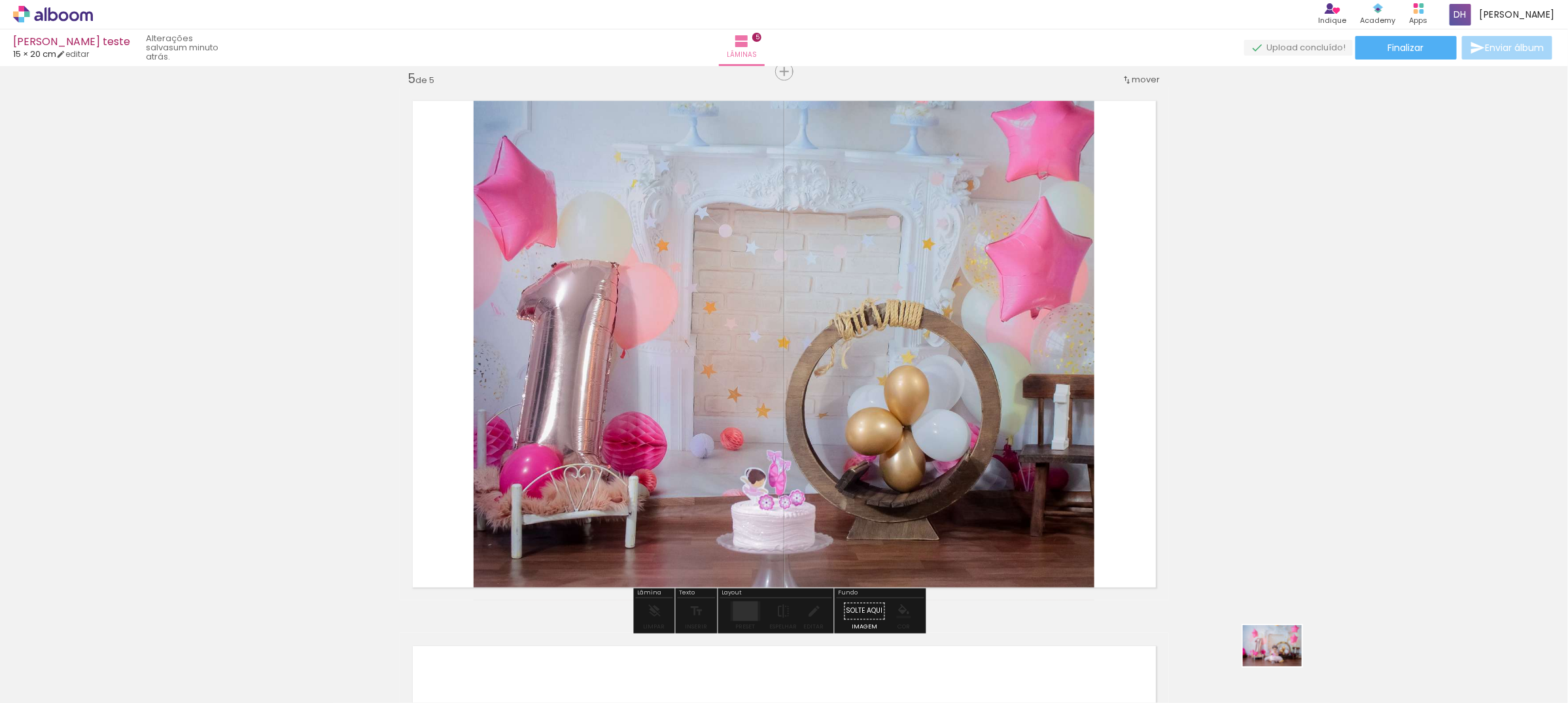
click at [1282, 664] on div at bounding box center [1275, 659] width 65 height 46
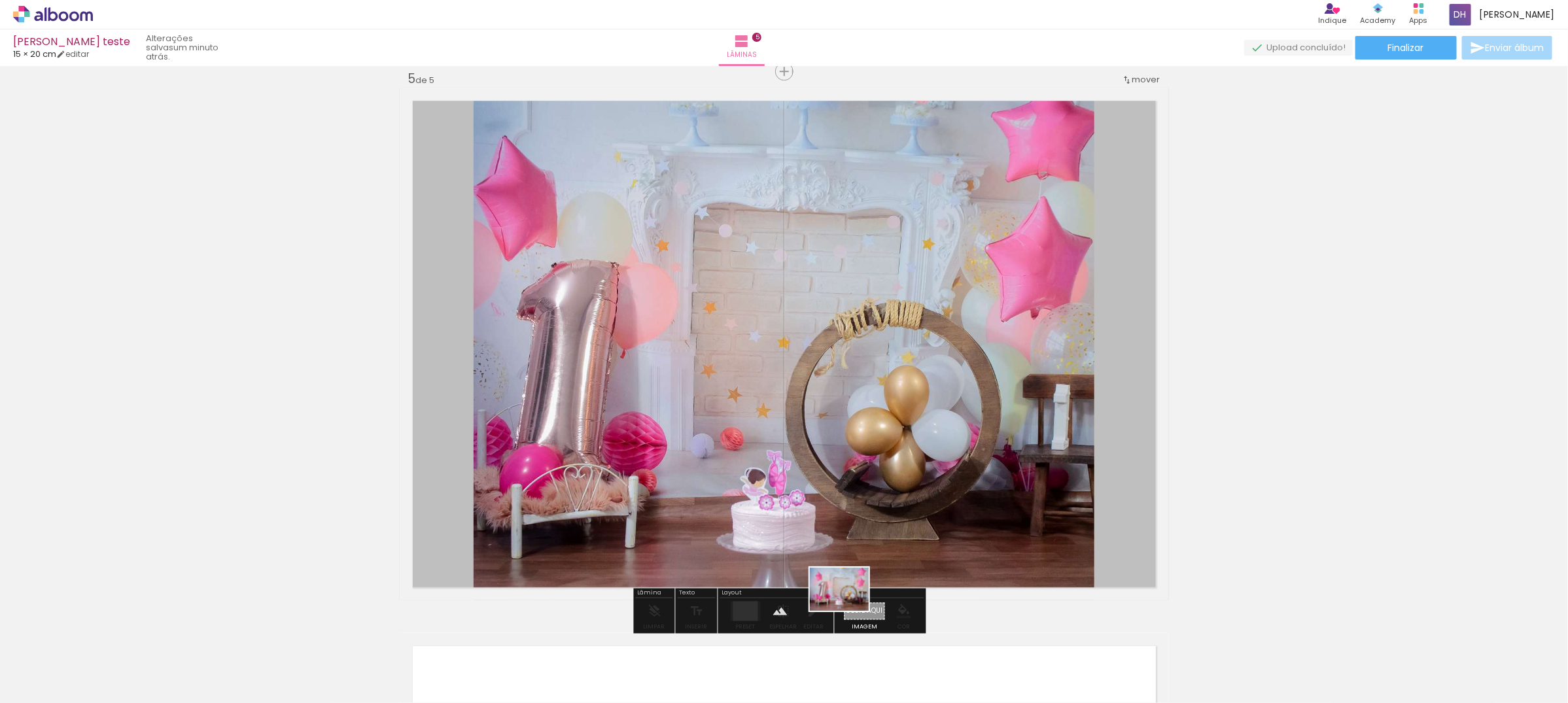
drag, startPoint x: 1212, startPoint y: 675, endPoint x: 849, endPoint y: 607, distance: 369.3
click at [849, 607] on quentale-workspace at bounding box center [784, 351] width 1568 height 703
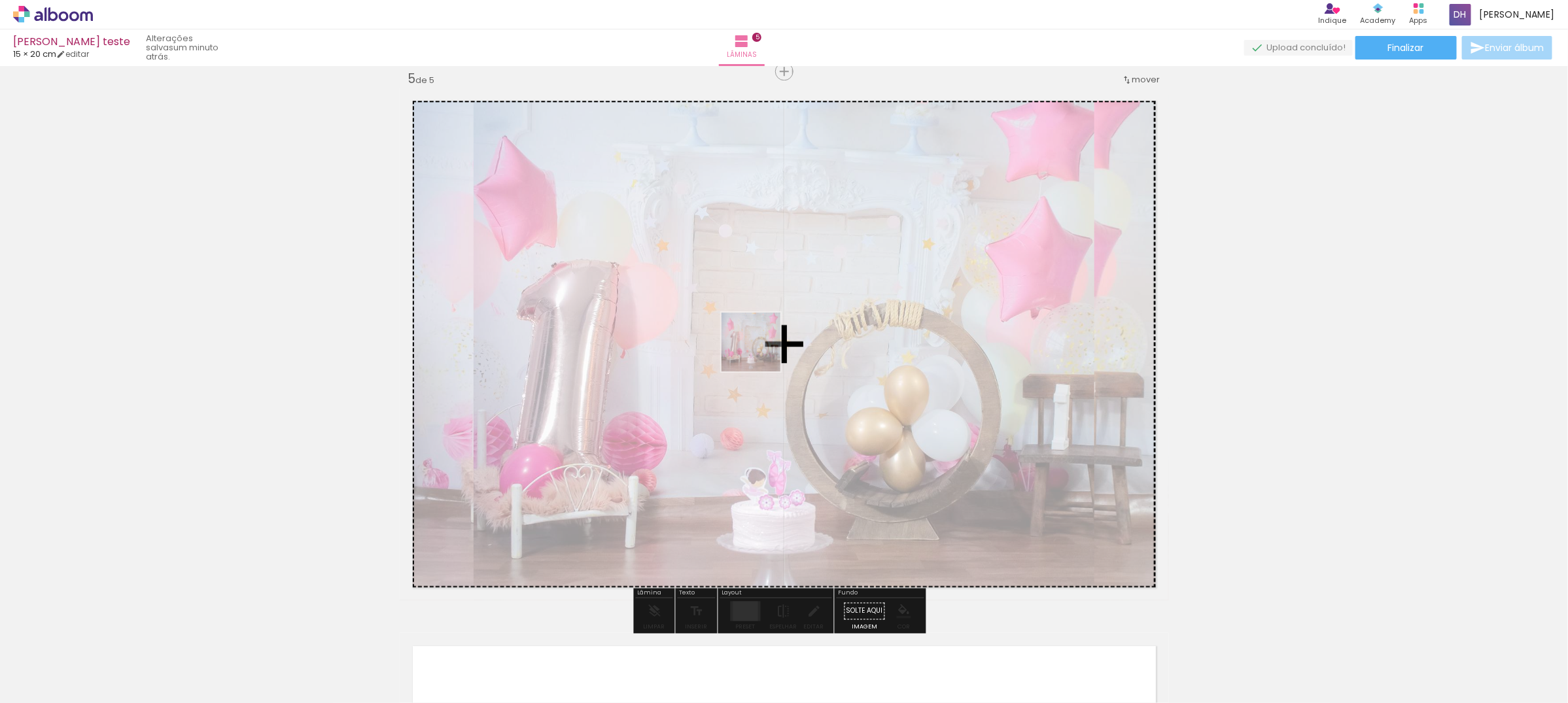
drag, startPoint x: 970, startPoint y: 517, endPoint x: 761, endPoint y: 352, distance: 266.3
click at [761, 352] on quentale-workspace at bounding box center [784, 351] width 1568 height 703
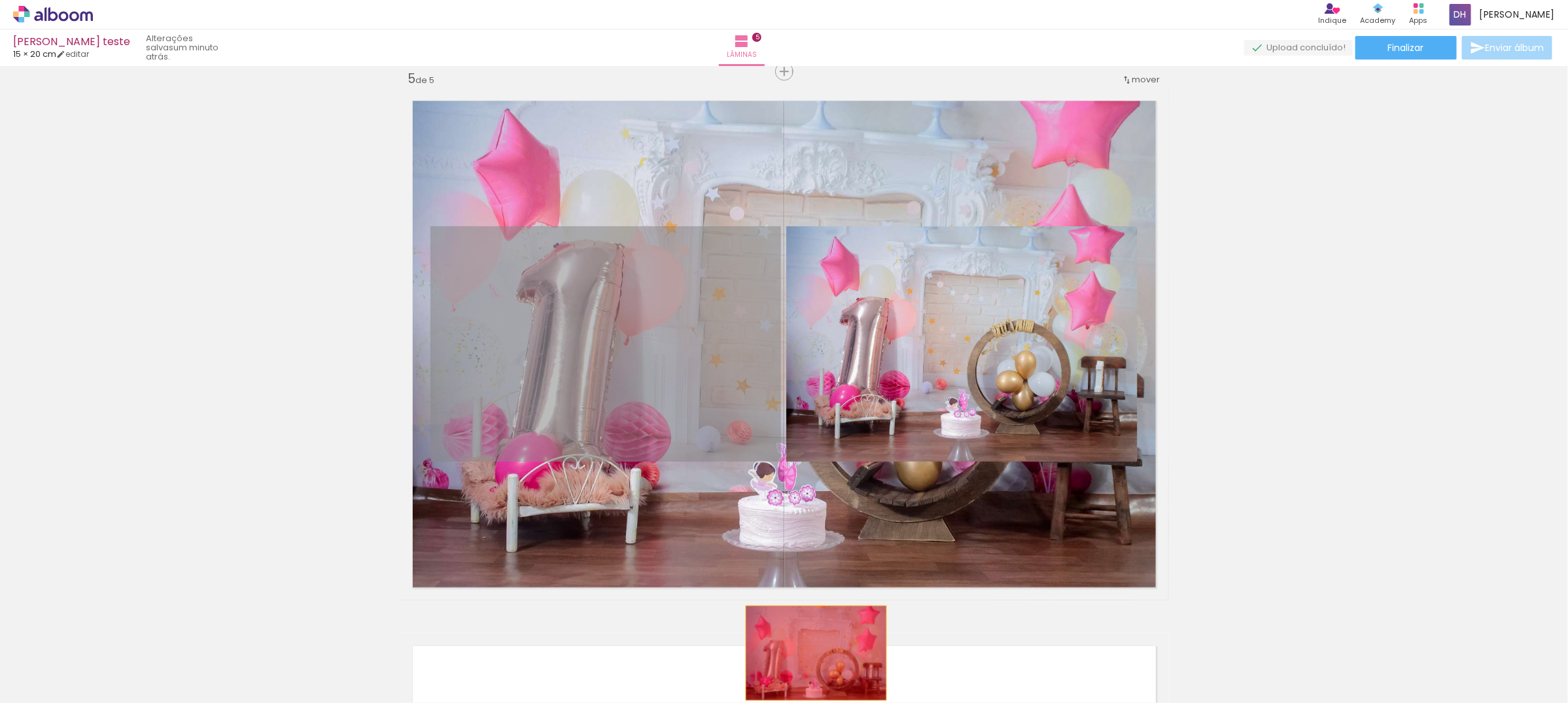
drag, startPoint x: 674, startPoint y: 375, endPoint x: 810, endPoint y: 653, distance: 309.5
click at [810, 653] on quentale-workspace at bounding box center [784, 351] width 1568 height 703
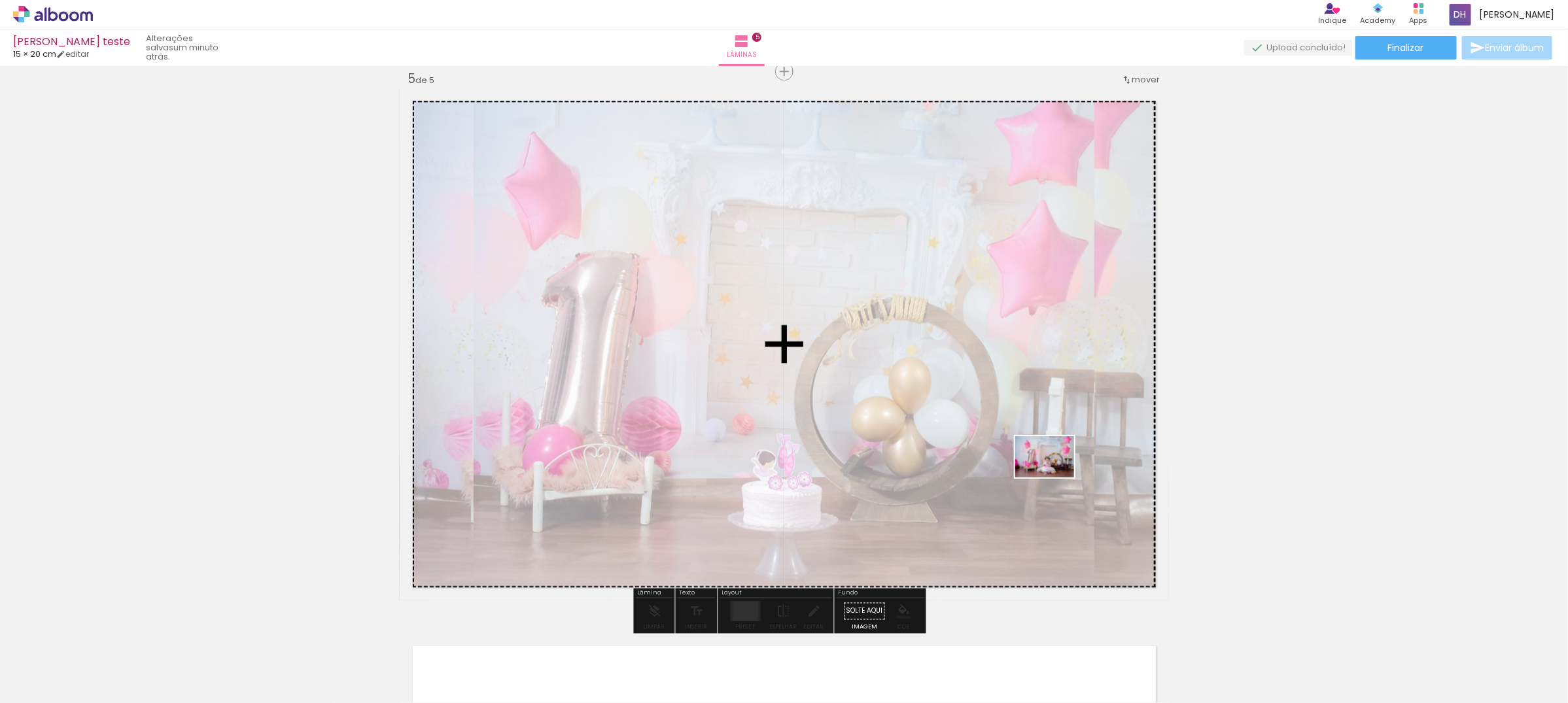
drag, startPoint x: 1300, startPoint y: 653, endPoint x: 1054, endPoint y: 475, distance: 303.6
click at [1054, 475] on quentale-workspace at bounding box center [784, 351] width 1568 height 703
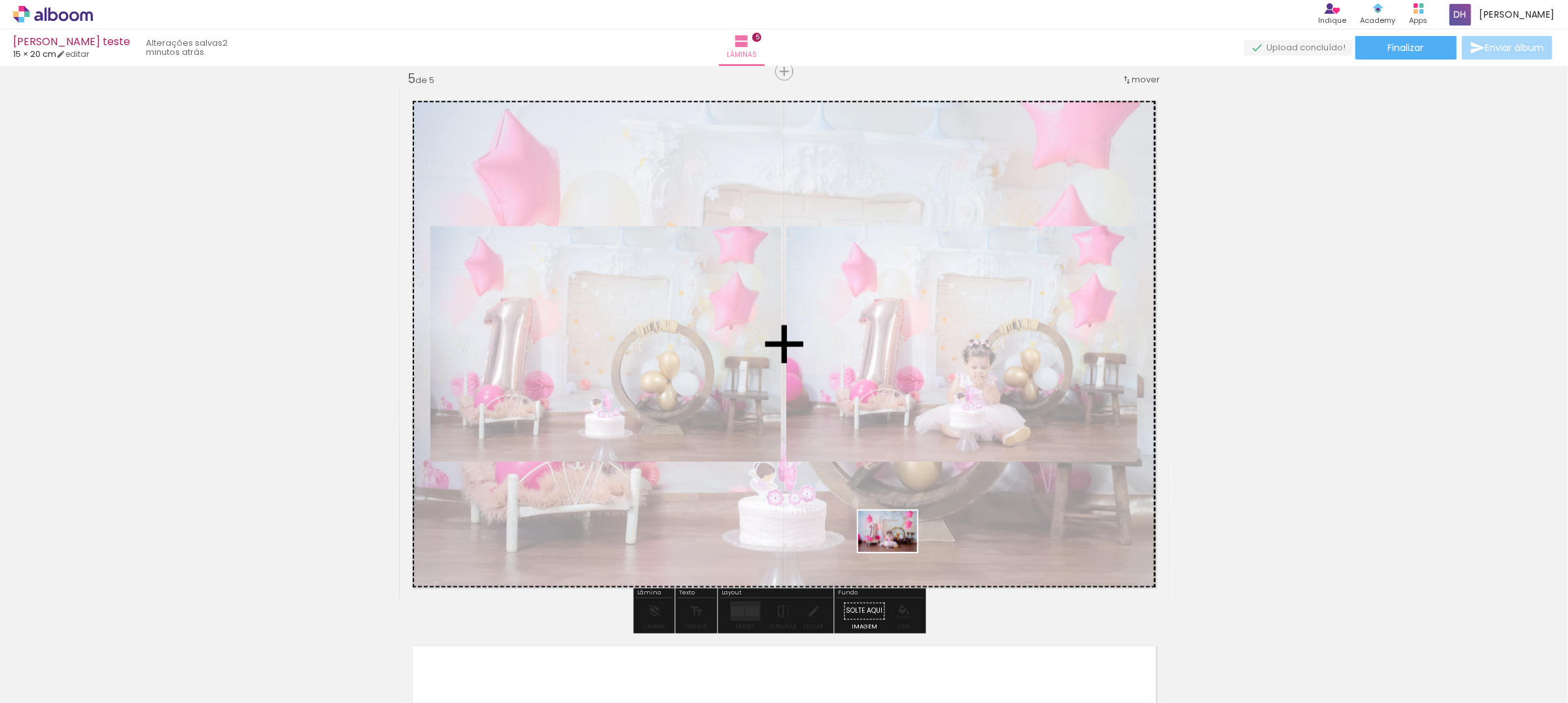
drag, startPoint x: 1353, startPoint y: 668, endPoint x: 897, endPoint y: 550, distance: 471.0
click at [897, 550] on quentale-workspace at bounding box center [784, 351] width 1568 height 703
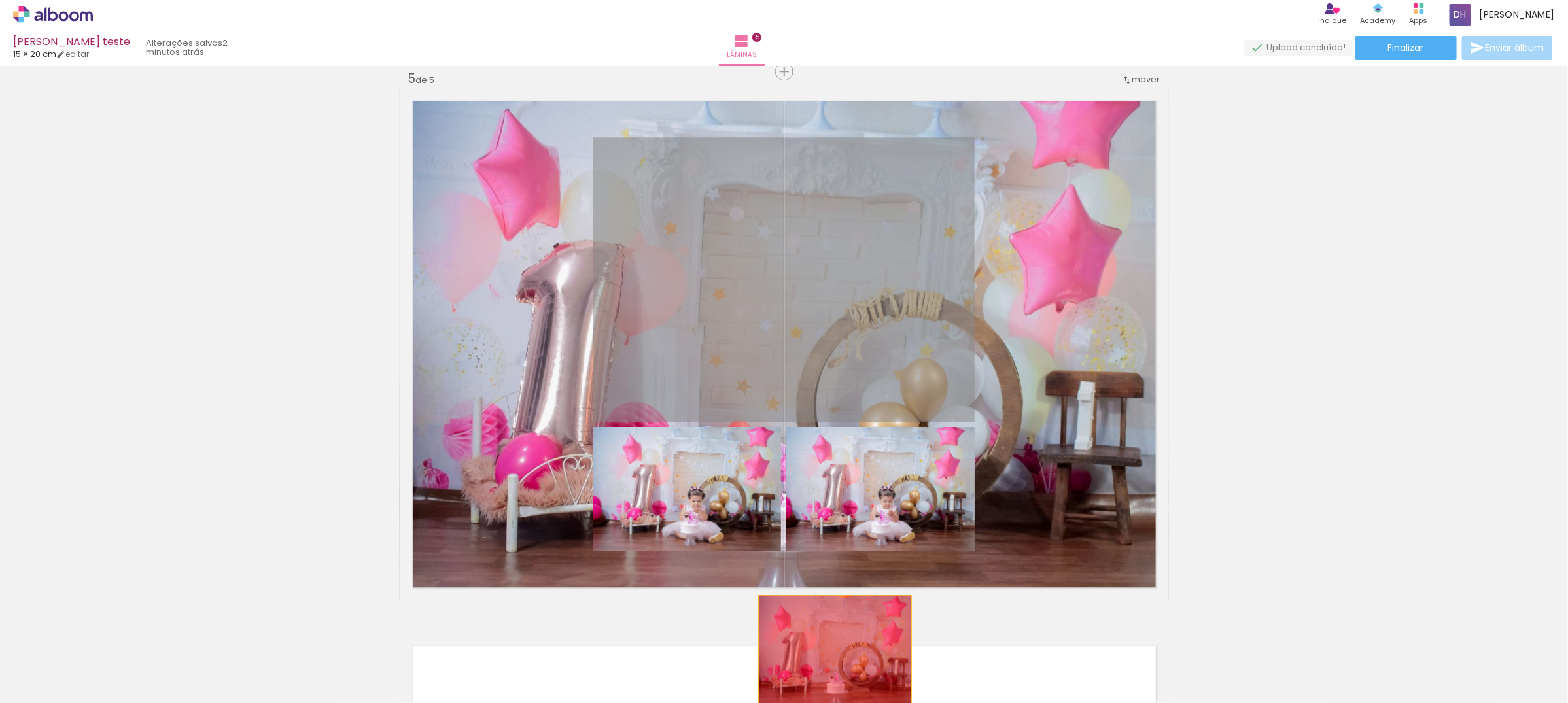
drag, startPoint x: 834, startPoint y: 308, endPoint x: 826, endPoint y: 664, distance: 356.1
click at [826, 664] on quentale-workspace at bounding box center [784, 351] width 1568 height 703
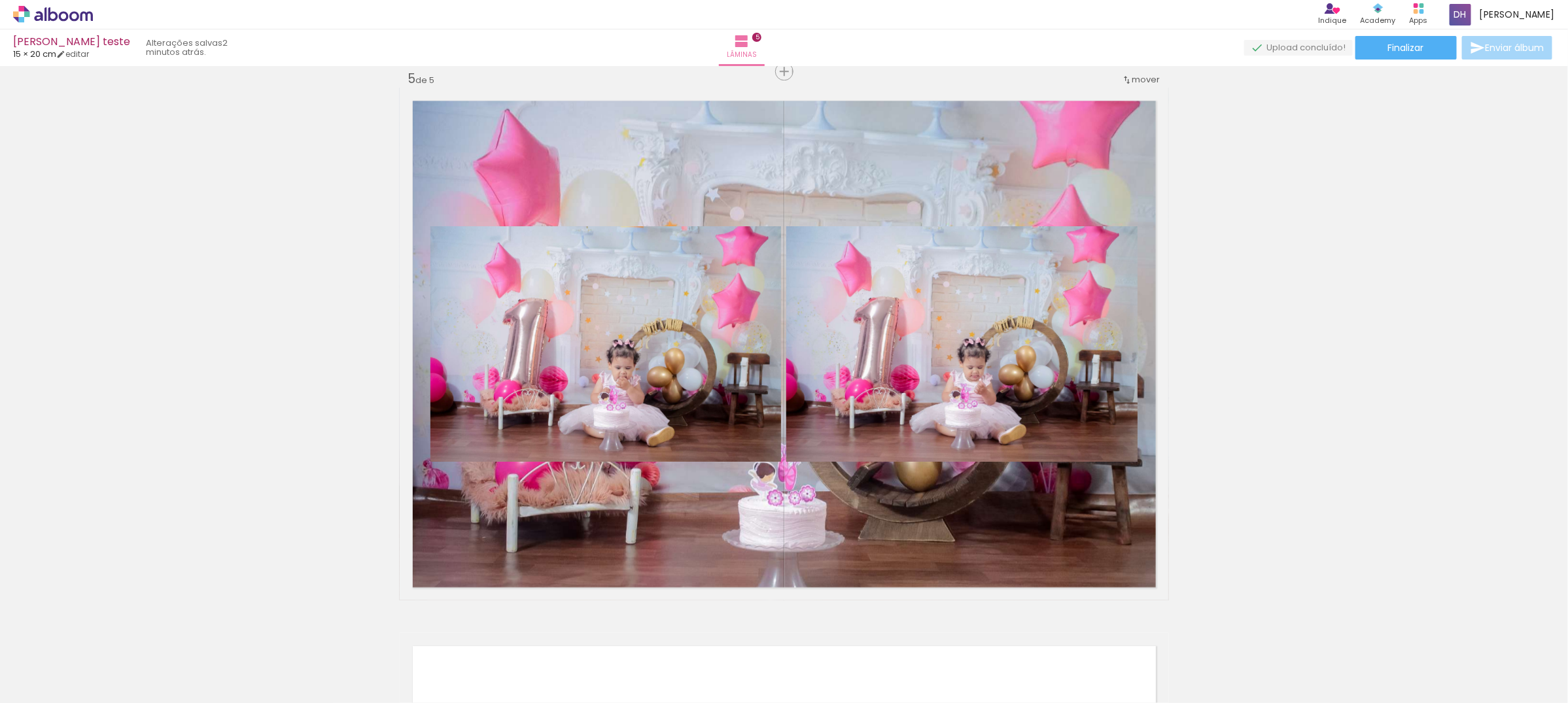
scroll to position [0, 1440]
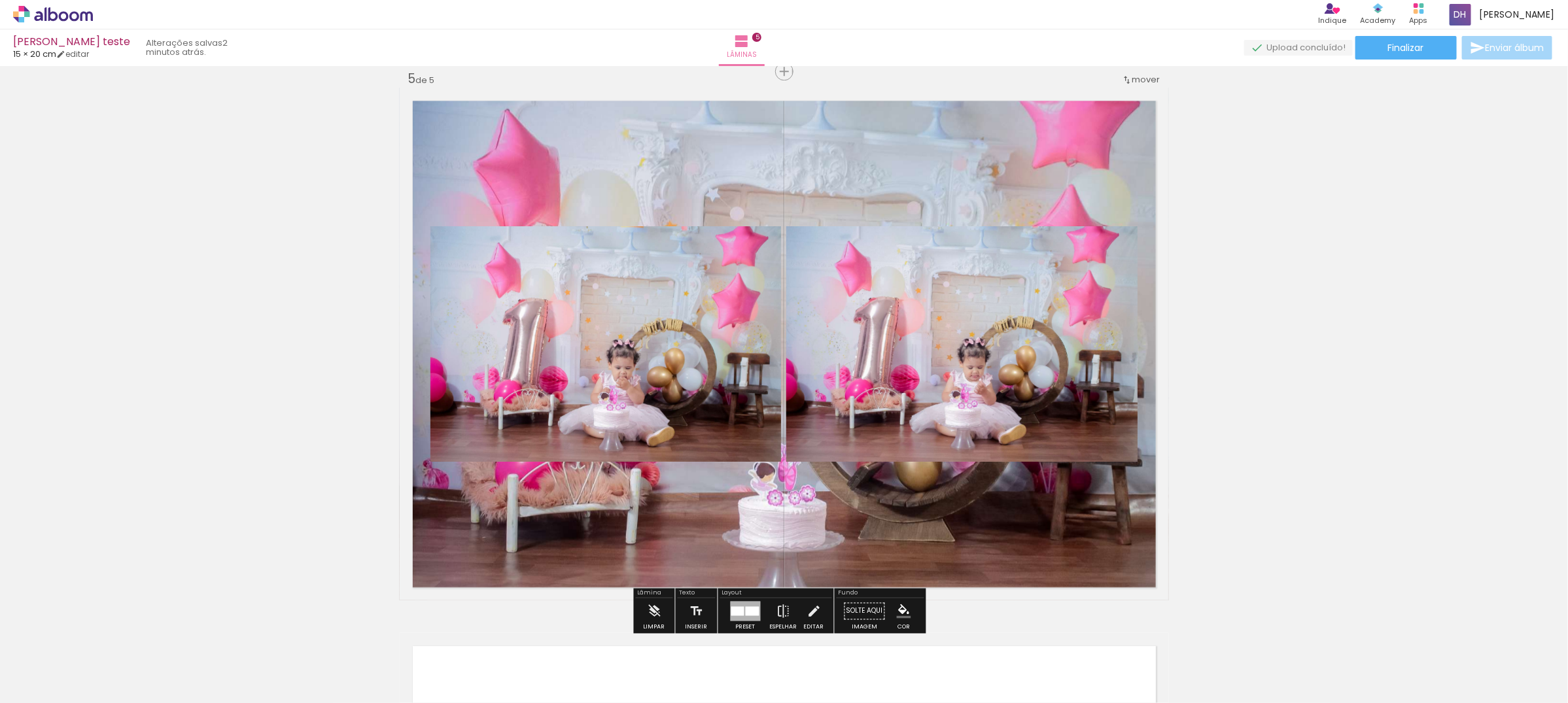
click at [1005, 526] on quentale-layouter at bounding box center [784, 344] width 770 height 513
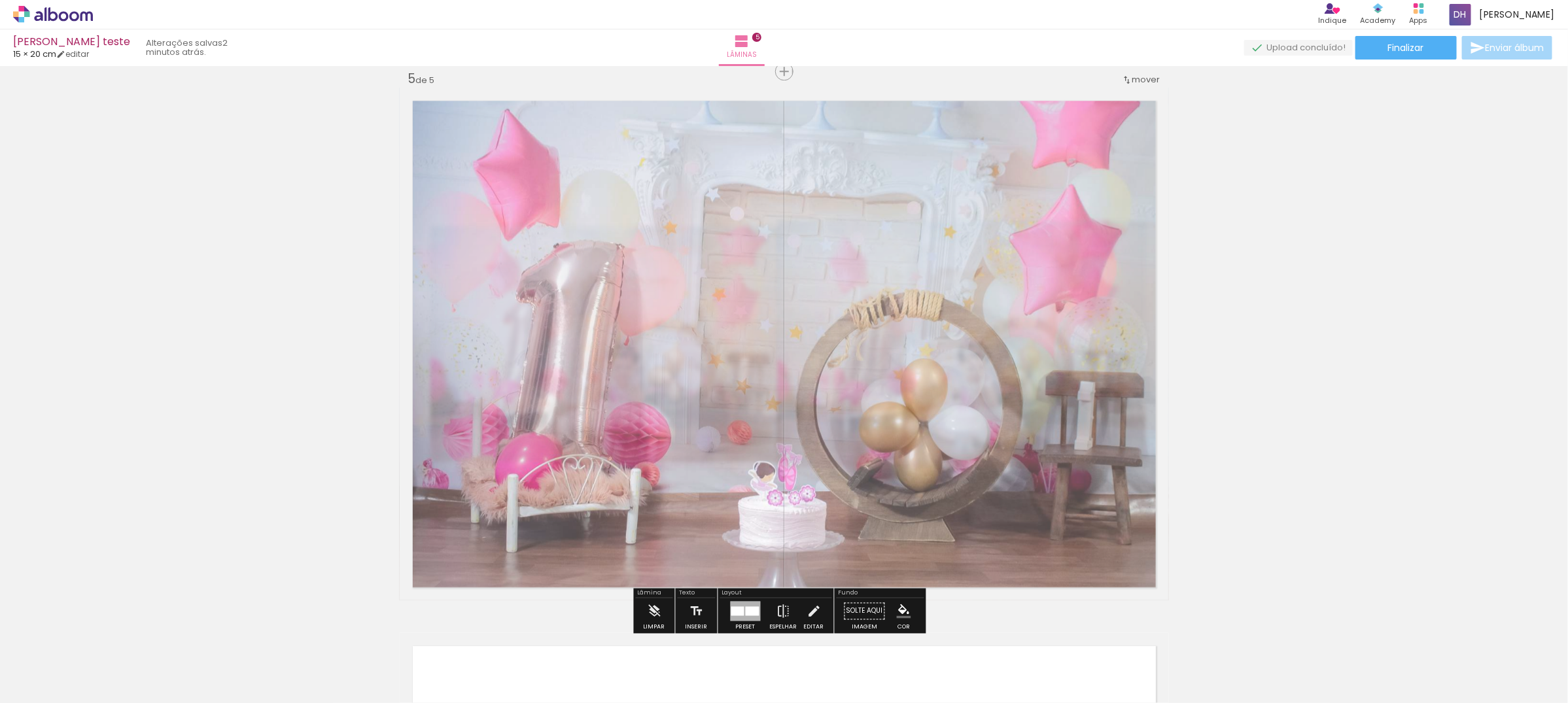
type paper-slider "70"
click at [566, 130] on div at bounding box center [577, 121] width 21 height 21
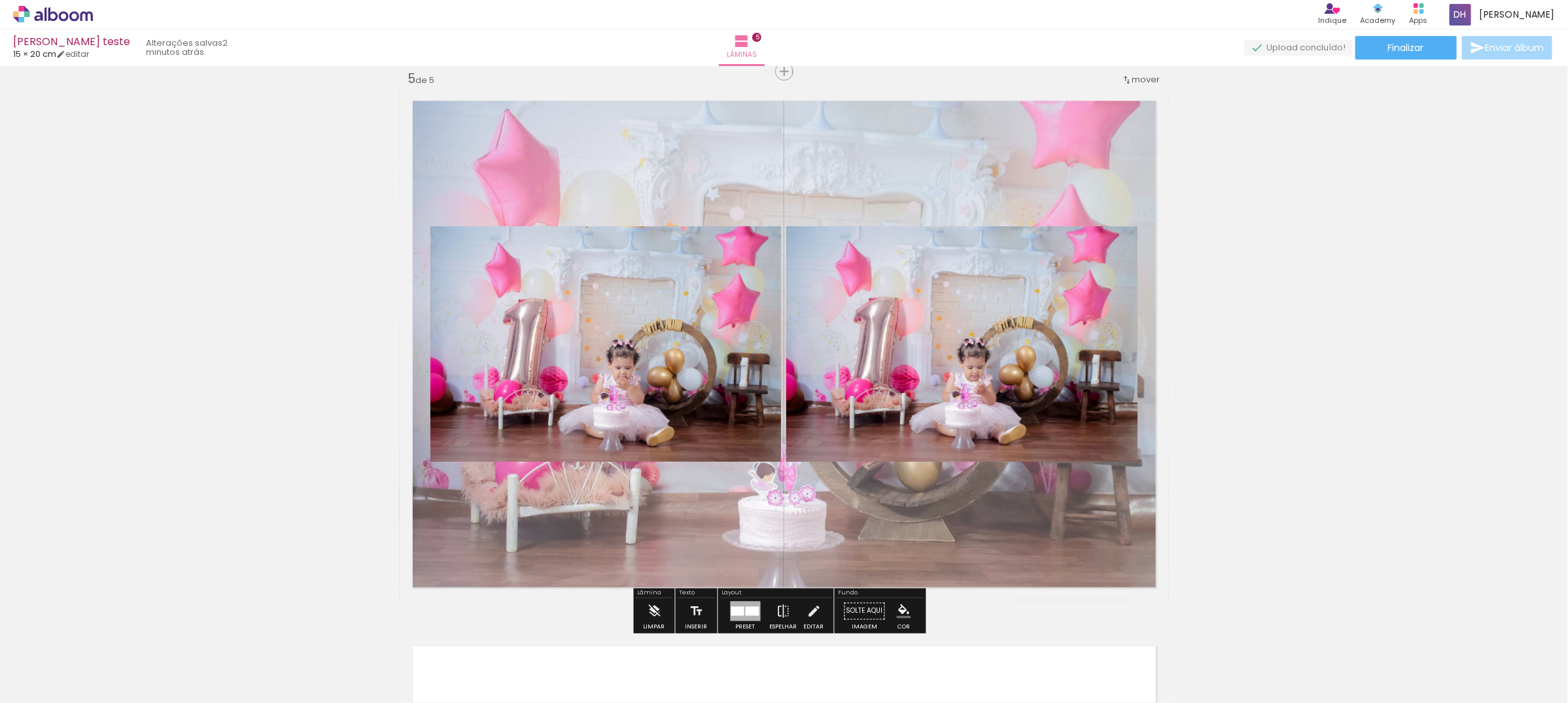
drag, startPoint x: 721, startPoint y: 144, endPoint x: 604, endPoint y: 138, distance: 117.2
click at [711, 142] on quentale-layouter at bounding box center [784, 344] width 770 height 513
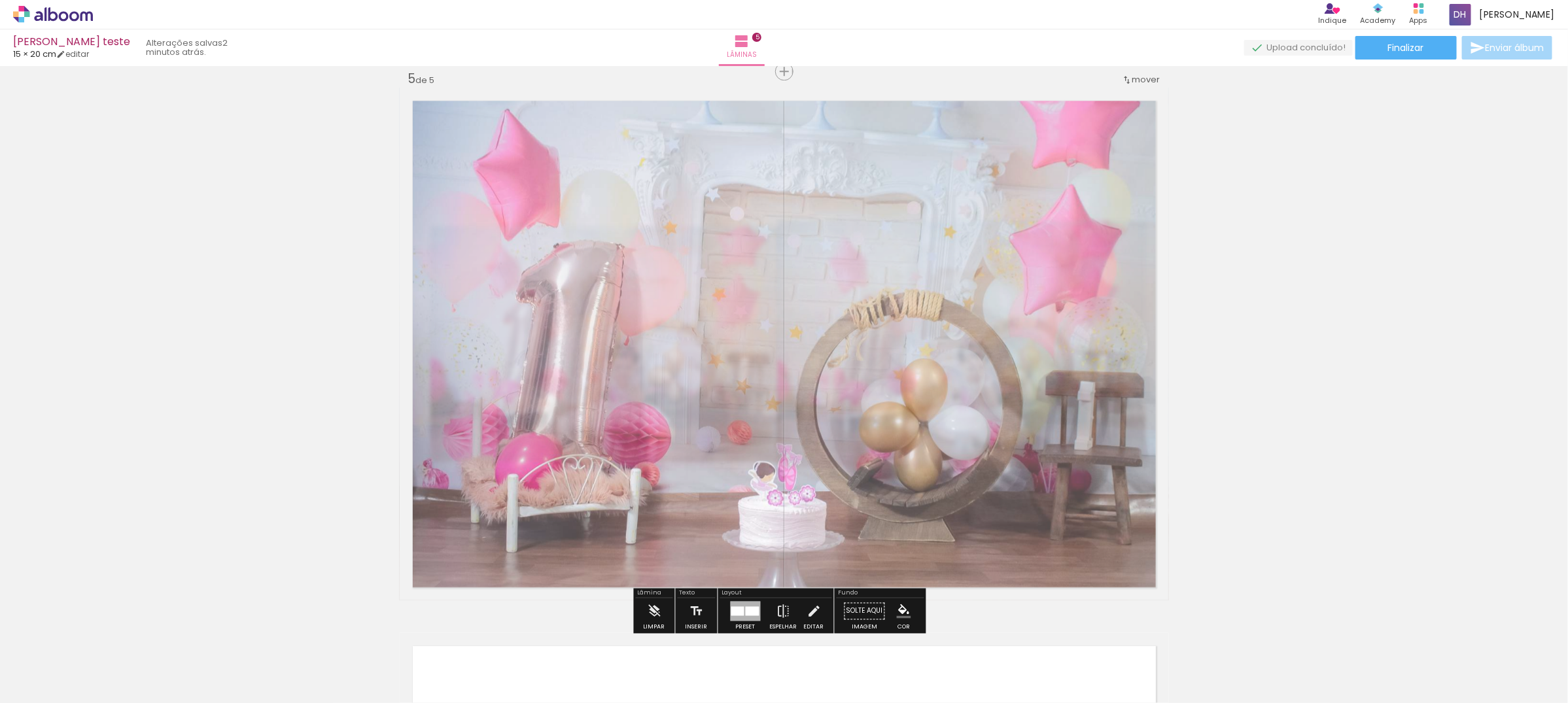
click at [566, 125] on div at bounding box center [577, 121] width 21 height 21
type paper-slider "147"
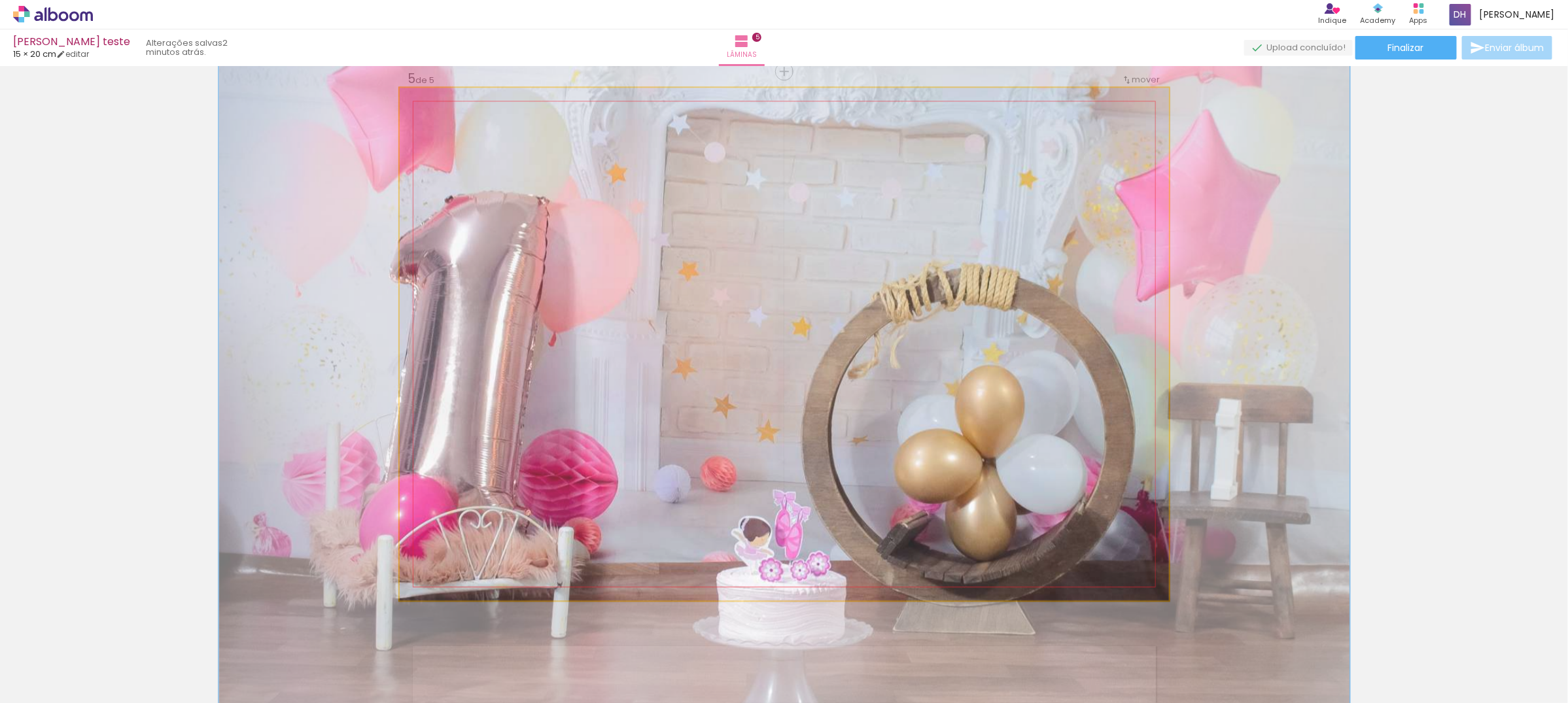
drag, startPoint x: 469, startPoint y: 128, endPoint x: 1101, endPoint y: 221, distance: 638.8
click at [468, 128] on div at bounding box center [475, 121] width 51 height 21
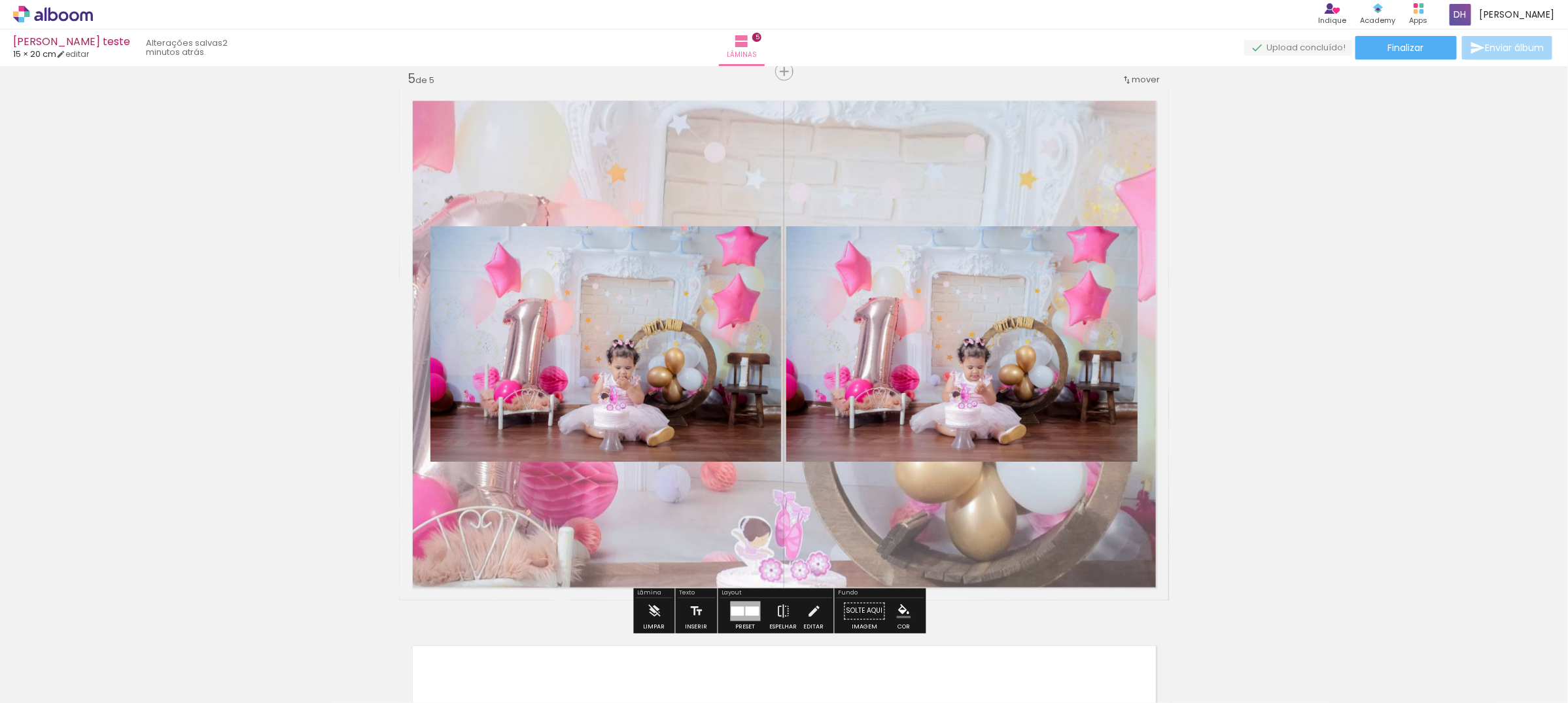
click at [939, 177] on quentale-layouter at bounding box center [784, 344] width 770 height 513
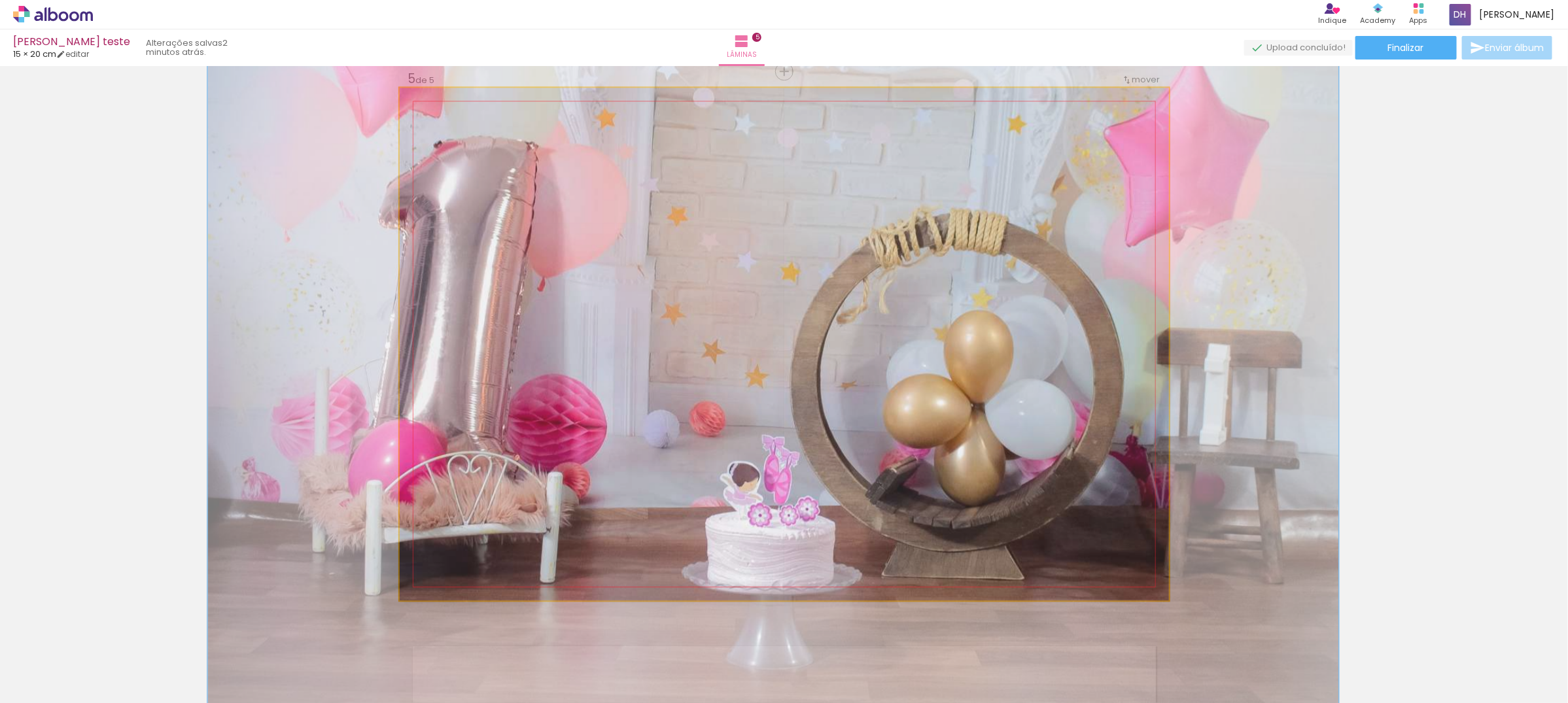
drag, startPoint x: 940, startPoint y: 162, endPoint x: 986, endPoint y: 214, distance: 69.4
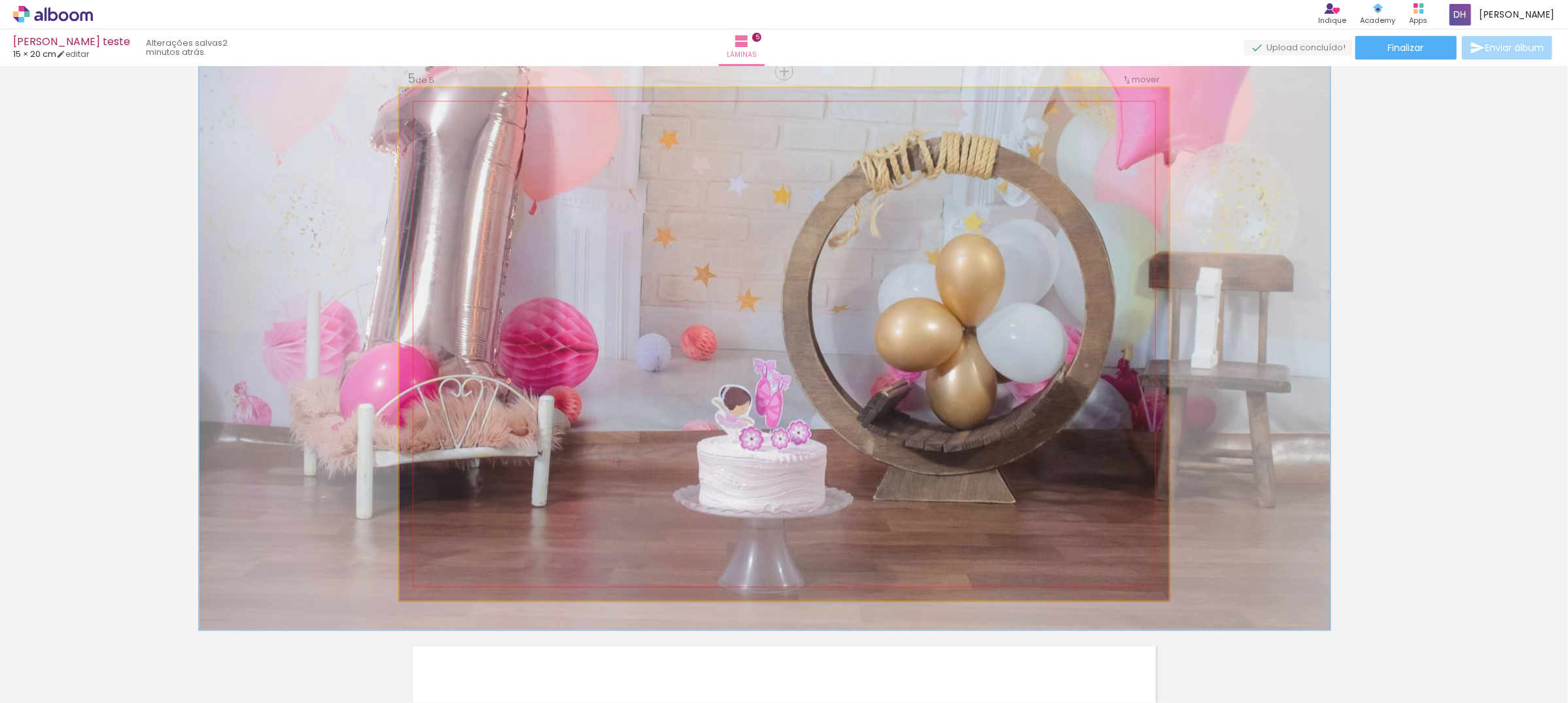
drag, startPoint x: 1071, startPoint y: 547, endPoint x: 1059, endPoint y: 471, distance: 76.9
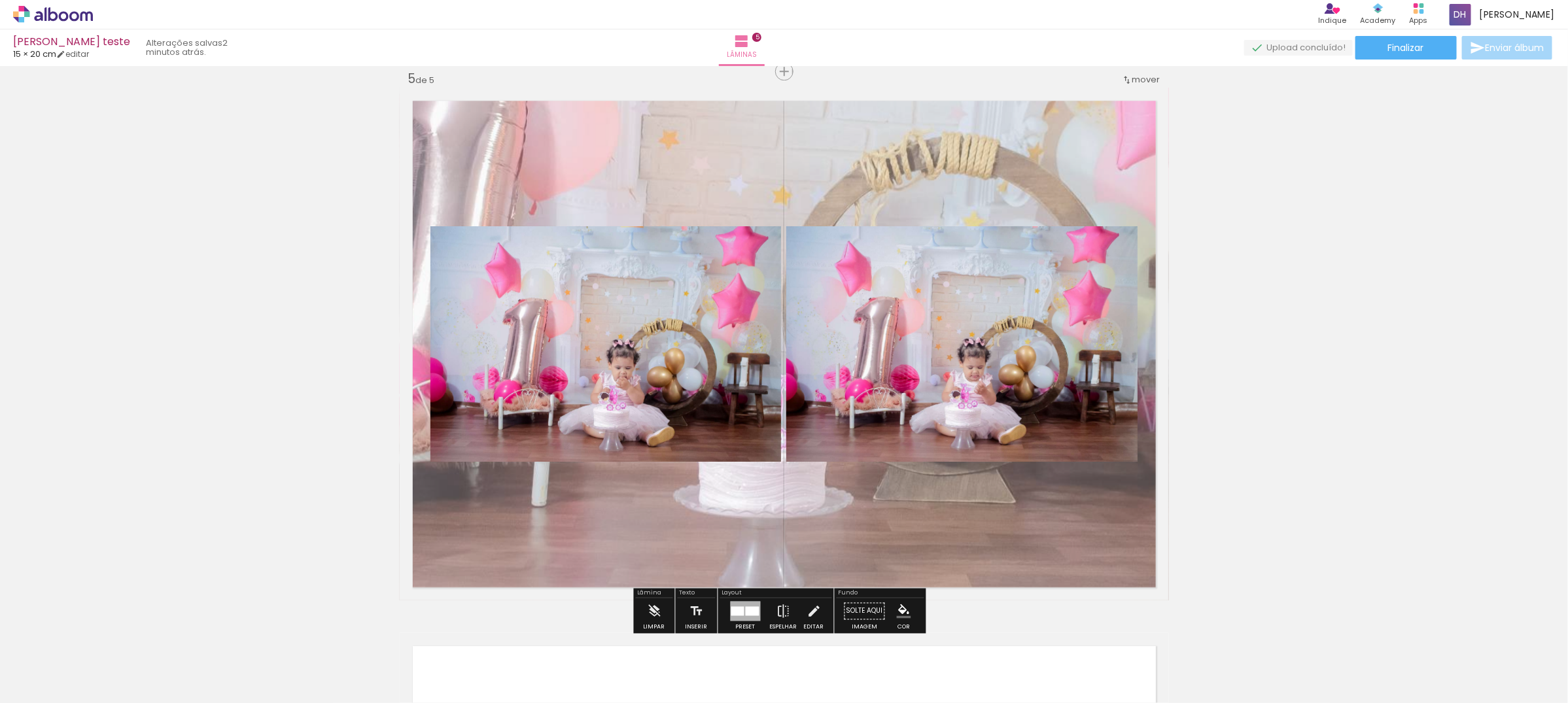
scroll to position [2443, 0]
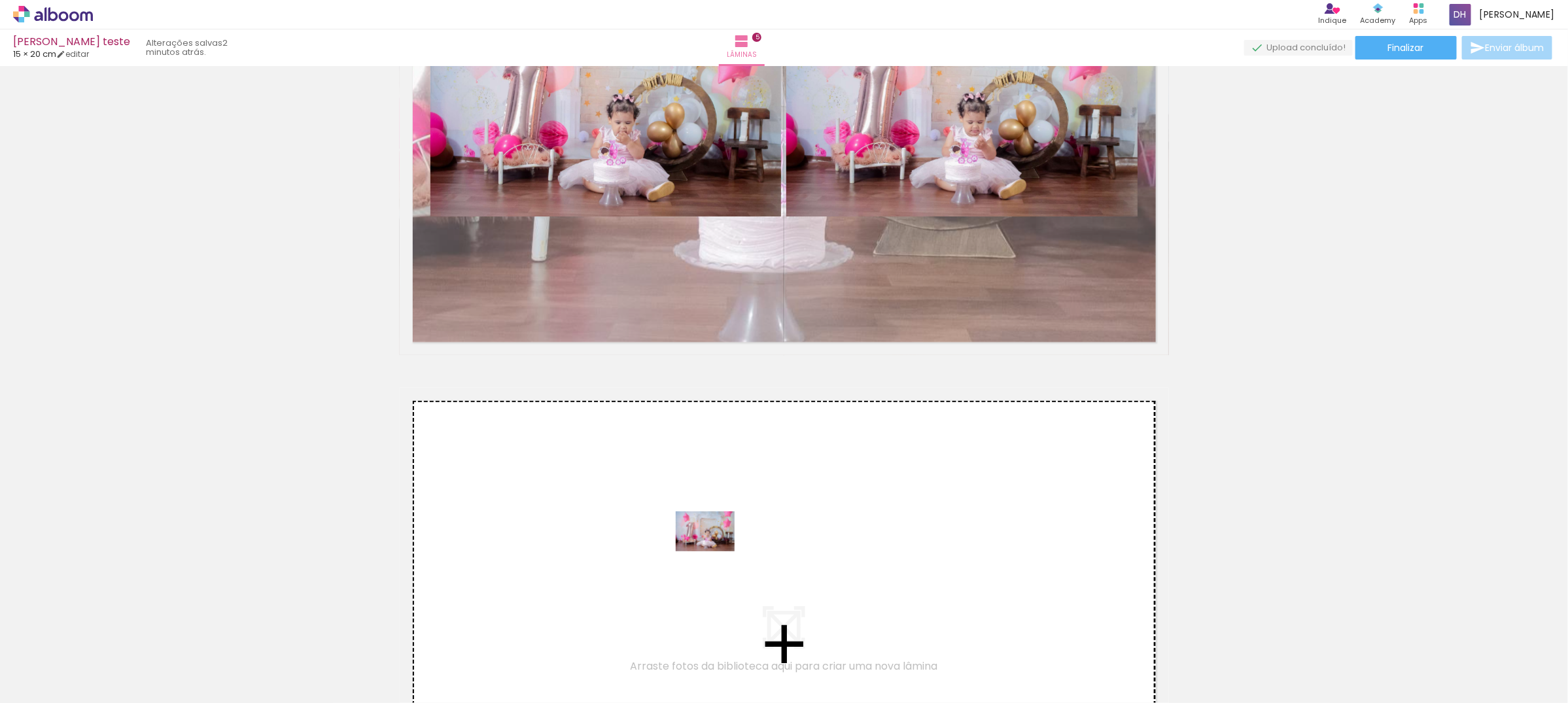
drag, startPoint x: 678, startPoint y: 667, endPoint x: 715, endPoint y: 551, distance: 121.8
click at [715, 551] on quentale-workspace at bounding box center [784, 351] width 1568 height 703
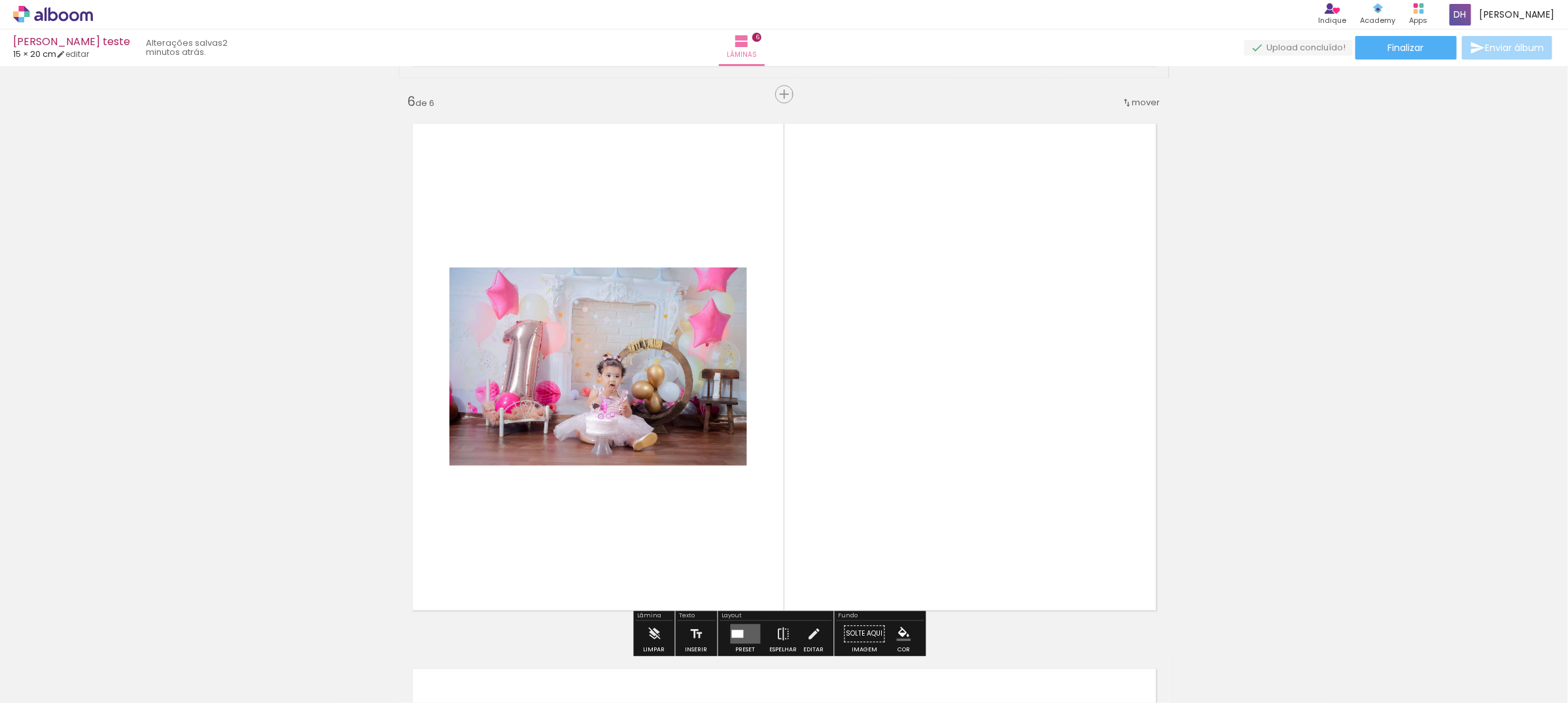
scroll to position [2744, 0]
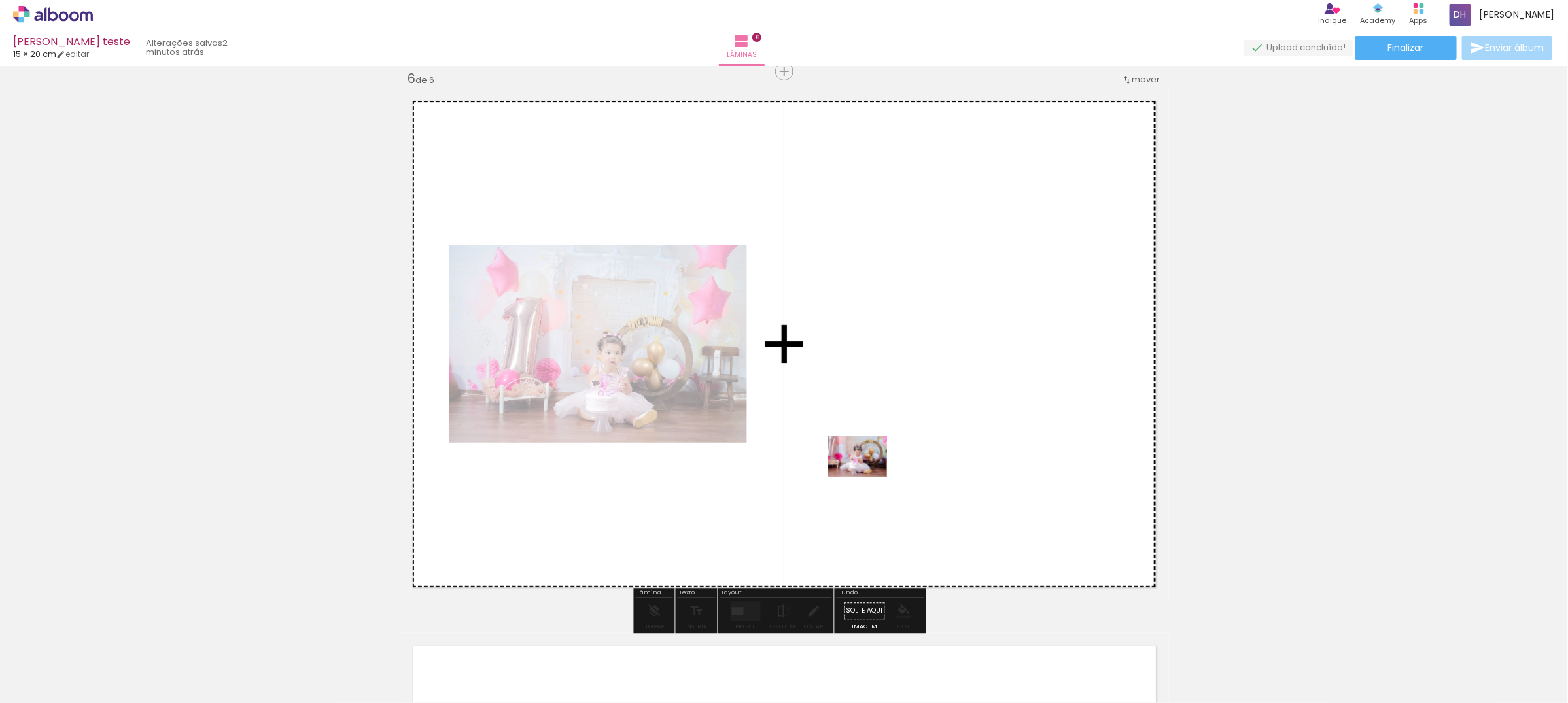
drag, startPoint x: 829, startPoint y: 677, endPoint x: 868, endPoint y: 475, distance: 205.7
click at [868, 475] on quentale-workspace at bounding box center [784, 351] width 1568 height 703
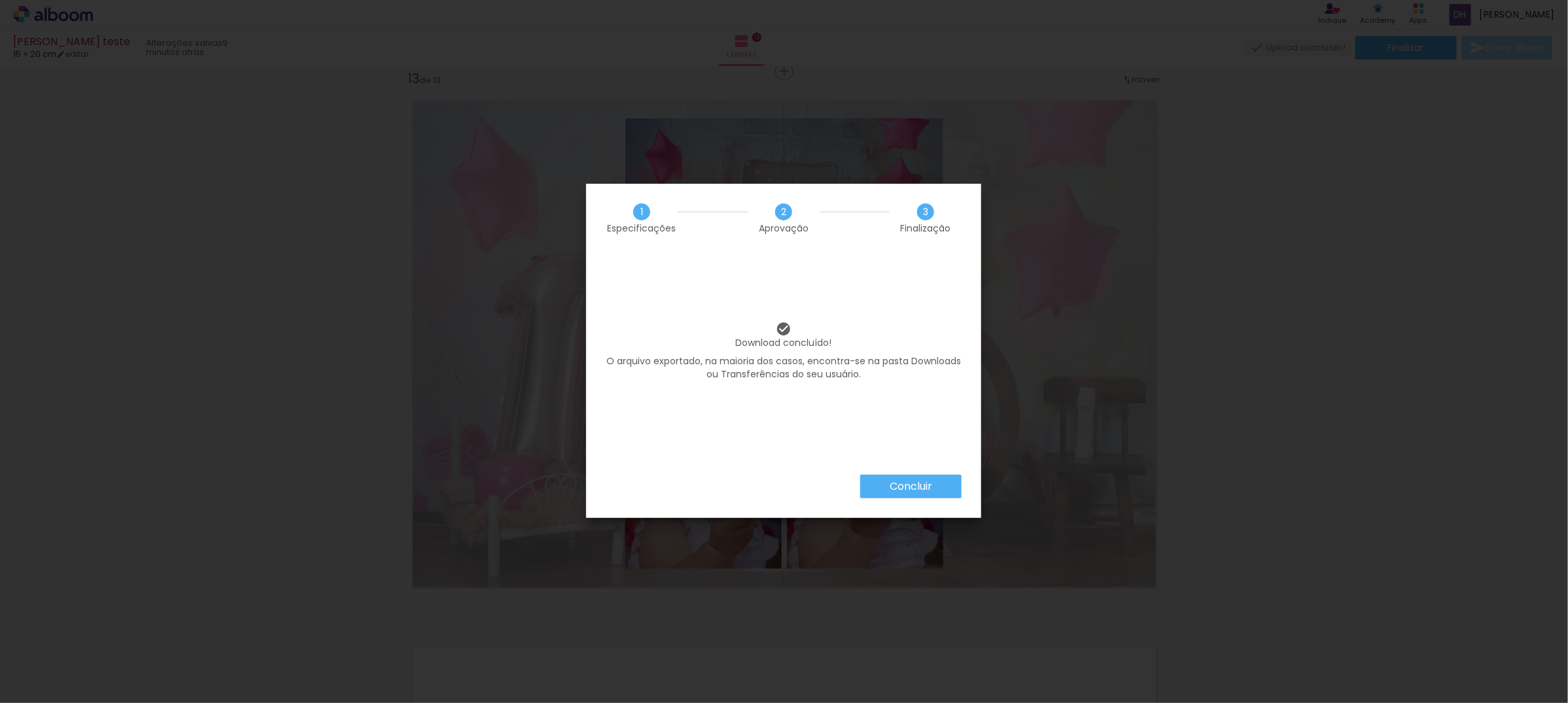
scroll to position [0, 2426]
click at [934, 488] on paper-button "Concluir" at bounding box center [911, 486] width 102 height 24
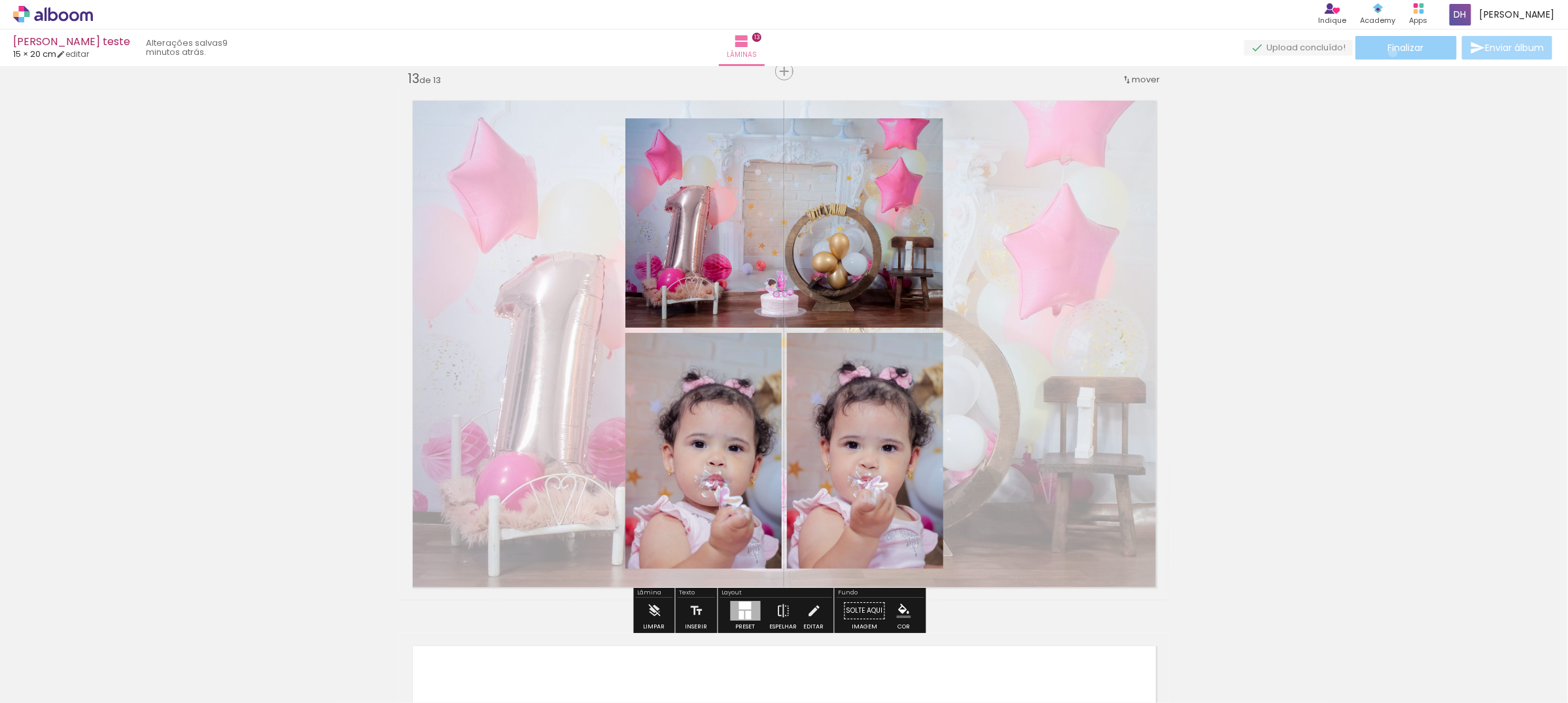
click at [1389, 53] on span "Finalizar" at bounding box center [1406, 47] width 36 height 9
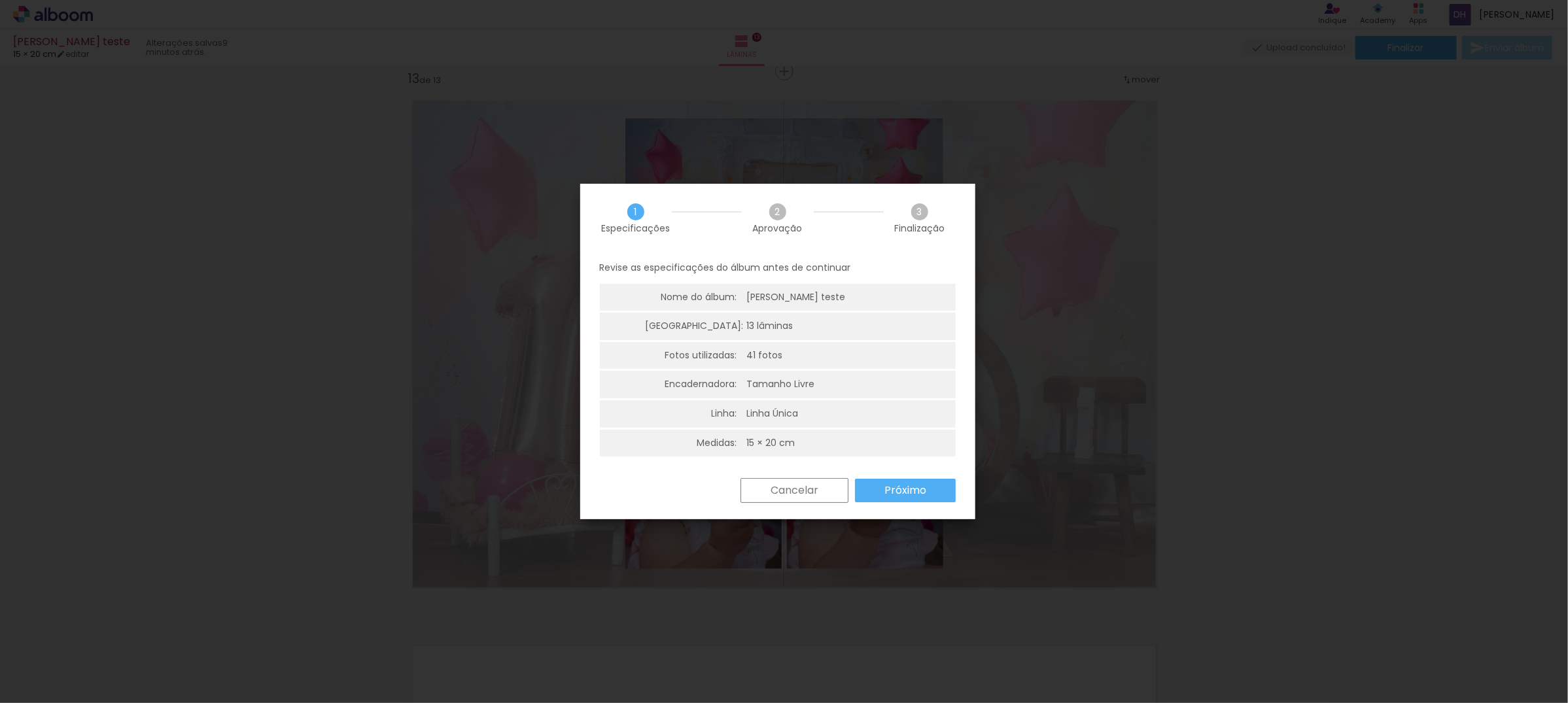
click at [886, 482] on paper-button "Próximo" at bounding box center [905, 490] width 101 height 24
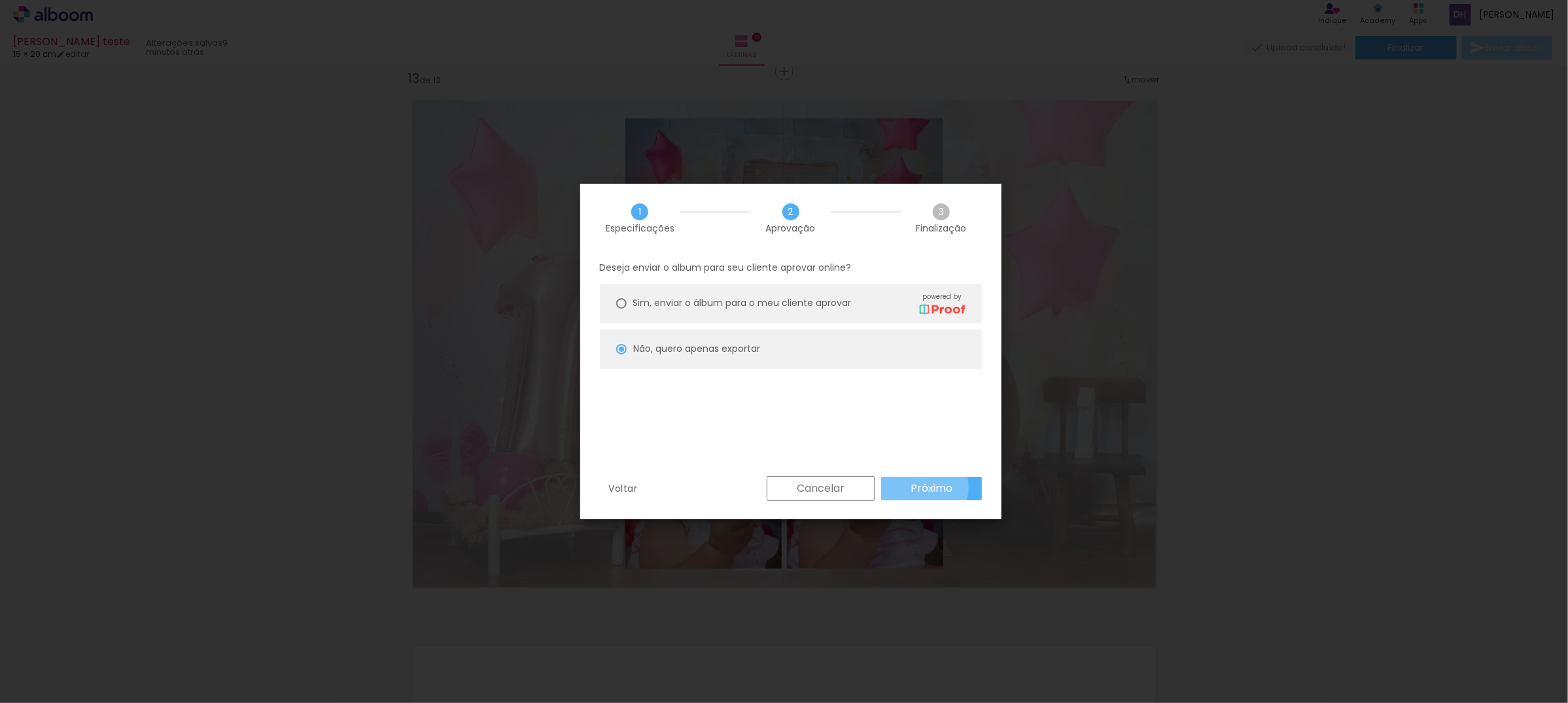
click at [0, 0] on slot "Próximo" at bounding box center [0, 0] width 0 height 0
type input "Alta, 300 DPI"
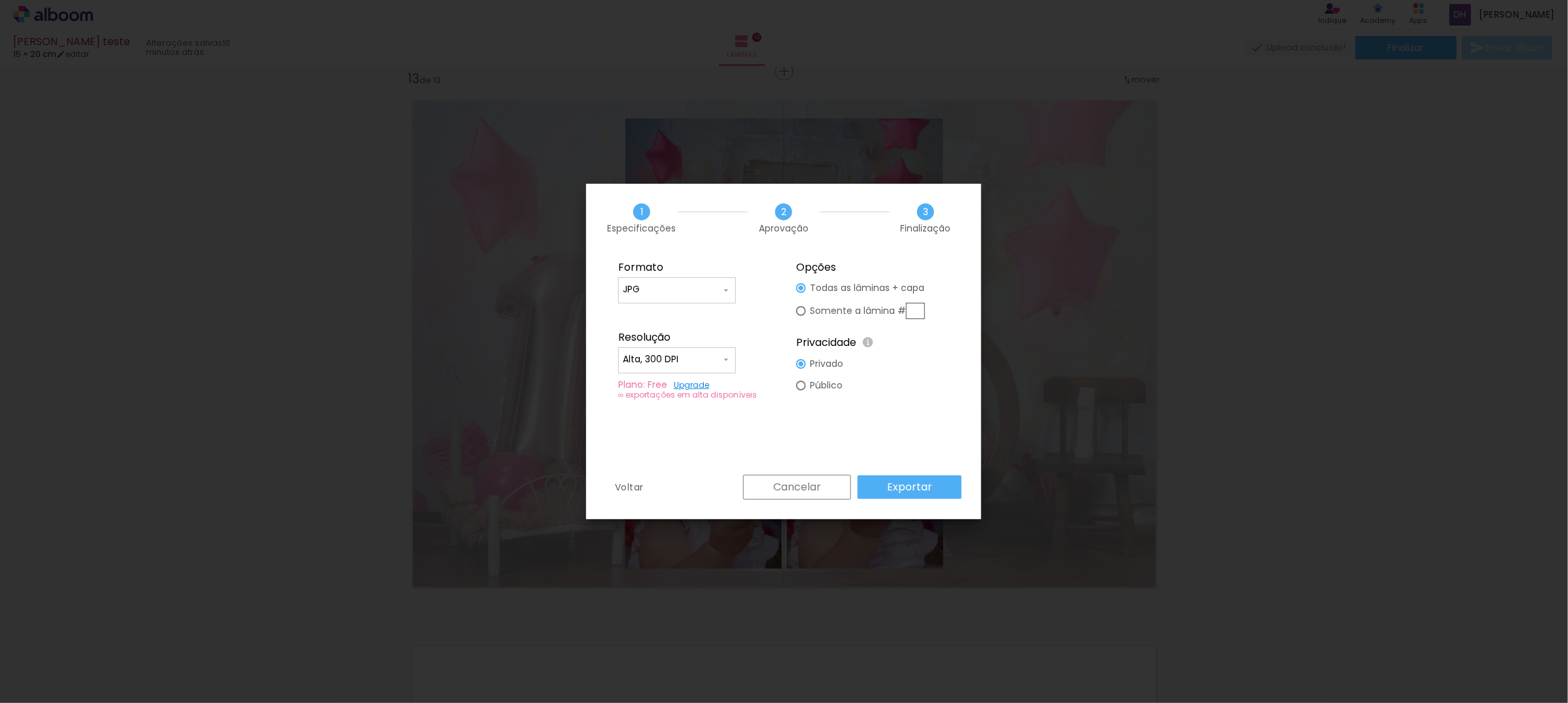
click at [688, 296] on div at bounding box center [677, 296] width 109 height 1
click at [671, 316] on paper-item "PDF" at bounding box center [677, 314] width 117 height 26
type input "PDF"
click at [956, 488] on paper-button "Exportar" at bounding box center [910, 487] width 104 height 24
